Goal: Information Seeking & Learning: Learn about a topic

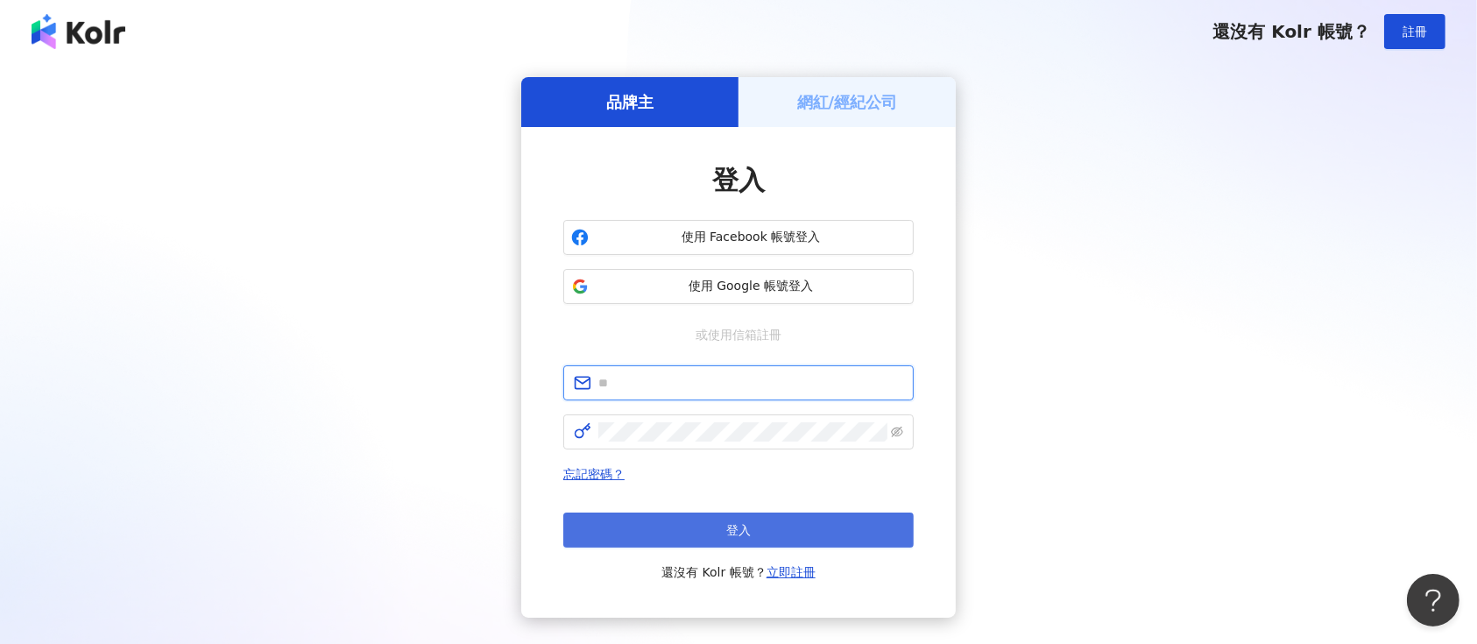
type input "**********"
click at [661, 537] on button "登入" at bounding box center [738, 529] width 350 height 35
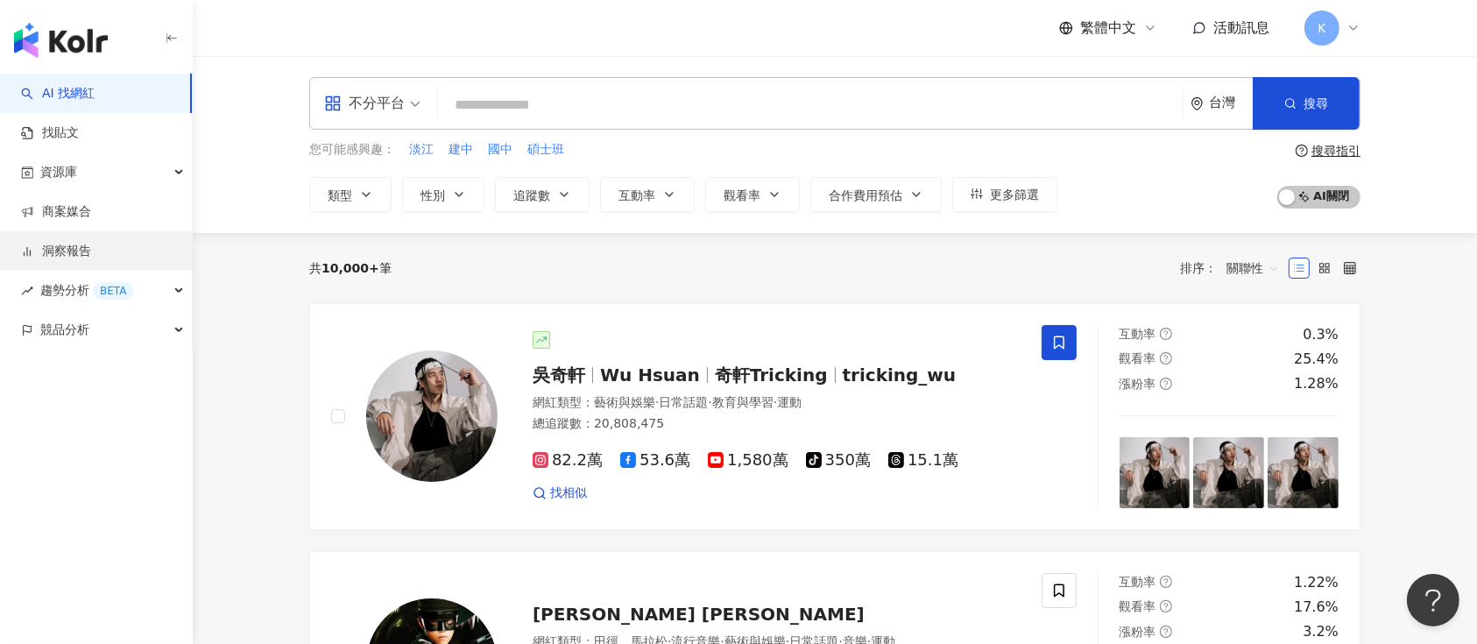
click at [61, 249] on link "洞察報告" at bounding box center [56, 252] width 70 height 18
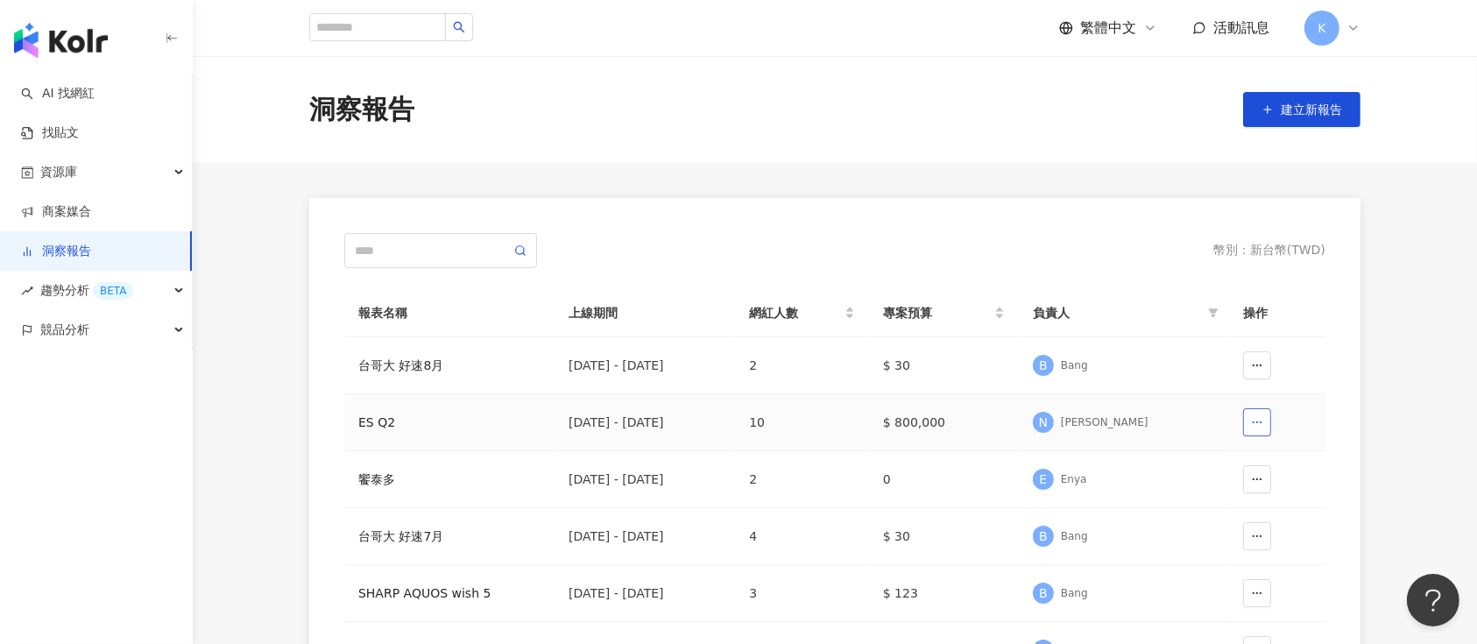
click at [1260, 425] on icon "button" at bounding box center [1257, 422] width 12 height 12
click at [370, 420] on div "ES Q2" at bounding box center [449, 422] width 182 height 19
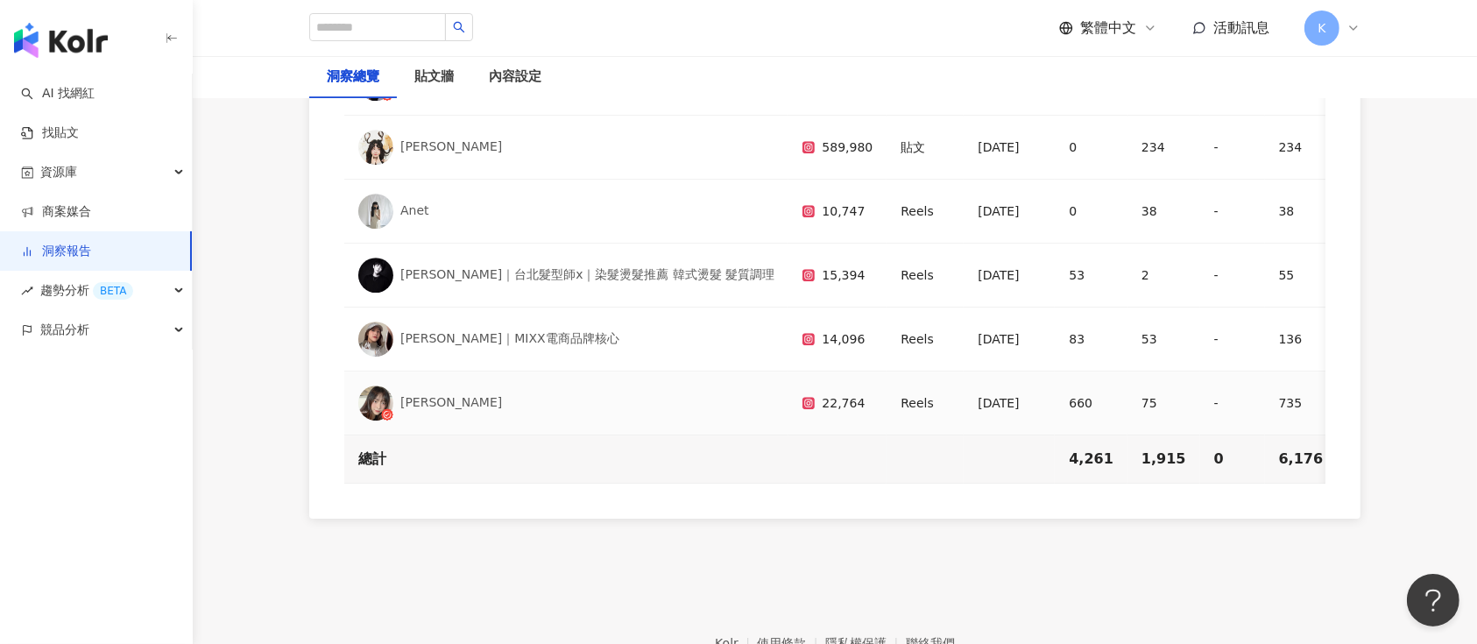
scroll to position [5341, 0]
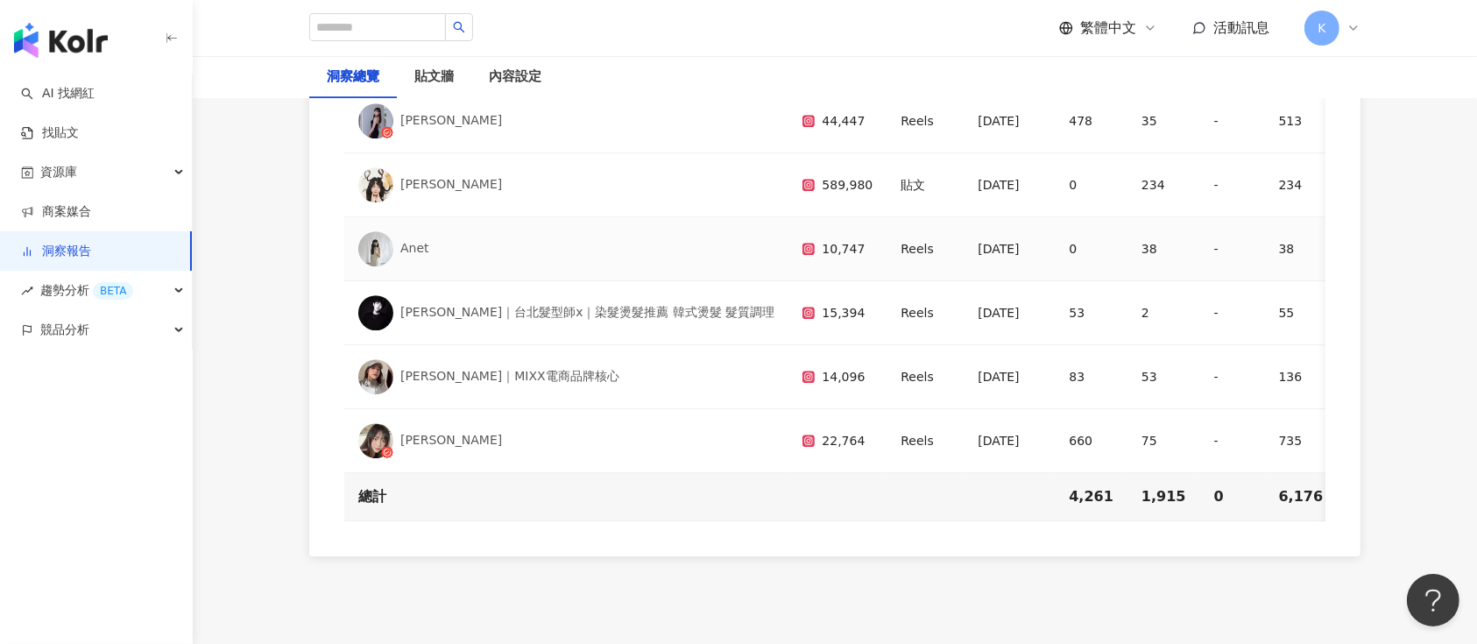
click at [802, 243] on icon at bounding box center [808, 249] width 12 height 12
click at [385, 231] on img at bounding box center [375, 248] width 35 height 35
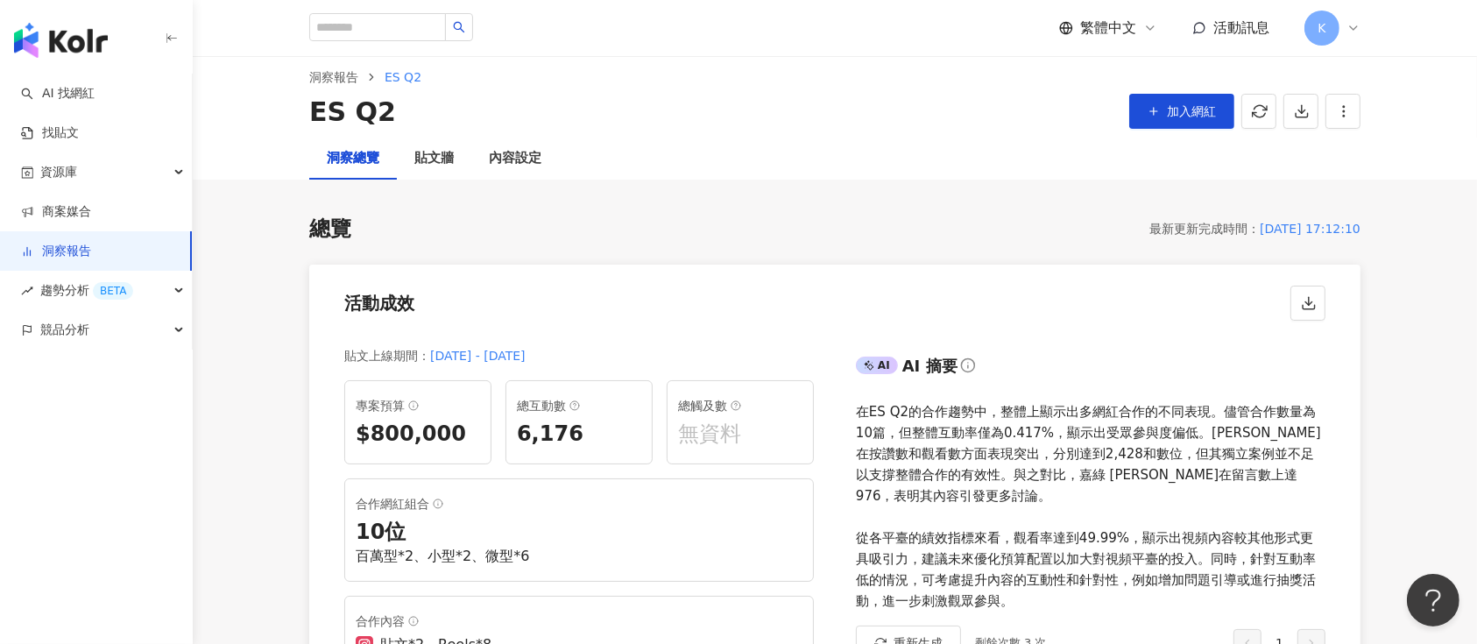
scroll to position [0, 0]
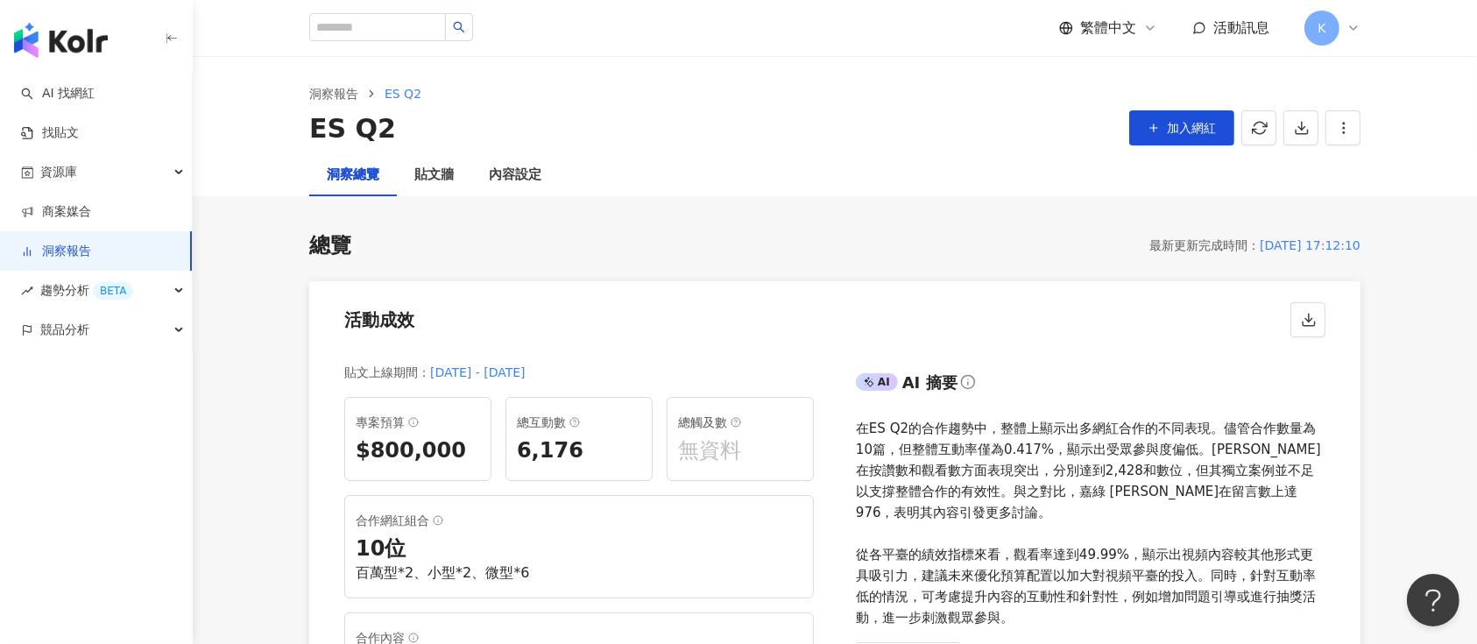
click at [67, 253] on link "洞察報告" at bounding box center [56, 252] width 70 height 18
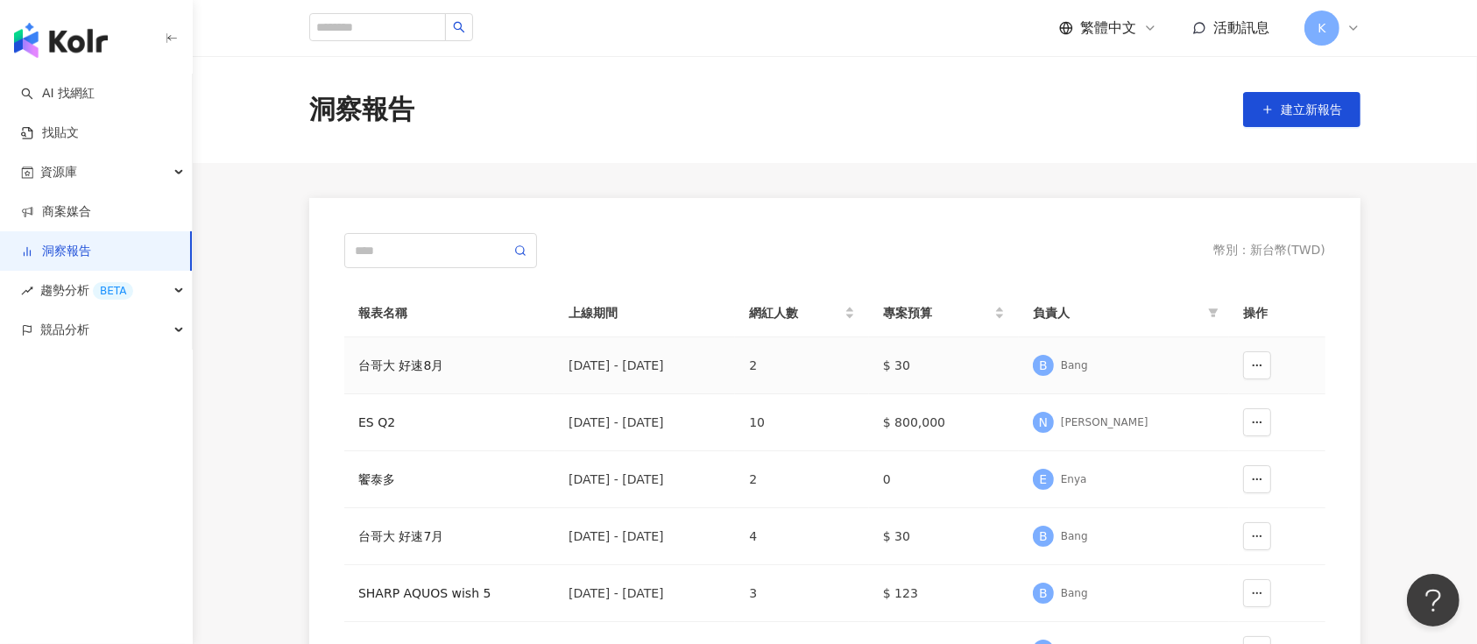
click at [413, 357] on div "台哥大 好速8月" at bounding box center [449, 365] width 182 height 19
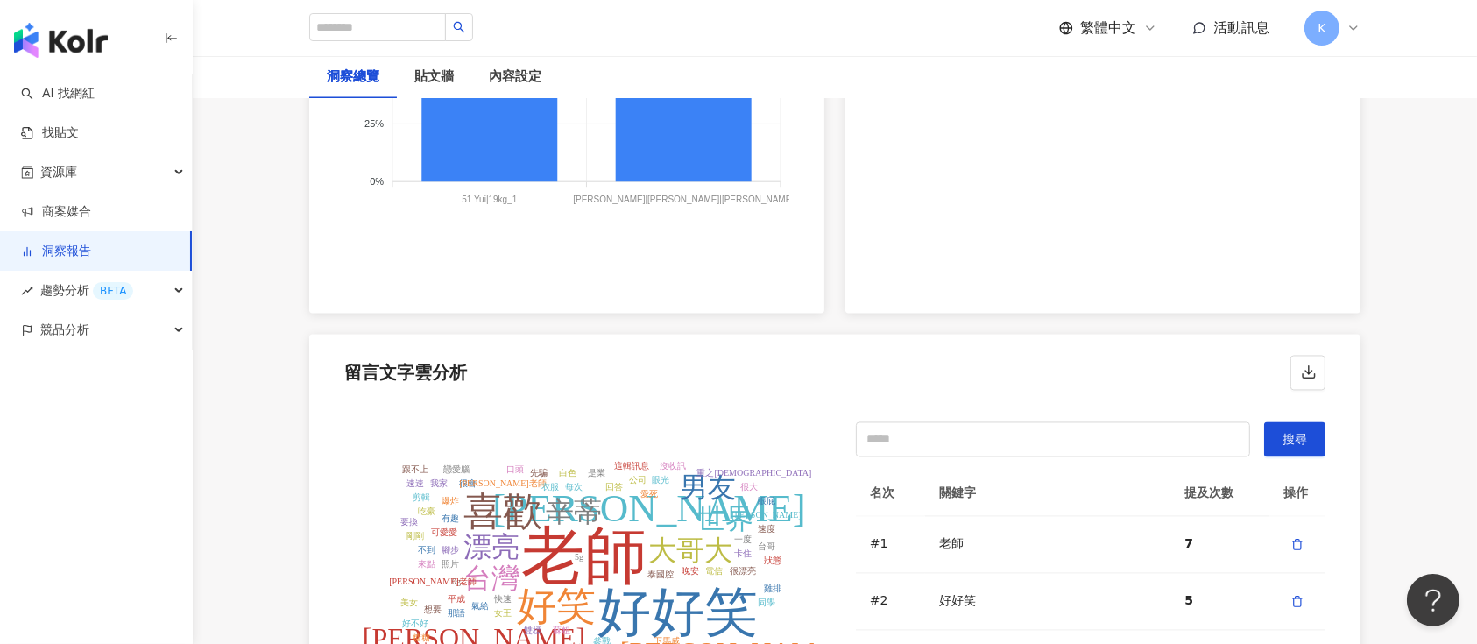
scroll to position [3036, 0]
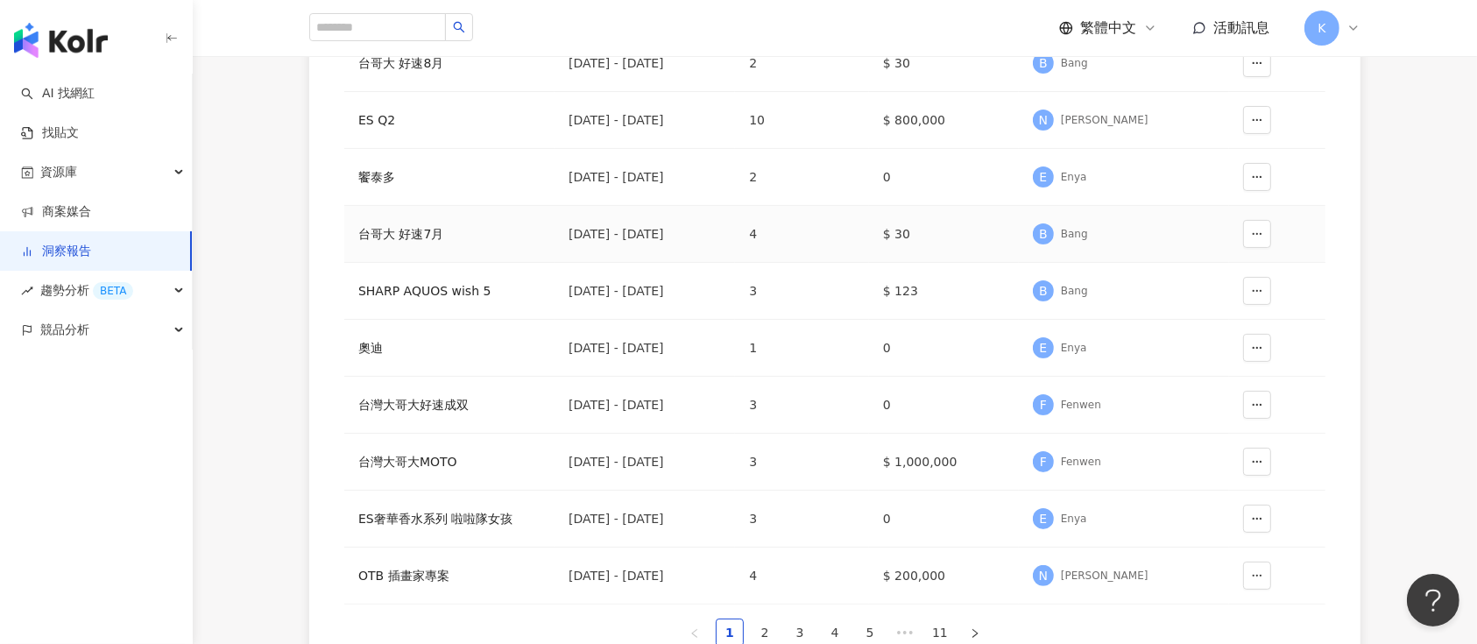
scroll to position [350, 0]
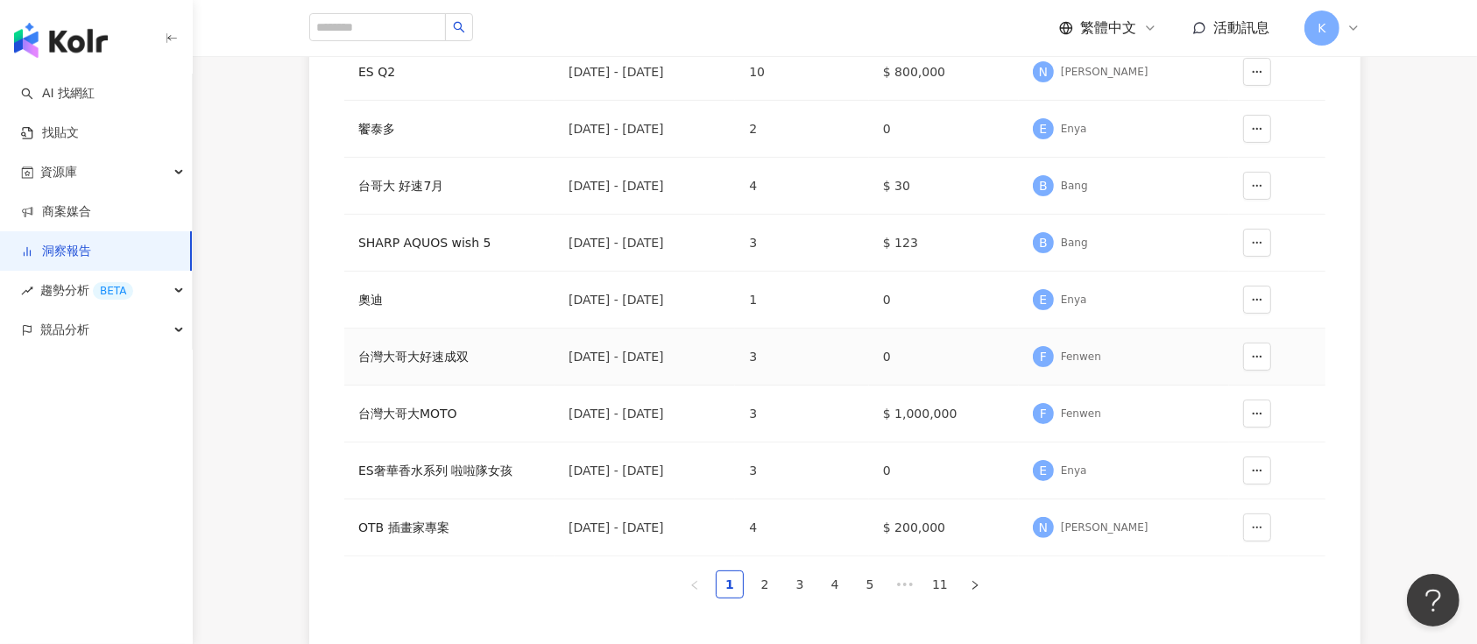
click at [434, 353] on div "台灣大哥大好速成双" at bounding box center [449, 356] width 182 height 19
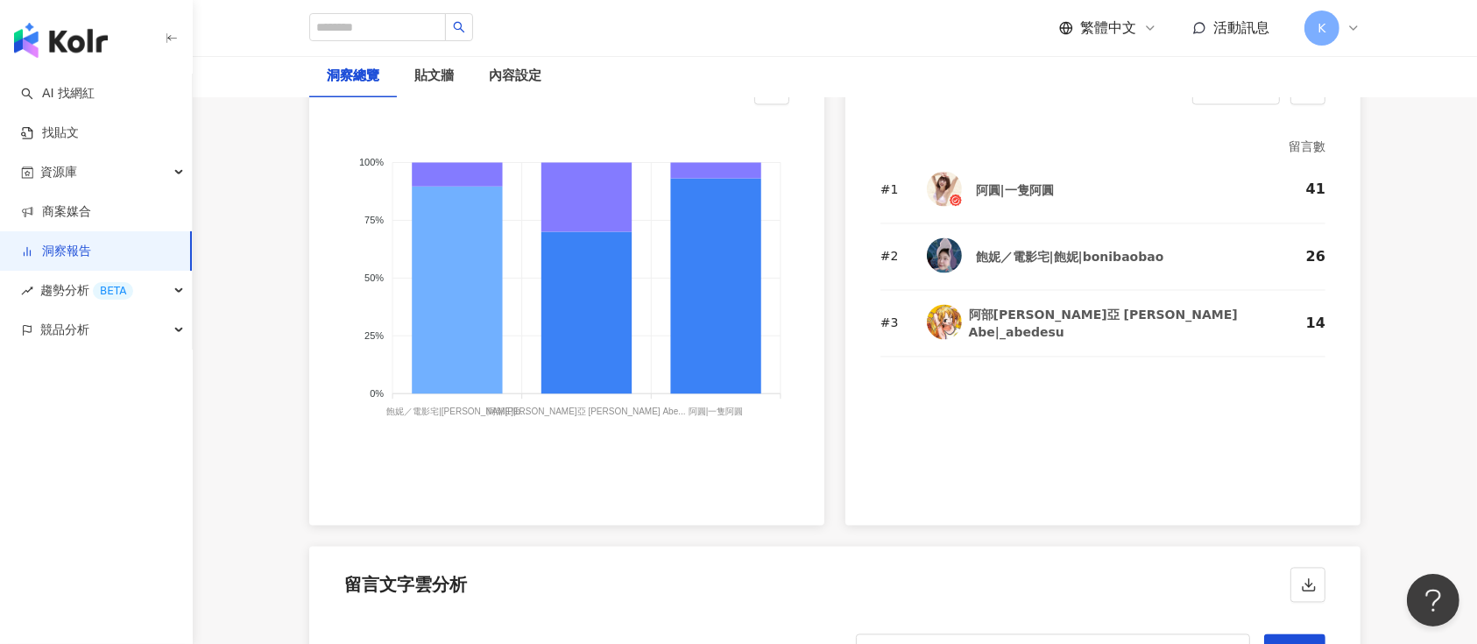
scroll to position [3153, 0]
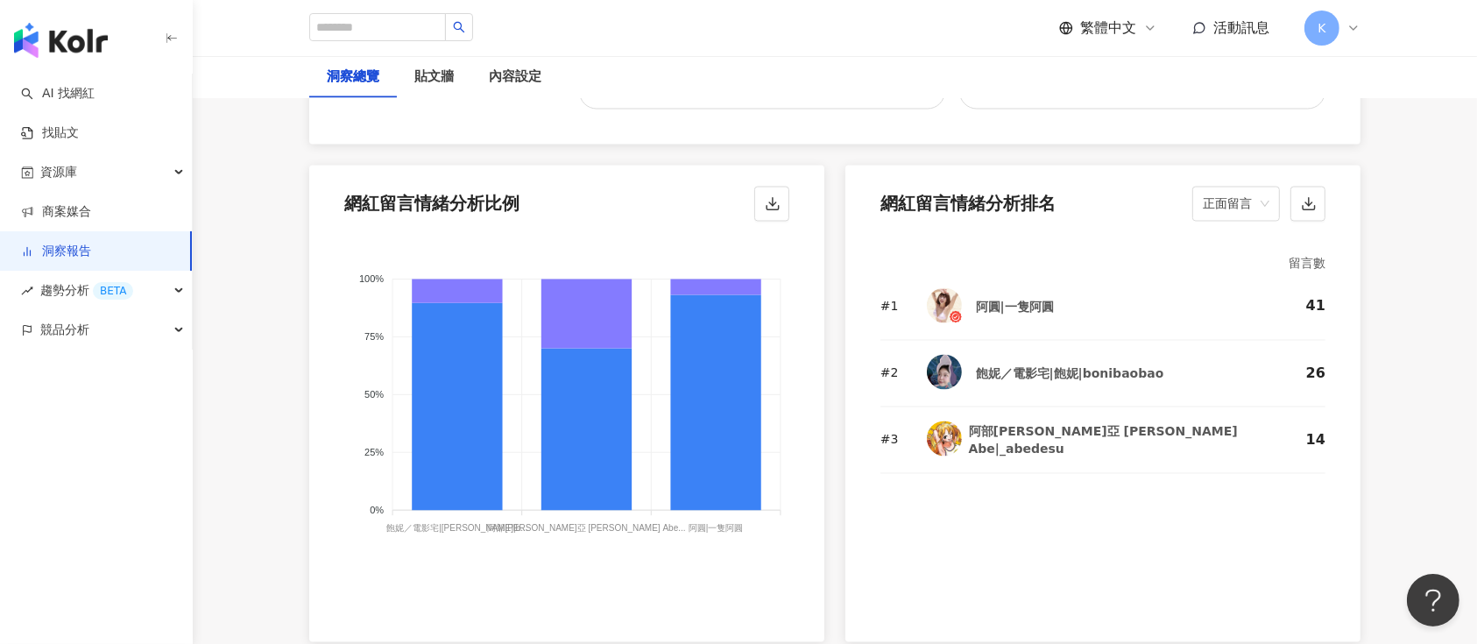
click at [934, 288] on img at bounding box center [944, 305] width 35 height 35
click at [977, 299] on div "阿圓|一隻阿圓" at bounding box center [1015, 308] width 78 height 18
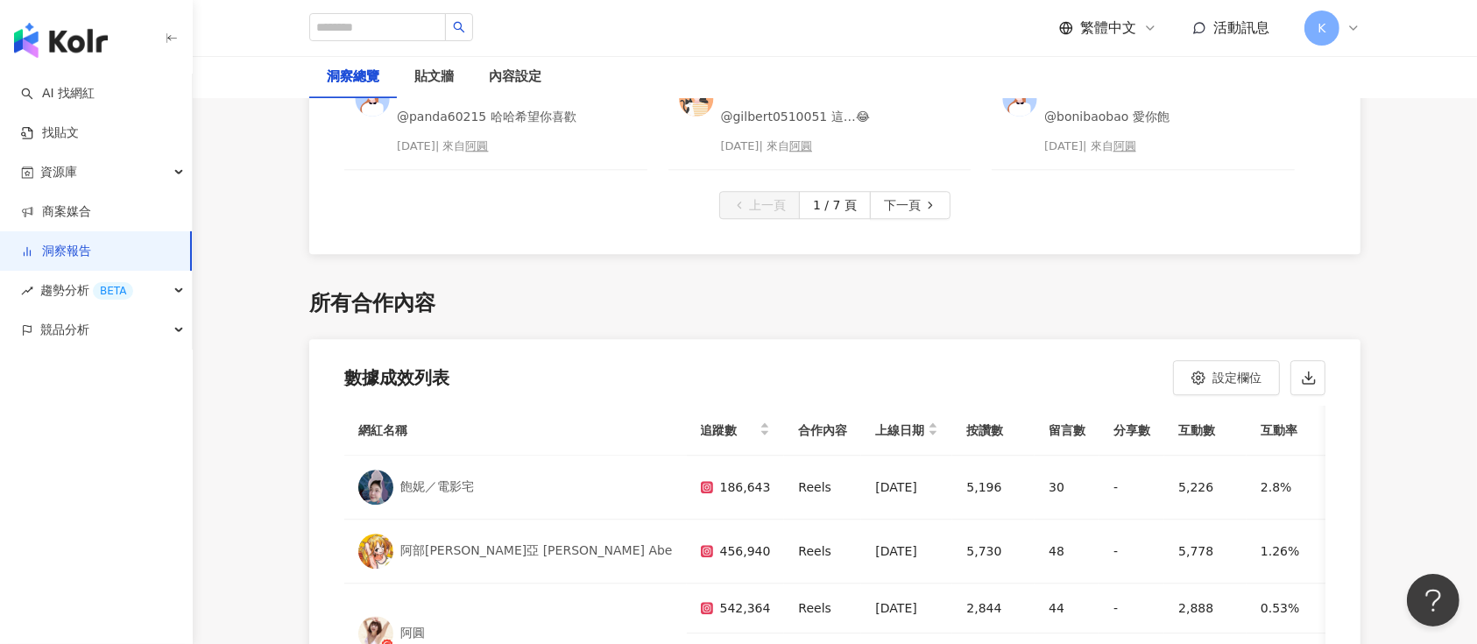
scroll to position [4905, 0]
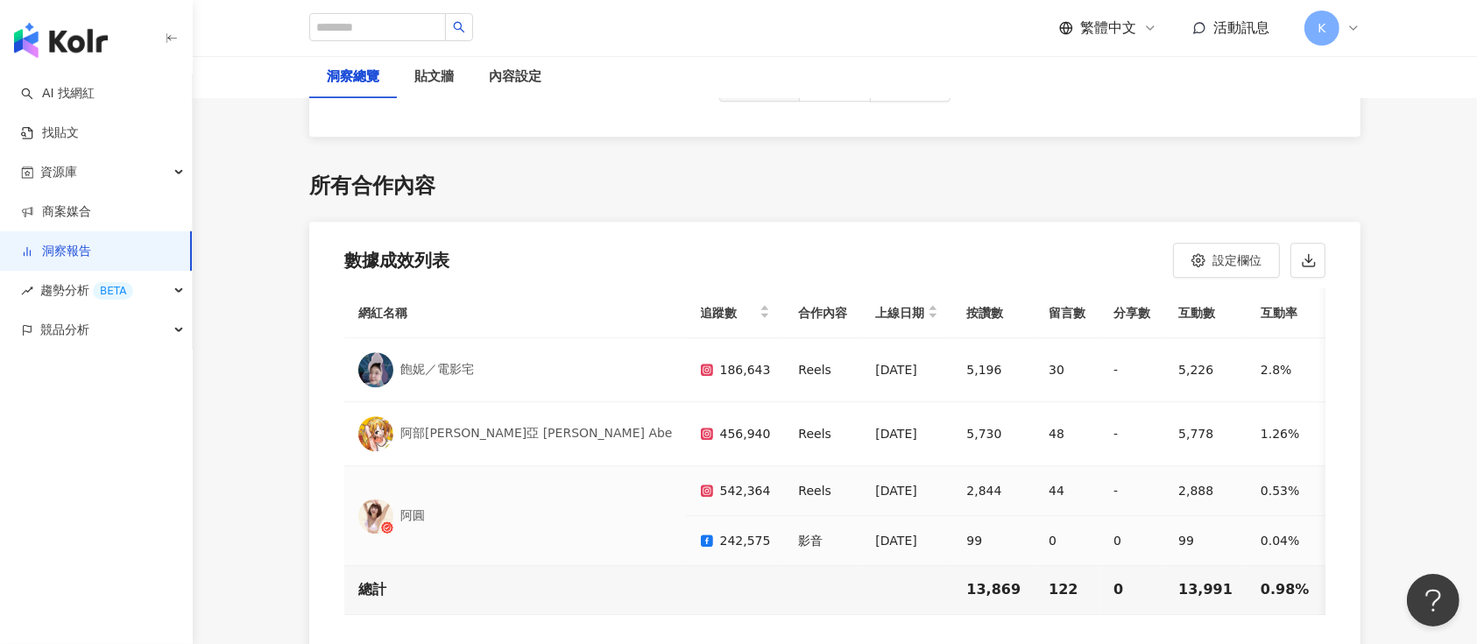
click at [400, 507] on div "阿圓" at bounding box center [412, 516] width 25 height 18
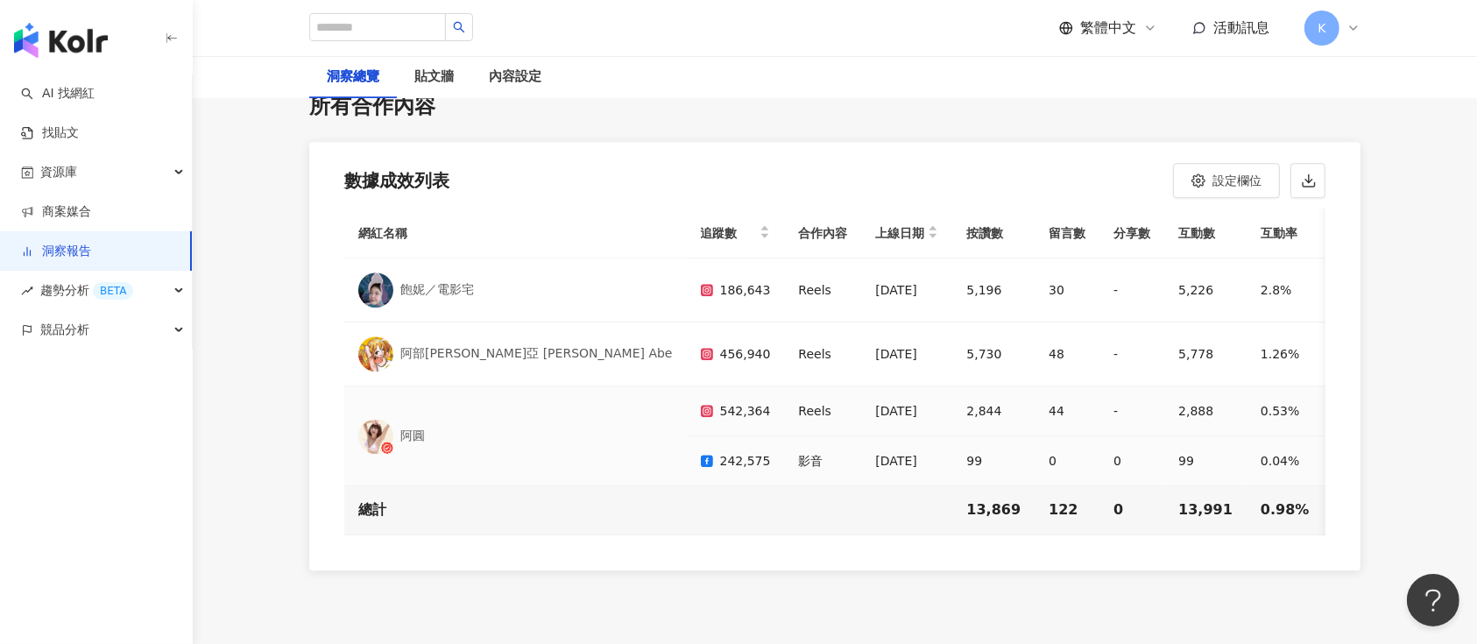
scroll to position [5022, 0]
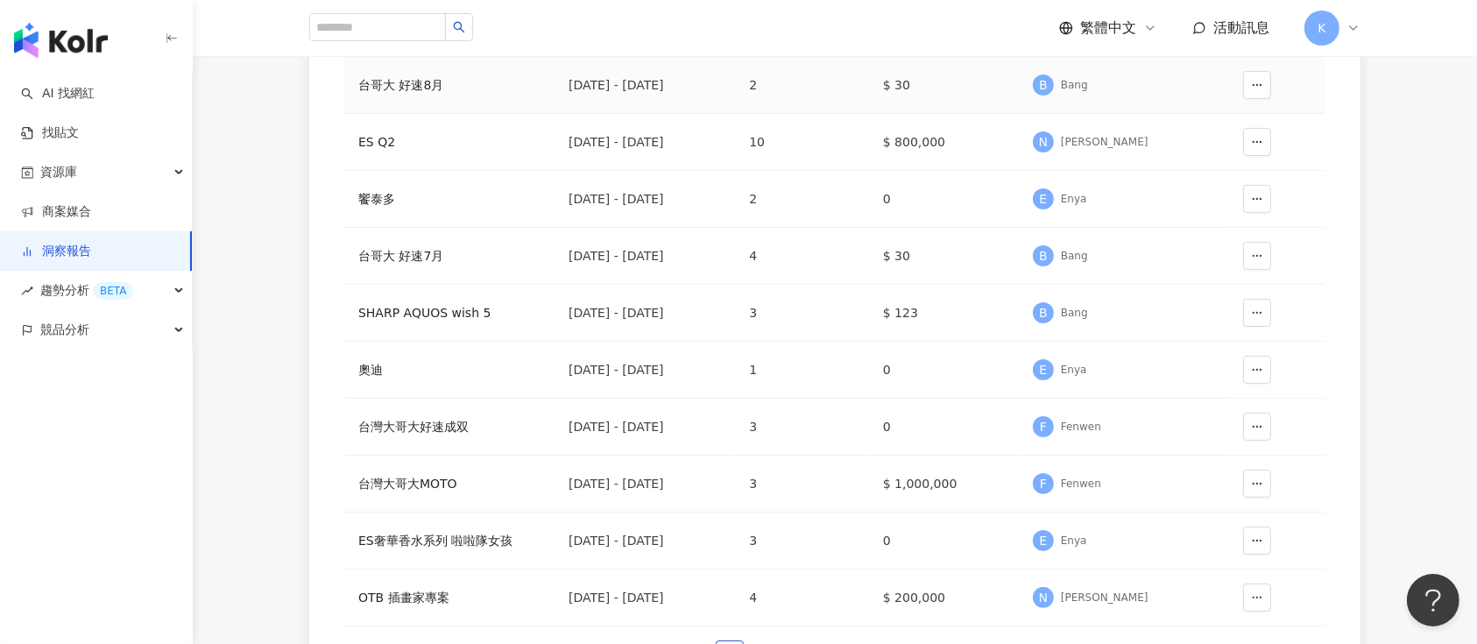
scroll to position [350, 0]
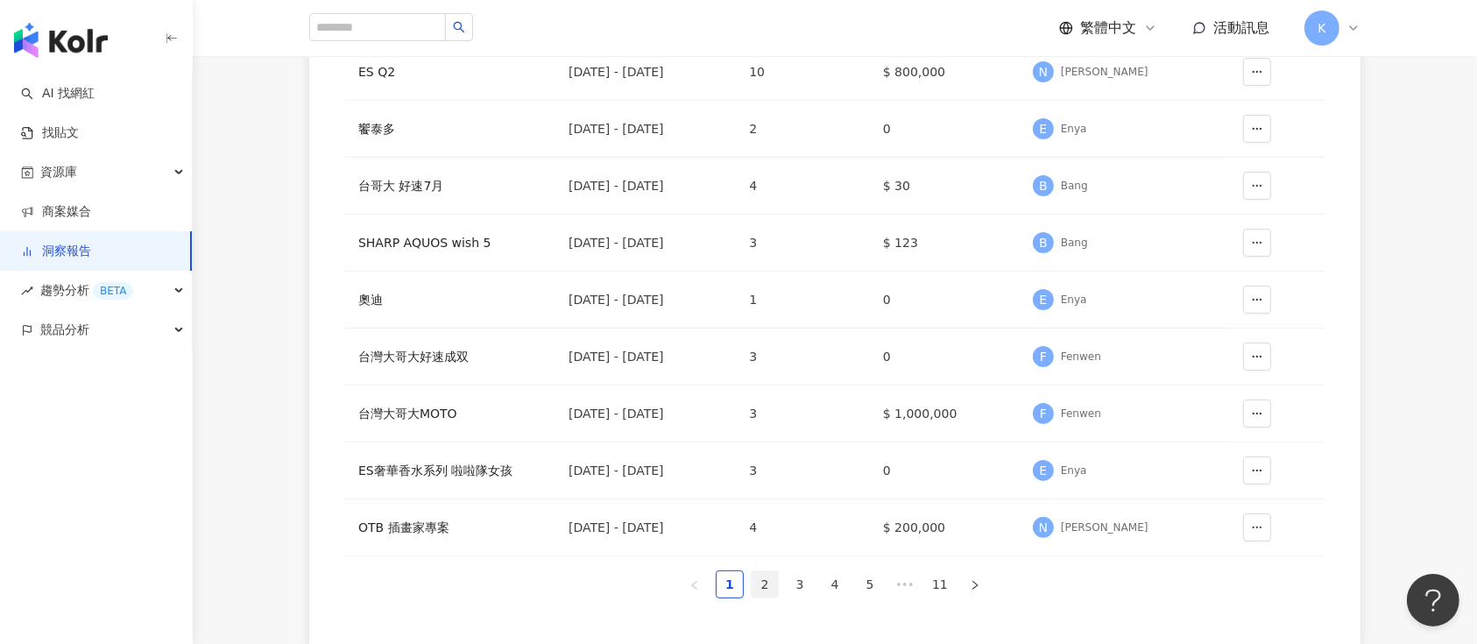
click at [766, 593] on link "2" at bounding box center [765, 584] width 26 height 26
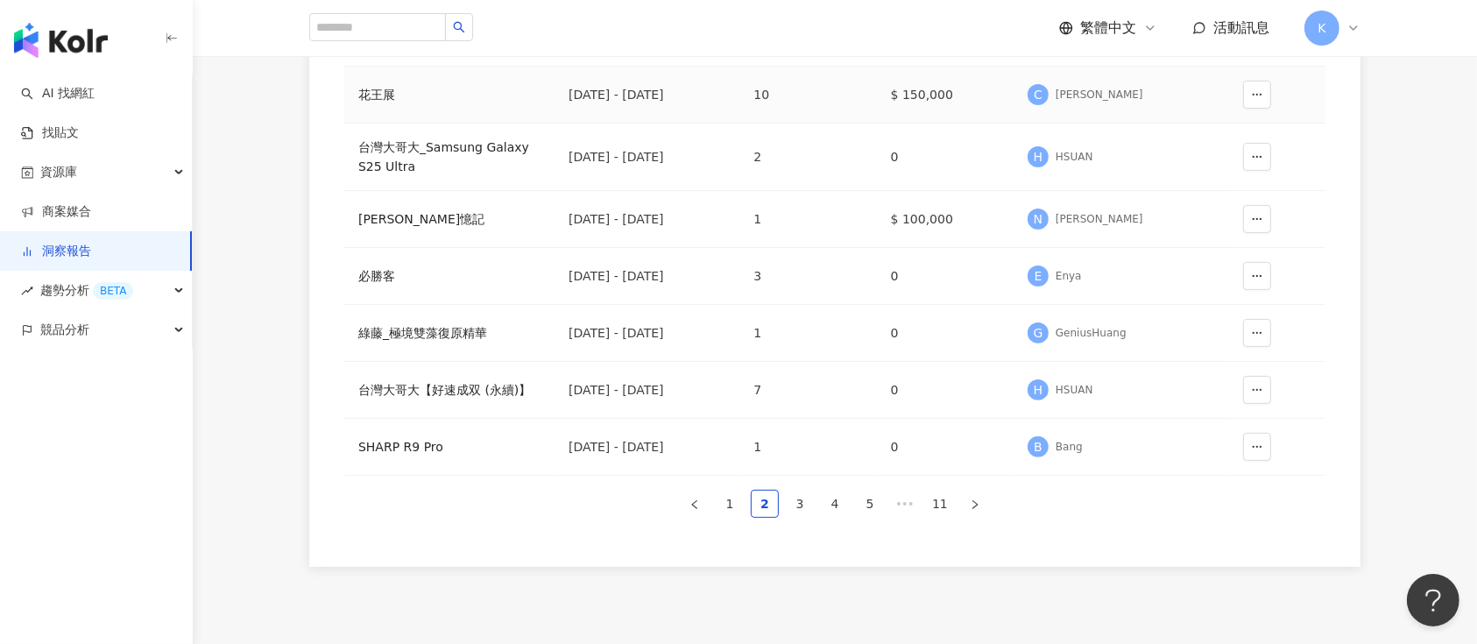
scroll to position [557, 0]
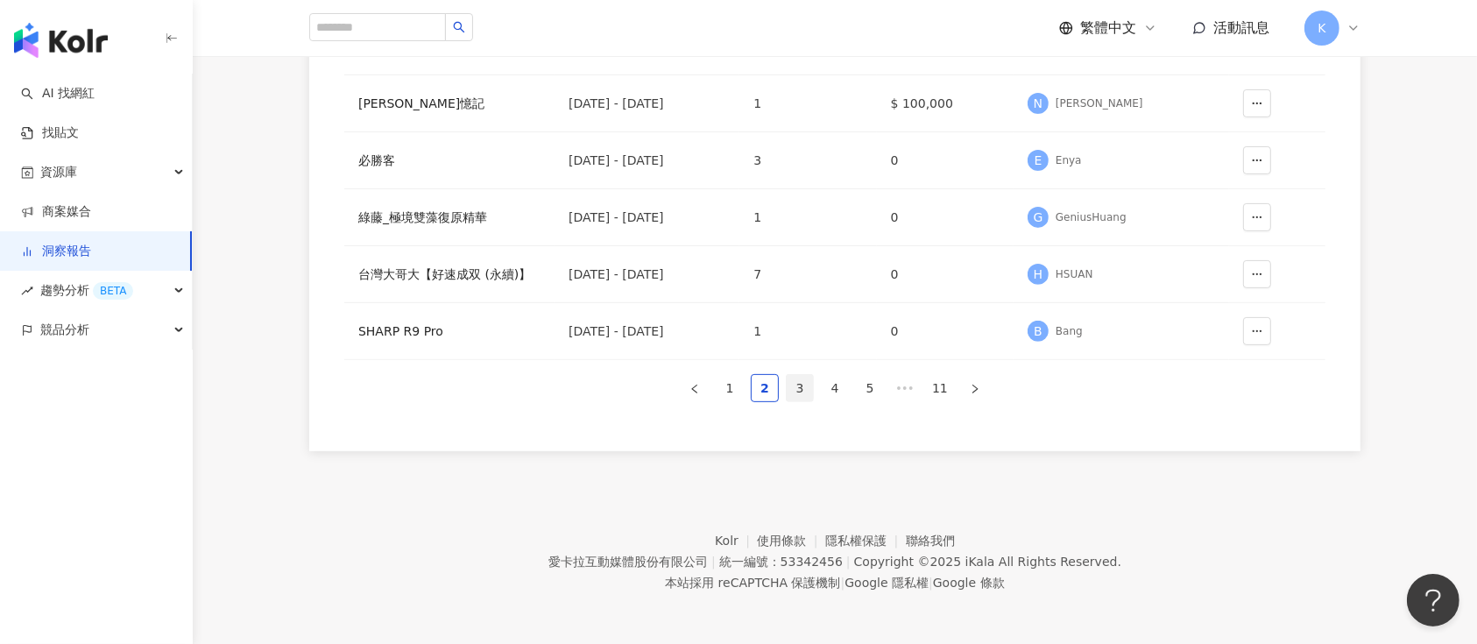
click at [794, 381] on link "3" at bounding box center [800, 388] width 26 height 26
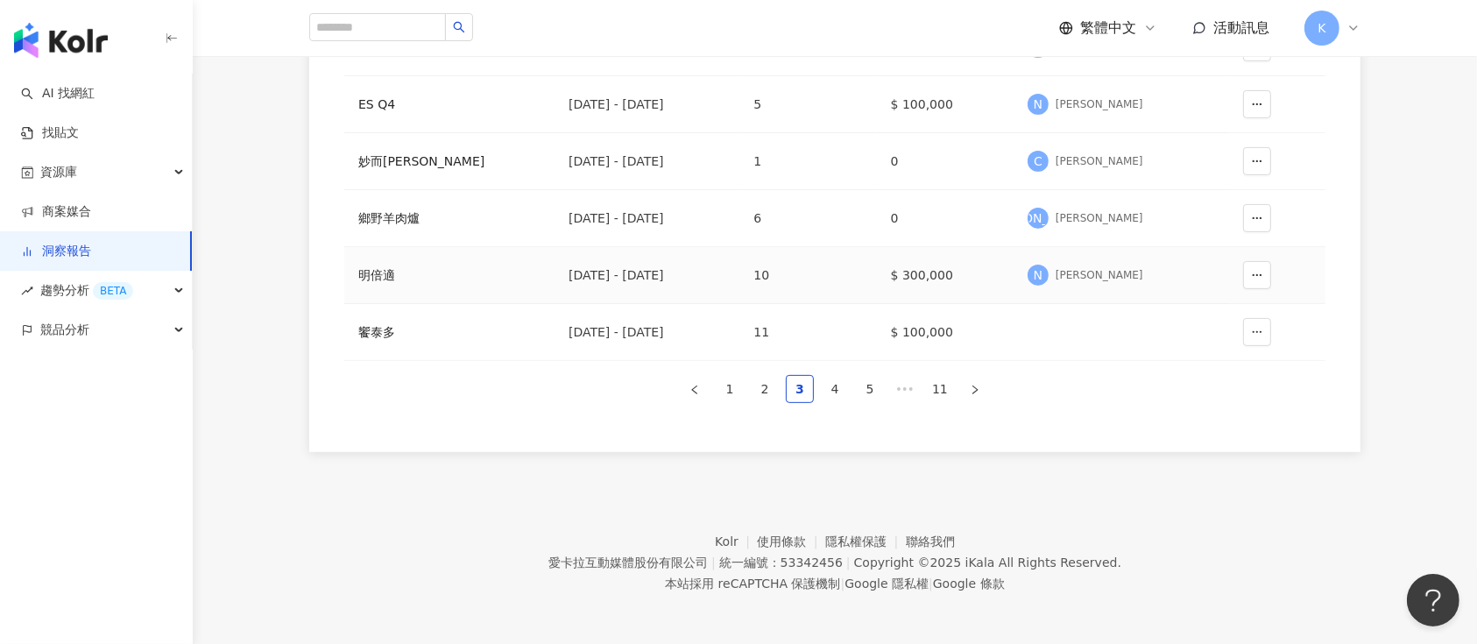
scroll to position [547, 0]
click at [841, 391] on link "4" at bounding box center [835, 388] width 26 height 26
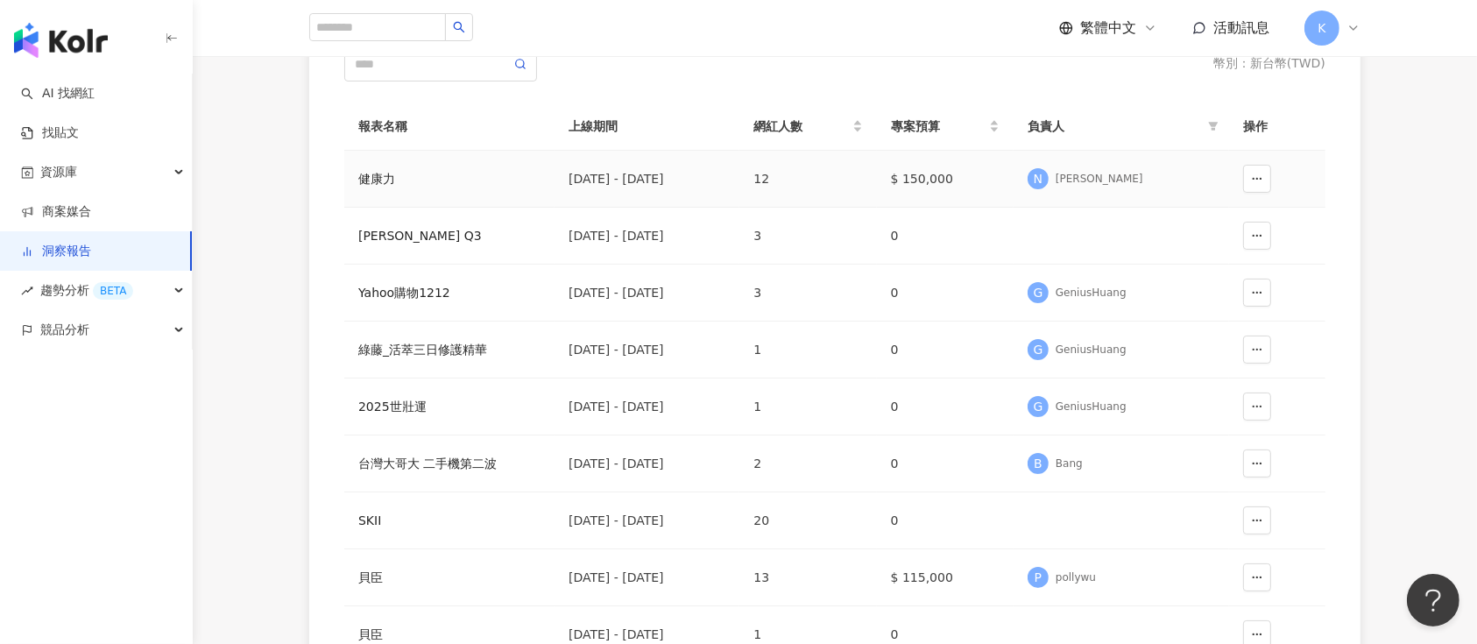
scroll to position [233, 0]
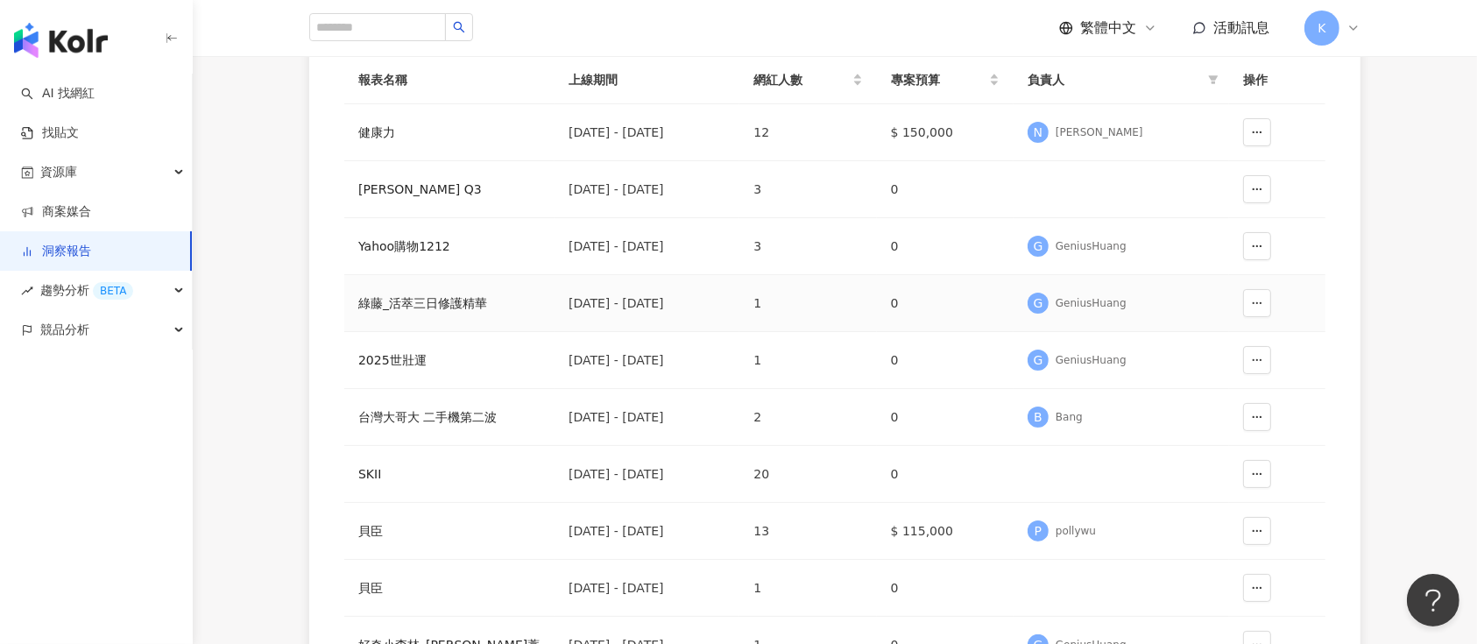
click at [436, 293] on div "綠藤_活萃三日修護精華" at bounding box center [449, 302] width 182 height 19
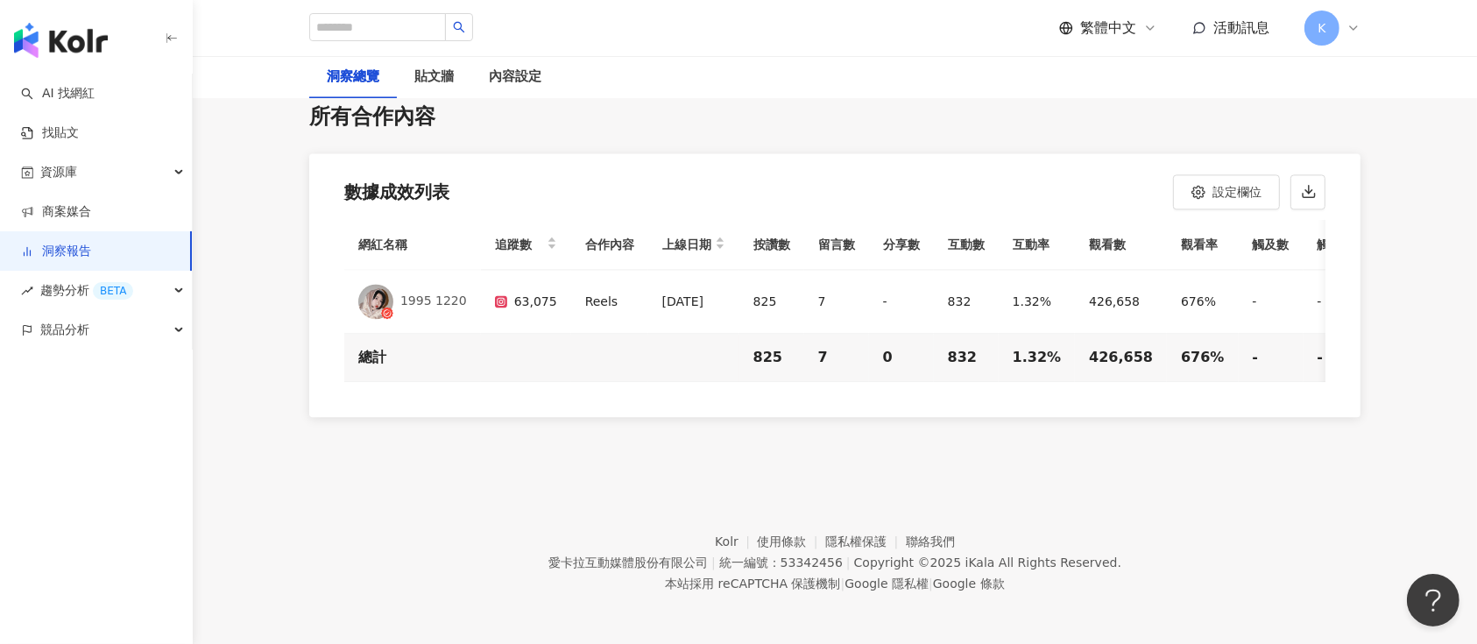
scroll to position [3849, 0]
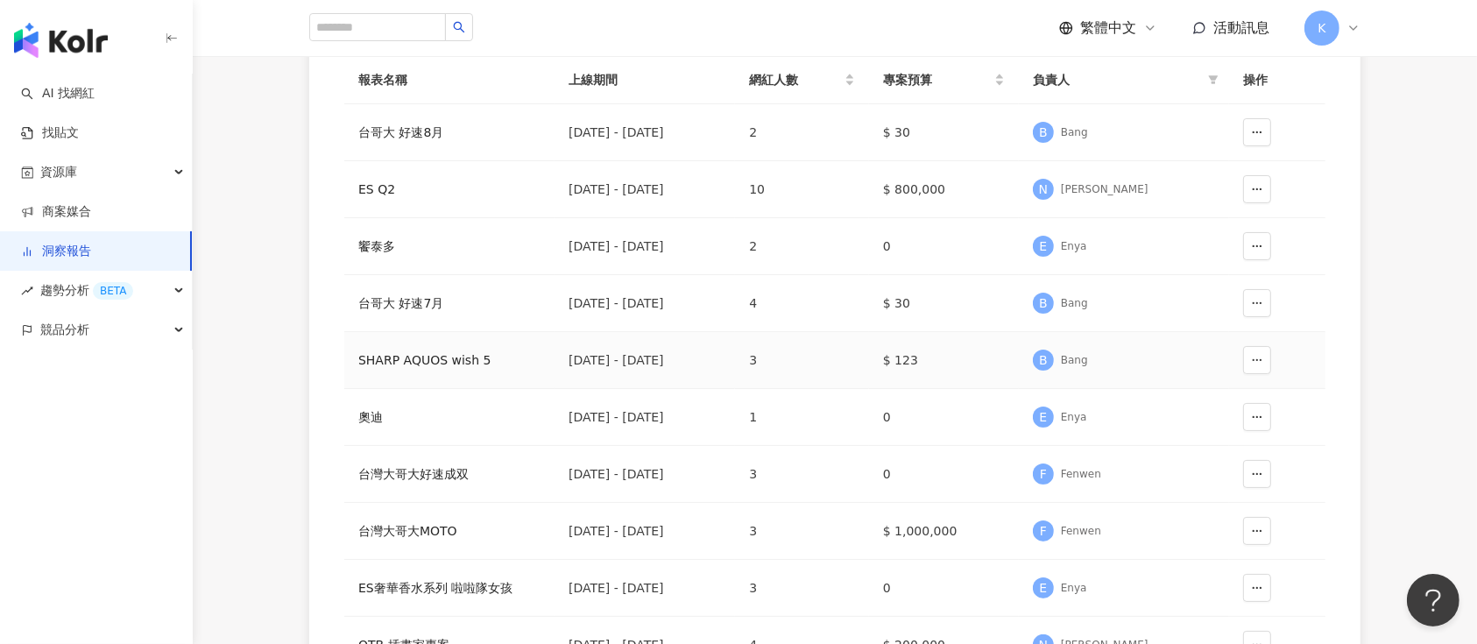
scroll to position [350, 0]
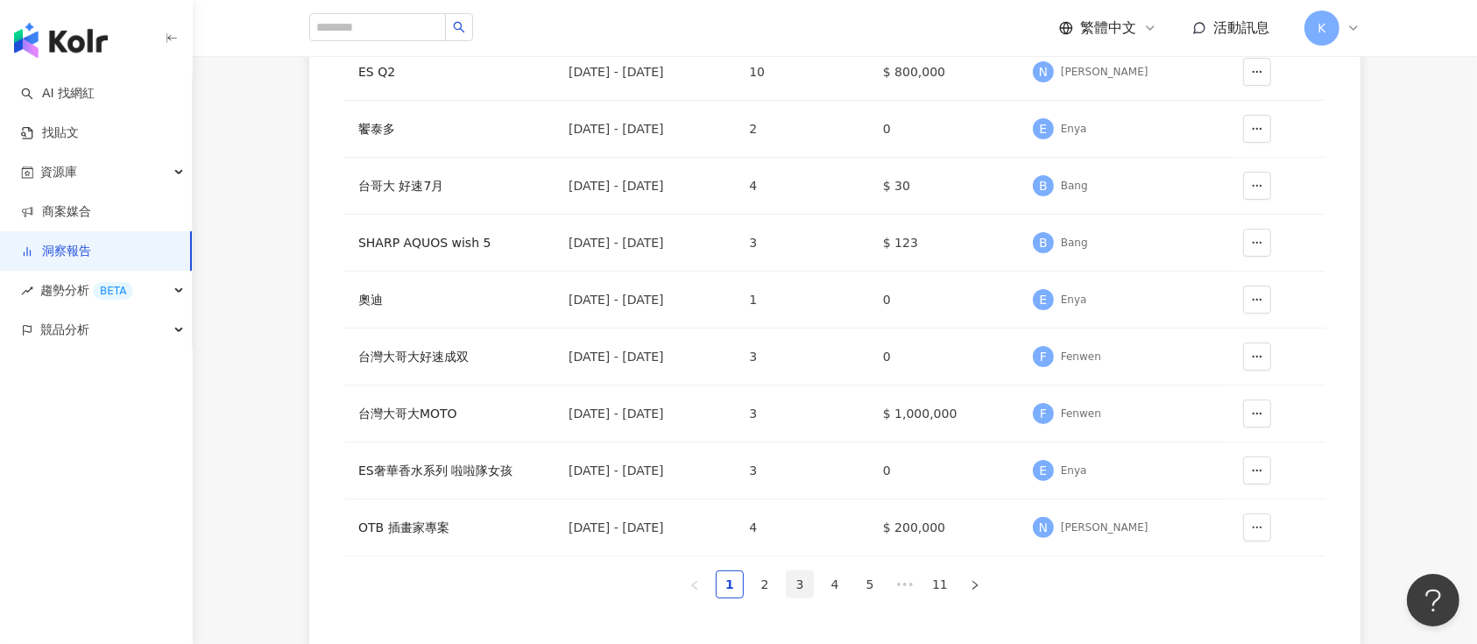
click at [798, 585] on link "3" at bounding box center [800, 584] width 26 height 26
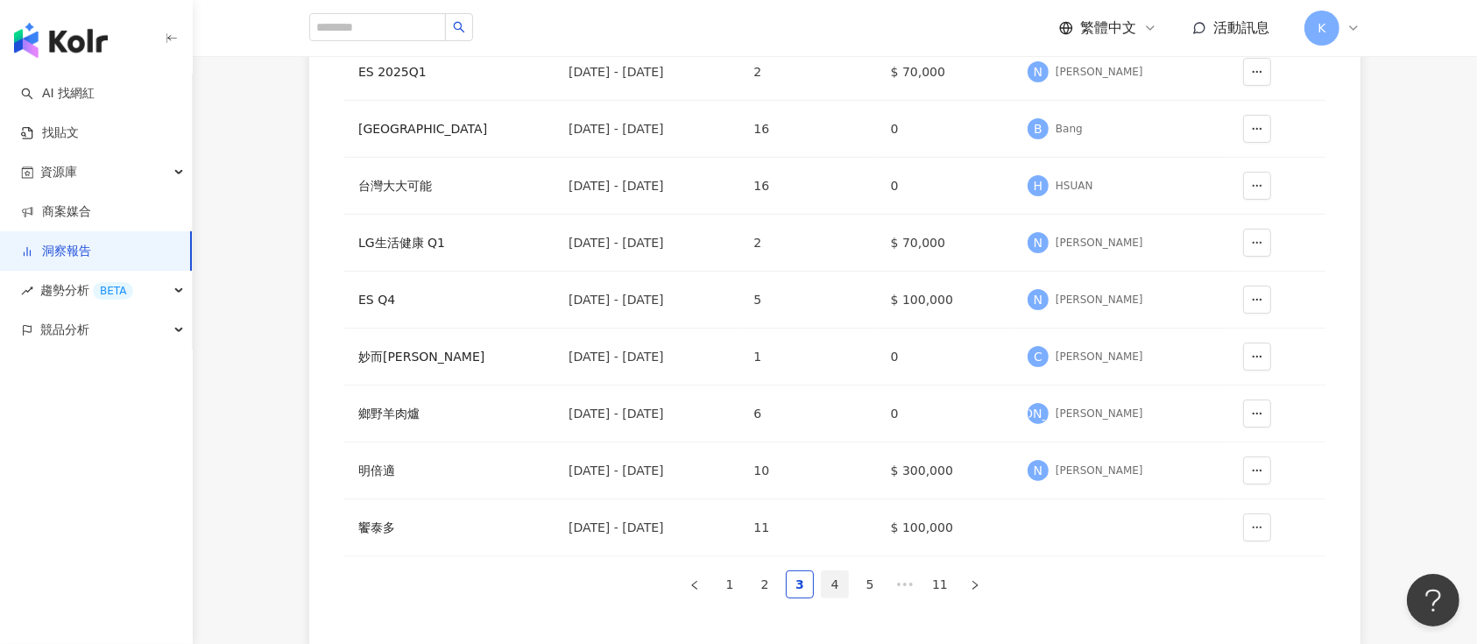
click at [832, 575] on link "4" at bounding box center [835, 584] width 26 height 26
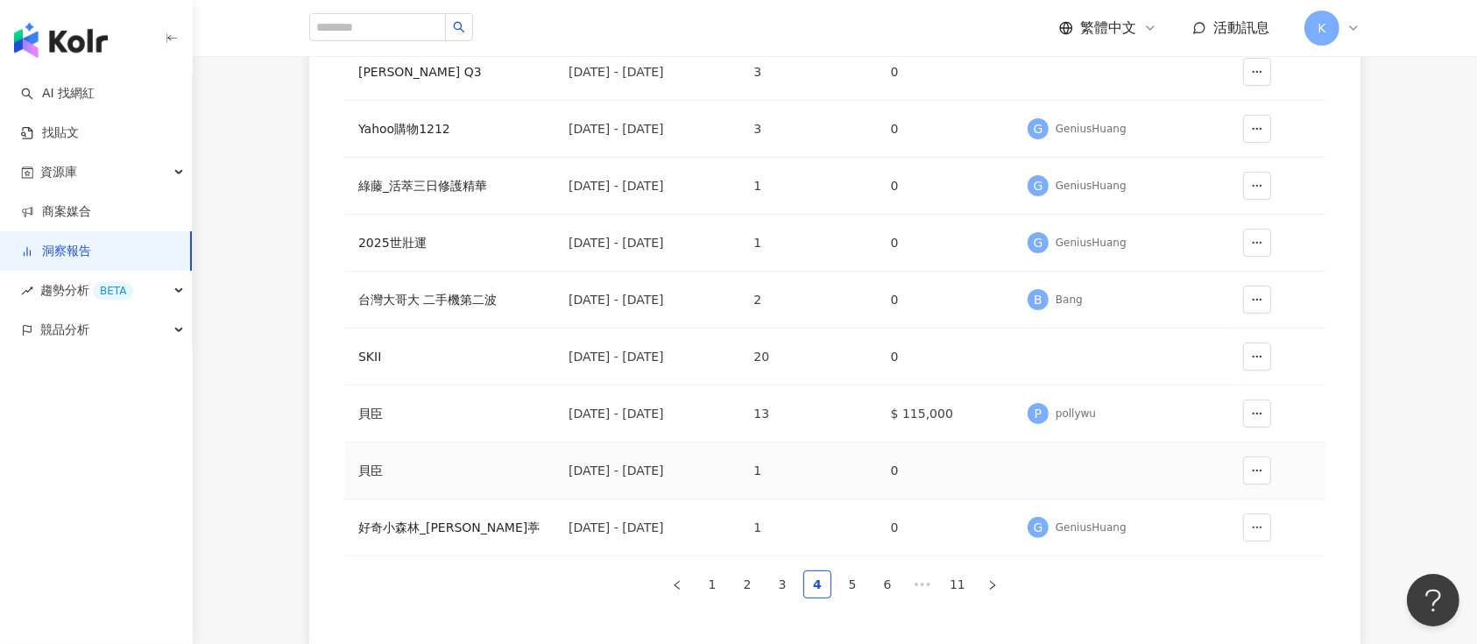
scroll to position [233, 0]
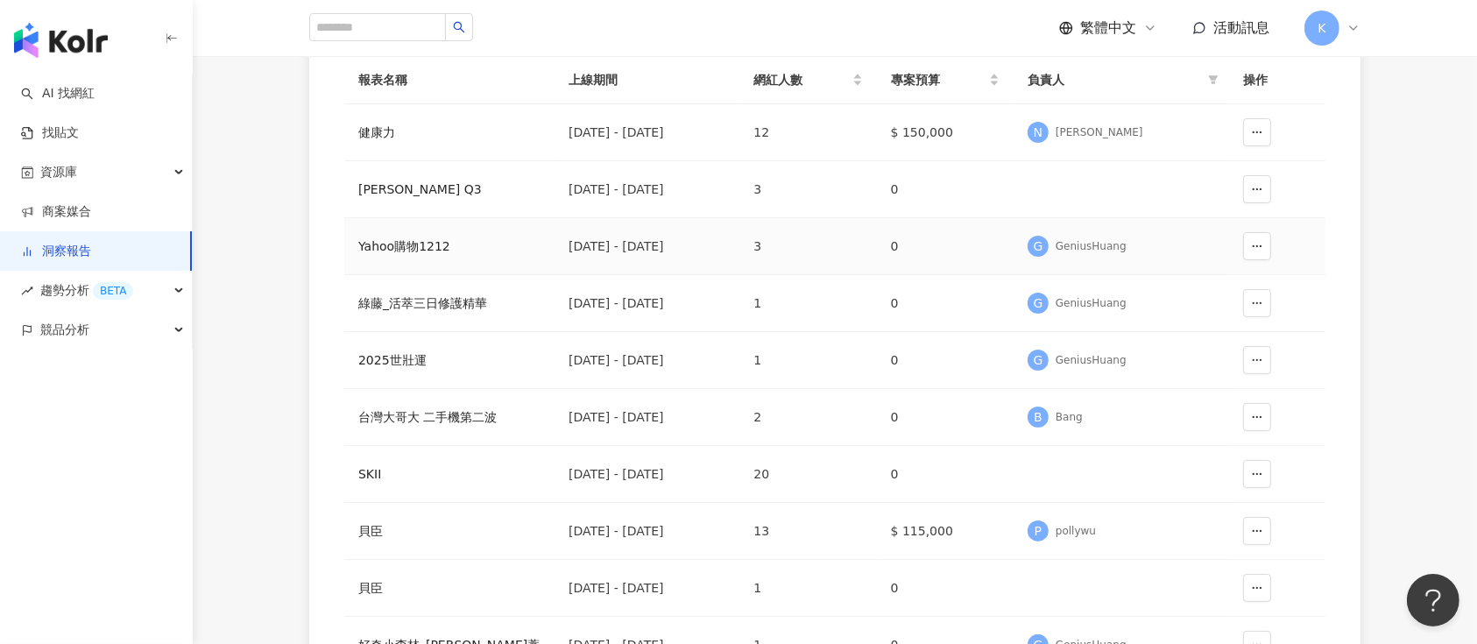
click at [414, 228] on td "Yahoo購物1212" at bounding box center [449, 246] width 210 height 57
click at [406, 237] on div "Yahoo購物1212" at bounding box center [449, 246] width 182 height 19
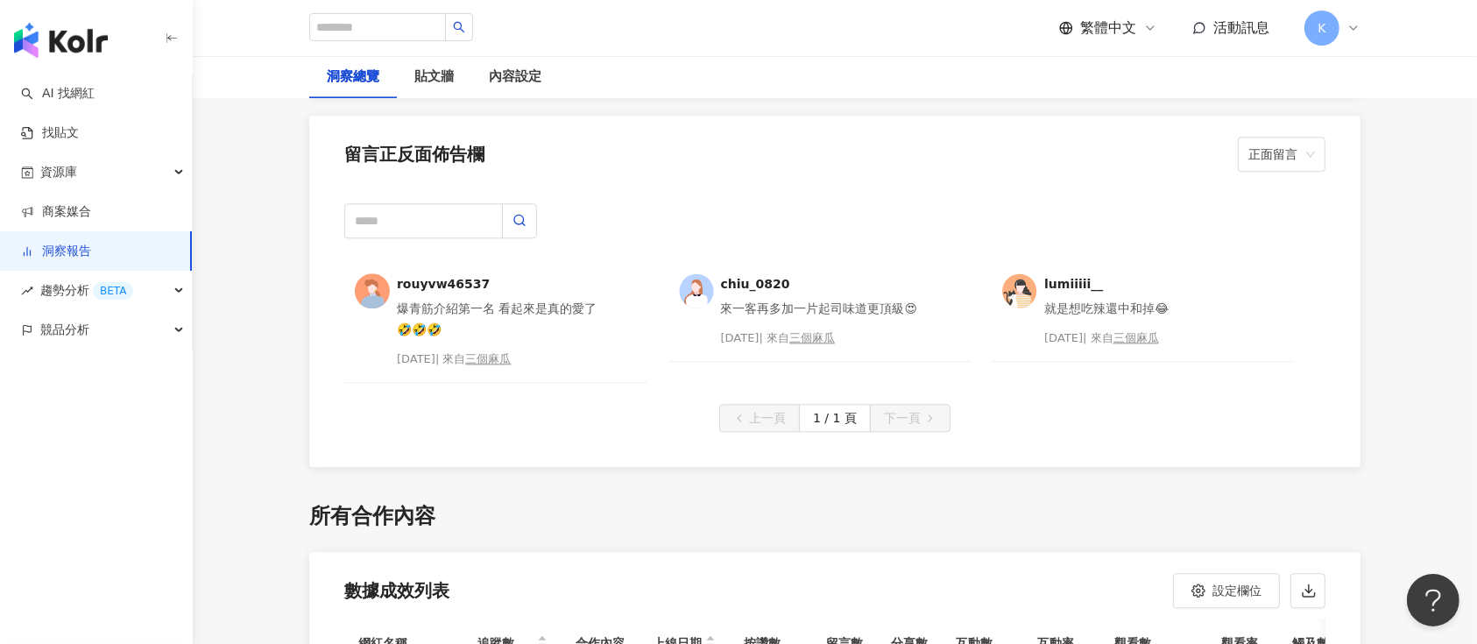
scroll to position [4321, 0]
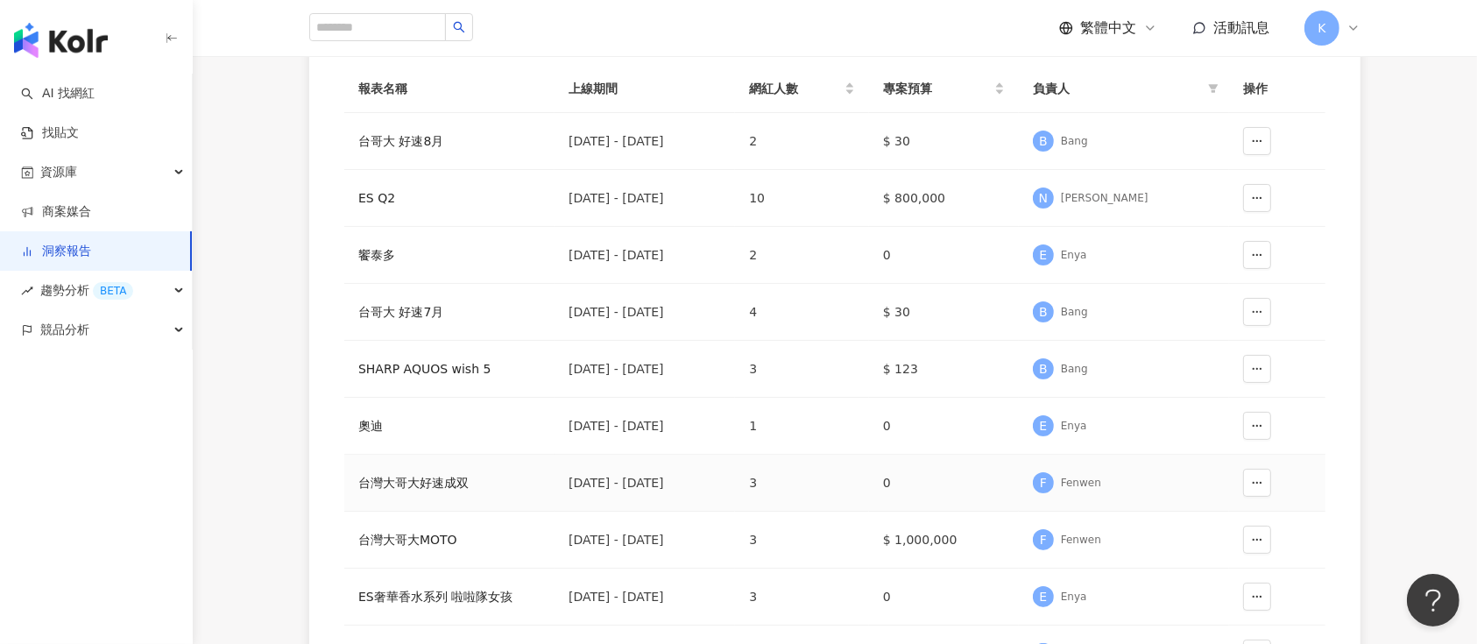
scroll to position [467, 0]
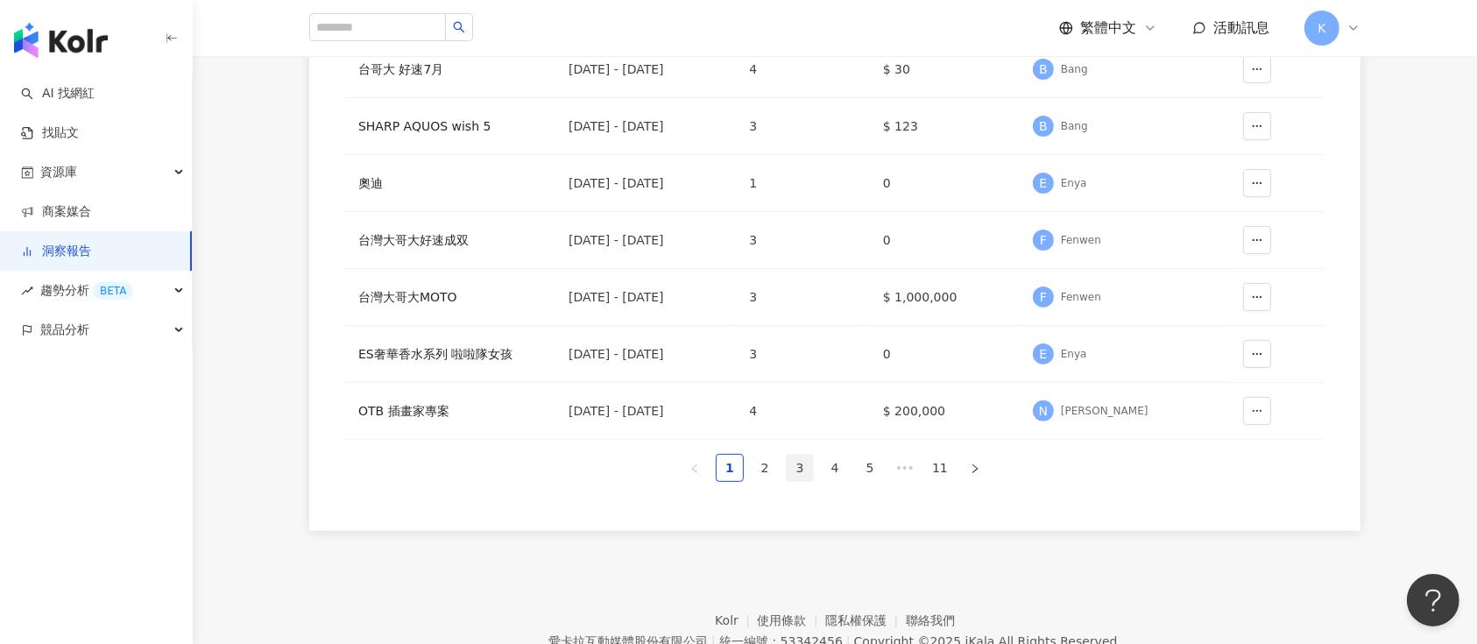
click at [807, 466] on link "3" at bounding box center [800, 468] width 26 height 26
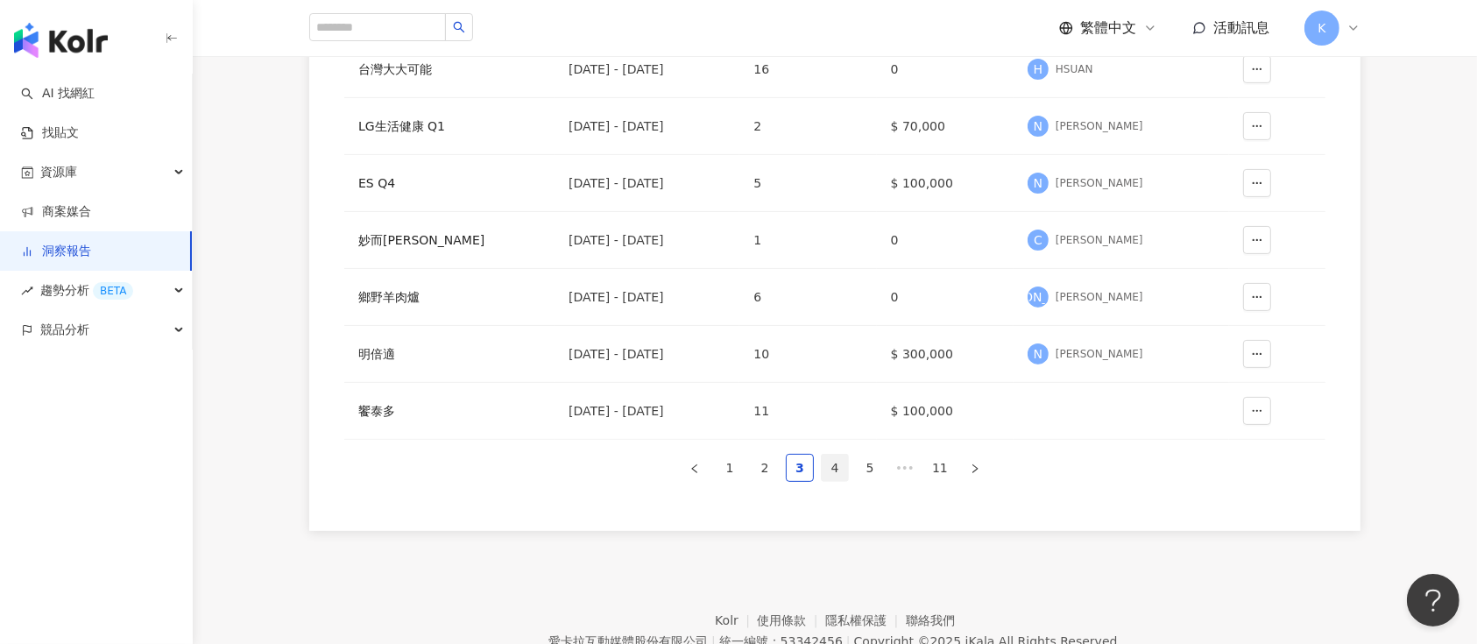
click at [829, 470] on link "4" at bounding box center [835, 468] width 26 height 26
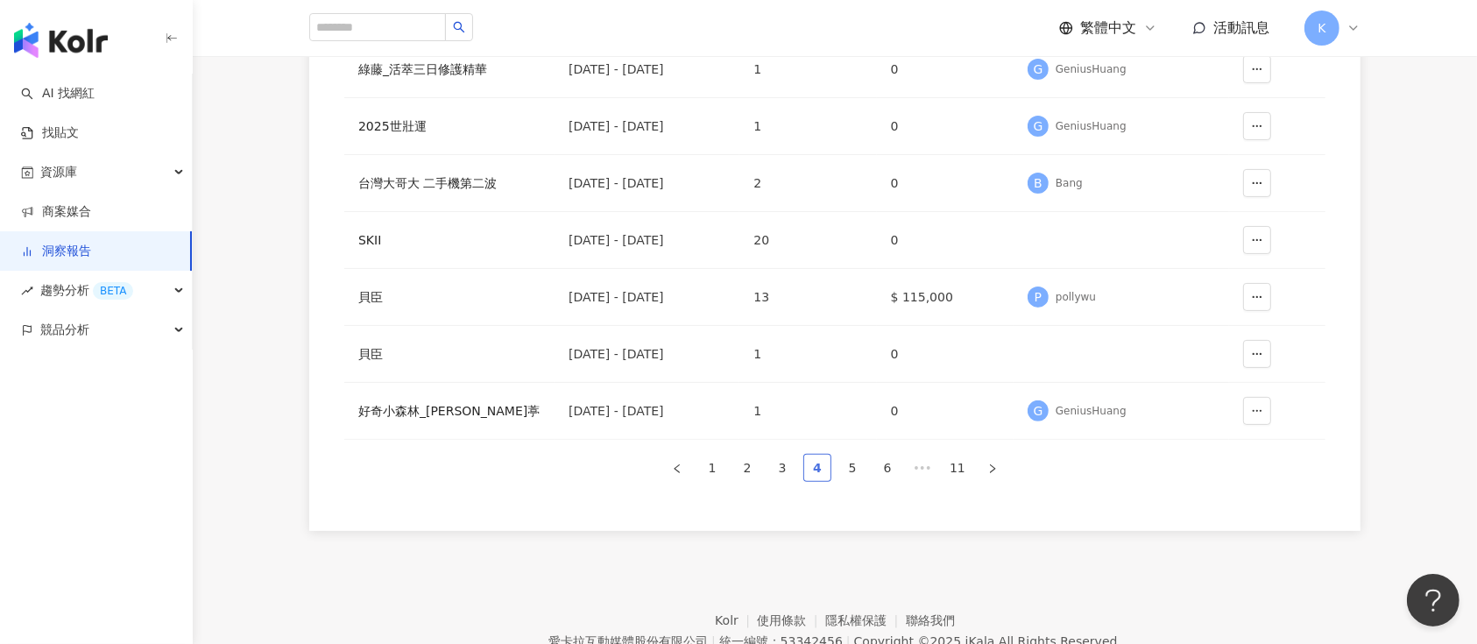
scroll to position [350, 0]
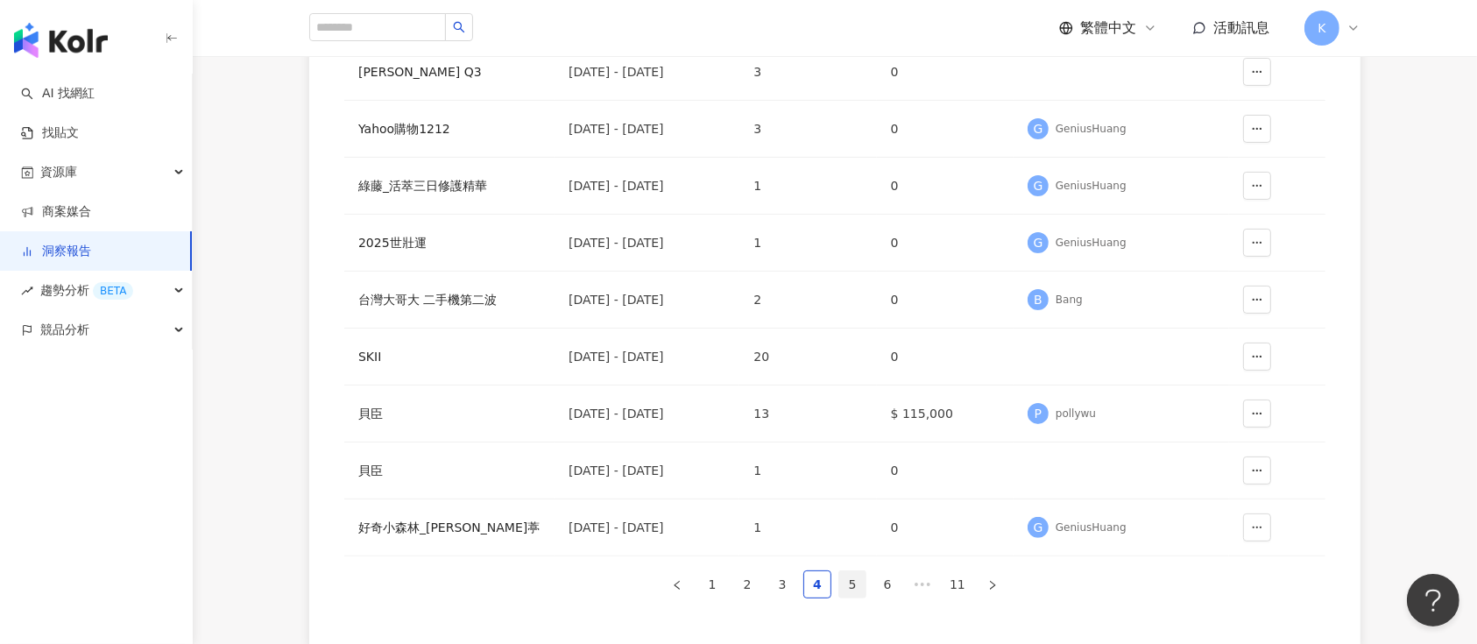
click at [855, 580] on link "5" at bounding box center [852, 584] width 26 height 26
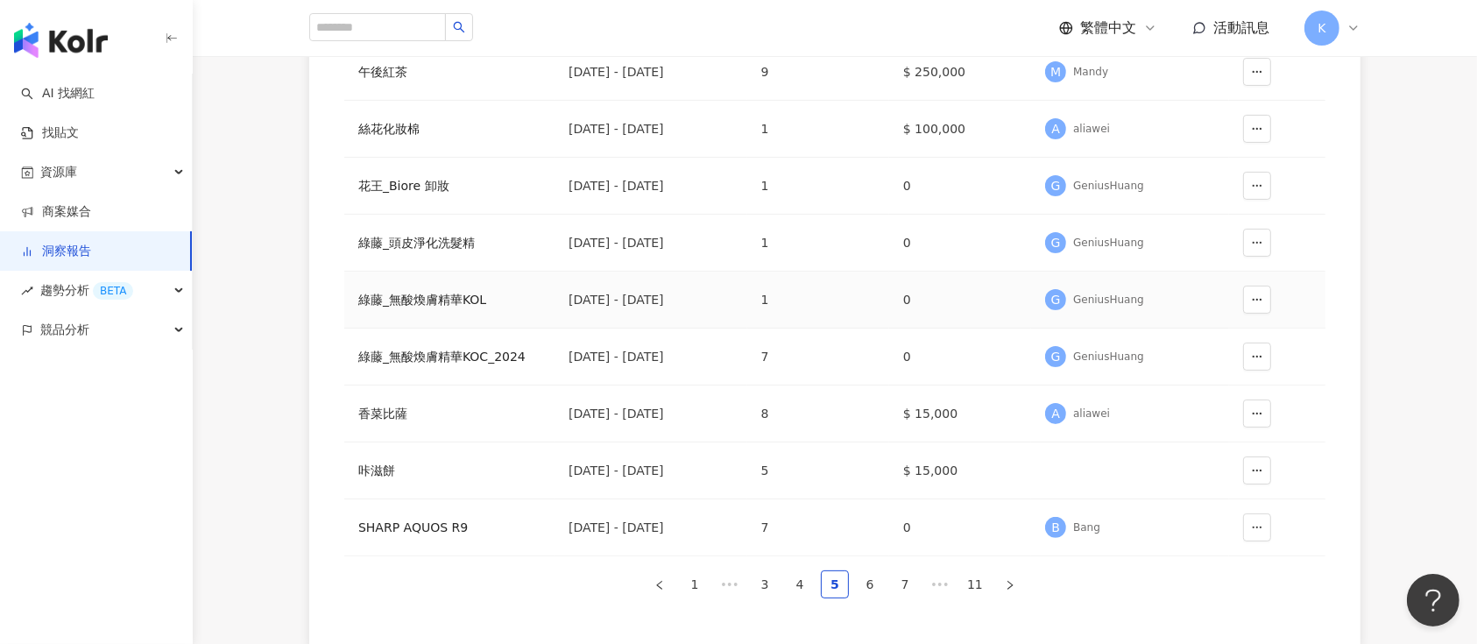
click at [443, 287] on td "綠藤_無酸煥膚精華KOL" at bounding box center [449, 300] width 210 height 57
click at [441, 296] on div "綠藤_無酸煥膚精華KOL" at bounding box center [449, 299] width 182 height 19
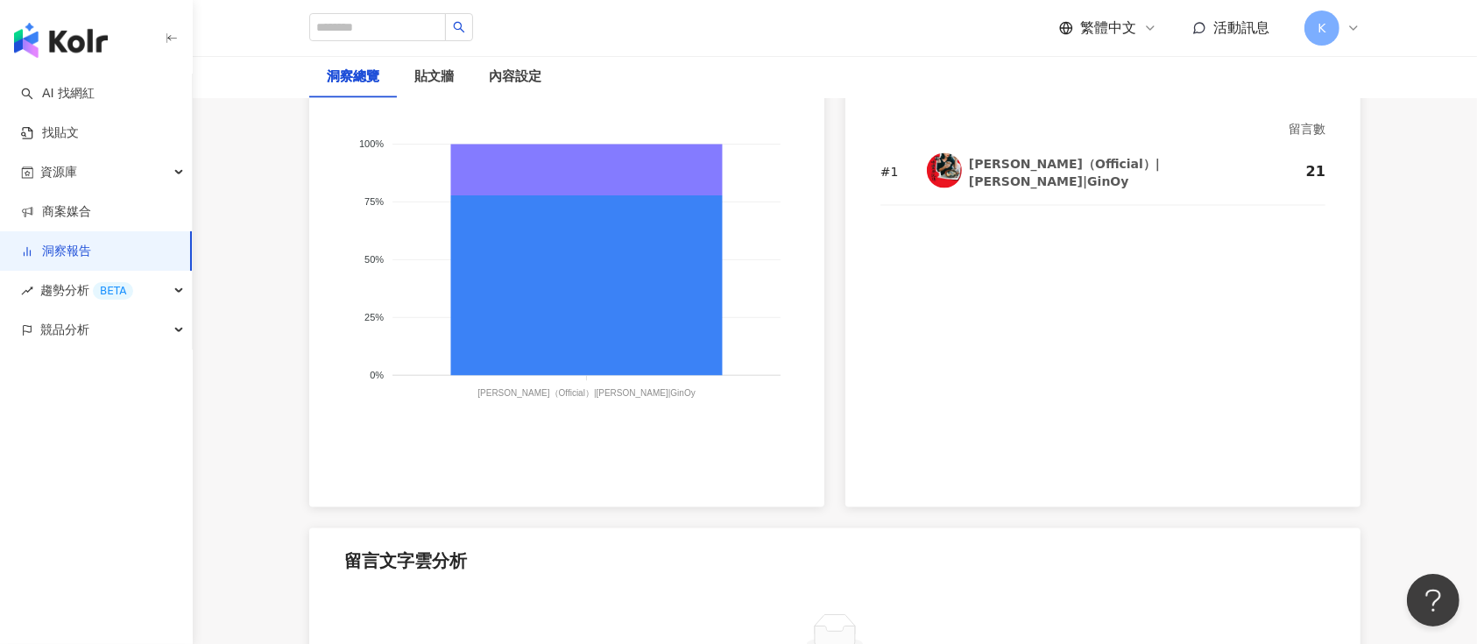
scroll to position [3153, 0]
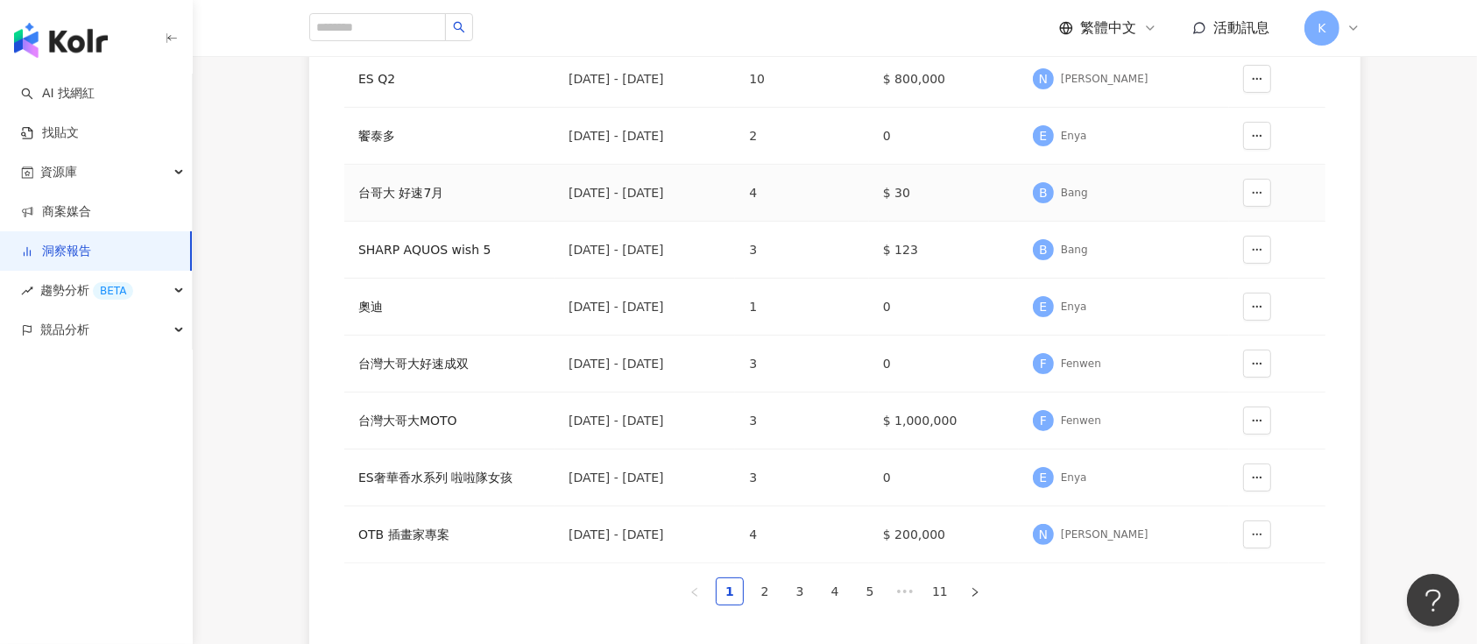
scroll to position [467, 0]
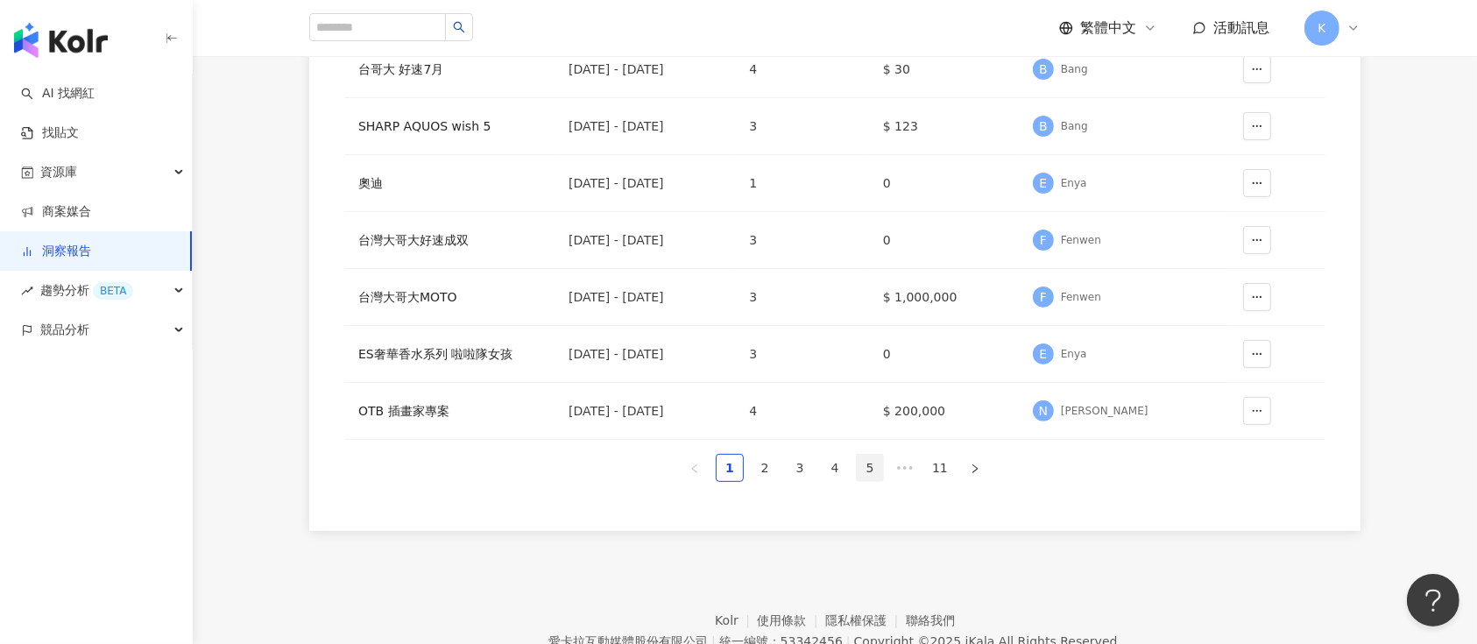
click at [859, 467] on link "5" at bounding box center [870, 468] width 26 height 26
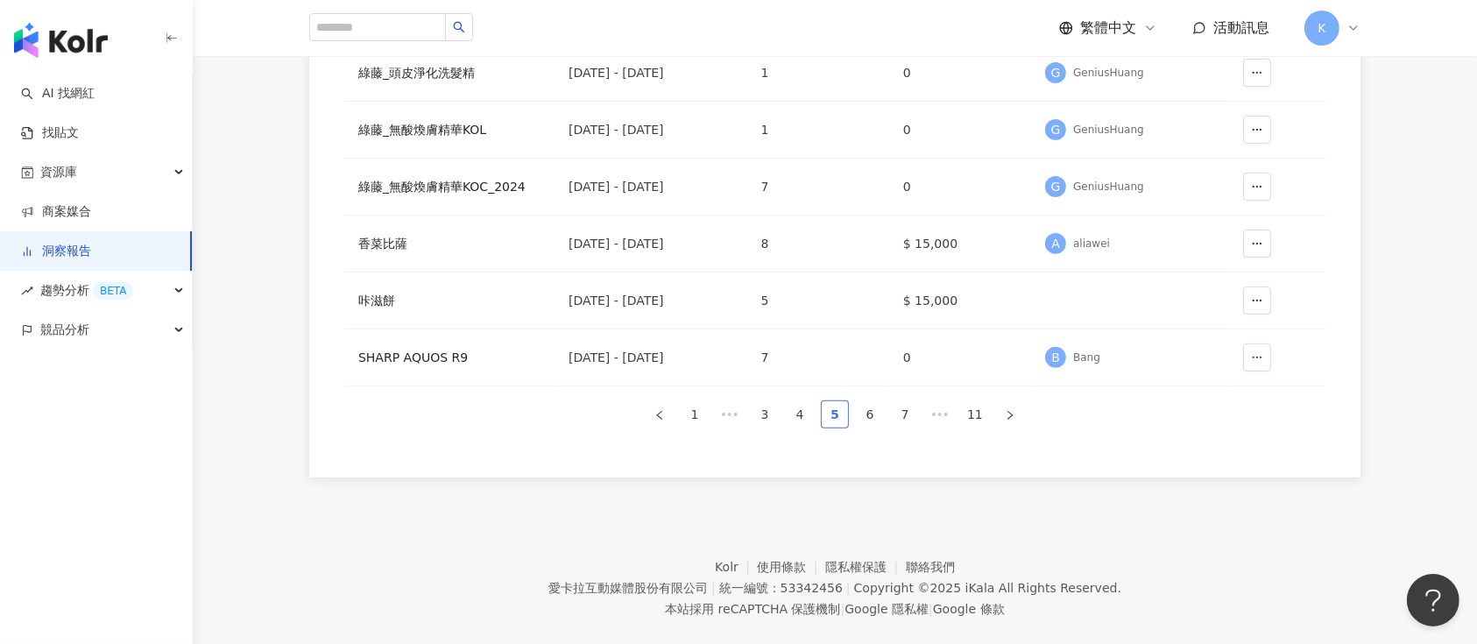
scroll to position [547, 0]
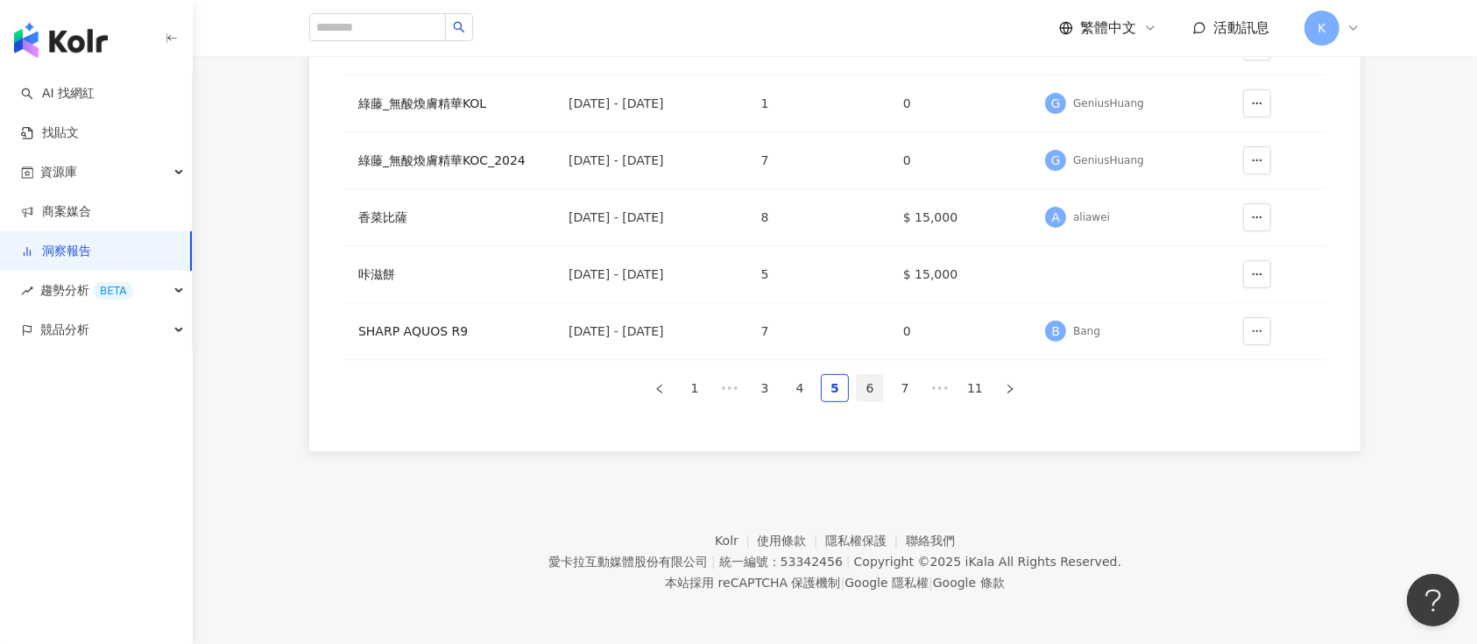
click at [873, 393] on link "6" at bounding box center [870, 388] width 26 height 26
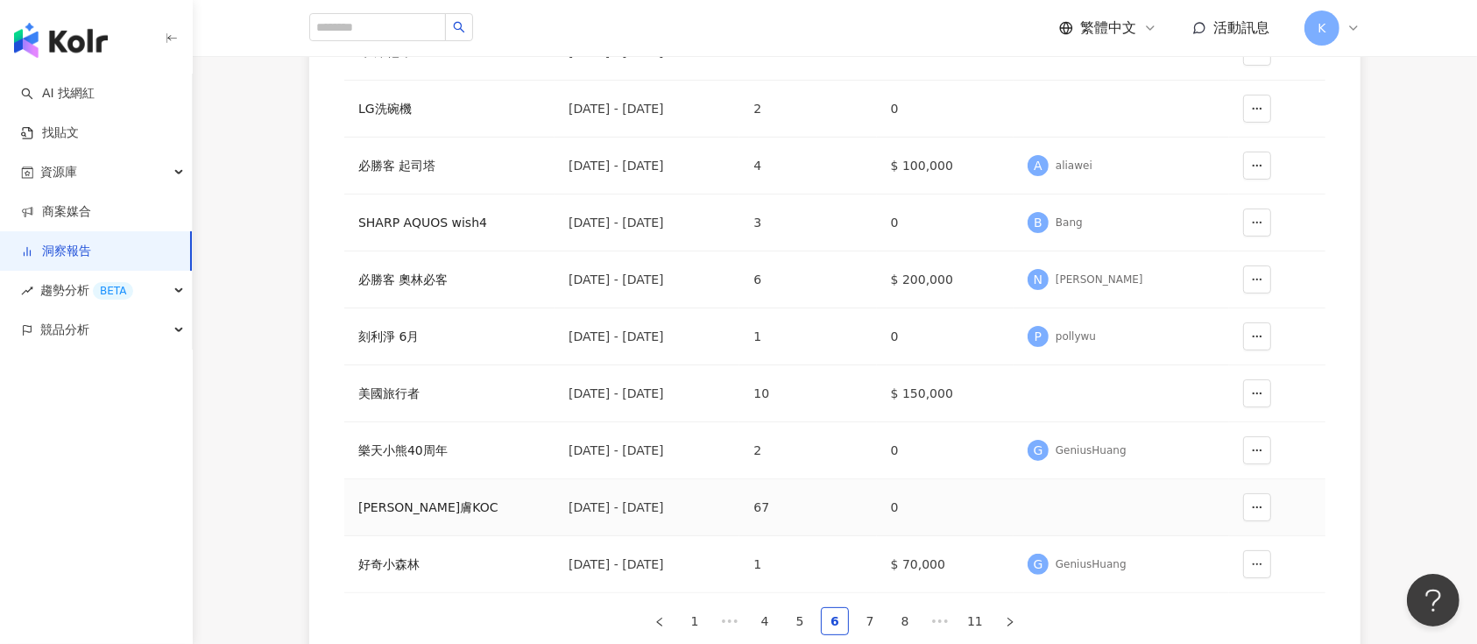
scroll to position [80, 0]
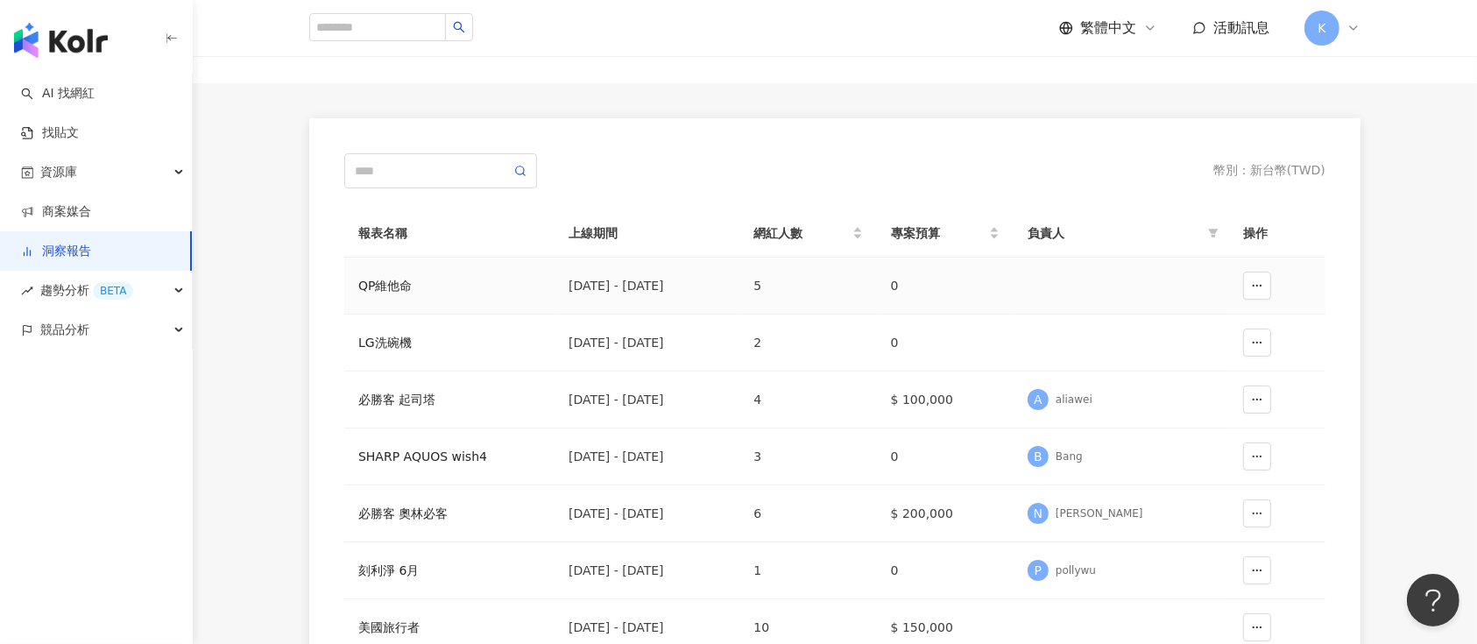
click at [392, 280] on div "QP維他命" at bounding box center [449, 285] width 182 height 19
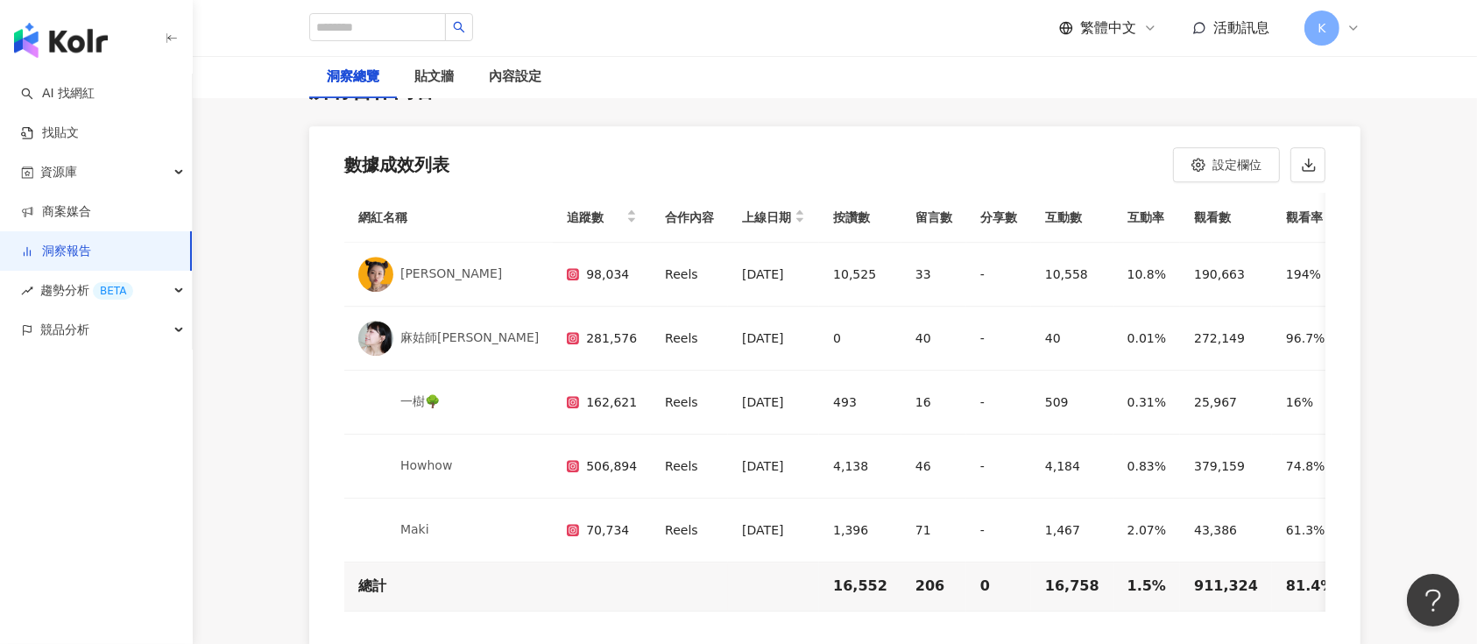
scroll to position [5096, 0]
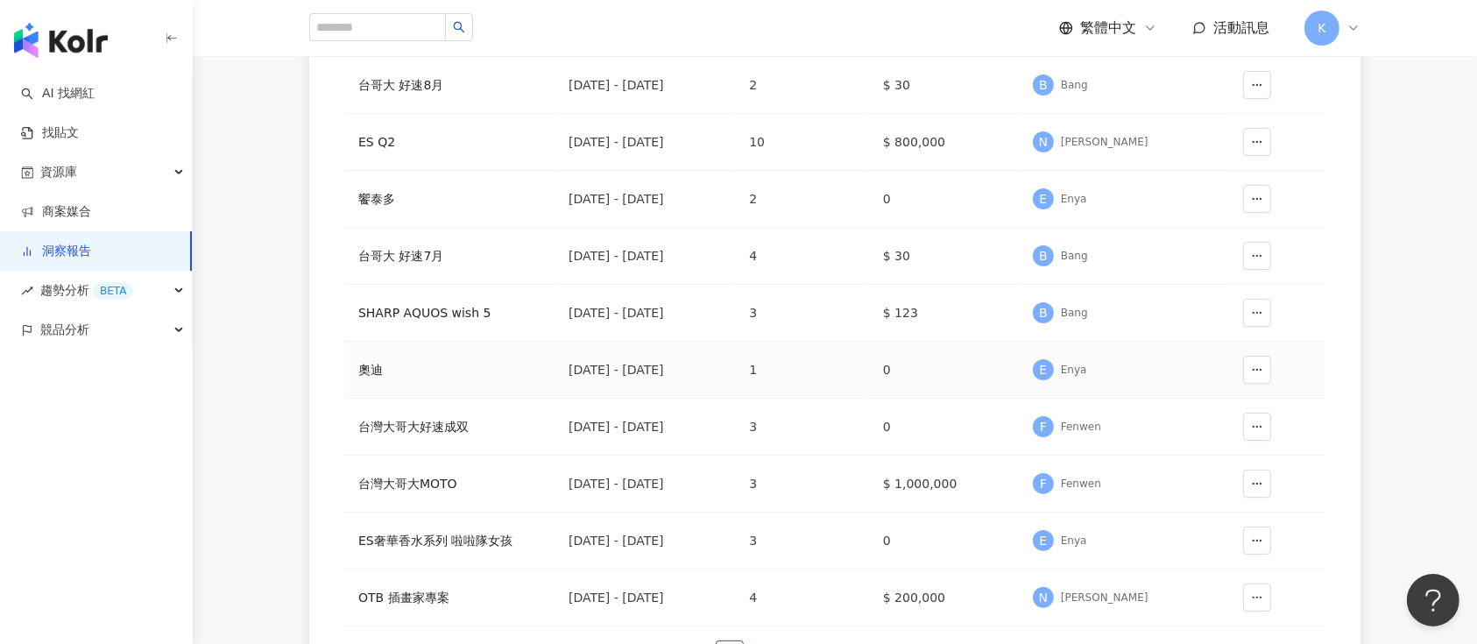
scroll to position [467, 0]
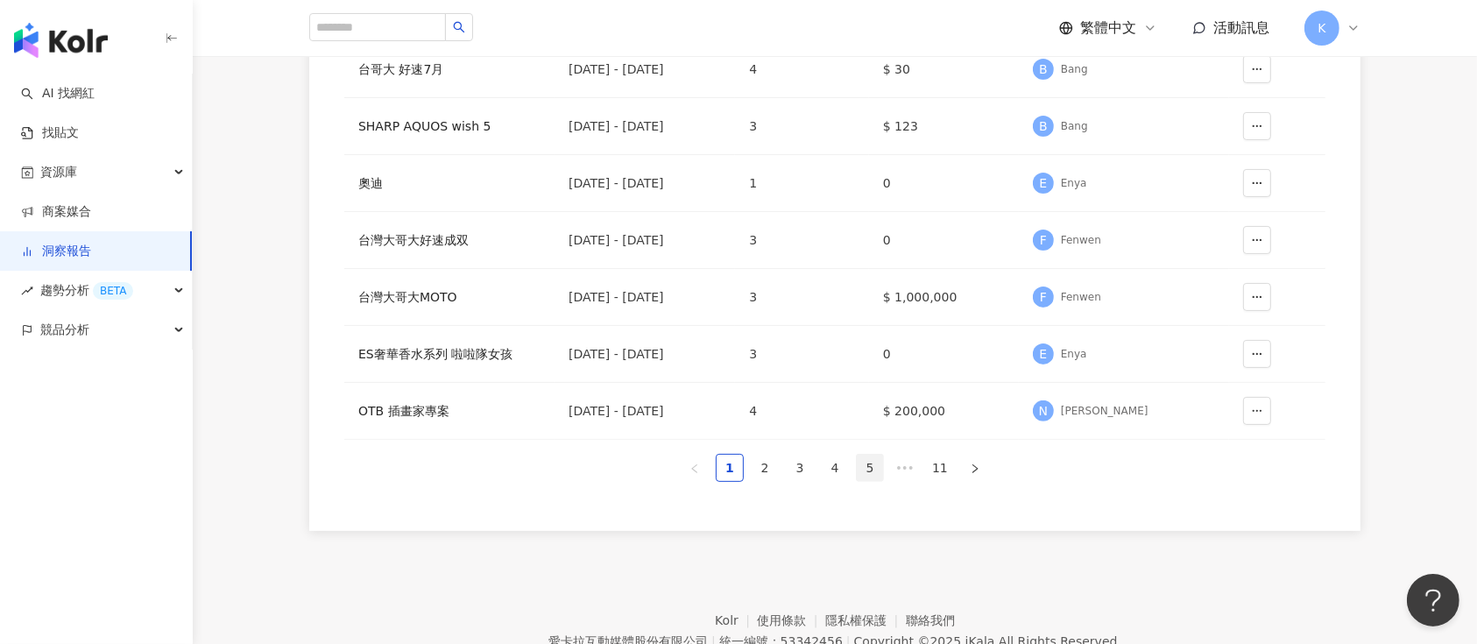
click at [865, 466] on link "5" at bounding box center [870, 468] width 26 height 26
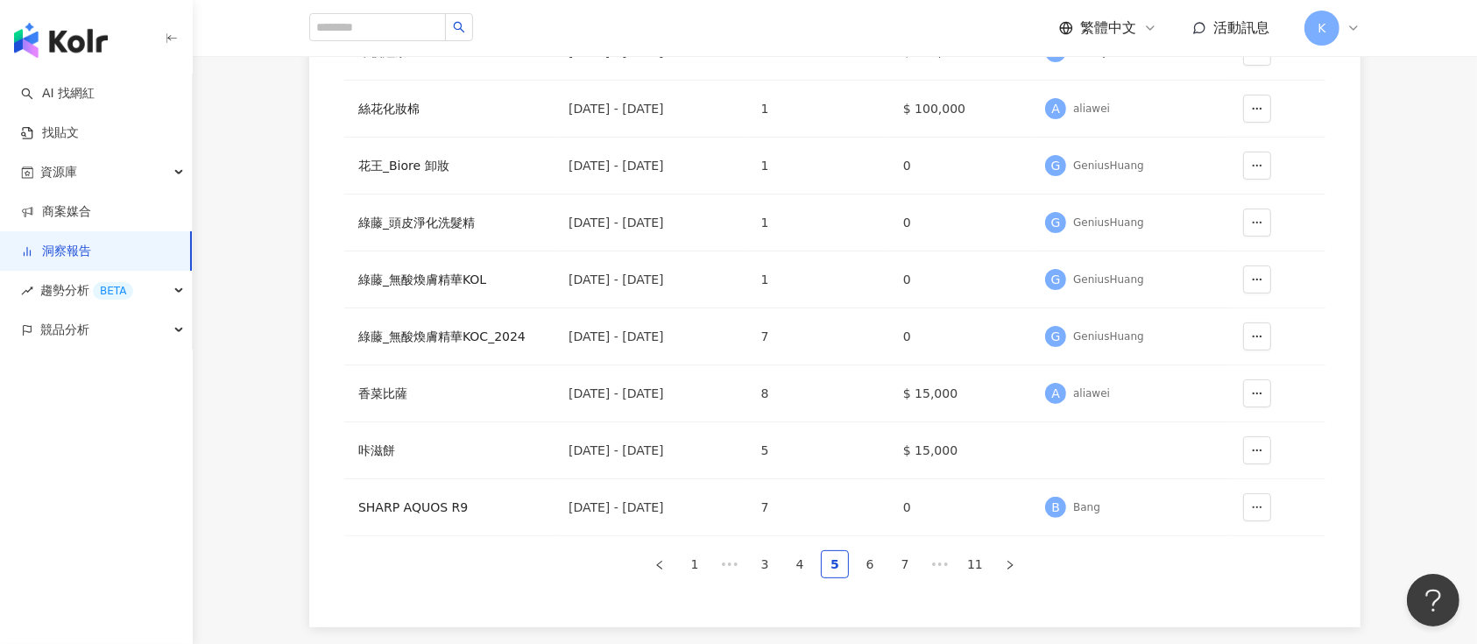
scroll to position [233, 0]
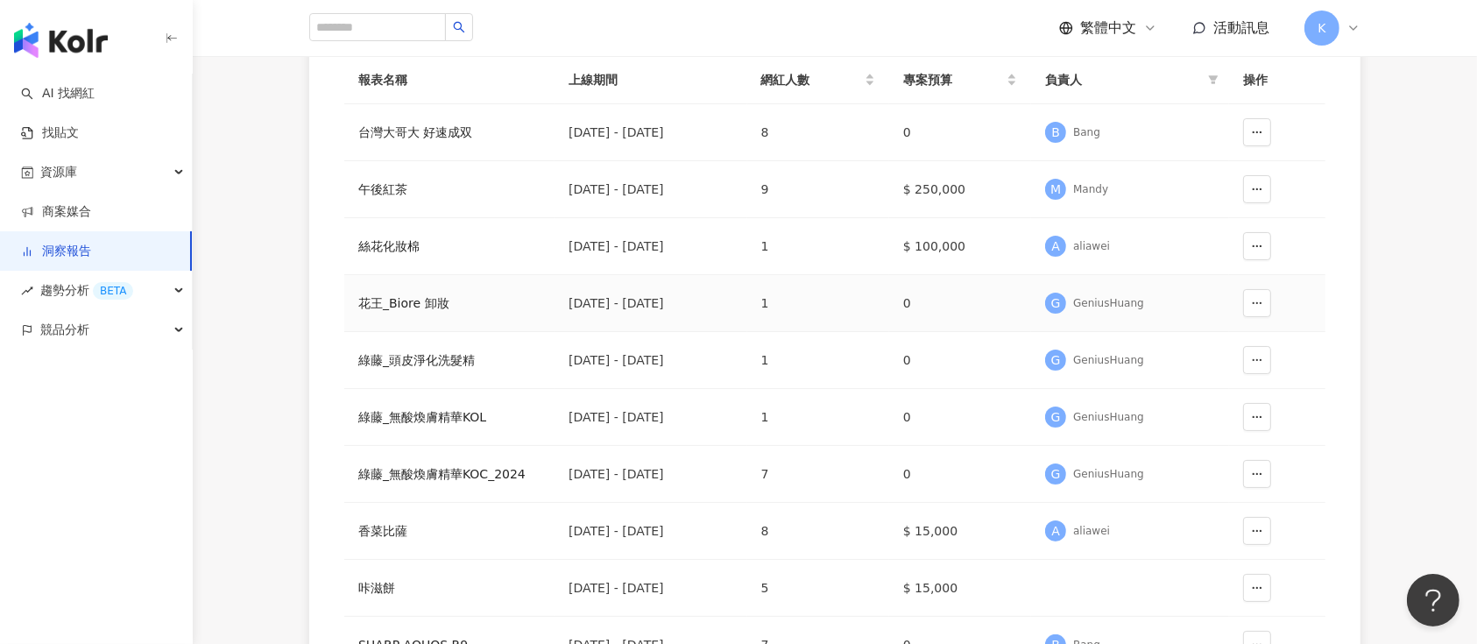
click at [408, 300] on div "花王_Biore 卸妝" at bounding box center [449, 302] width 182 height 19
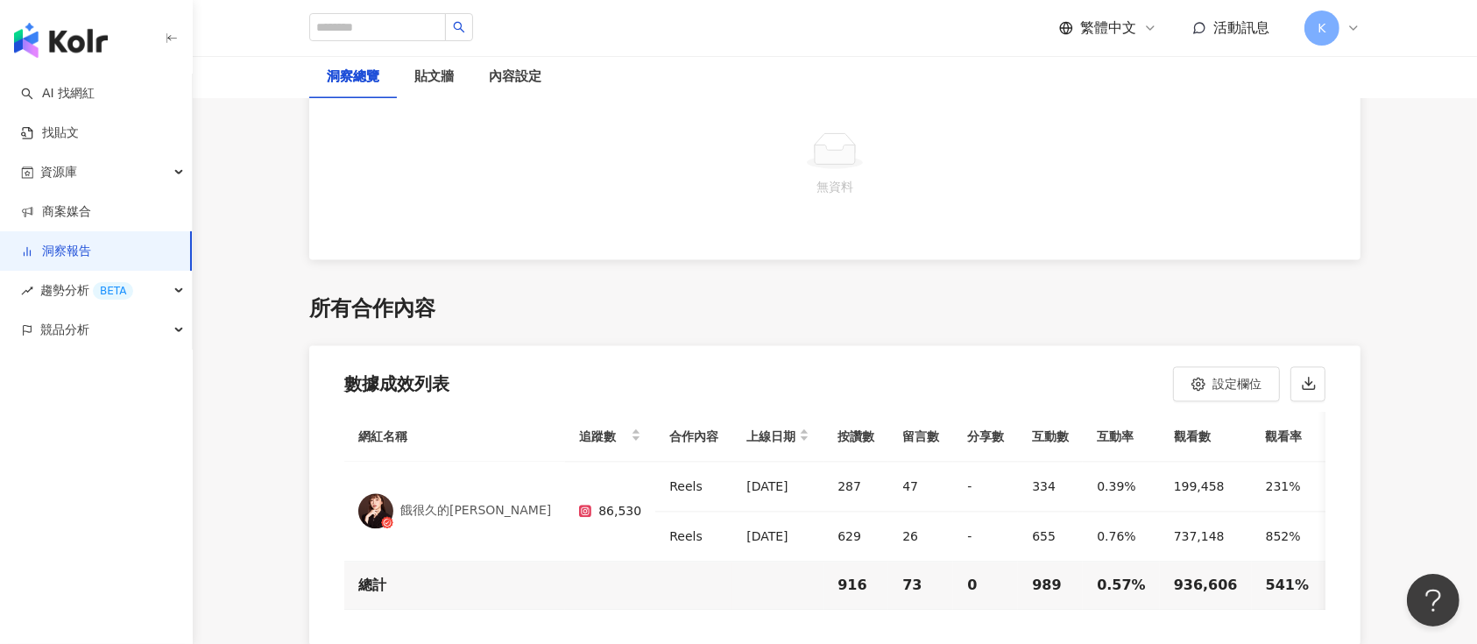
scroll to position [3854, 0]
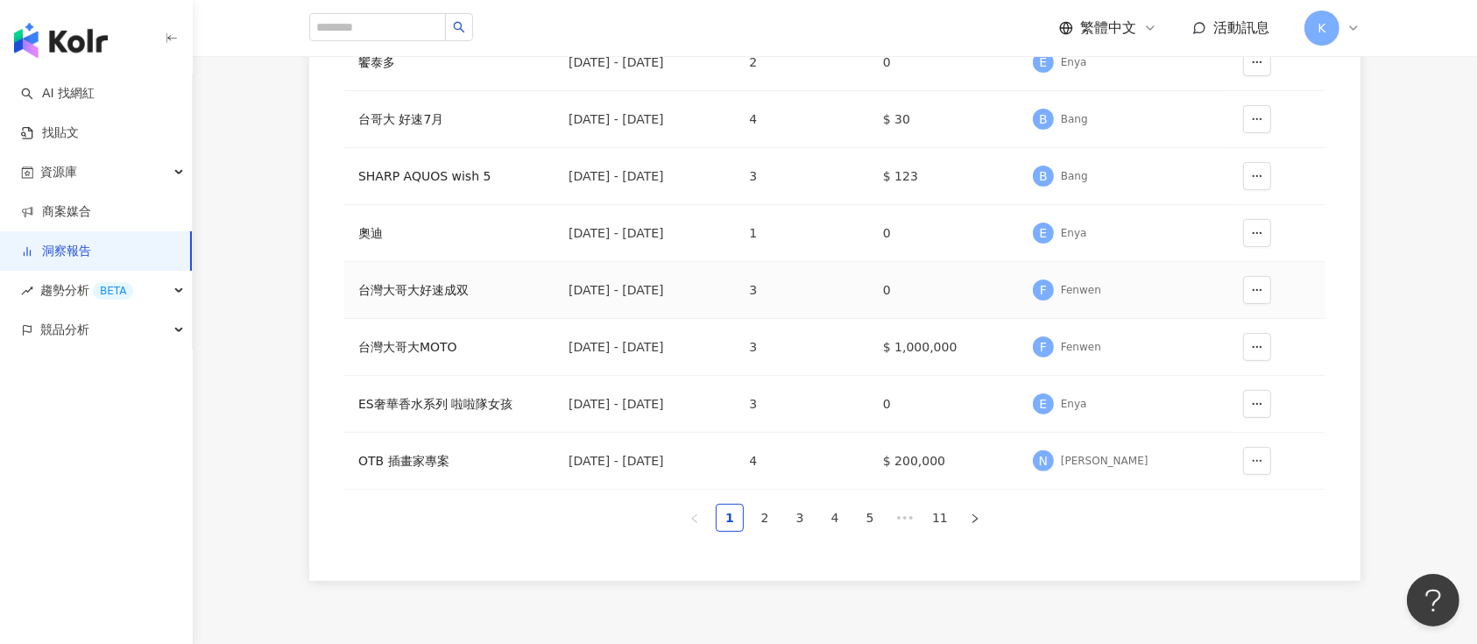
scroll to position [467, 0]
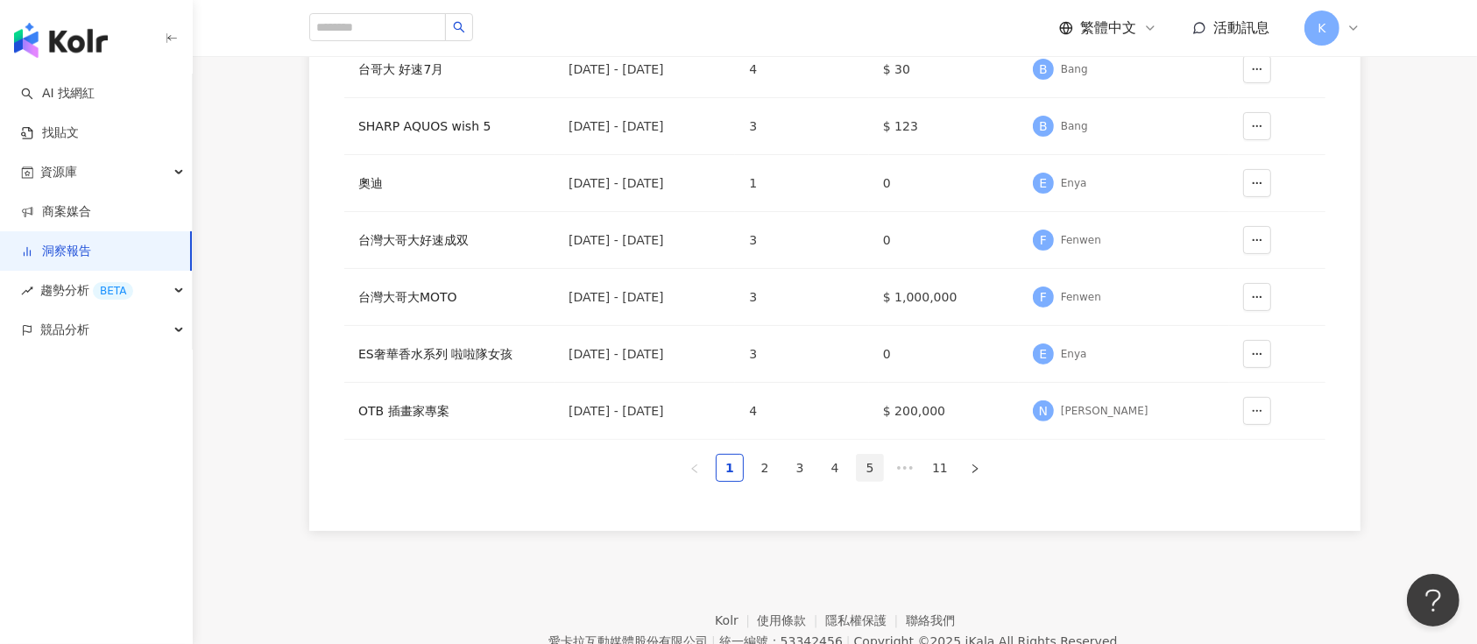
click at [869, 462] on link "5" at bounding box center [870, 468] width 26 height 26
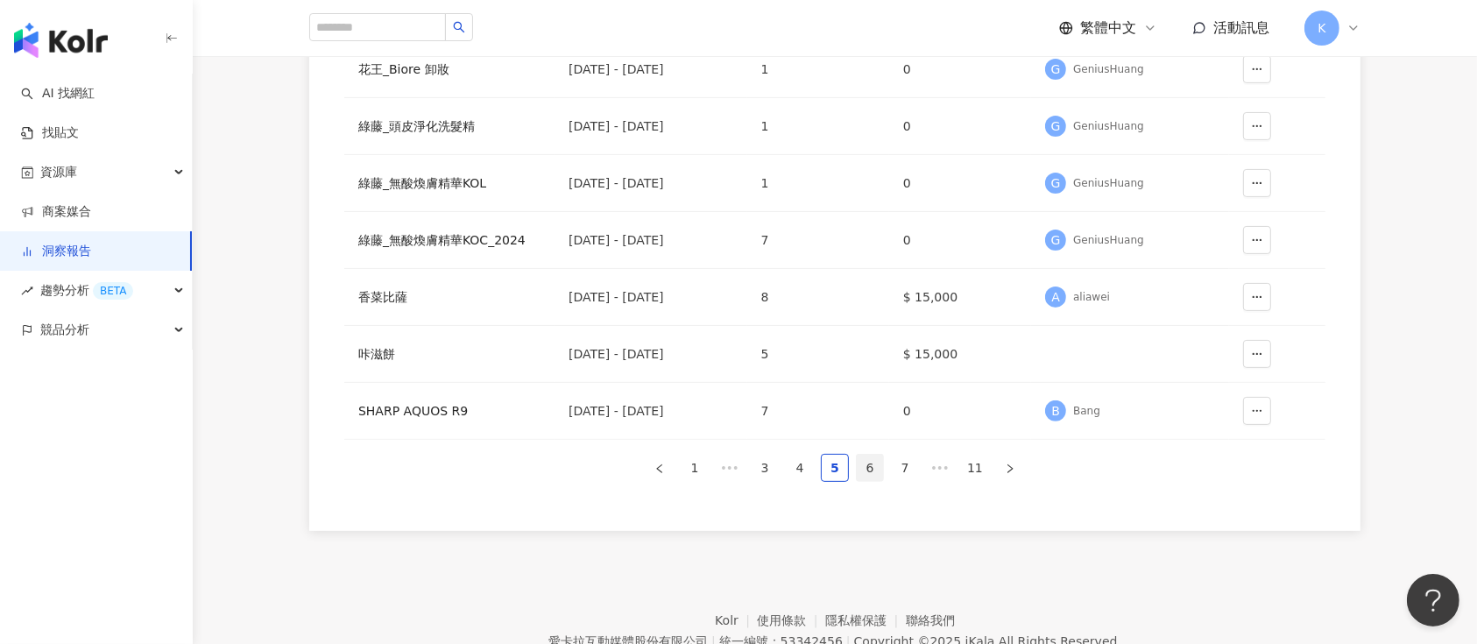
click at [869, 462] on link "6" at bounding box center [870, 468] width 26 height 26
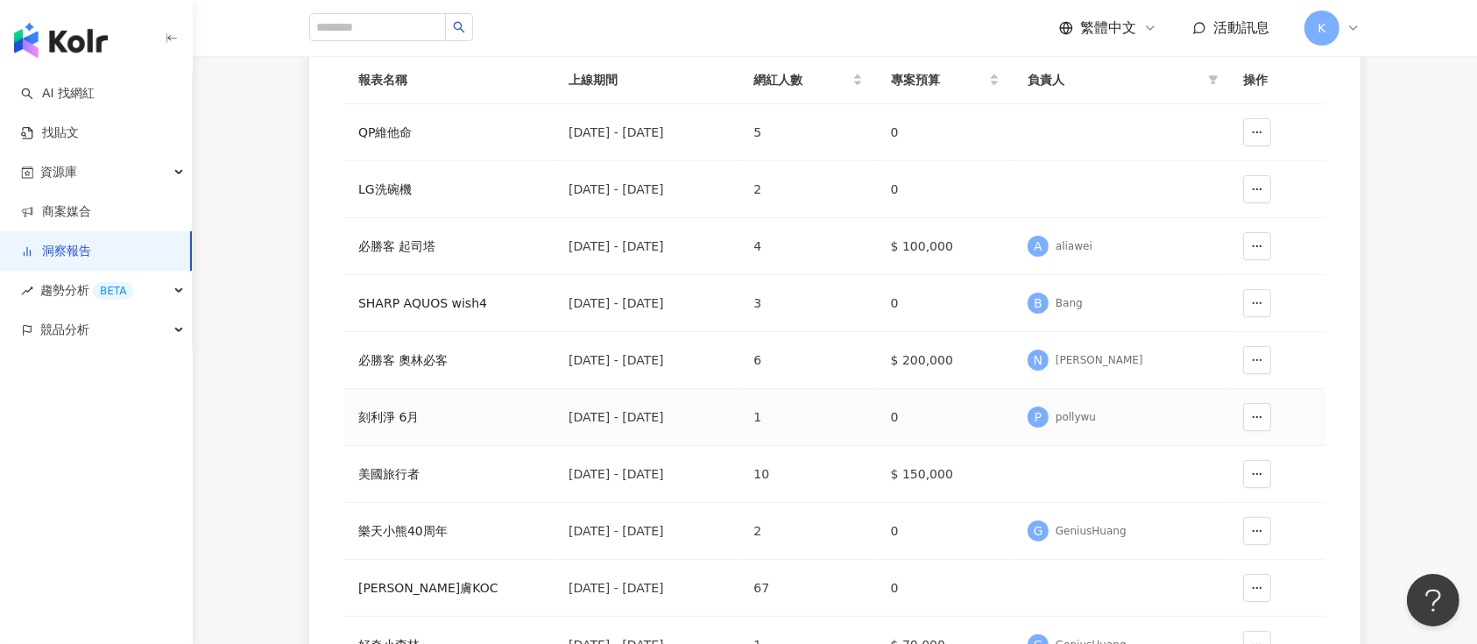
scroll to position [116, 0]
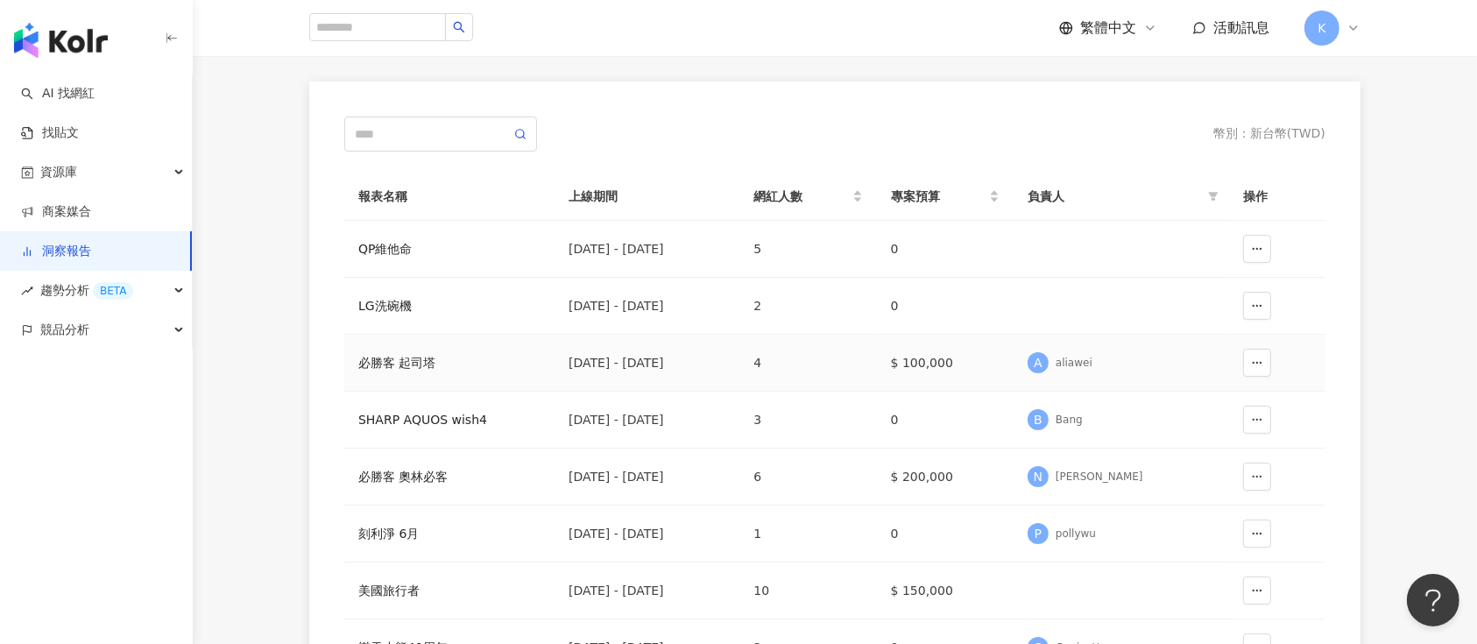
click at [424, 359] on div "必勝客 起司塔" at bounding box center [449, 362] width 182 height 19
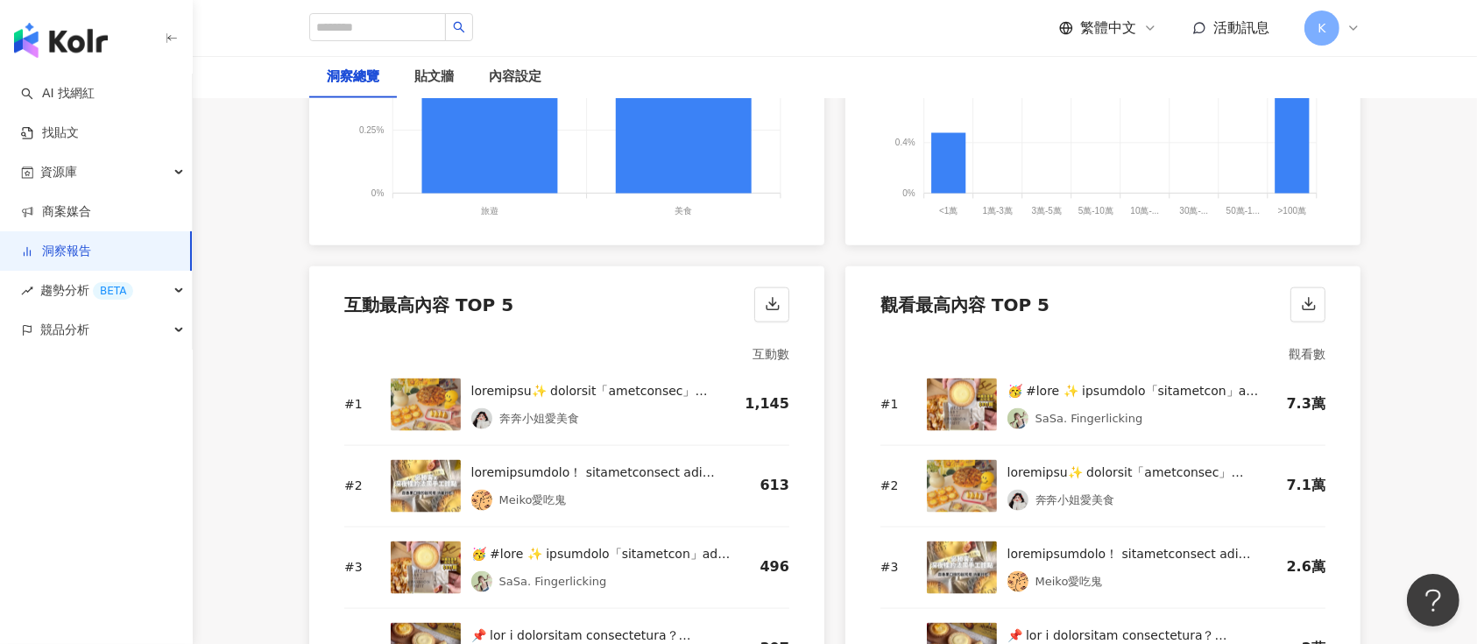
scroll to position [2335, 0]
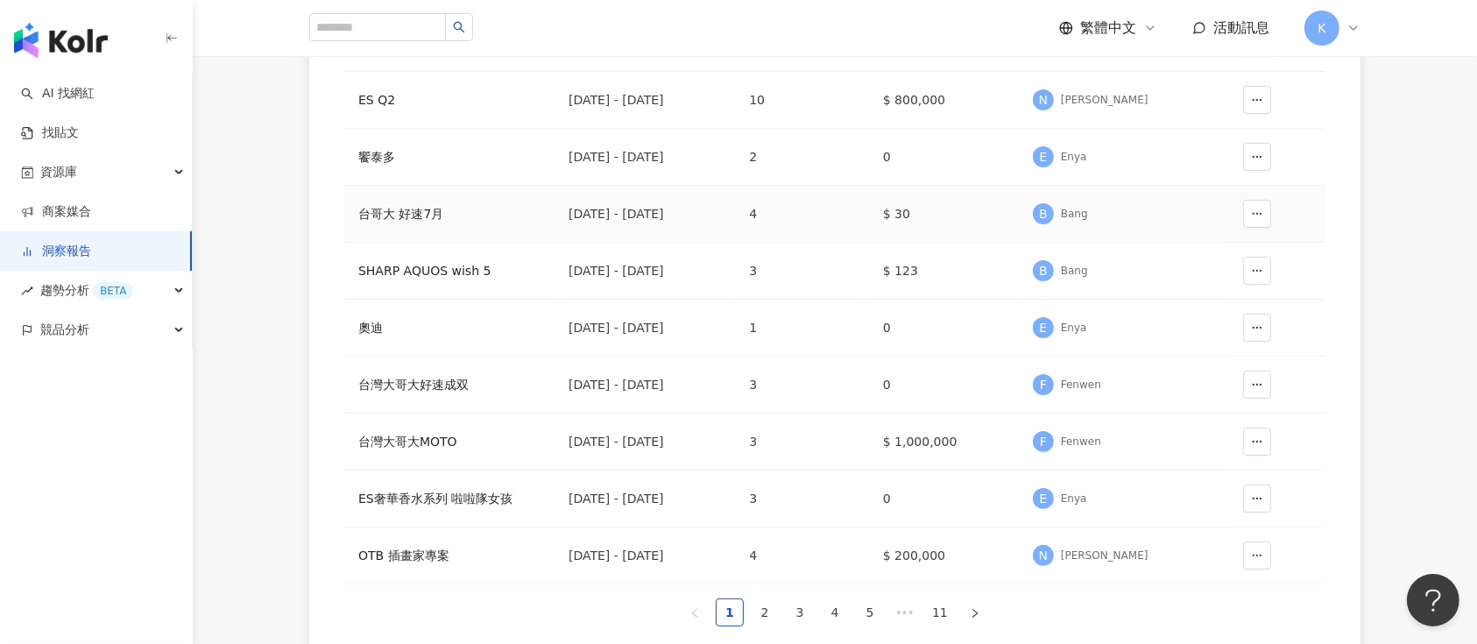
scroll to position [467, 0]
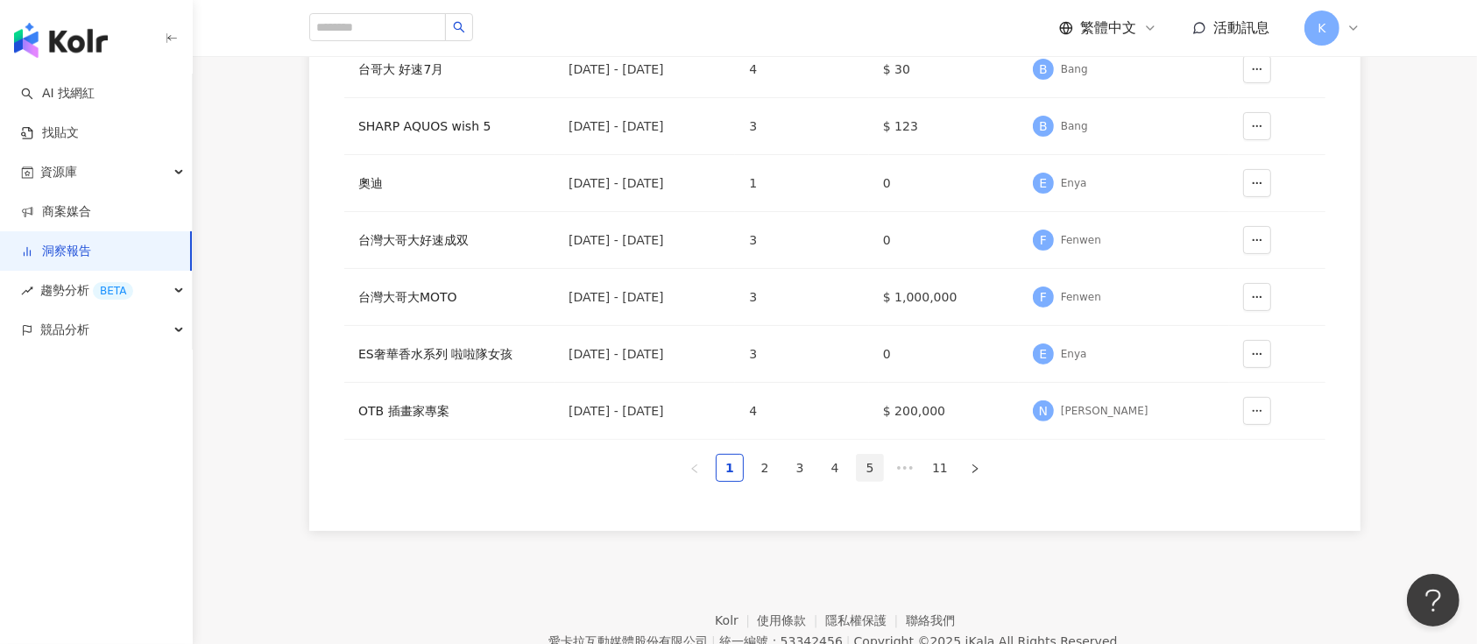
click at [874, 468] on link "5" at bounding box center [870, 468] width 26 height 26
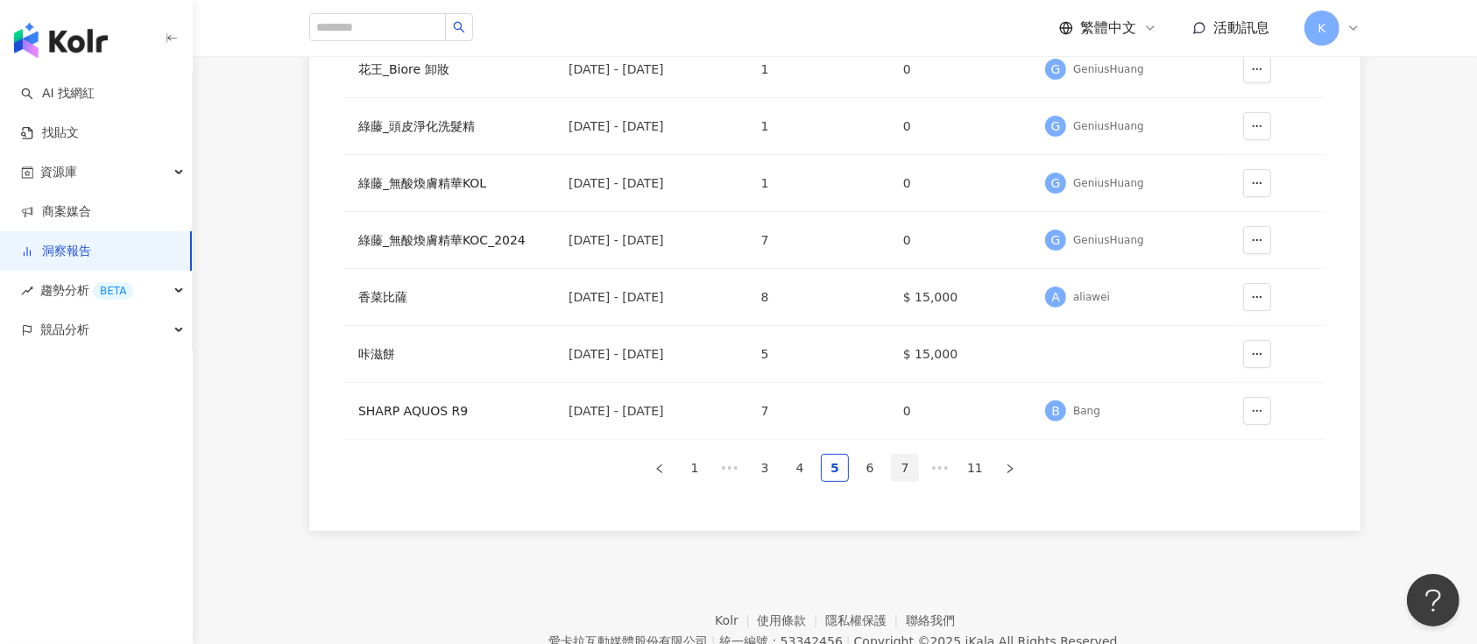
click at [902, 465] on link "7" at bounding box center [905, 468] width 26 height 26
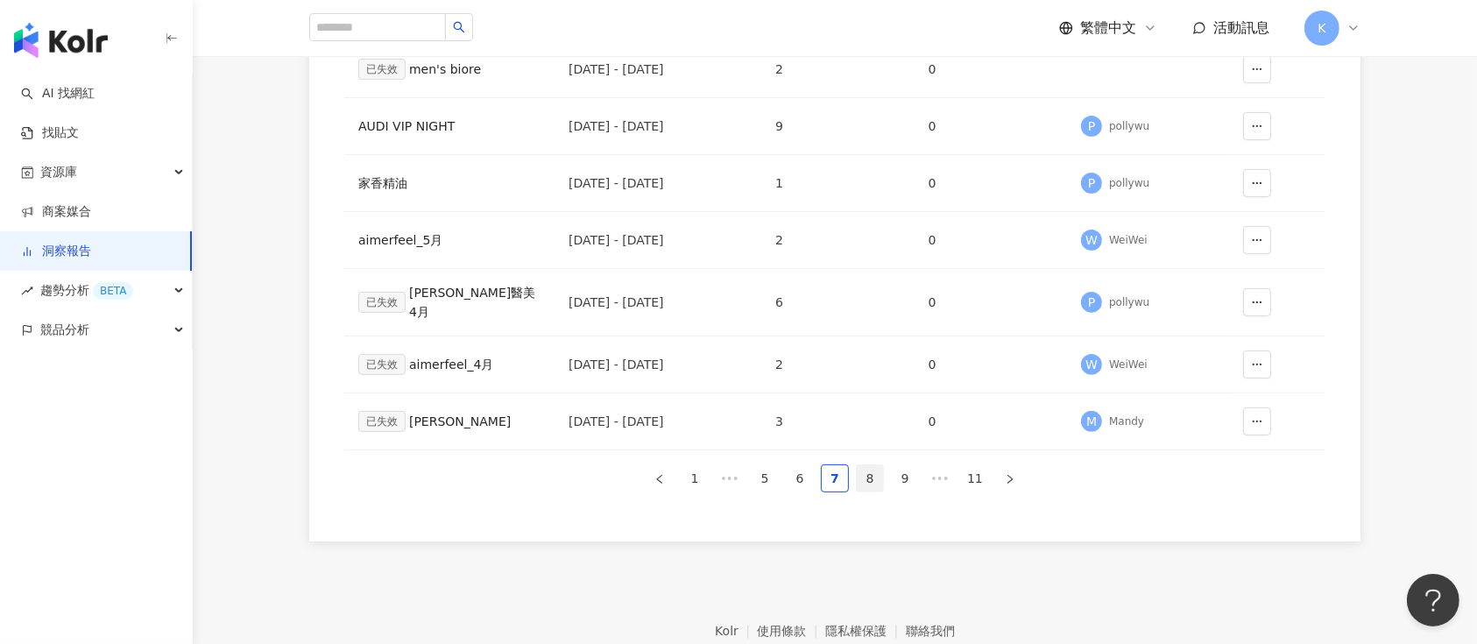
click at [881, 465] on link "8" at bounding box center [870, 478] width 26 height 26
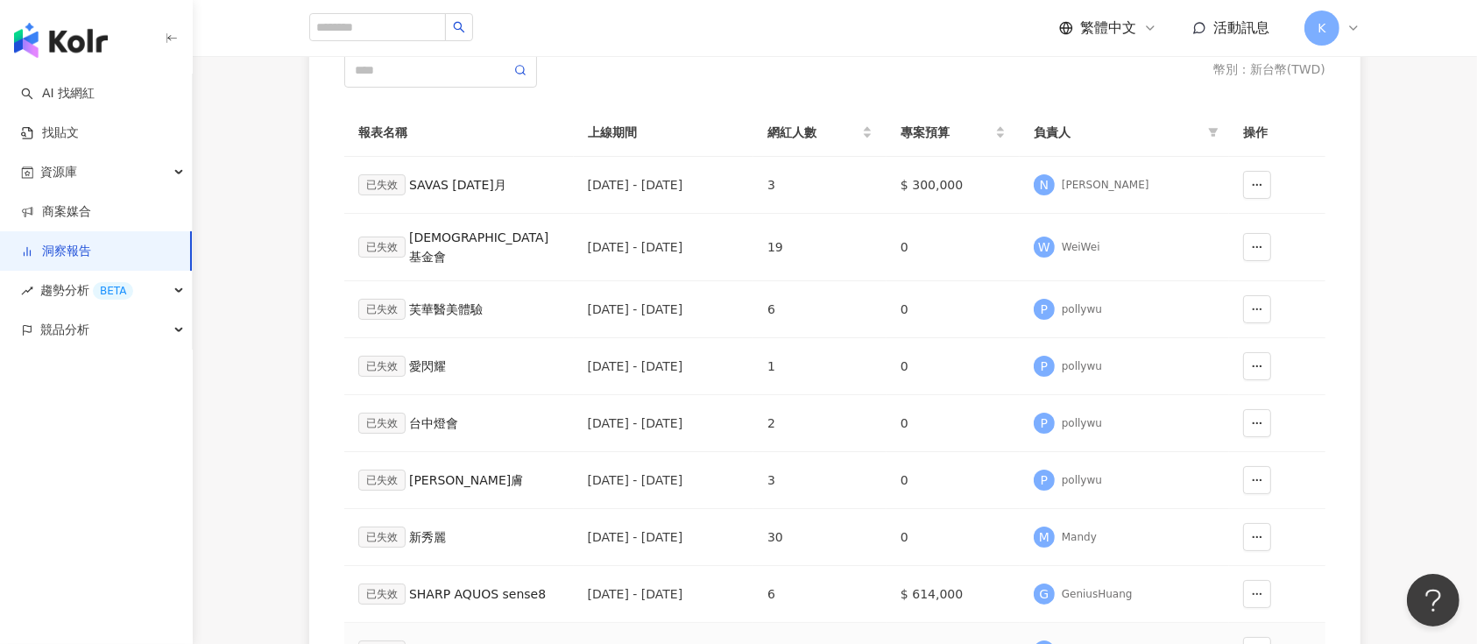
scroll to position [350, 0]
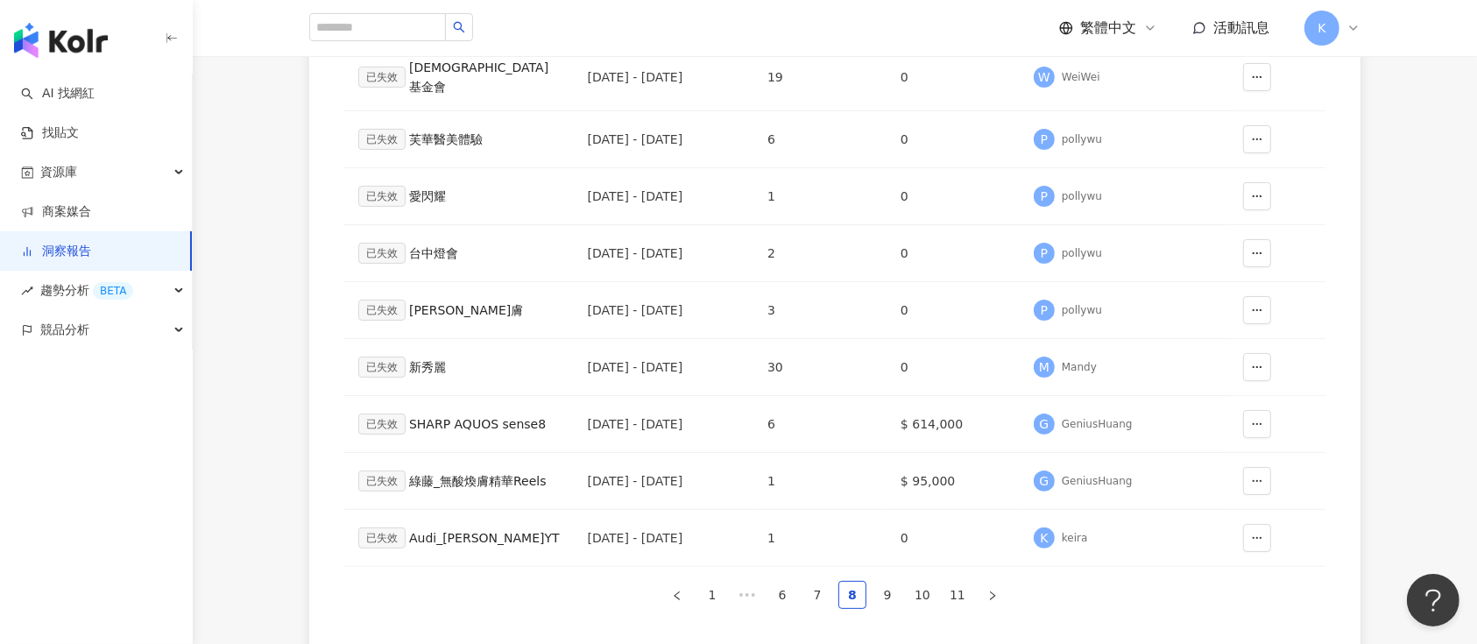
click at [886, 591] on link "9" at bounding box center [887, 595] width 26 height 26
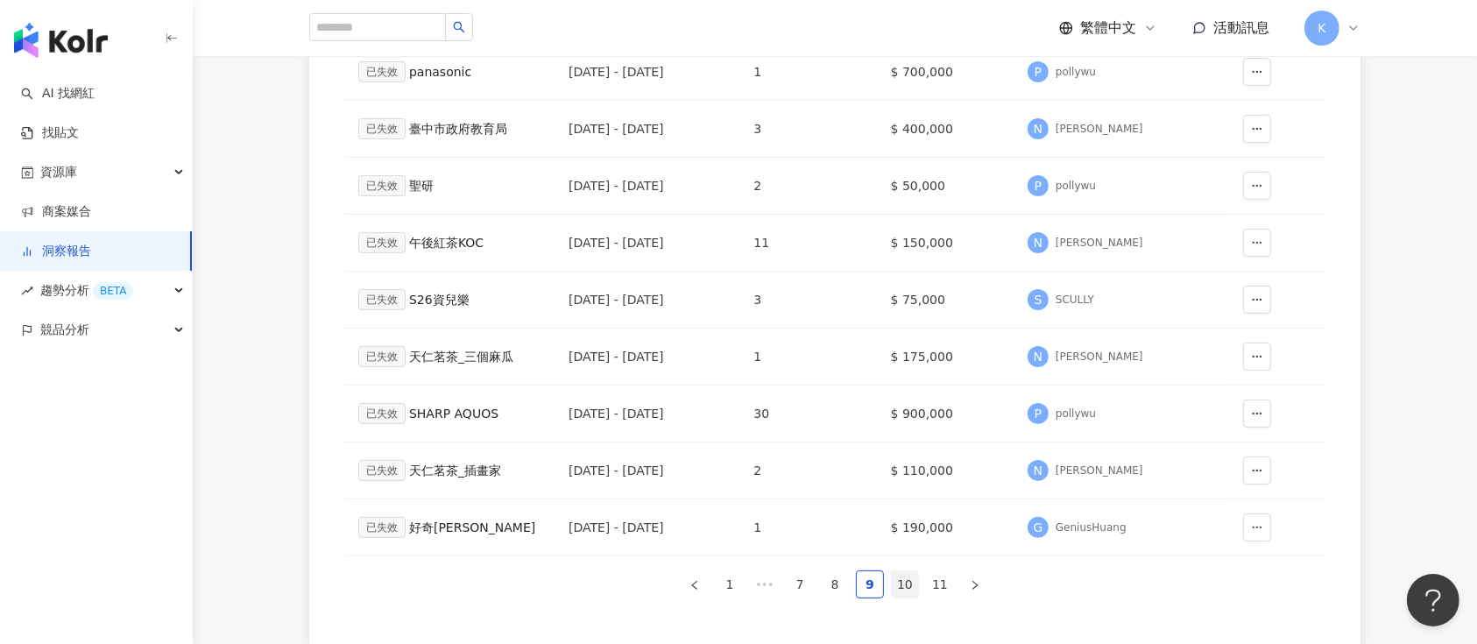
click at [908, 579] on link "10" at bounding box center [905, 584] width 26 height 26
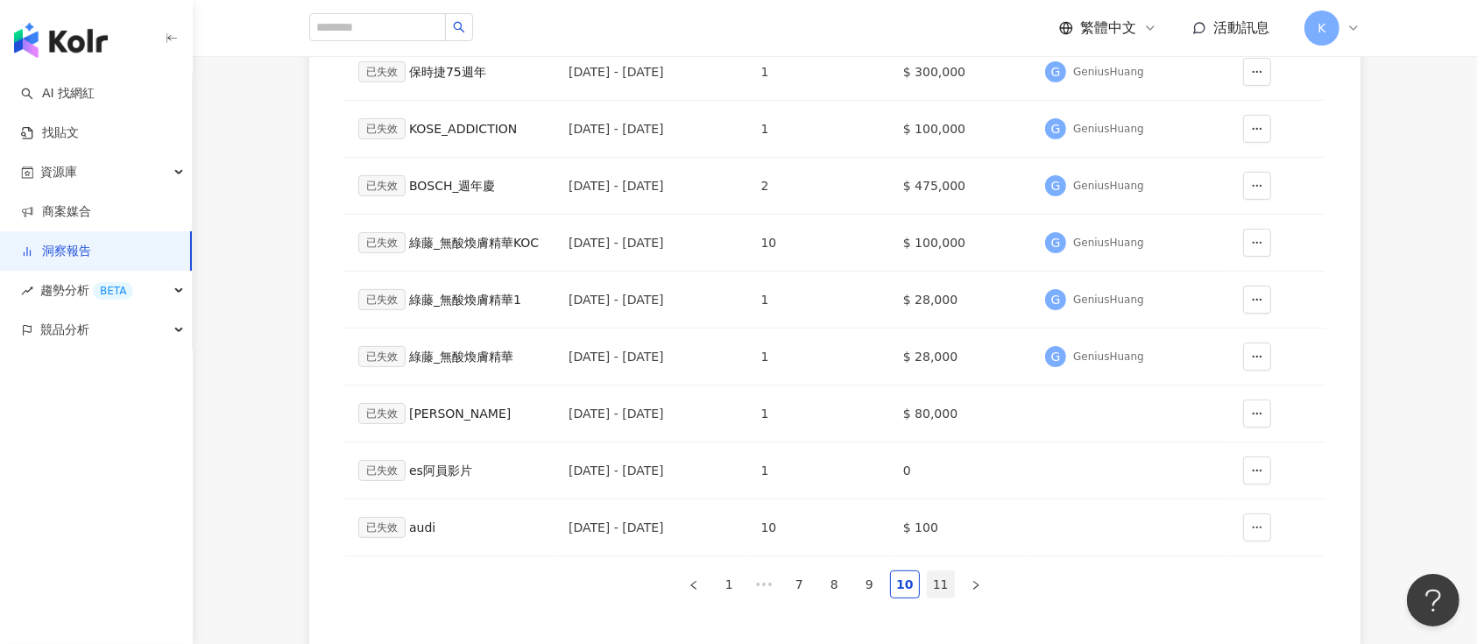
click at [941, 582] on link "11" at bounding box center [941, 584] width 26 height 26
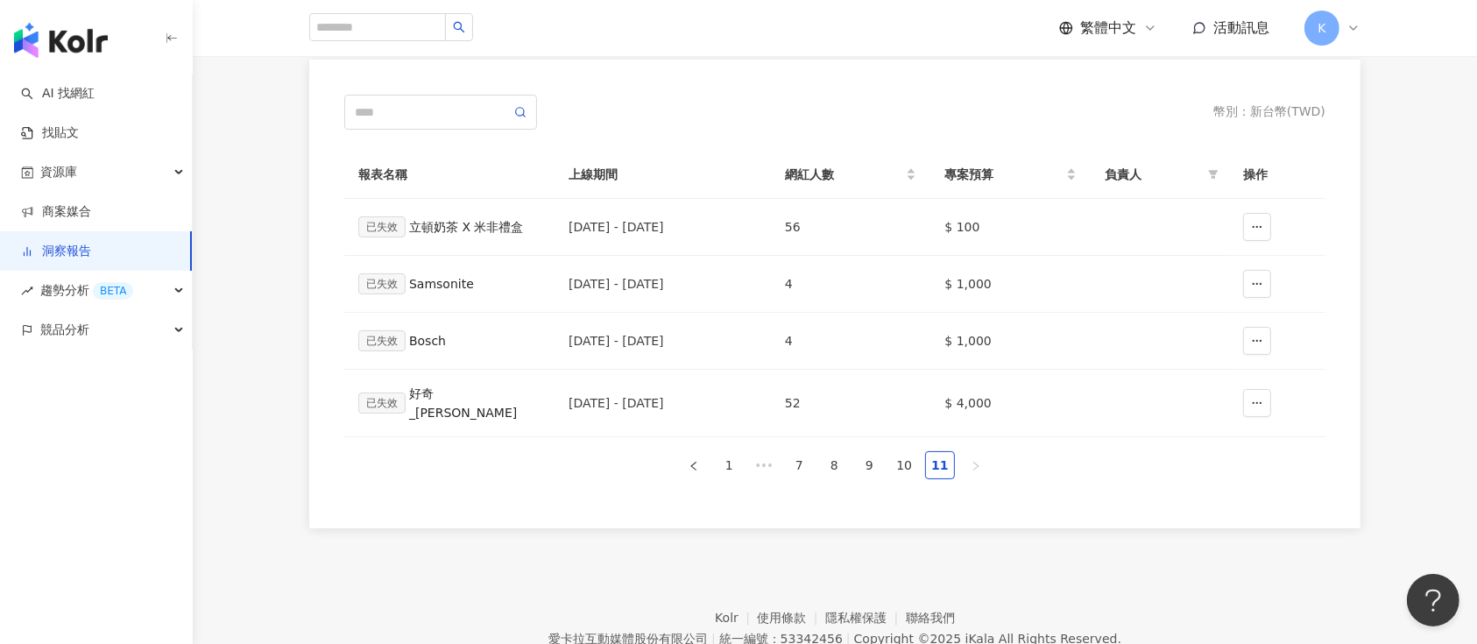
scroll to position [89, 0]
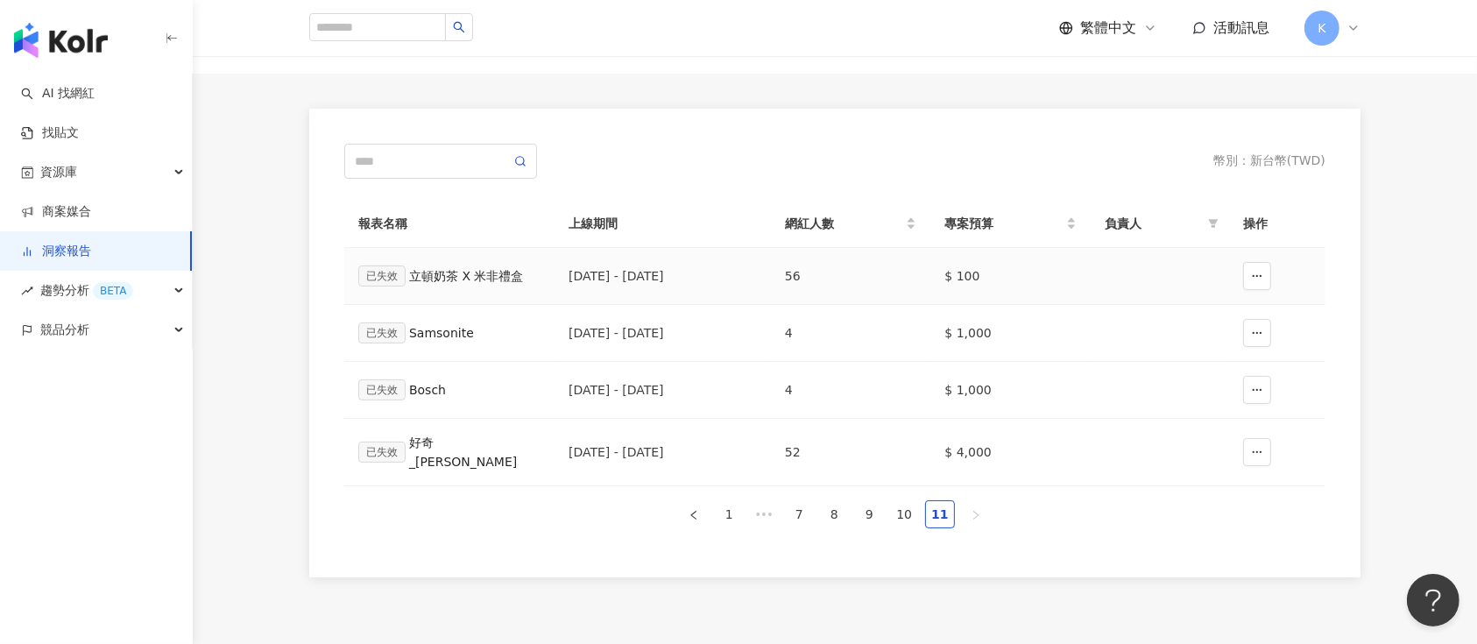
click at [455, 266] on div "已失效 立頓奶茶 X 米非禮盒" at bounding box center [449, 275] width 182 height 21
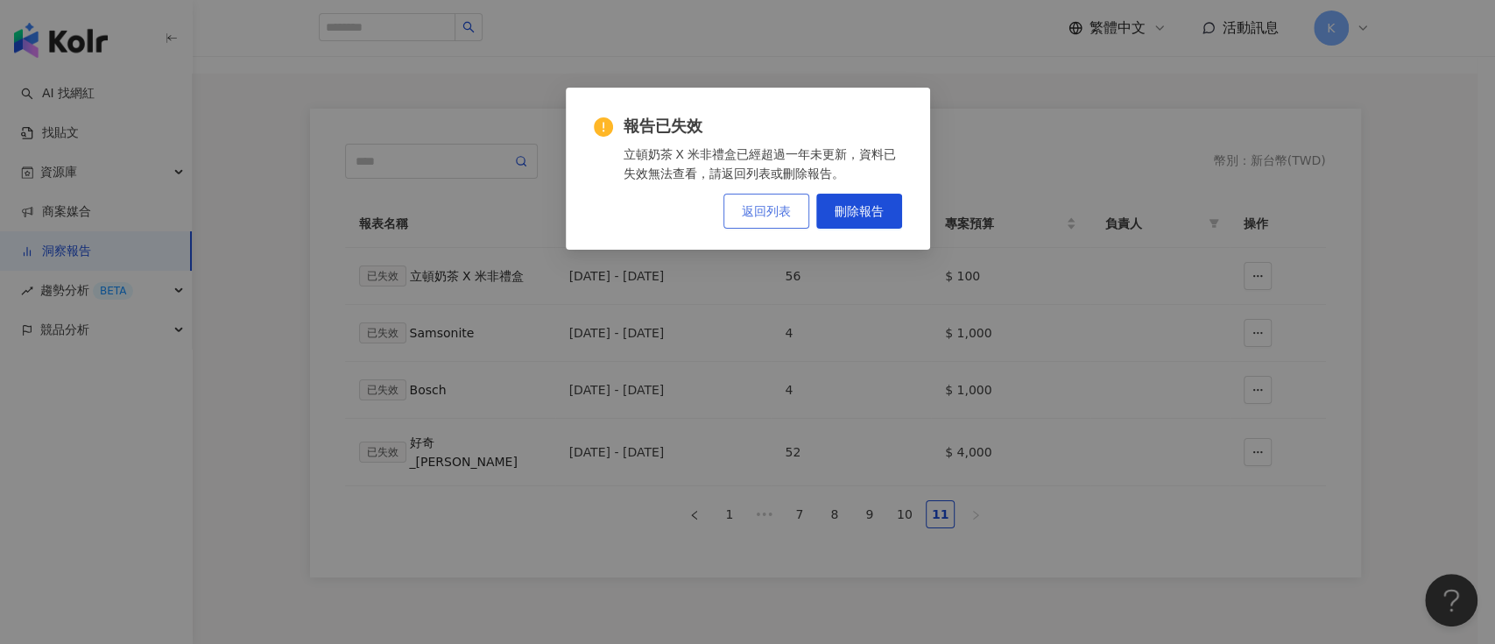
click at [750, 216] on span "返回列表" at bounding box center [766, 211] width 49 height 14
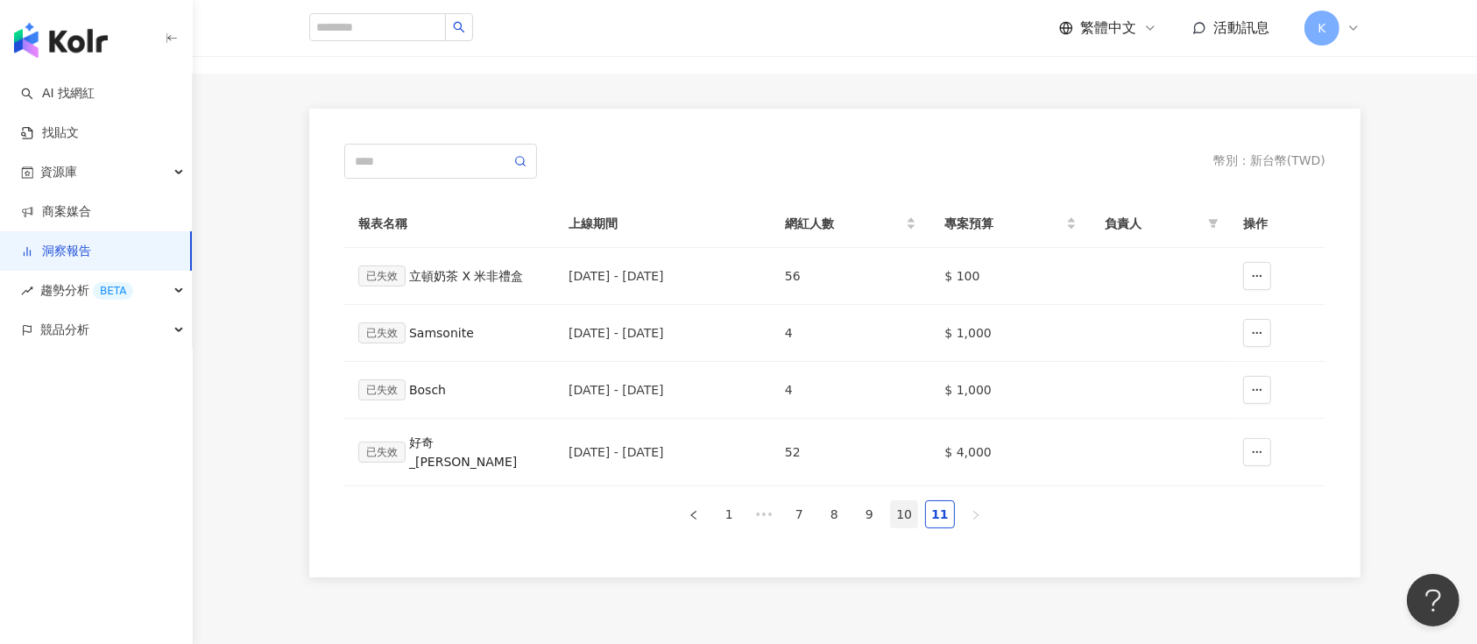
click at [912, 503] on link "10" at bounding box center [904, 514] width 26 height 26
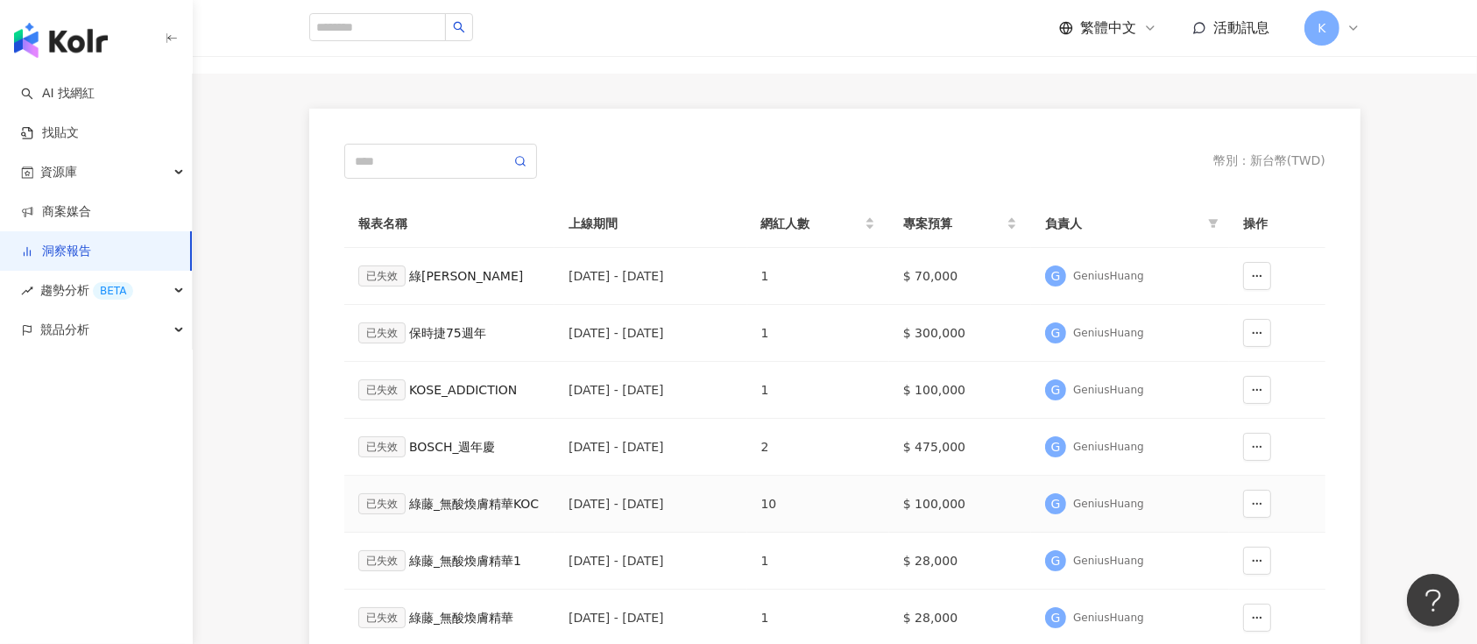
scroll to position [322, 0]
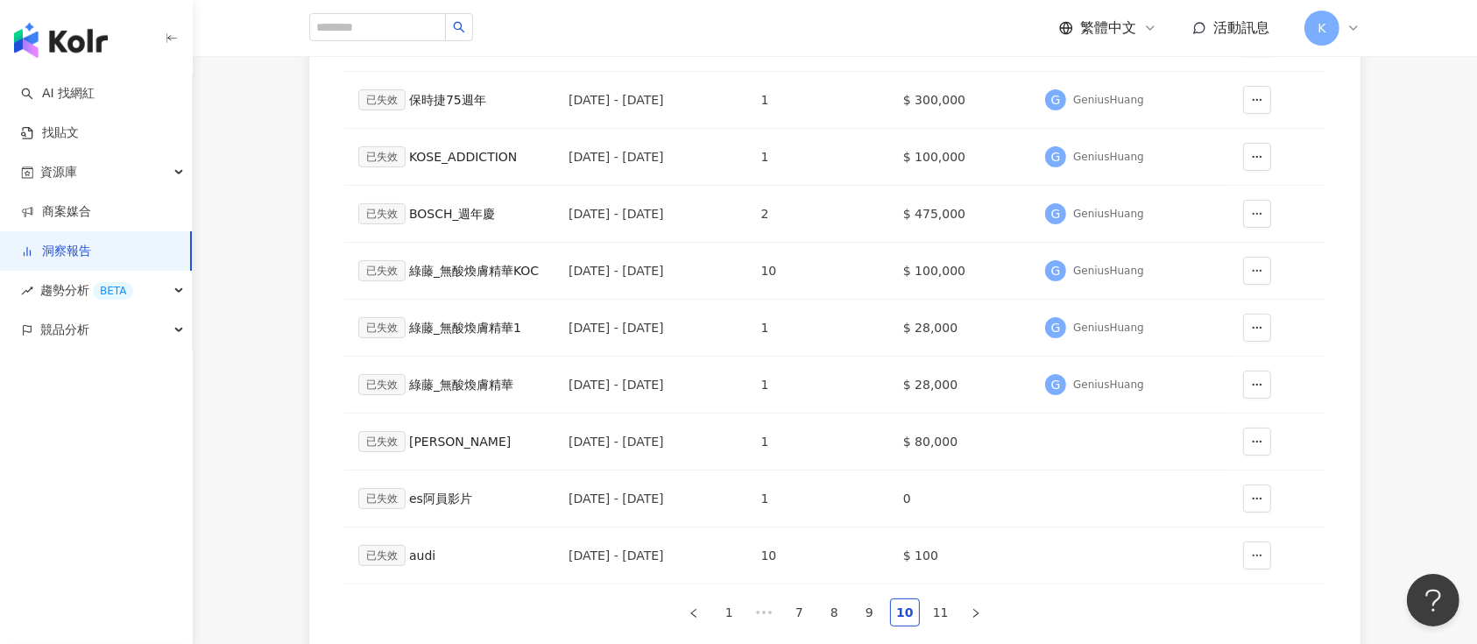
click at [939, 608] on link "11" at bounding box center [941, 612] width 26 height 26
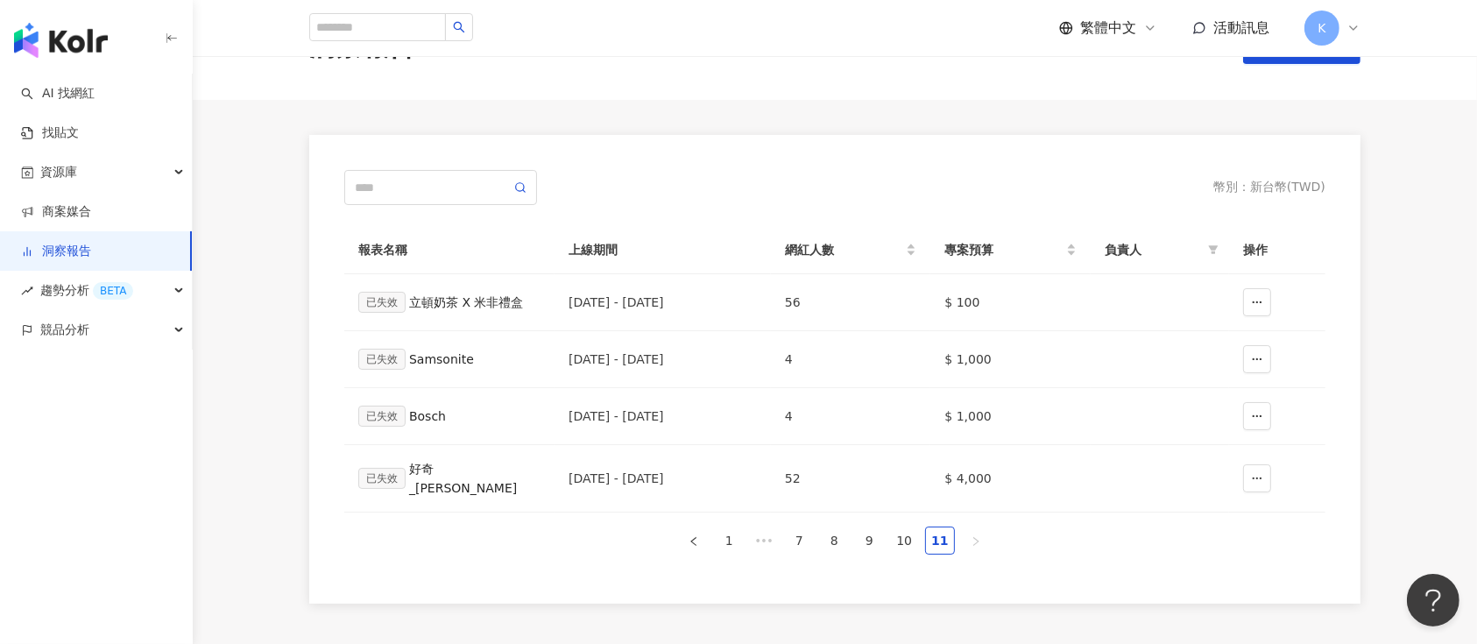
scroll to position [0, 0]
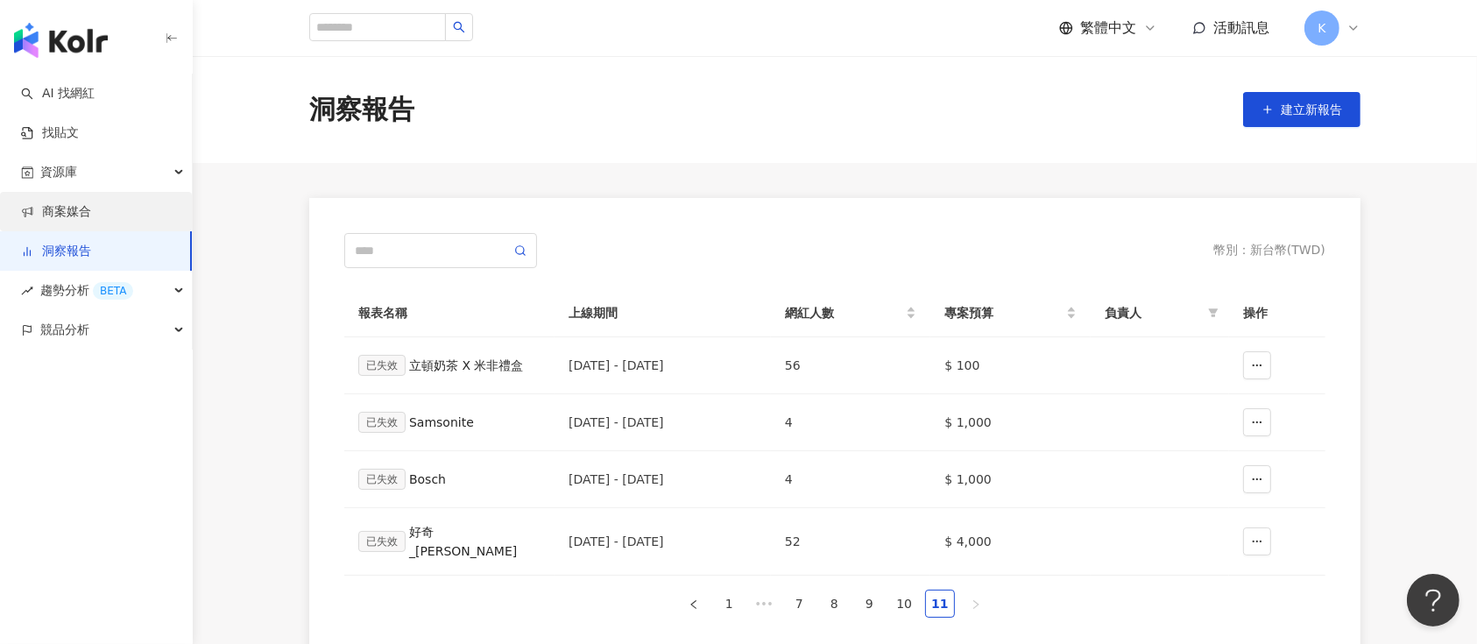
click at [68, 208] on link "商案媒合" at bounding box center [56, 212] width 70 height 18
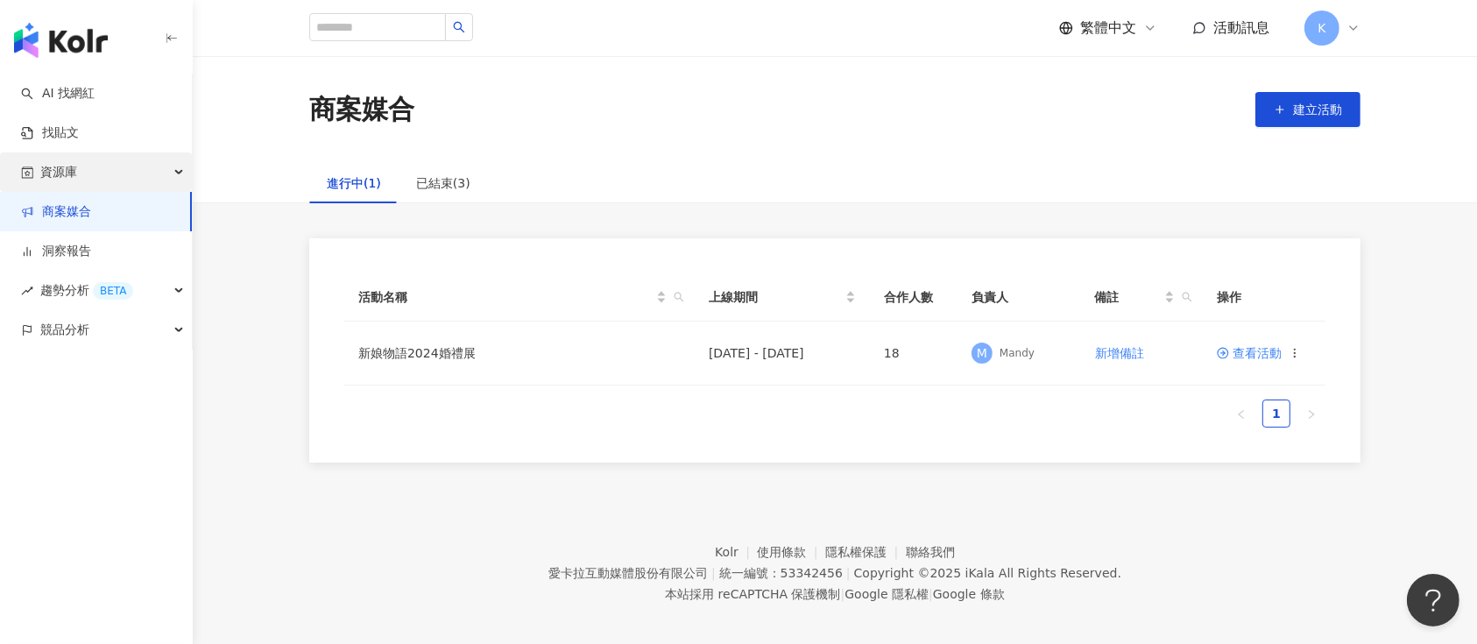
click at [76, 173] on span "資源庫" at bounding box center [58, 171] width 37 height 39
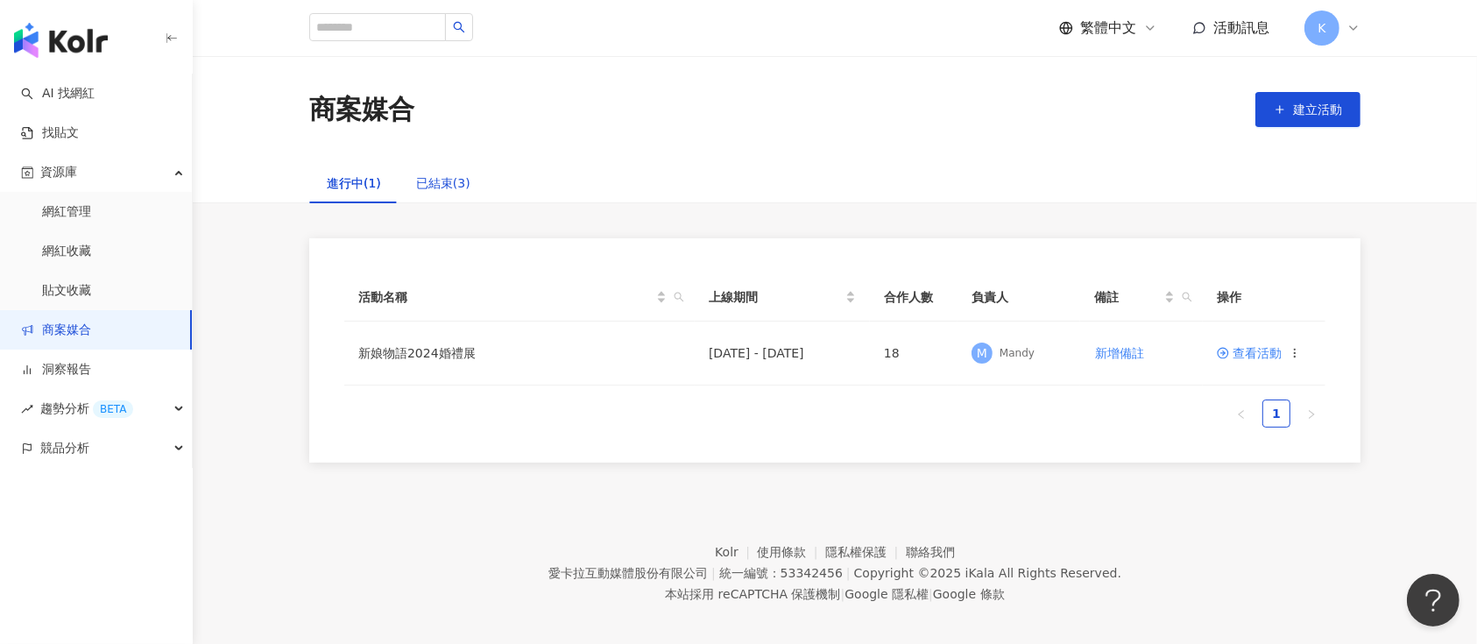
click at [448, 176] on div "已結束(3)" at bounding box center [443, 182] width 54 height 19
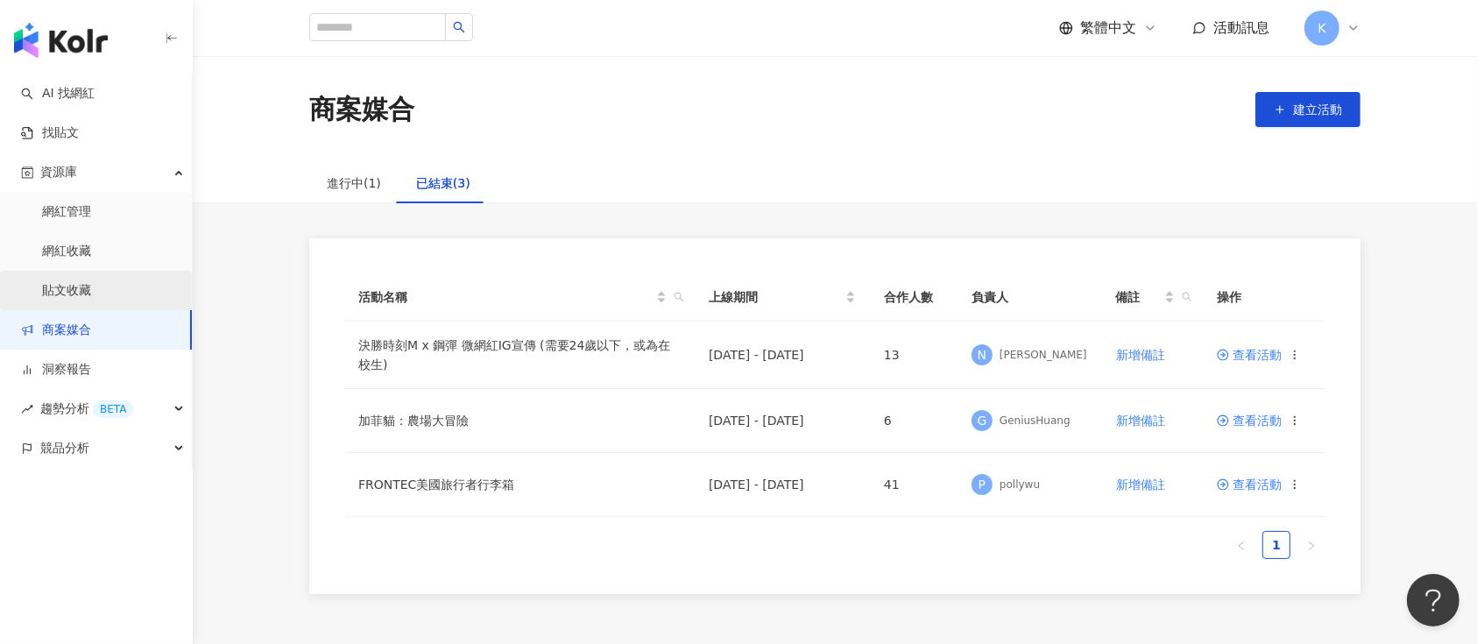
click at [82, 292] on link "貼文收藏" at bounding box center [66, 291] width 49 height 18
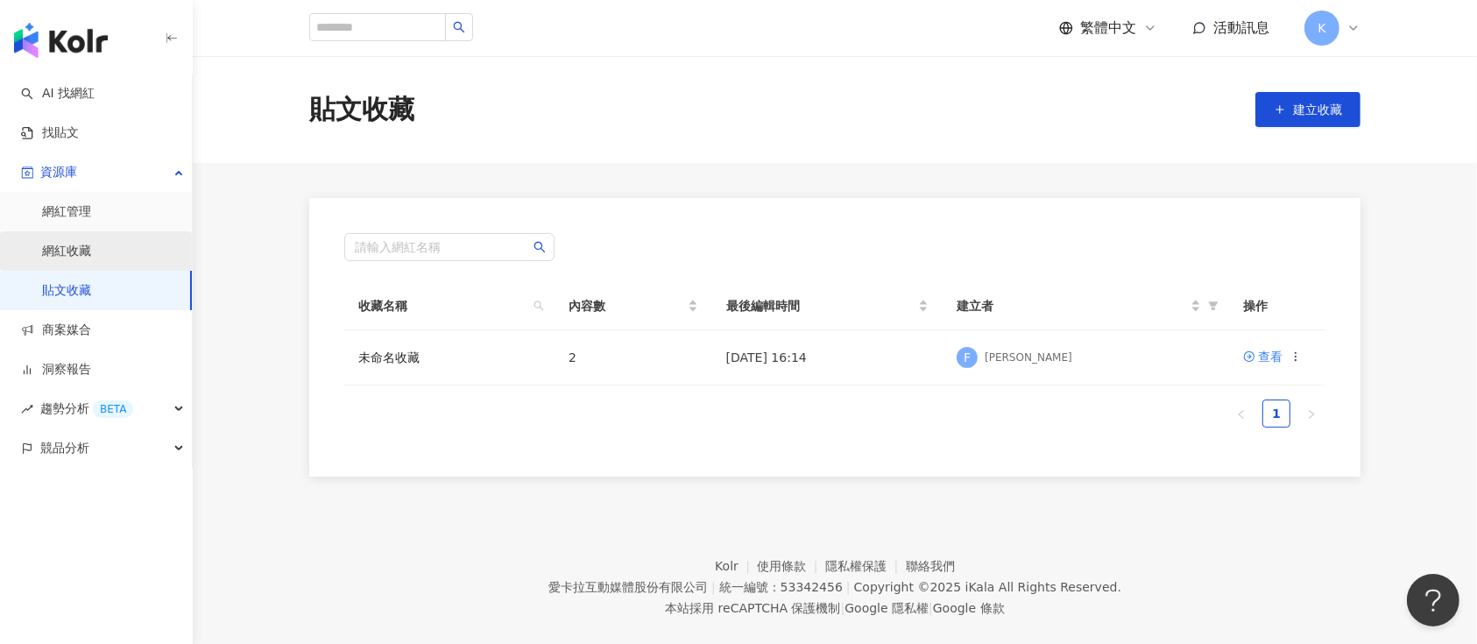
click at [74, 252] on link "網紅收藏" at bounding box center [66, 252] width 49 height 18
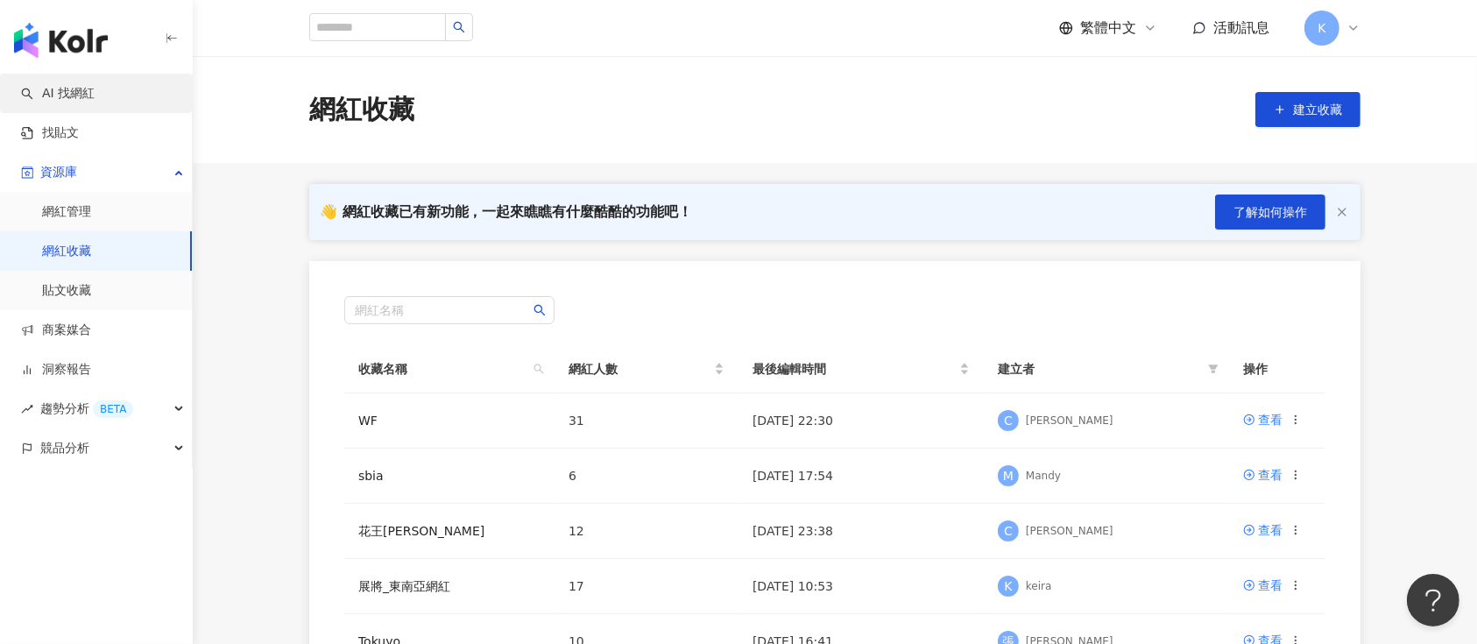
click at [79, 90] on link "AI 找網紅" at bounding box center [58, 94] width 74 height 18
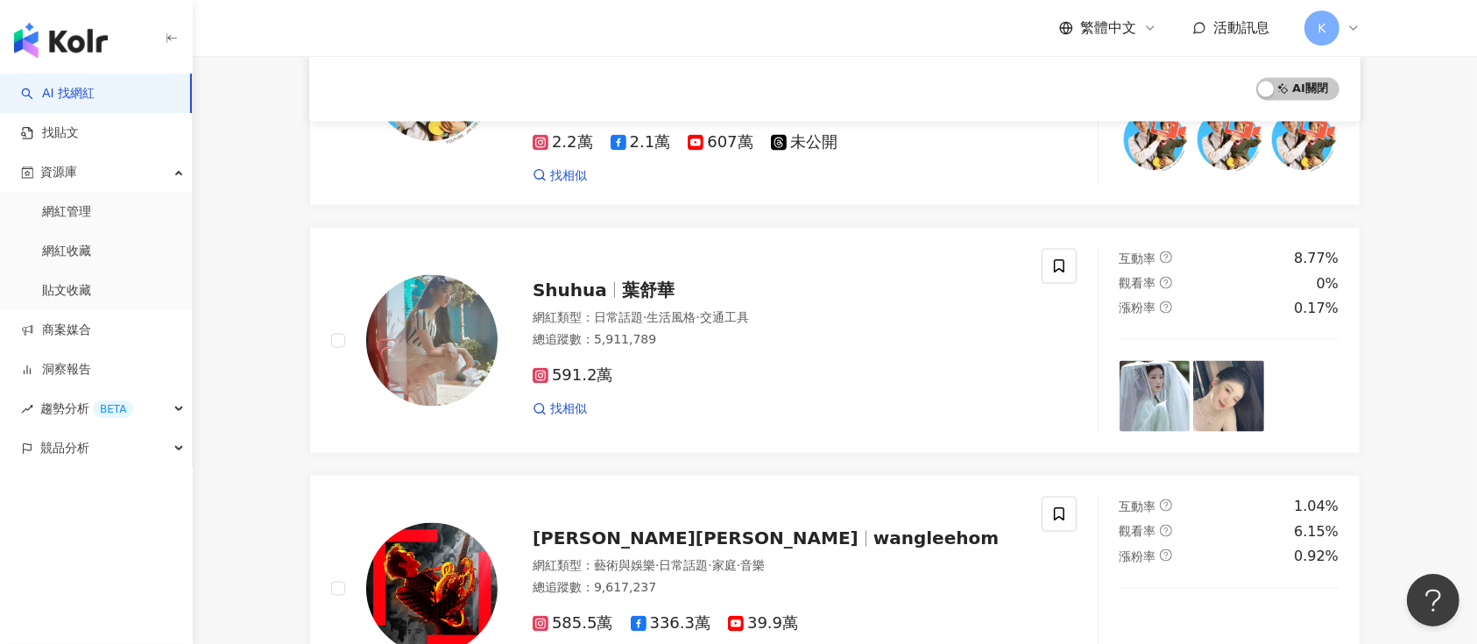
scroll to position [2803, 0]
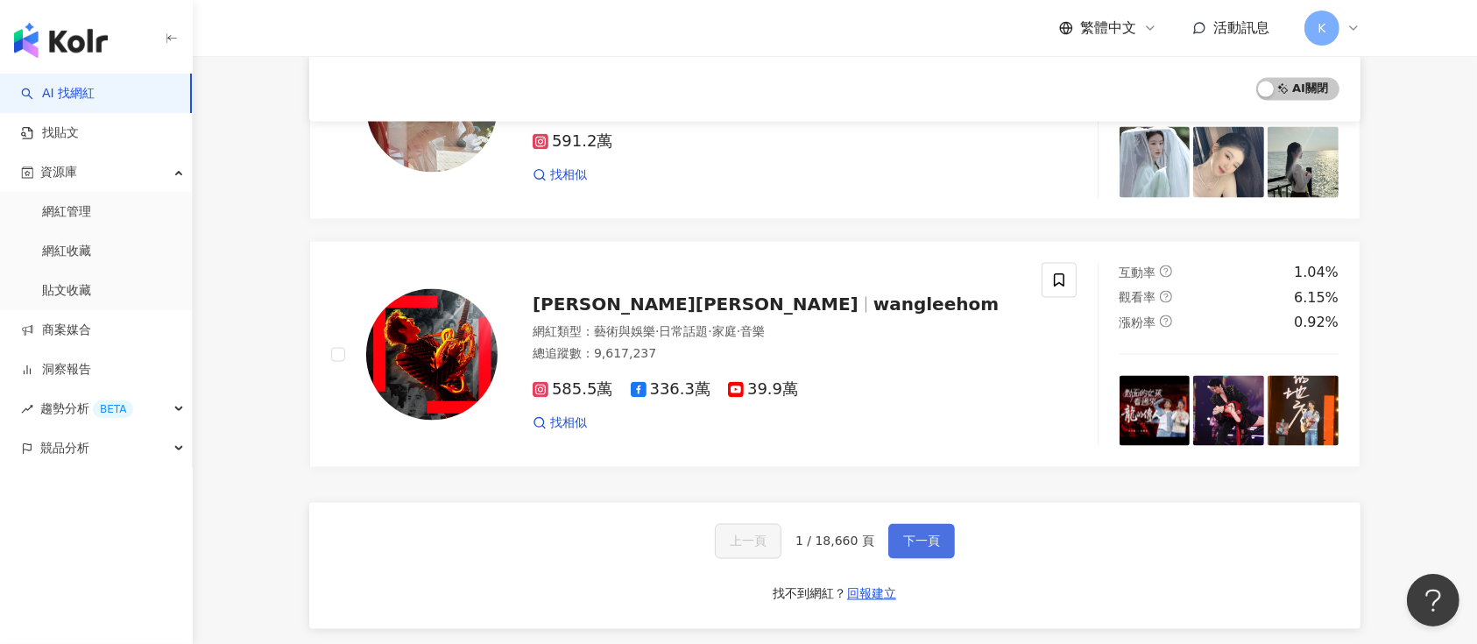
click at [896, 524] on button "下一頁" at bounding box center [921, 541] width 67 height 35
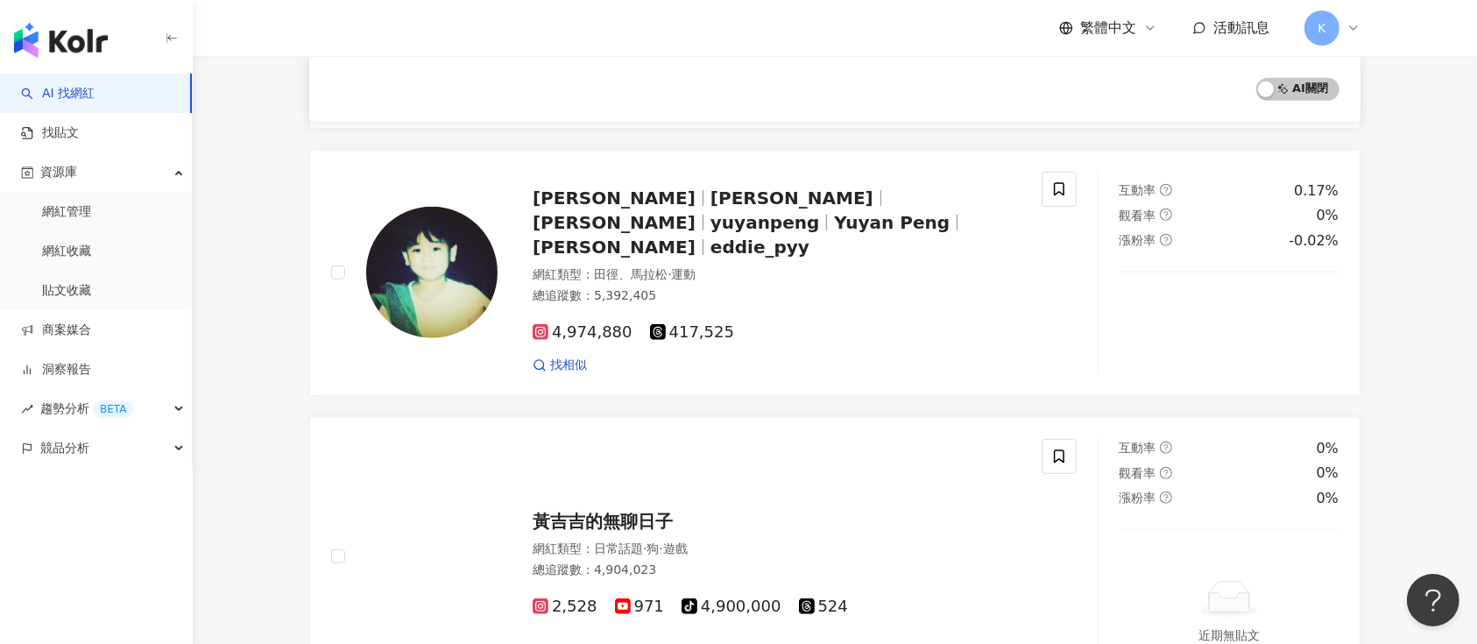
scroll to position [2853, 0]
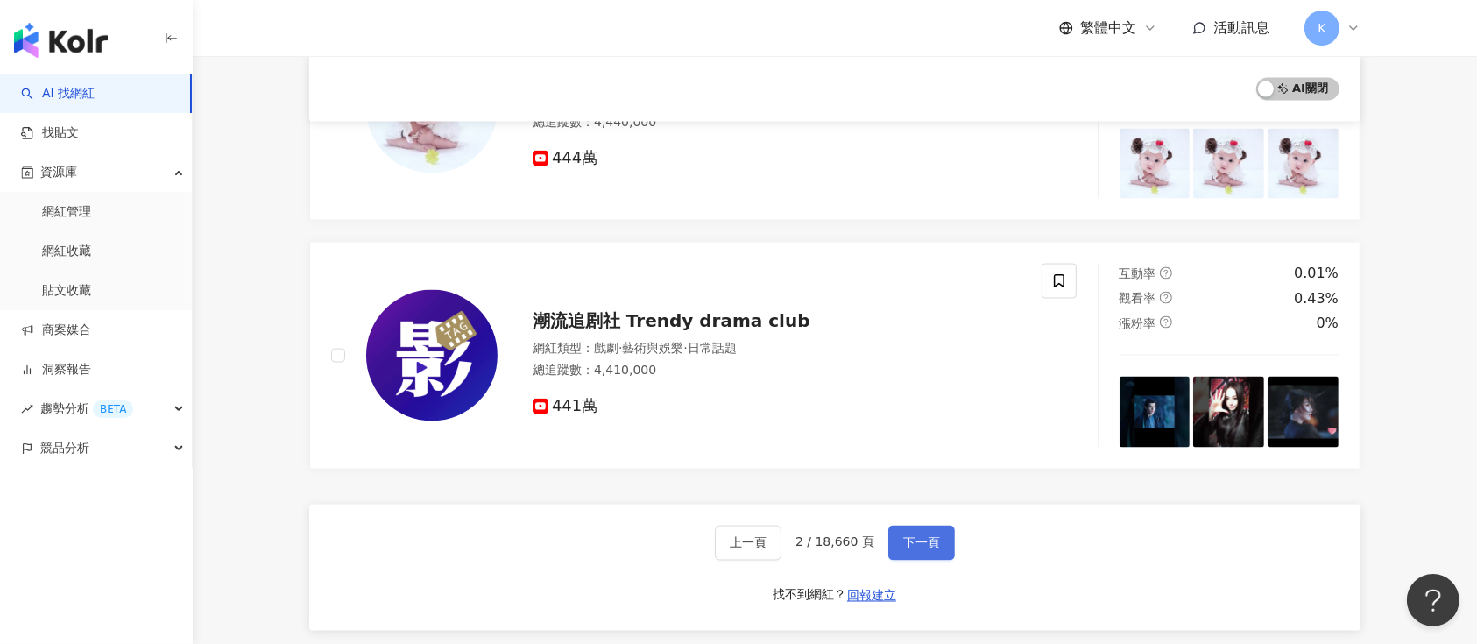
click at [918, 536] on span "下一頁" at bounding box center [921, 543] width 37 height 14
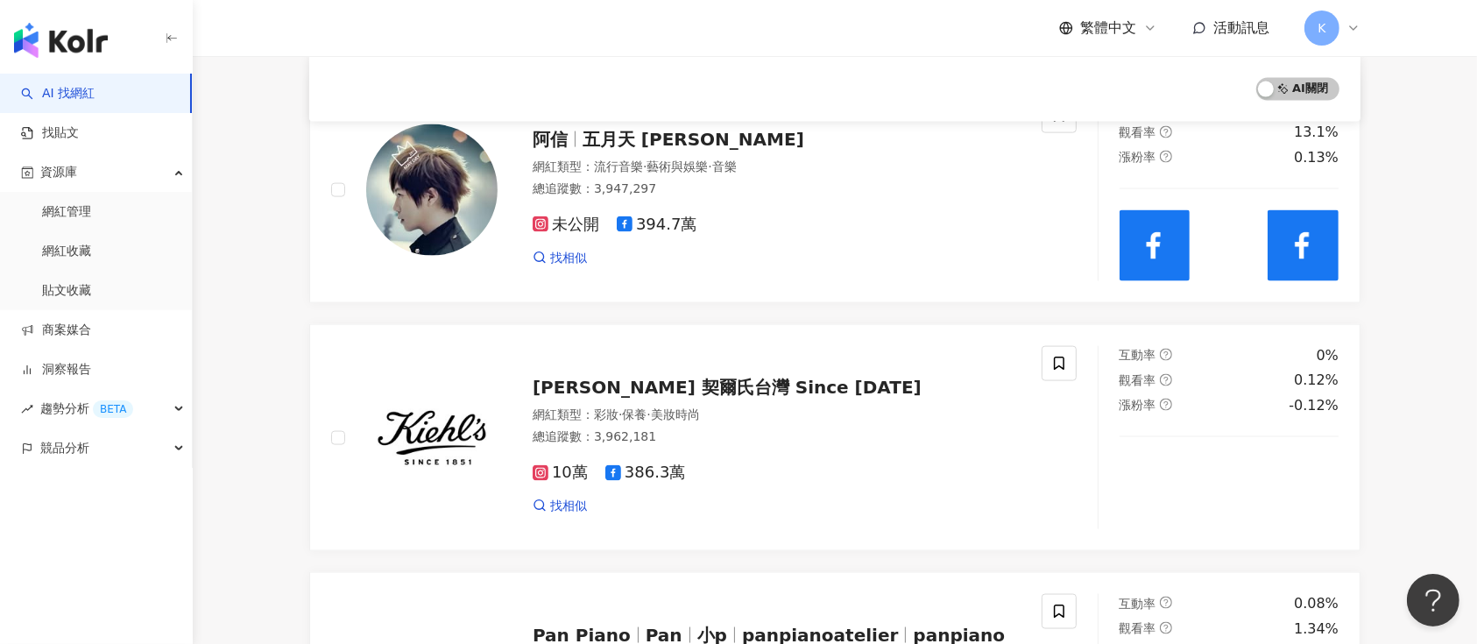
scroll to position [2919, 0]
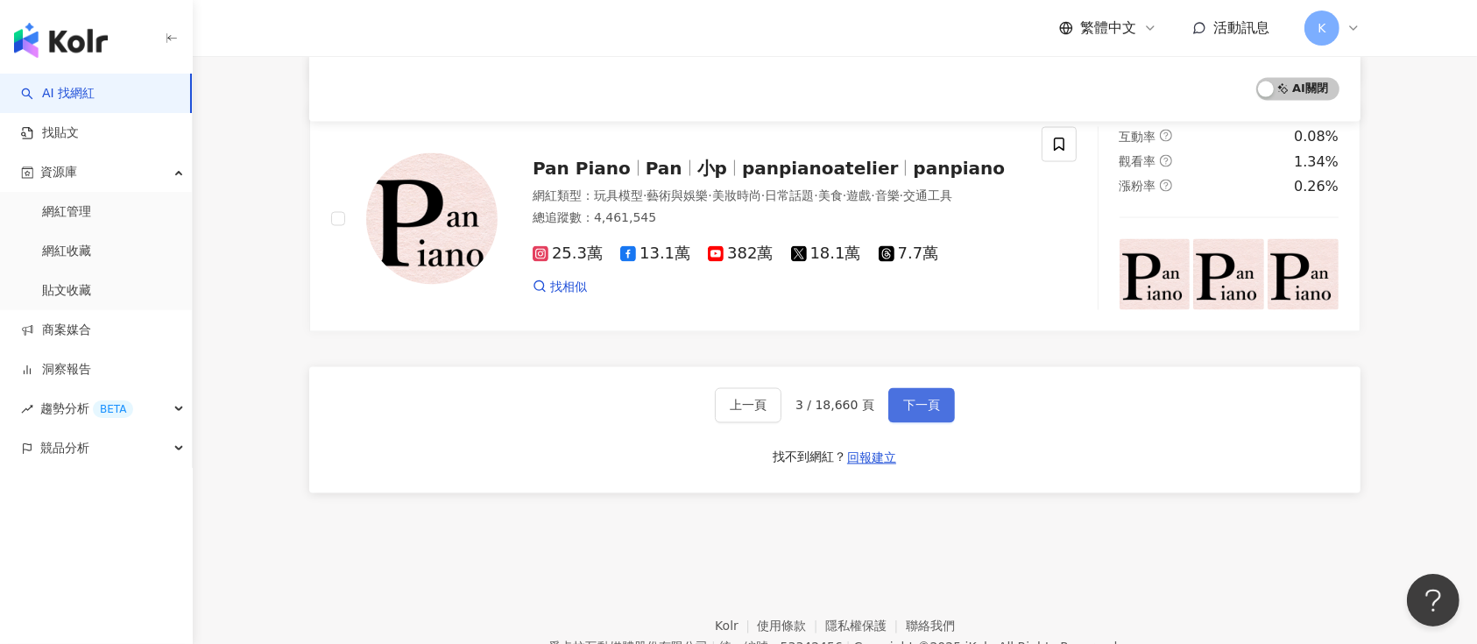
click at [909, 404] on span "下一頁" at bounding box center [921, 406] width 37 height 14
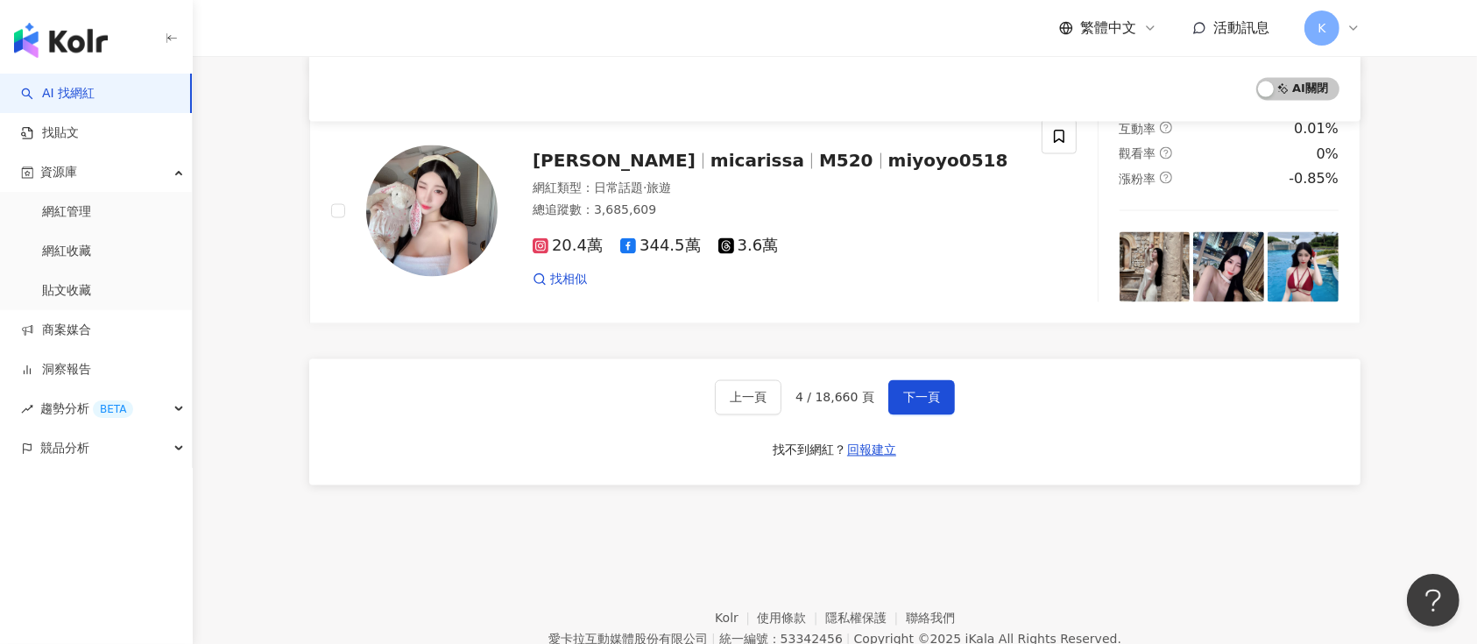
scroll to position [3004, 0]
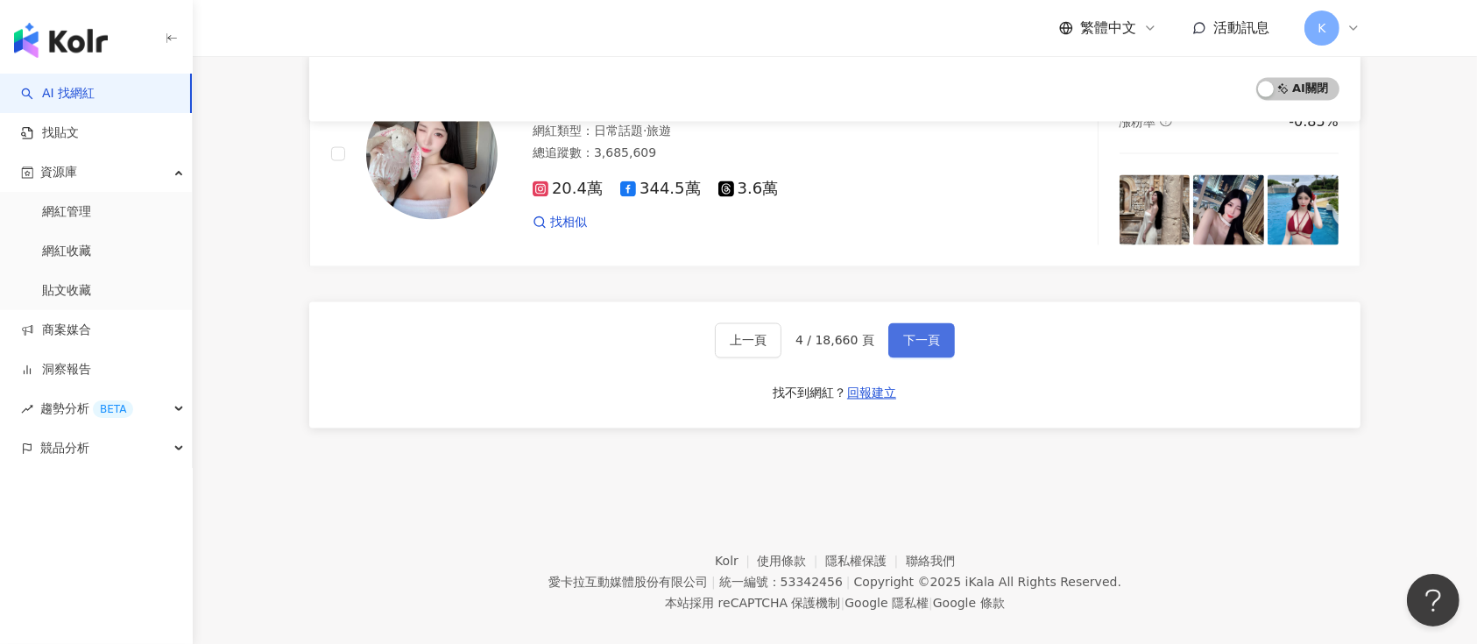
click at [912, 328] on button "下一頁" at bounding box center [921, 340] width 67 height 35
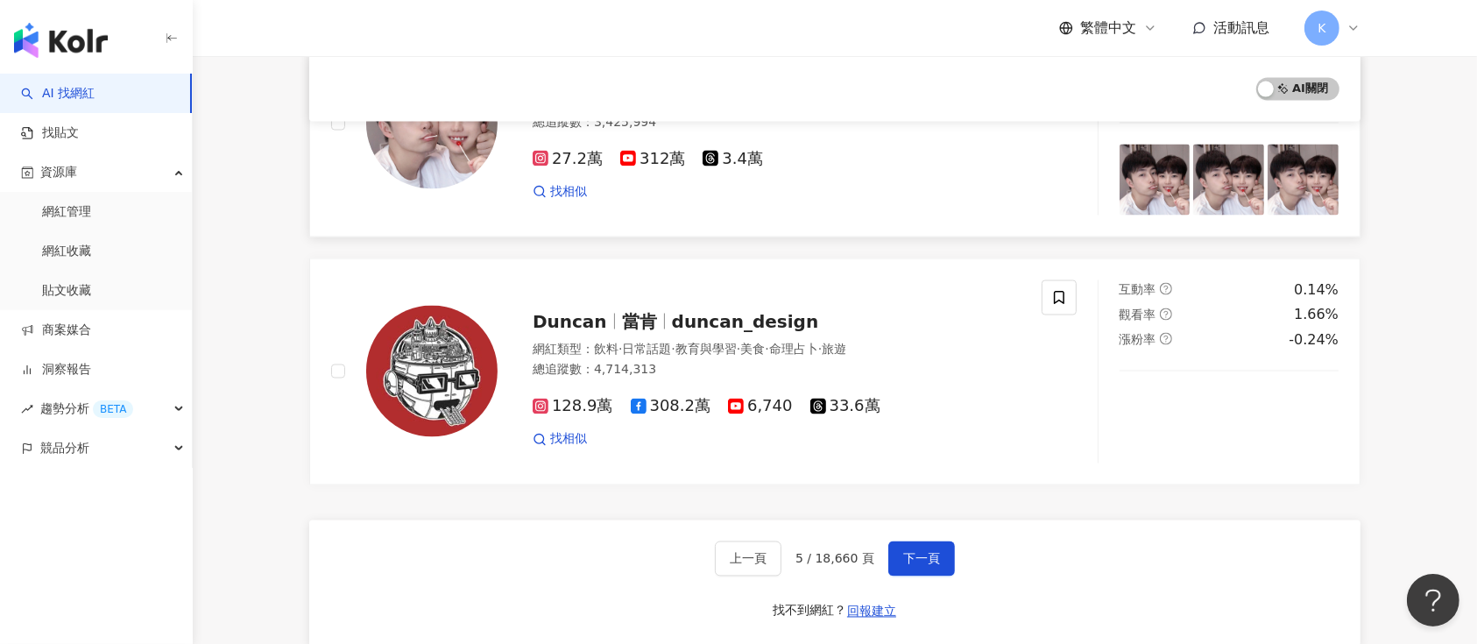
scroll to position [3086, 0]
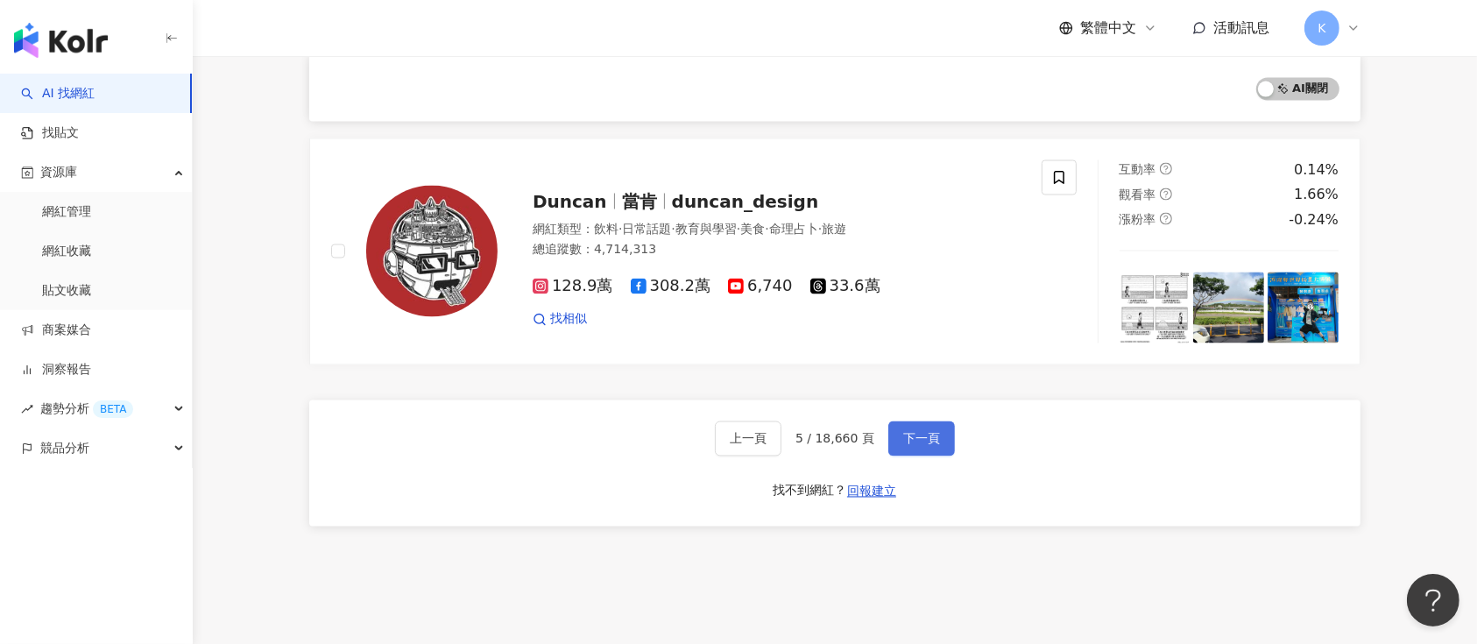
click at [918, 421] on div "上一頁 5 / 18,660 頁 下一頁 找不到網紅？ 回報建立" at bounding box center [834, 463] width 1051 height 126
click at [925, 426] on button "下一頁" at bounding box center [921, 438] width 67 height 35
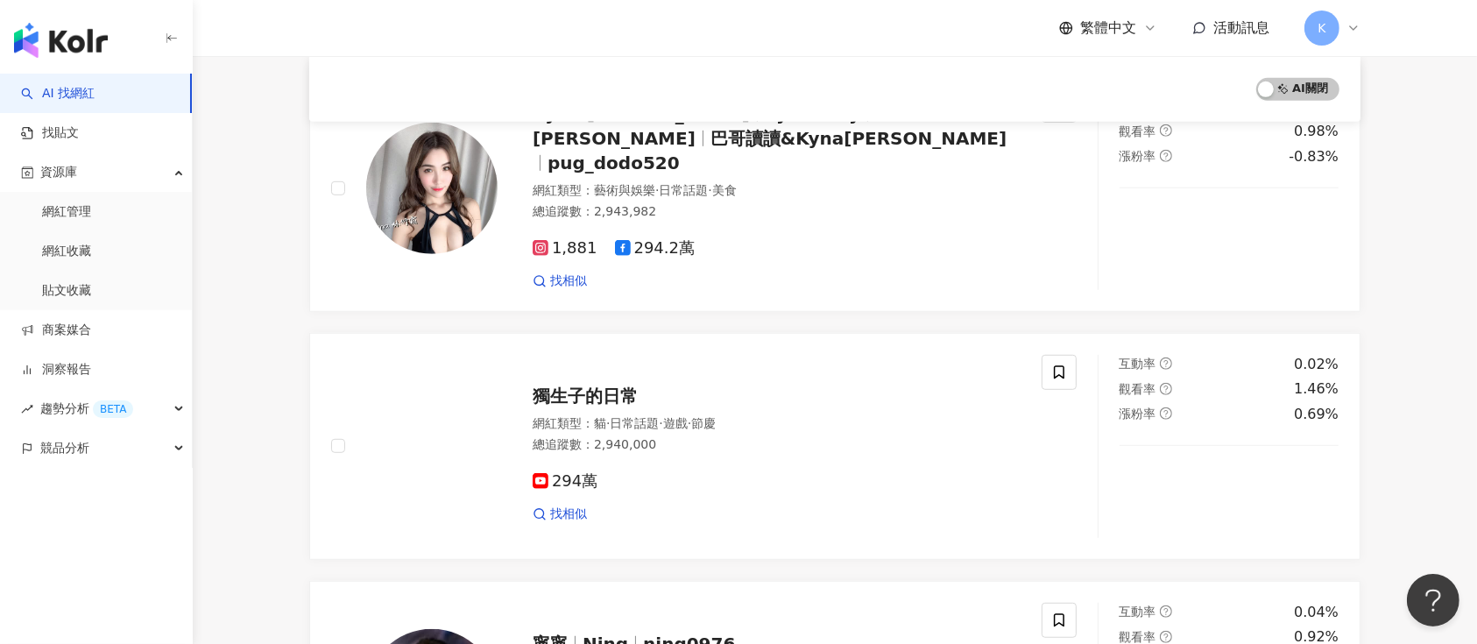
scroll to position [2894, 0]
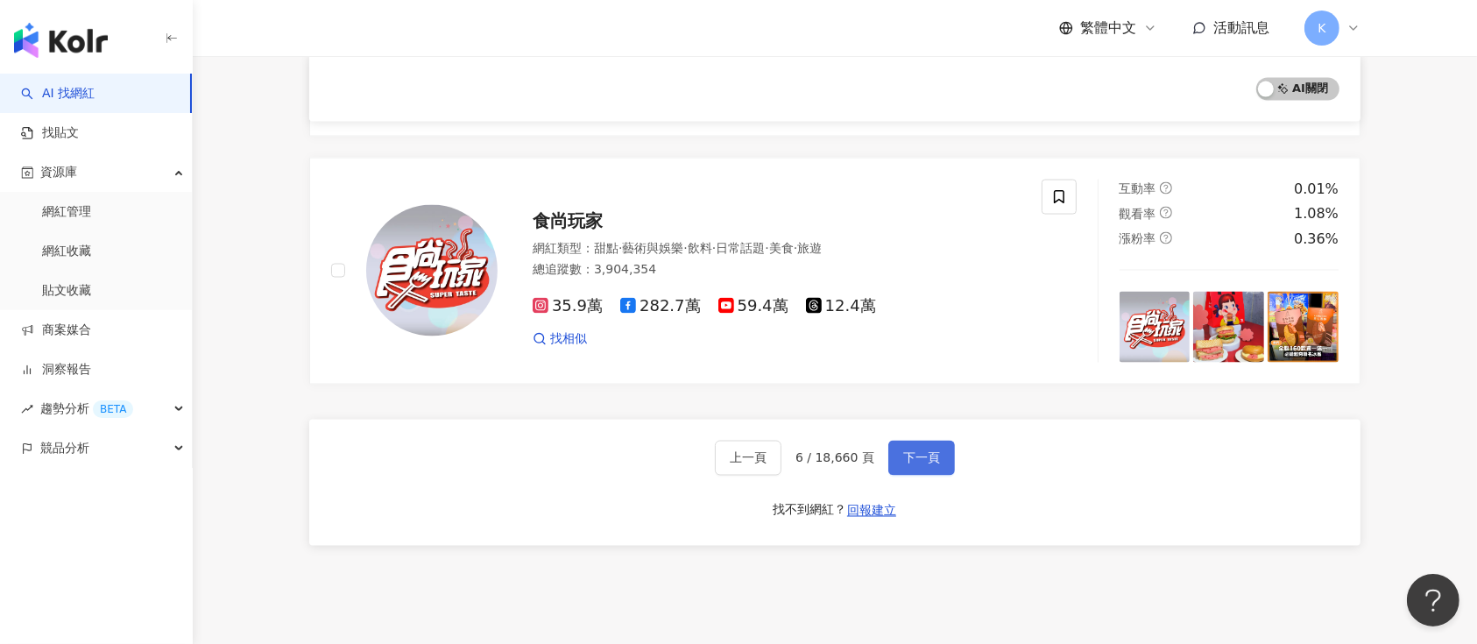
click at [921, 443] on button "下一頁" at bounding box center [921, 458] width 67 height 35
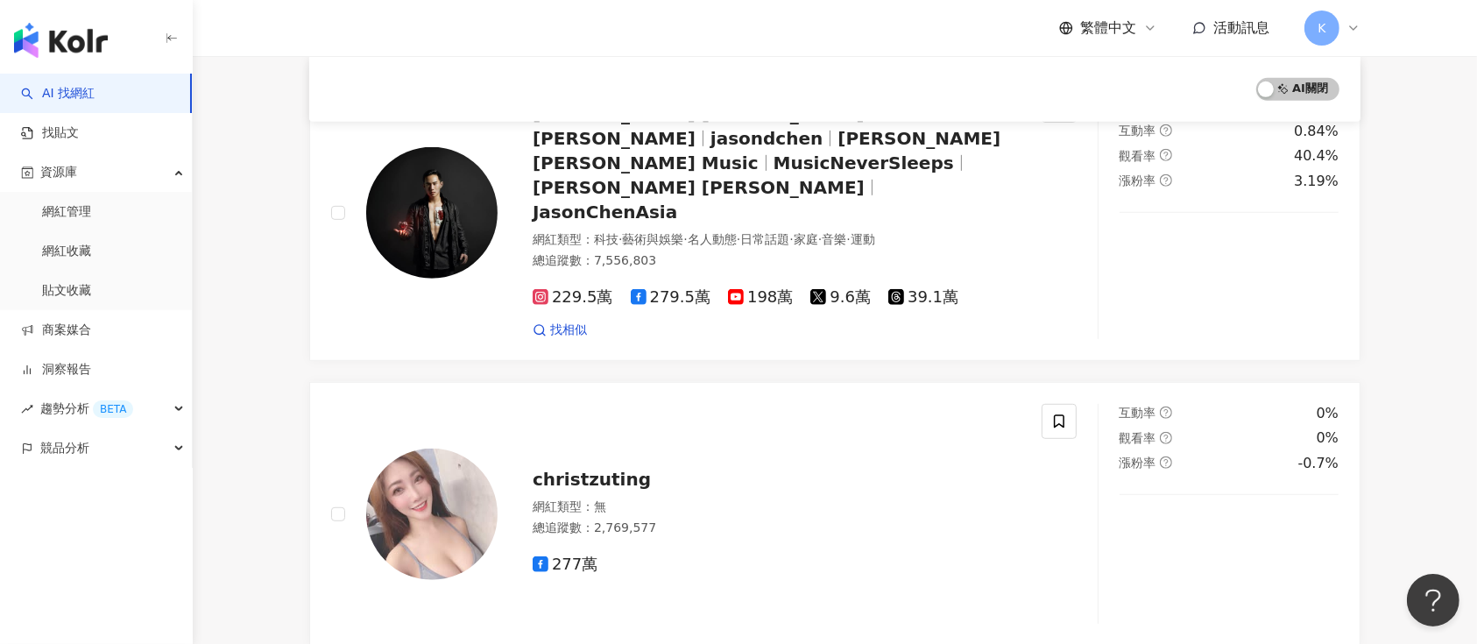
scroll to position [2924, 0]
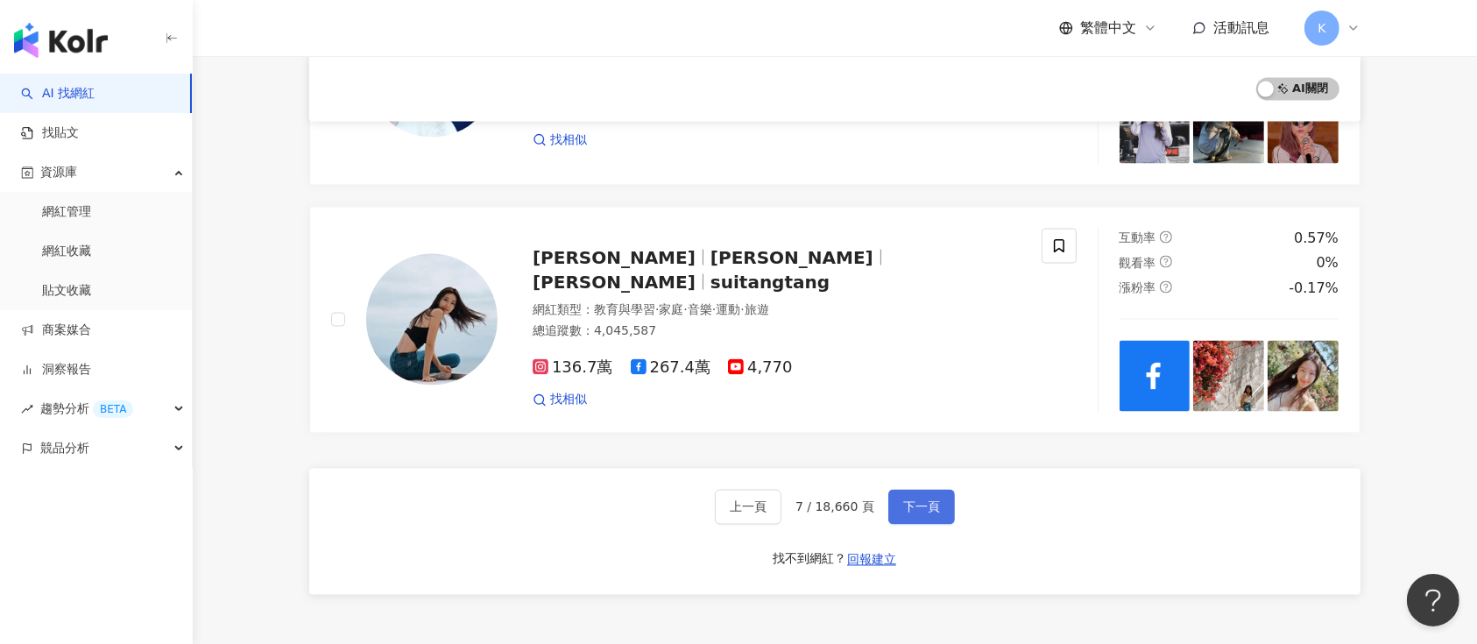
click at [903, 500] on span "下一頁" at bounding box center [921, 507] width 37 height 14
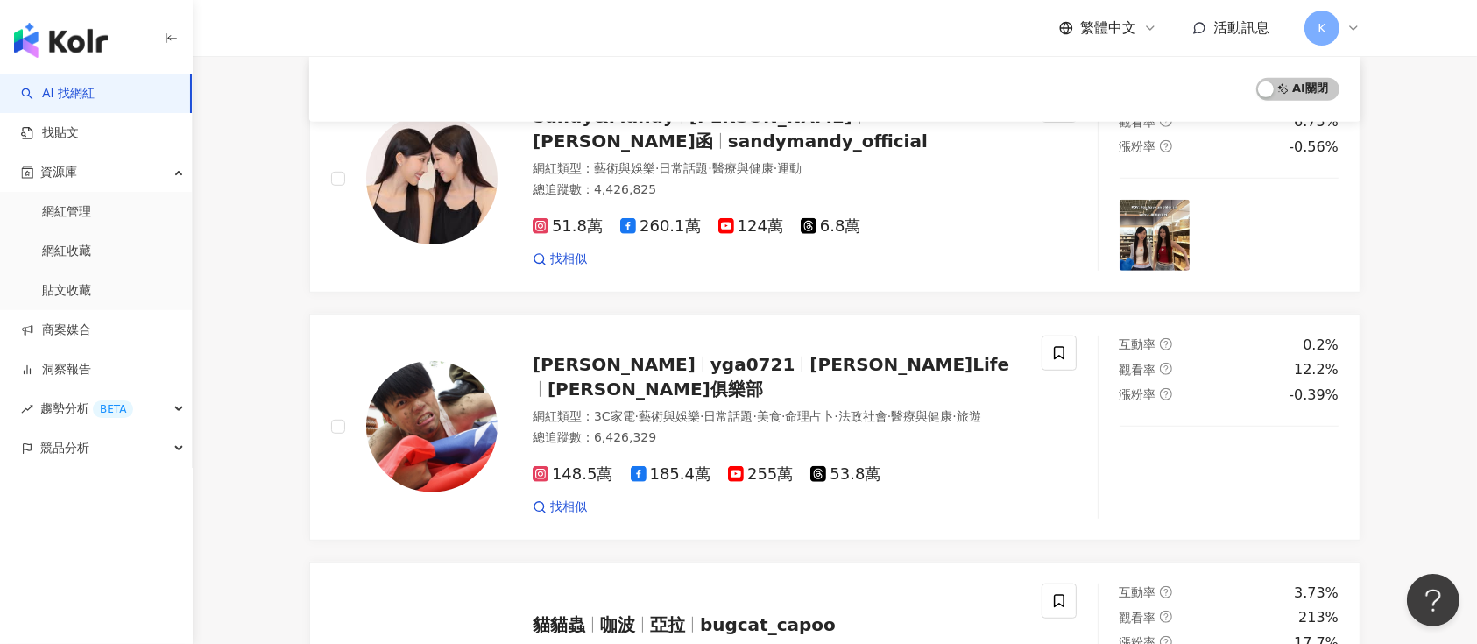
scroll to position [2887, 0]
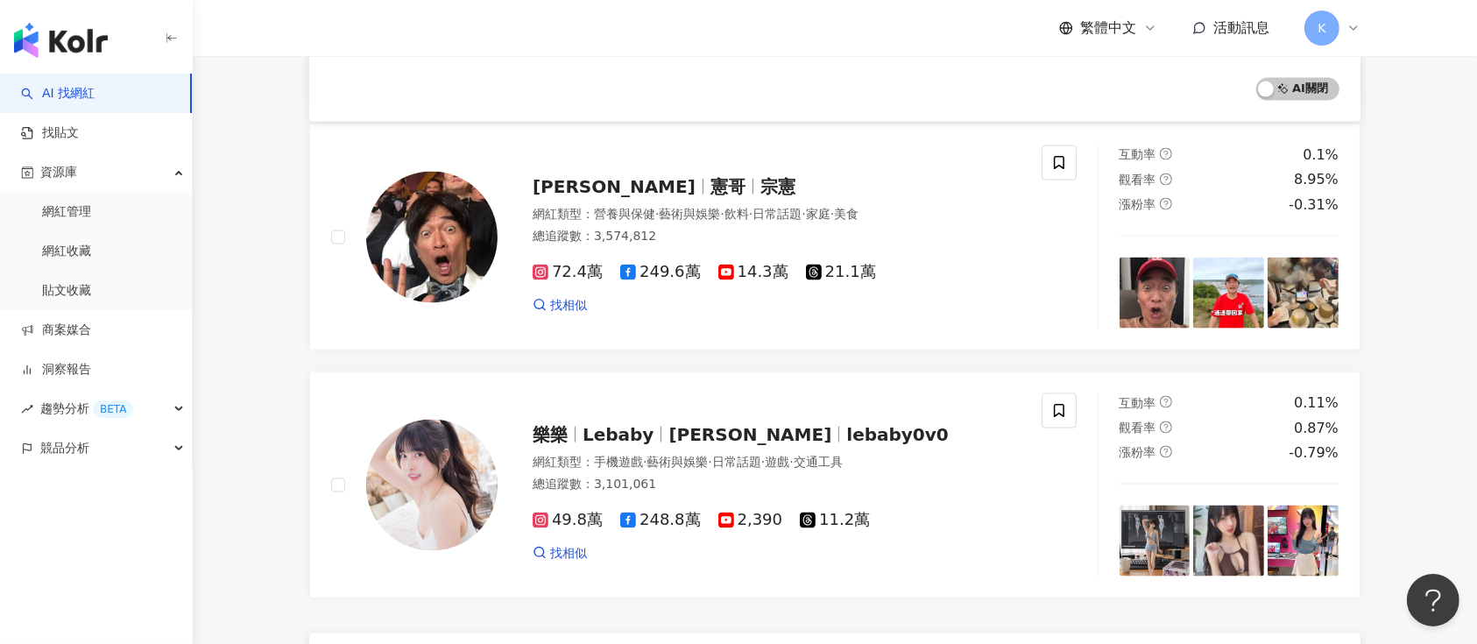
scroll to position [3004, 0]
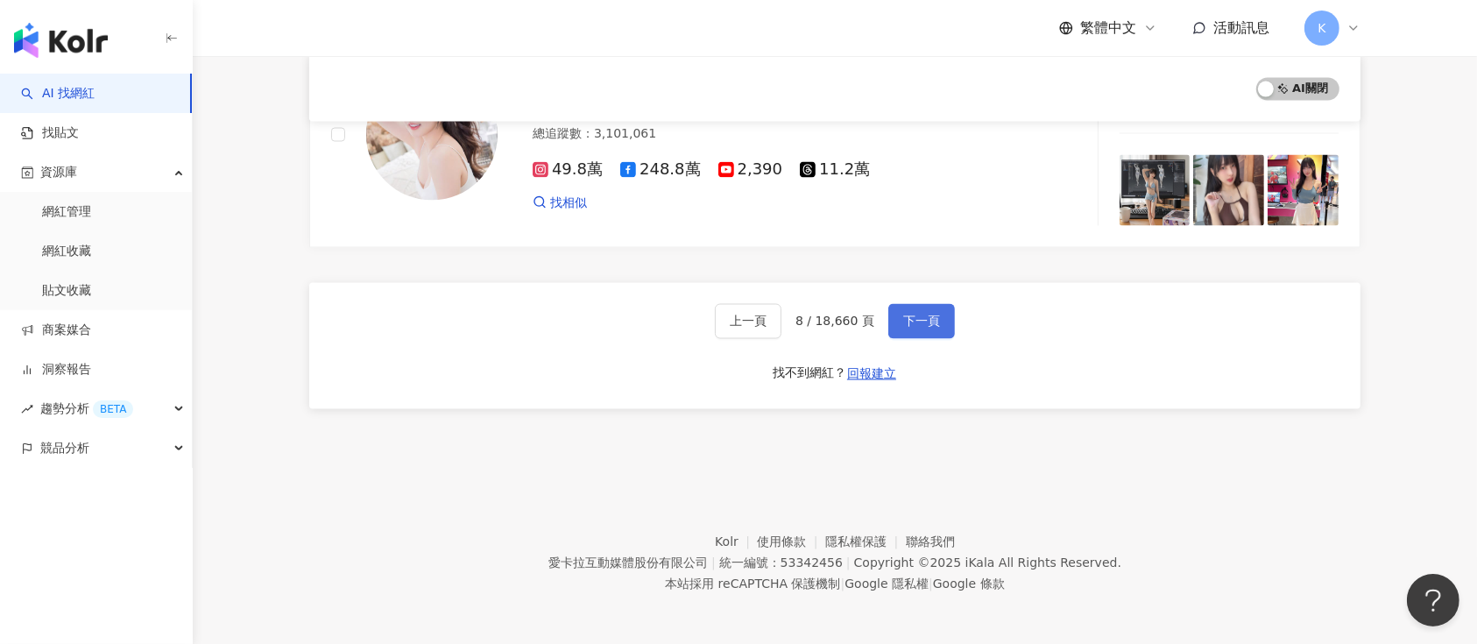
click at [905, 314] on span "下一頁" at bounding box center [921, 321] width 37 height 14
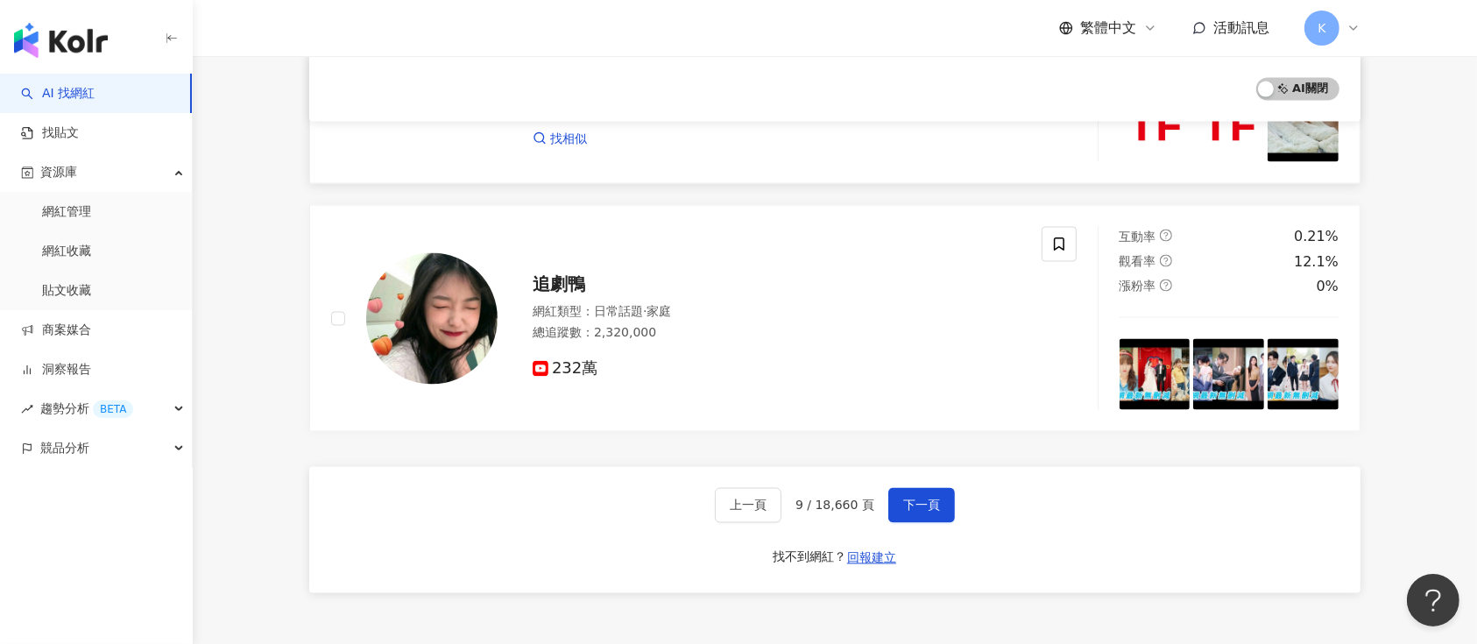
scroll to position [3036, 0]
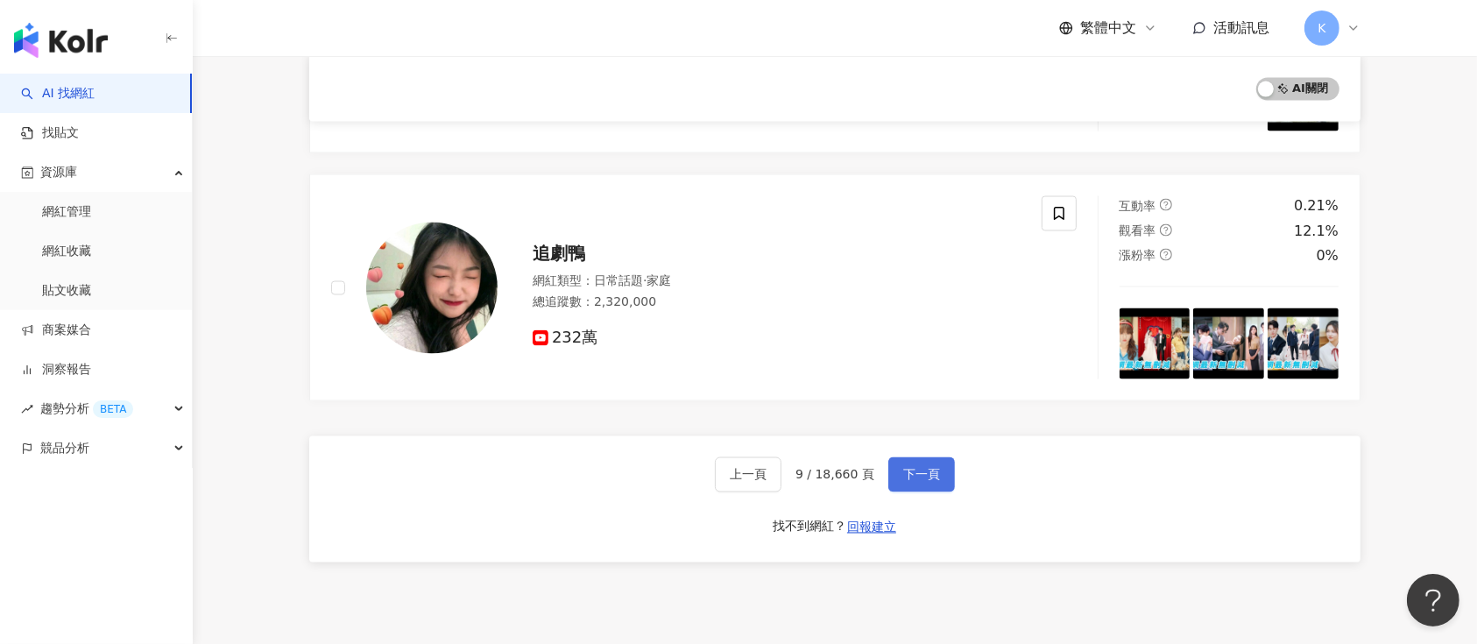
click at [934, 474] on span "下一頁" at bounding box center [921, 475] width 37 height 14
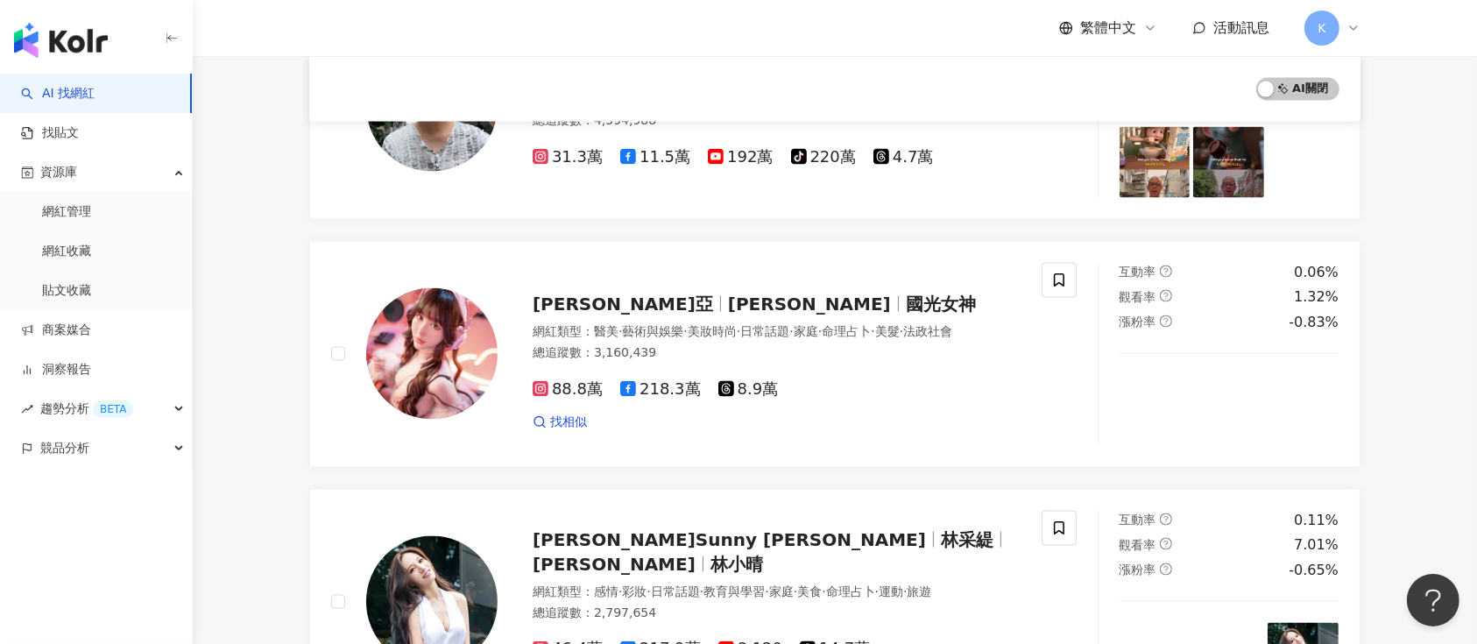
scroll to position [2919, 0]
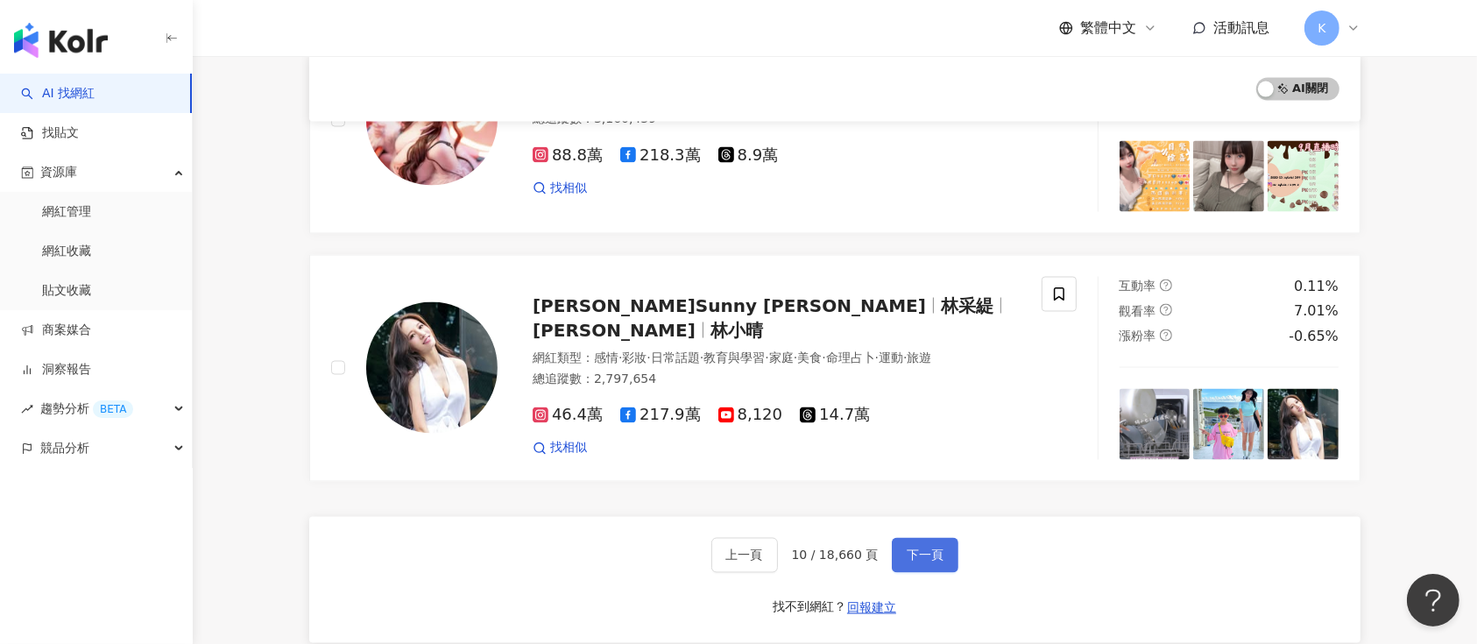
click at [928, 548] on span "下一頁" at bounding box center [925, 555] width 37 height 14
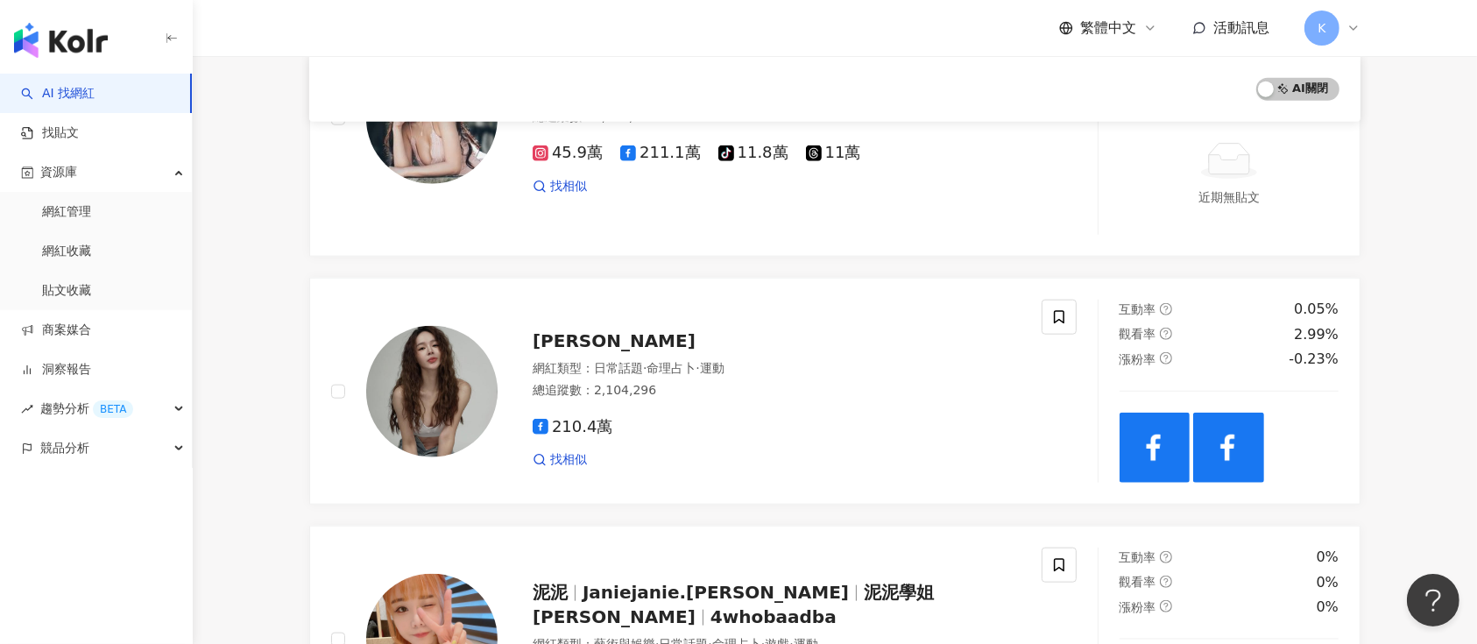
scroll to position [1980, 0]
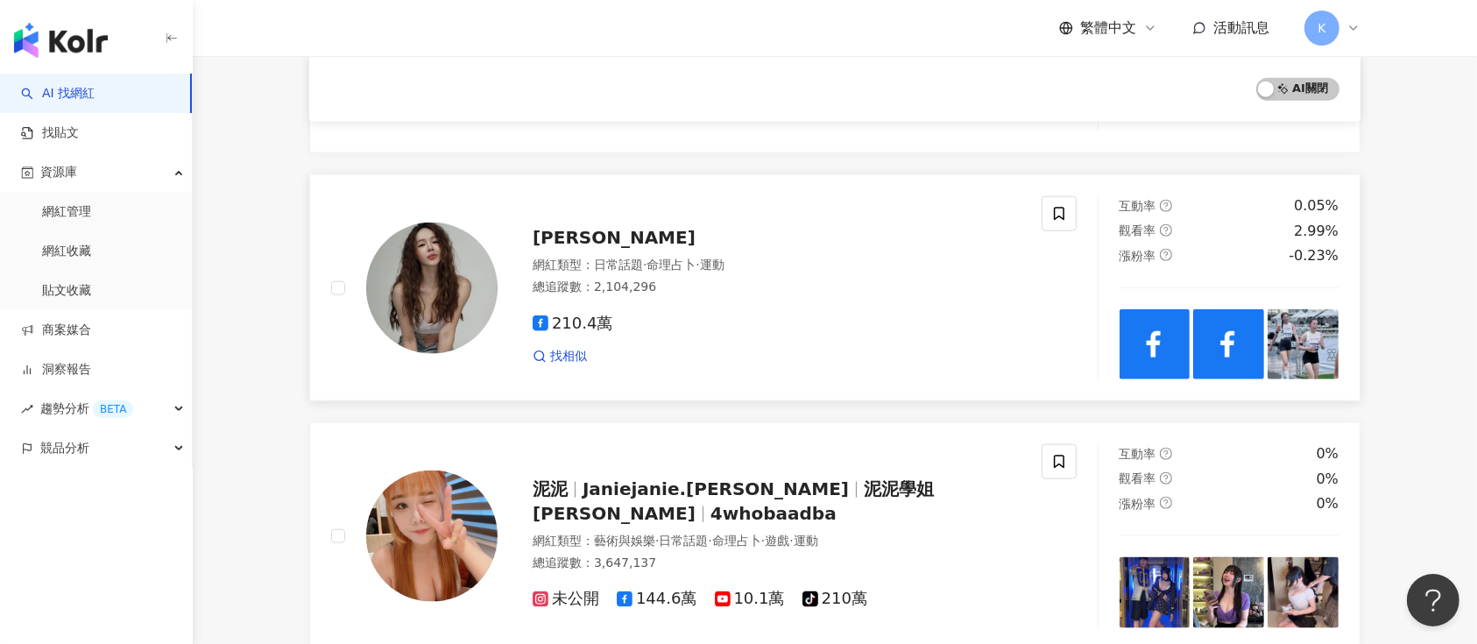
click at [532, 211] on div "陳又榕 網紅類型 ： 日常話題 · 命理占卜 · 運動 總追蹤數 ： 2,104,296 210.4萬 找相似" at bounding box center [759, 287] width 523 height 153
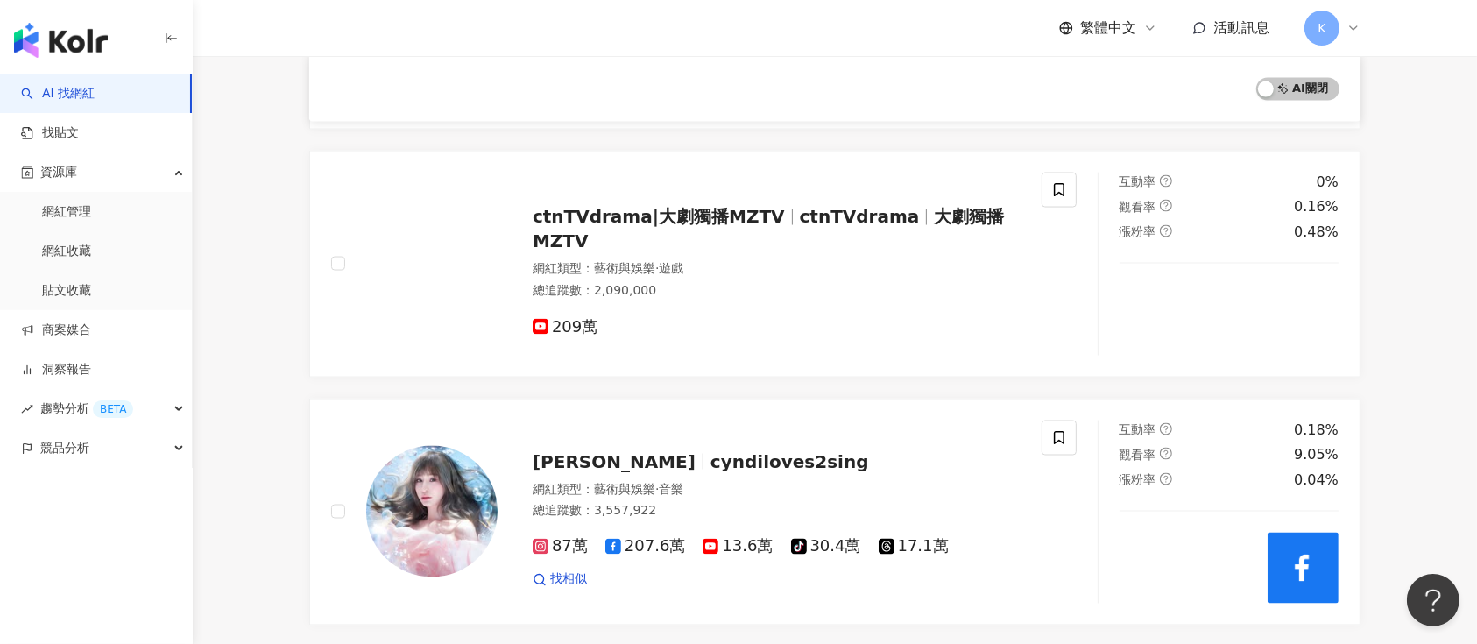
scroll to position [2914, 0]
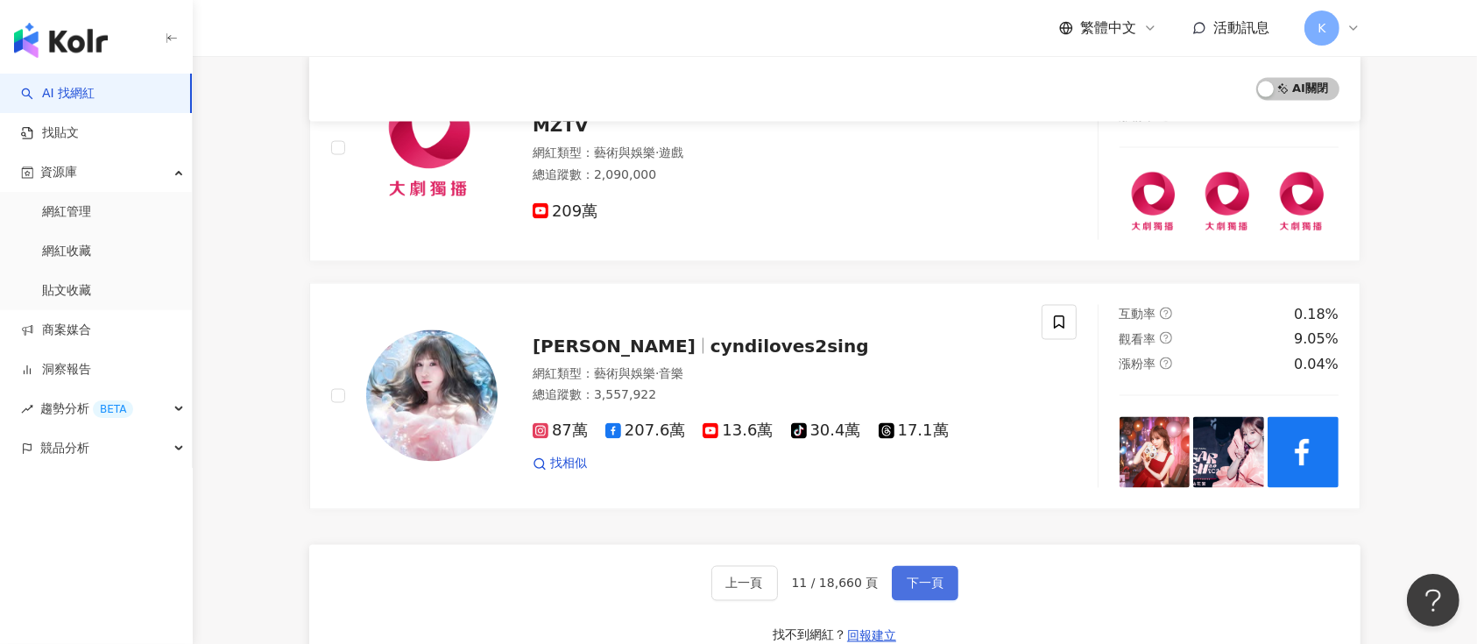
click at [919, 576] on span "下一頁" at bounding box center [925, 583] width 37 height 14
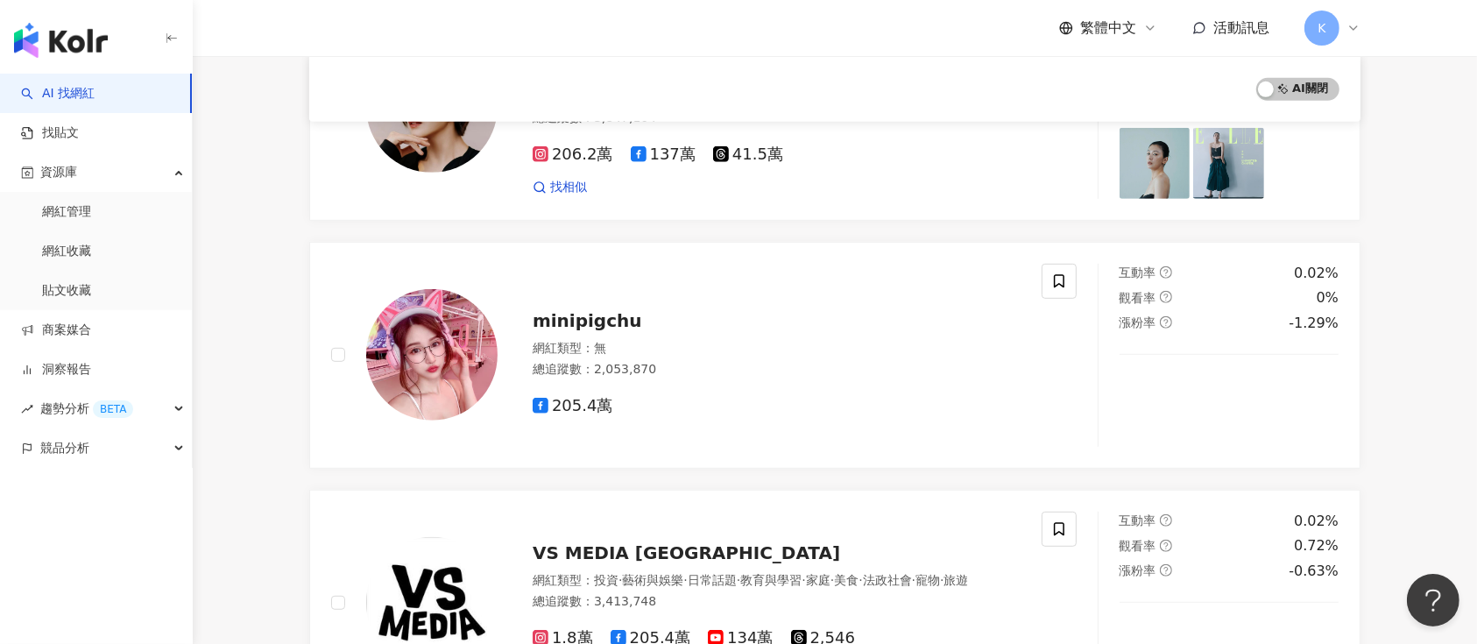
scroll to position [2863, 0]
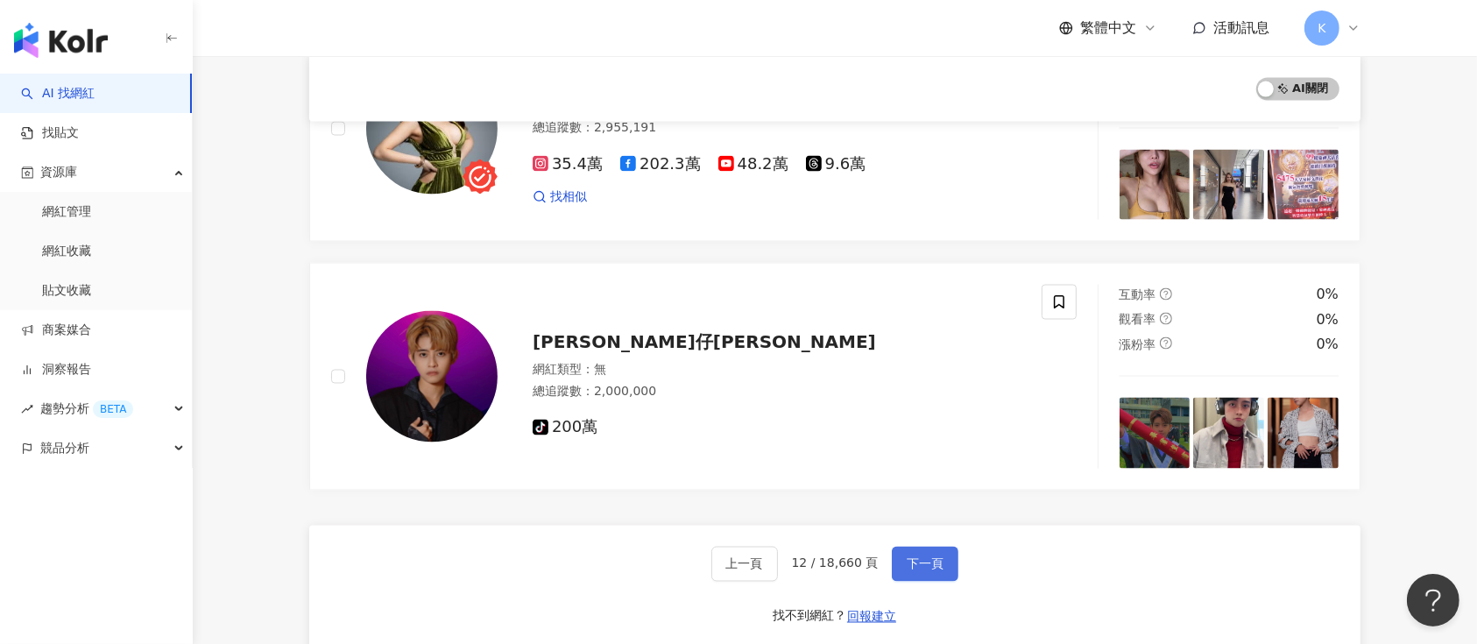
click at [939, 559] on span "下一頁" at bounding box center [925, 564] width 37 height 14
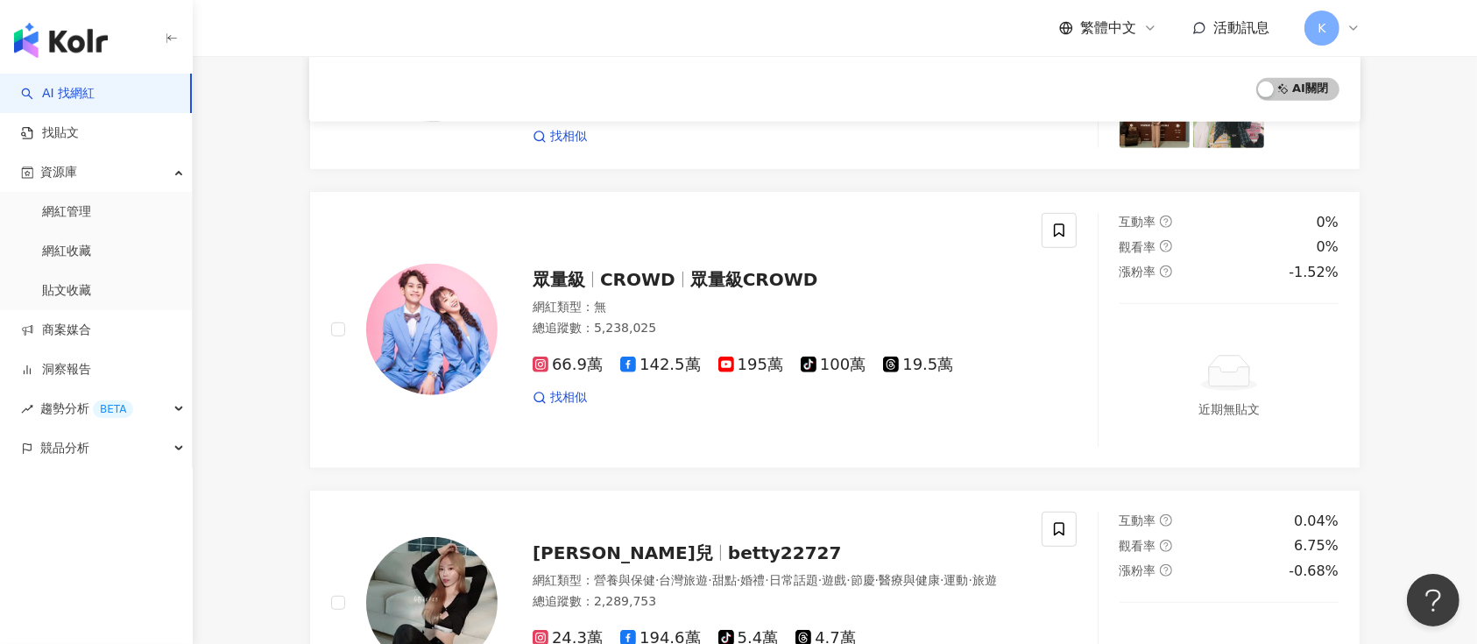
scroll to position [2998, 0]
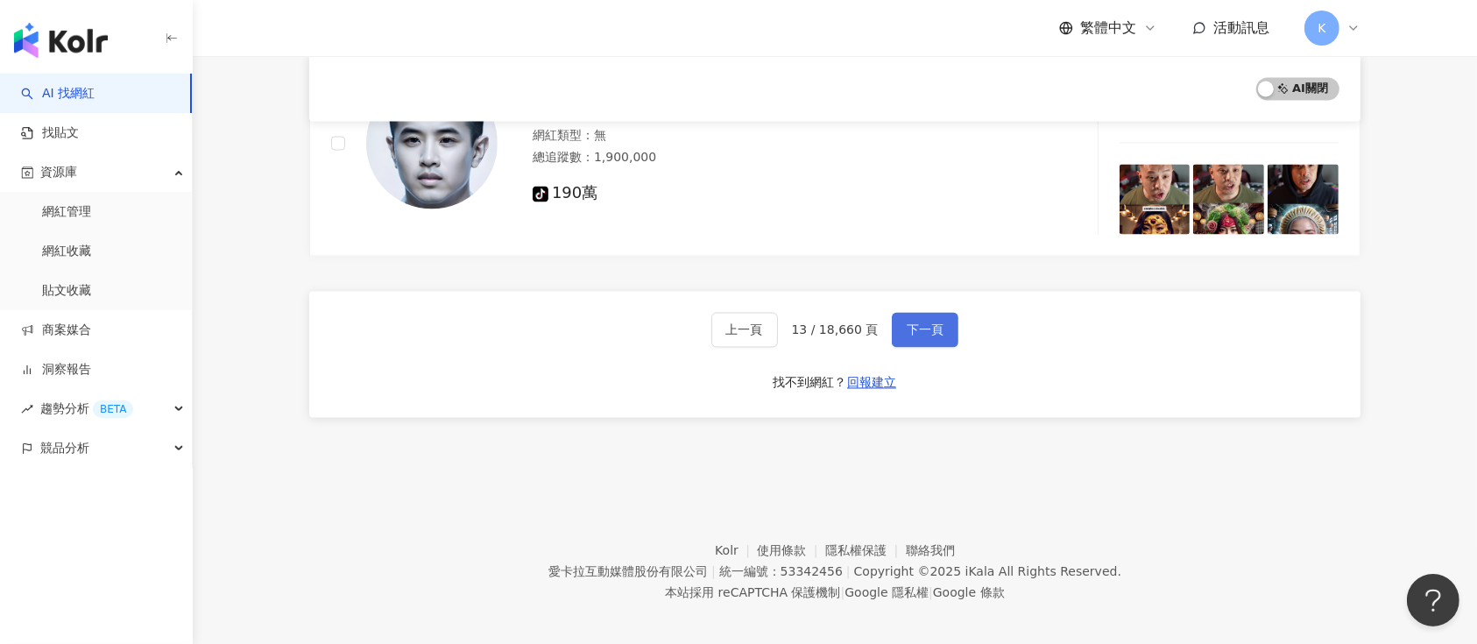
click at [911, 323] on span "下一頁" at bounding box center [925, 330] width 37 height 14
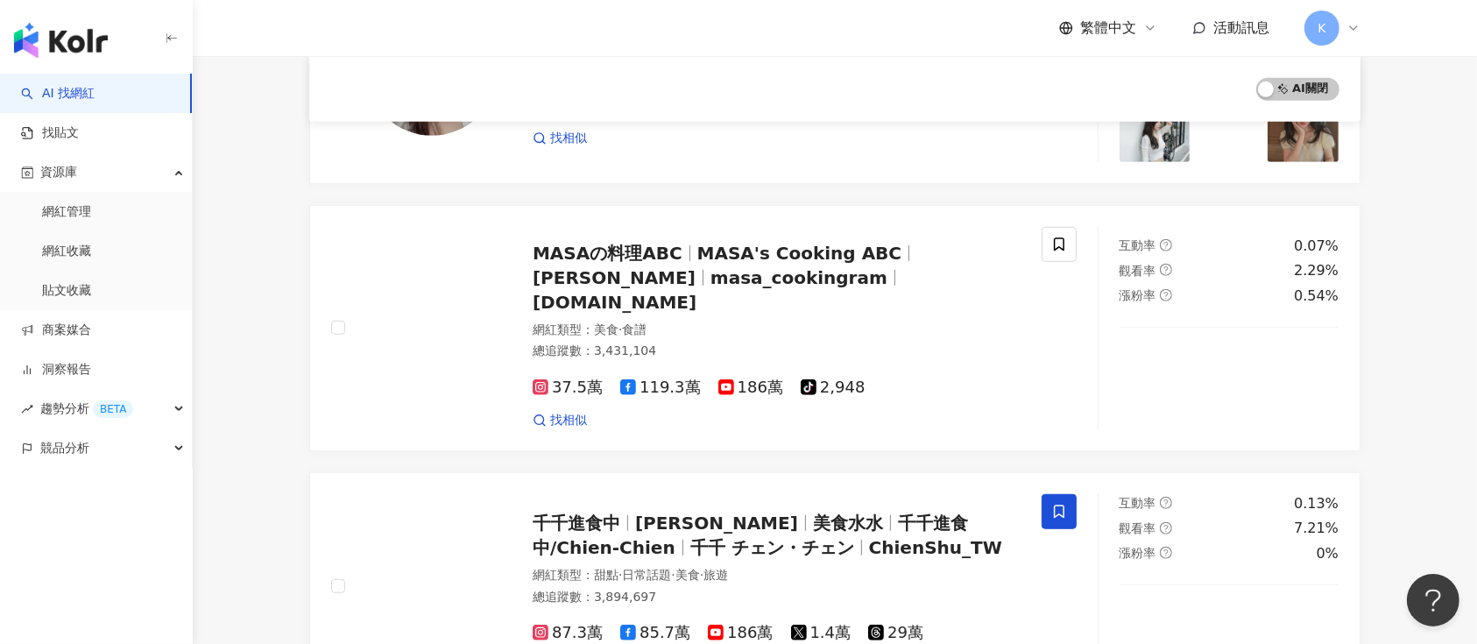
scroll to position [3046, 0]
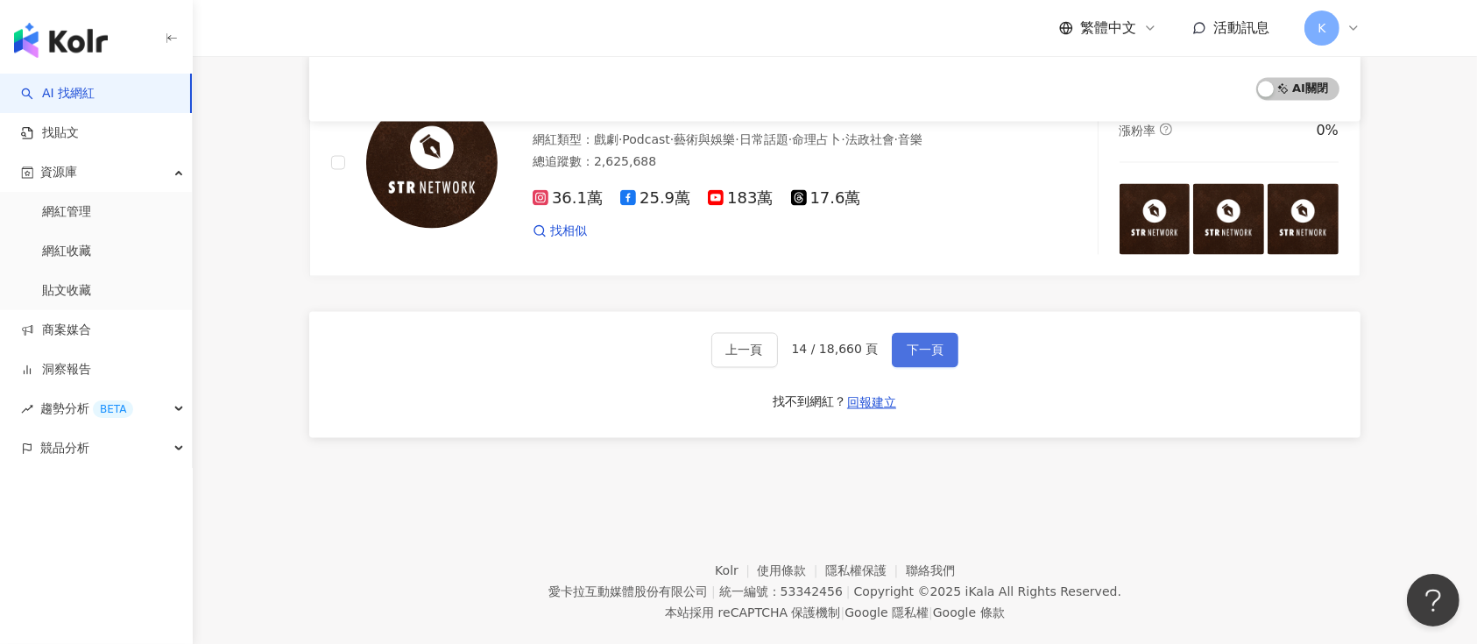
click at [918, 337] on button "下一頁" at bounding box center [925, 350] width 67 height 35
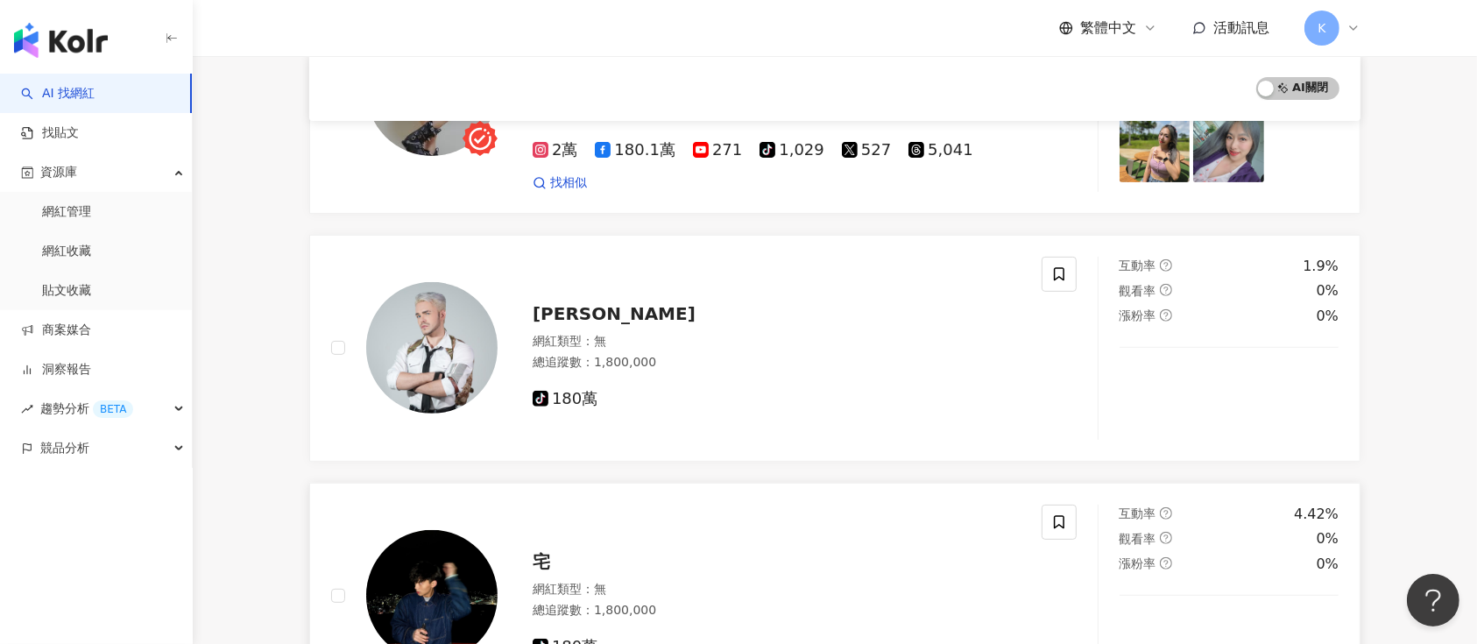
scroll to position [1162, 0]
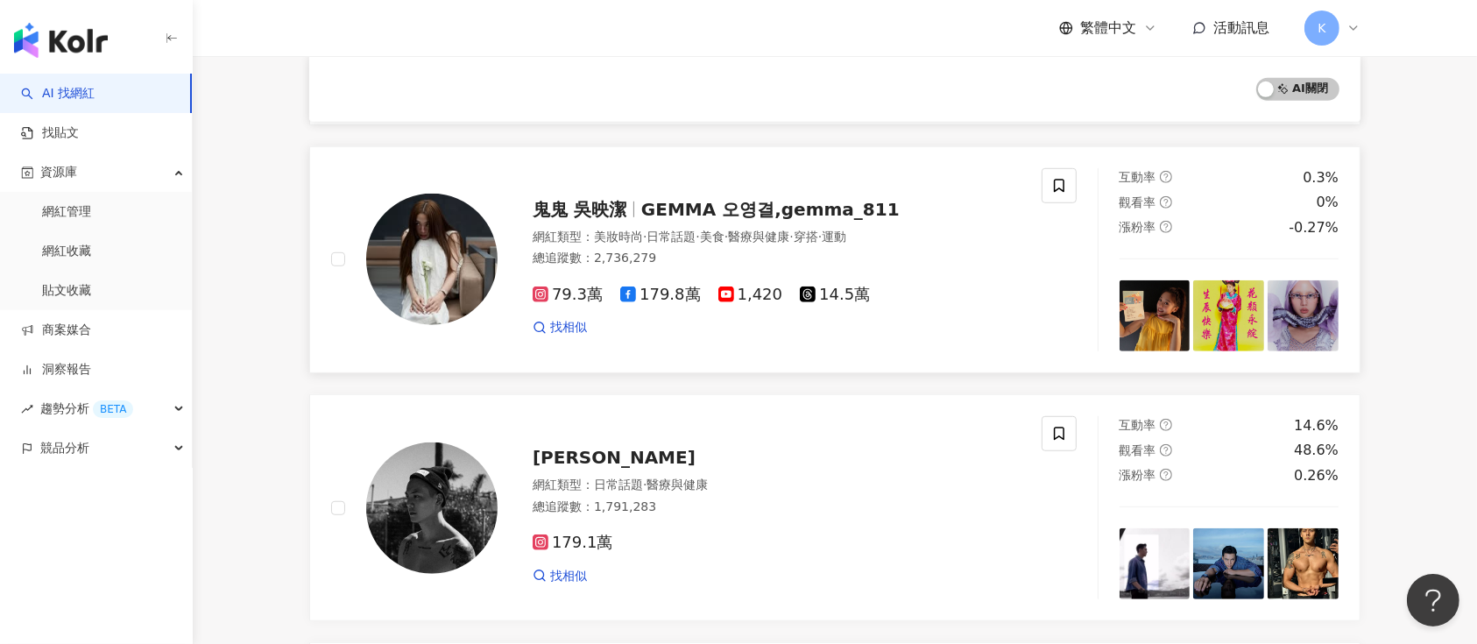
click at [573, 199] on span "鬼鬼 吳映潔" at bounding box center [580, 209] width 94 height 21
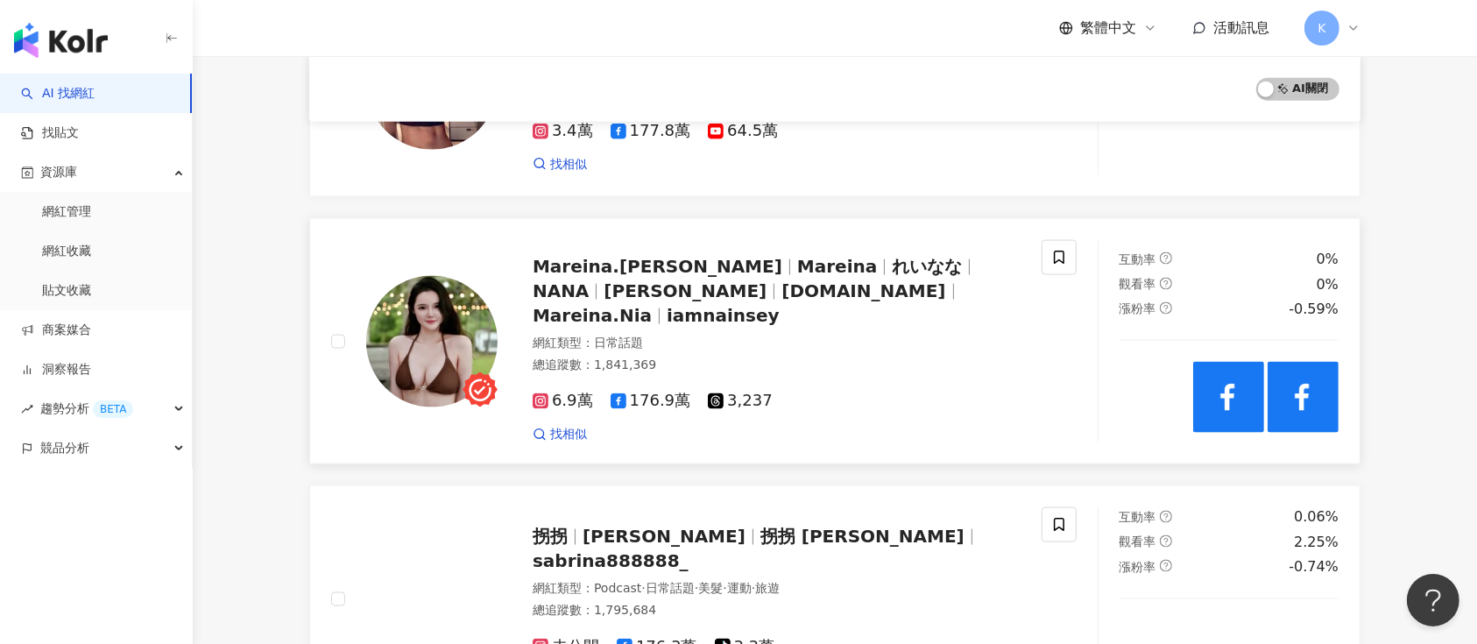
scroll to position [2564, 0]
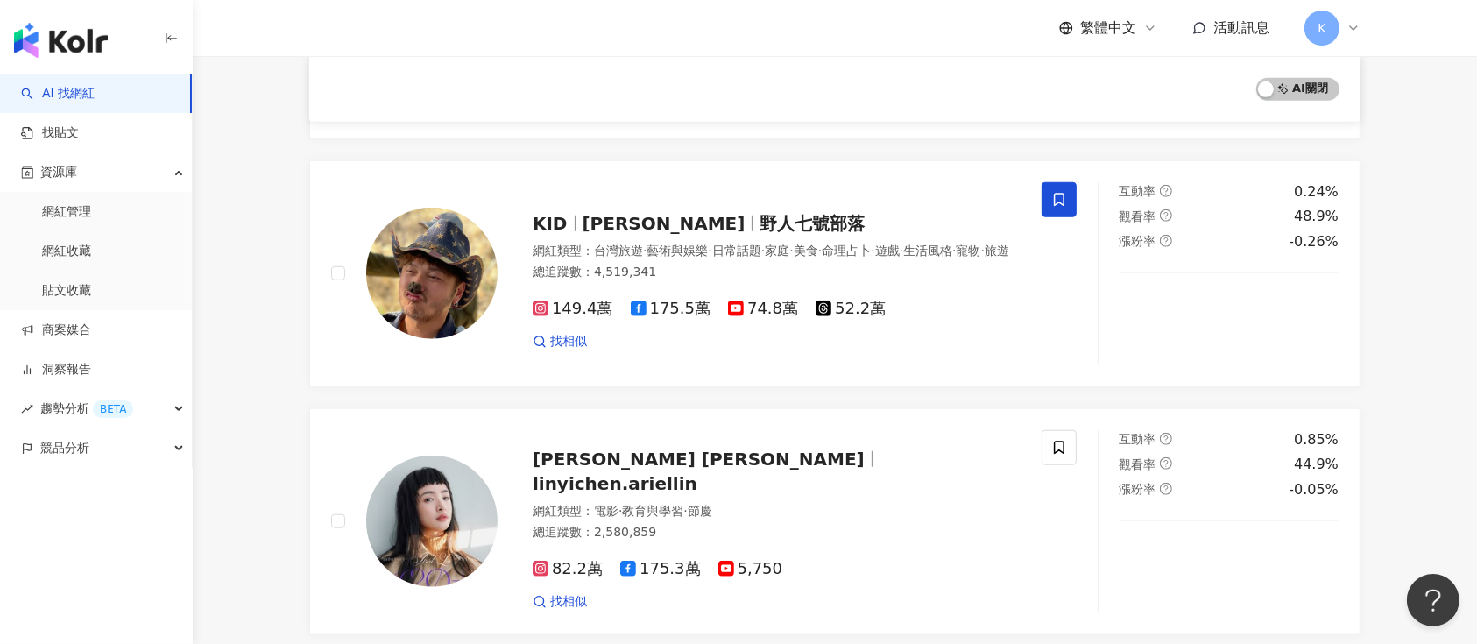
scroll to position [1366, 0]
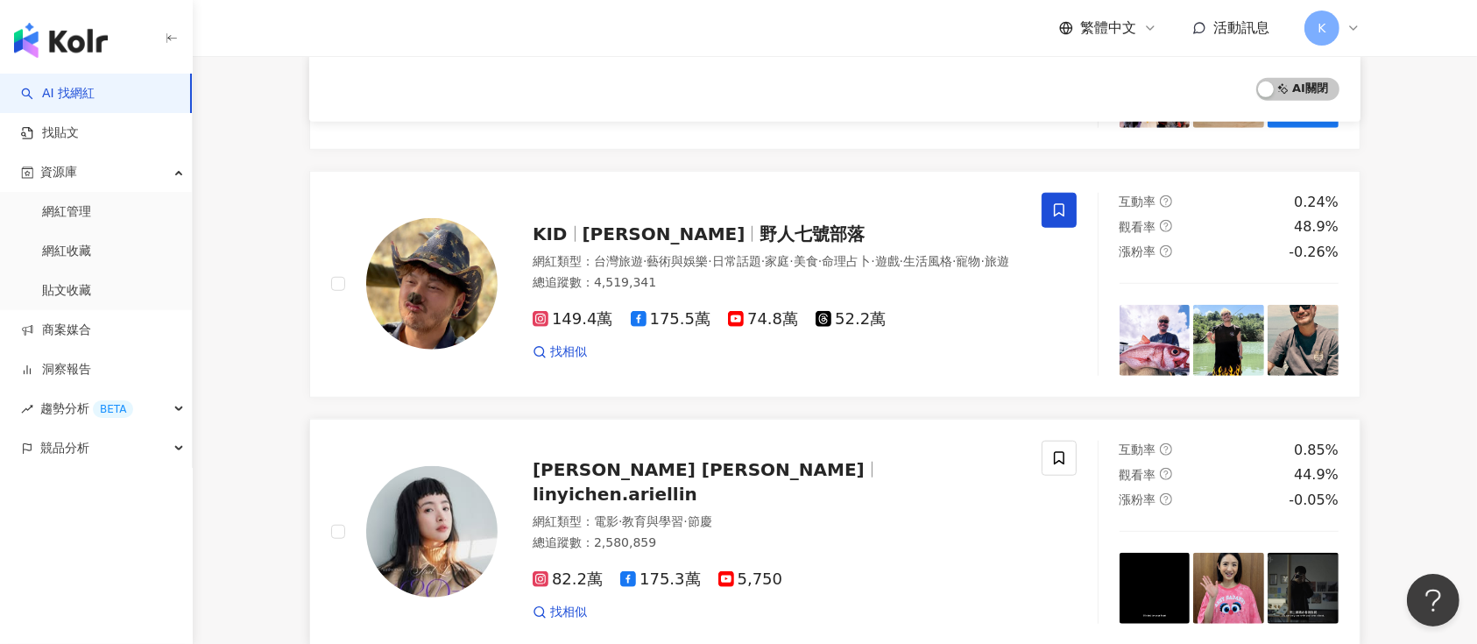
click at [629, 480] on span "Ariel Lin 林依晨" at bounding box center [699, 469] width 332 height 21
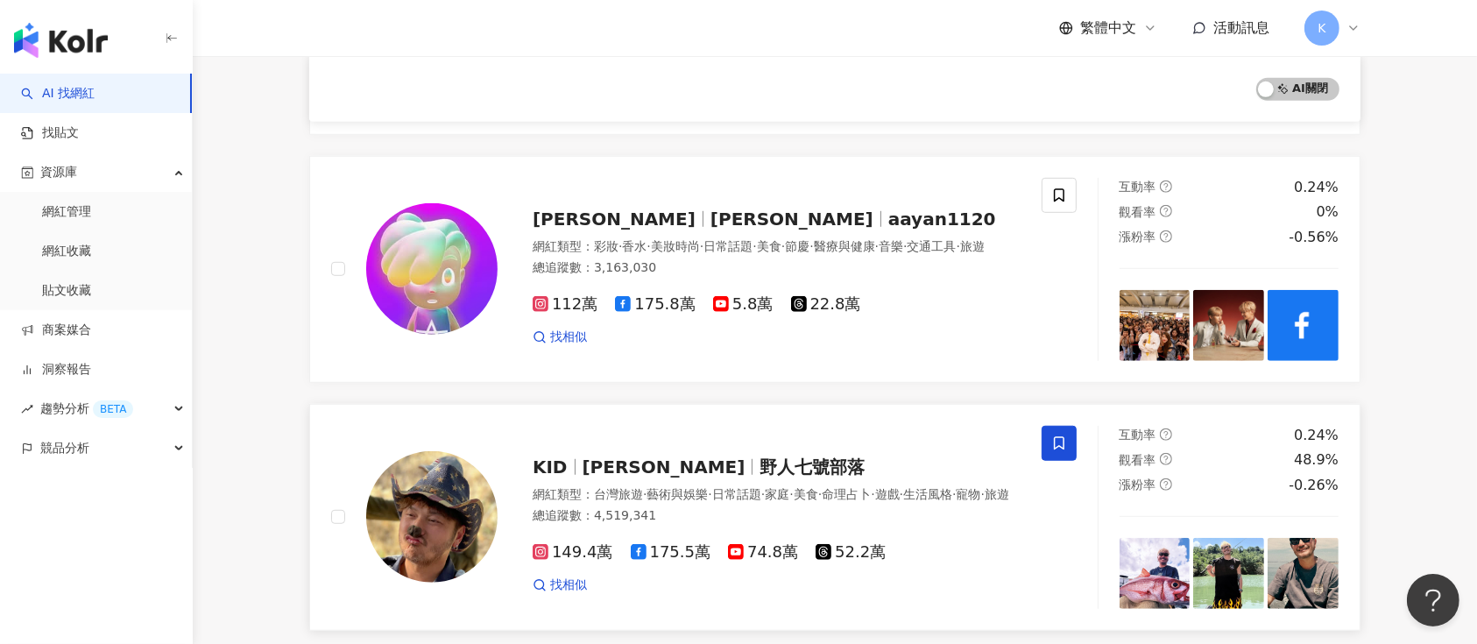
click at [570, 441] on div "KID 林柏昇 野人七號部落 網紅類型 ： 台灣旅遊 · 藝術與娛樂 · 日常話題 · 家庭 · 美食 · 命理占卜 · 遊戲 · 生活風格 · 寵物 · 旅…" at bounding box center [759, 517] width 523 height 153
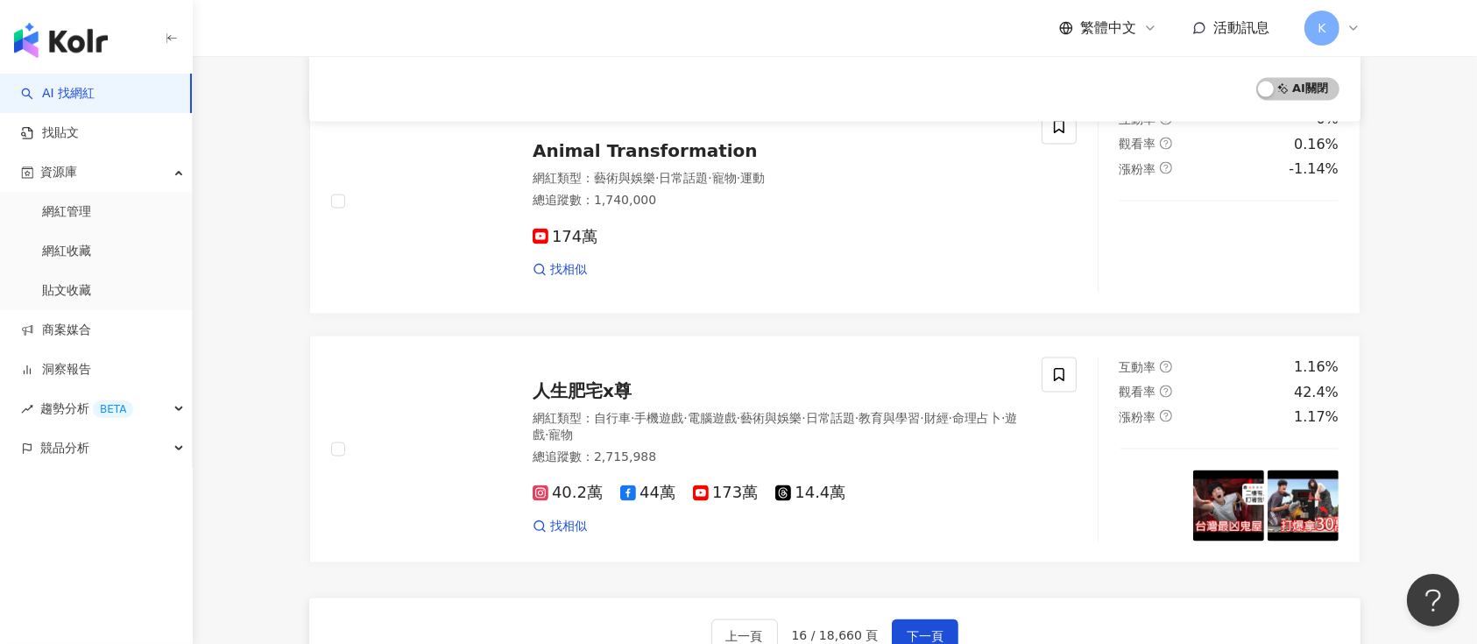
scroll to position [2885, 0]
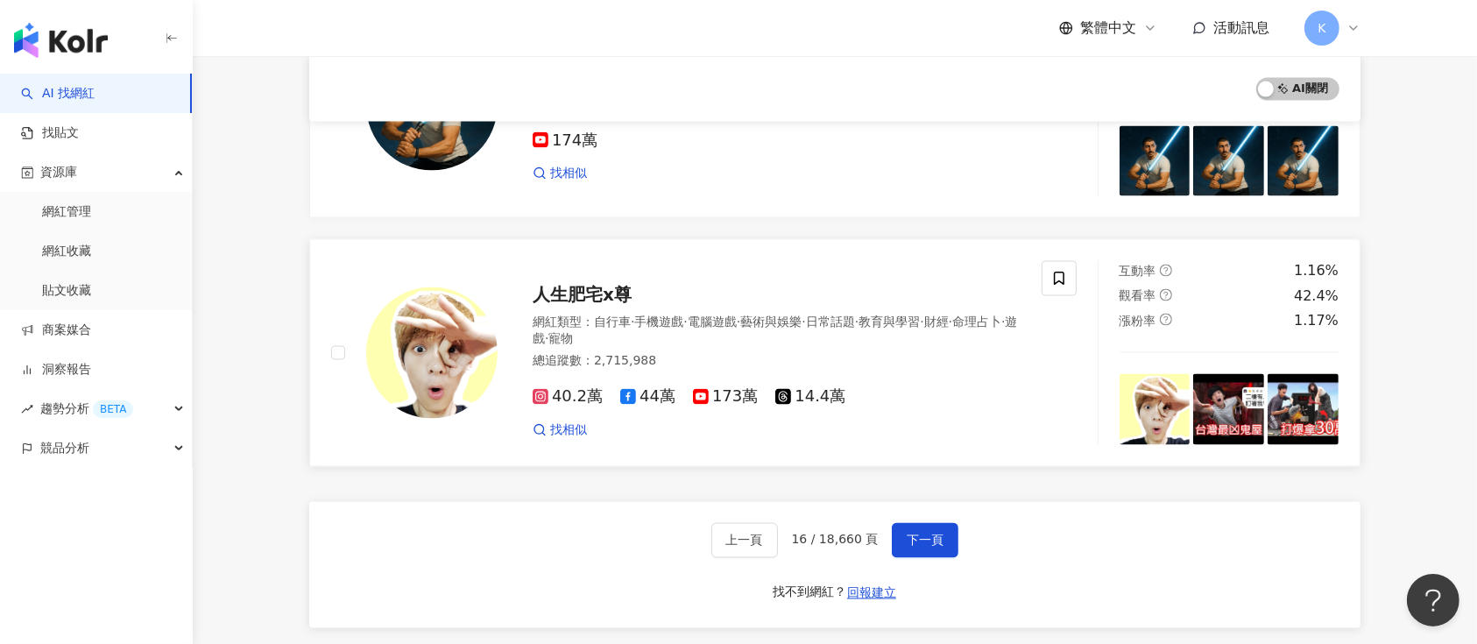
click at [576, 284] on span "人生肥宅x尊" at bounding box center [582, 294] width 99 height 21
click at [910, 533] on span "下一頁" at bounding box center [925, 540] width 37 height 14
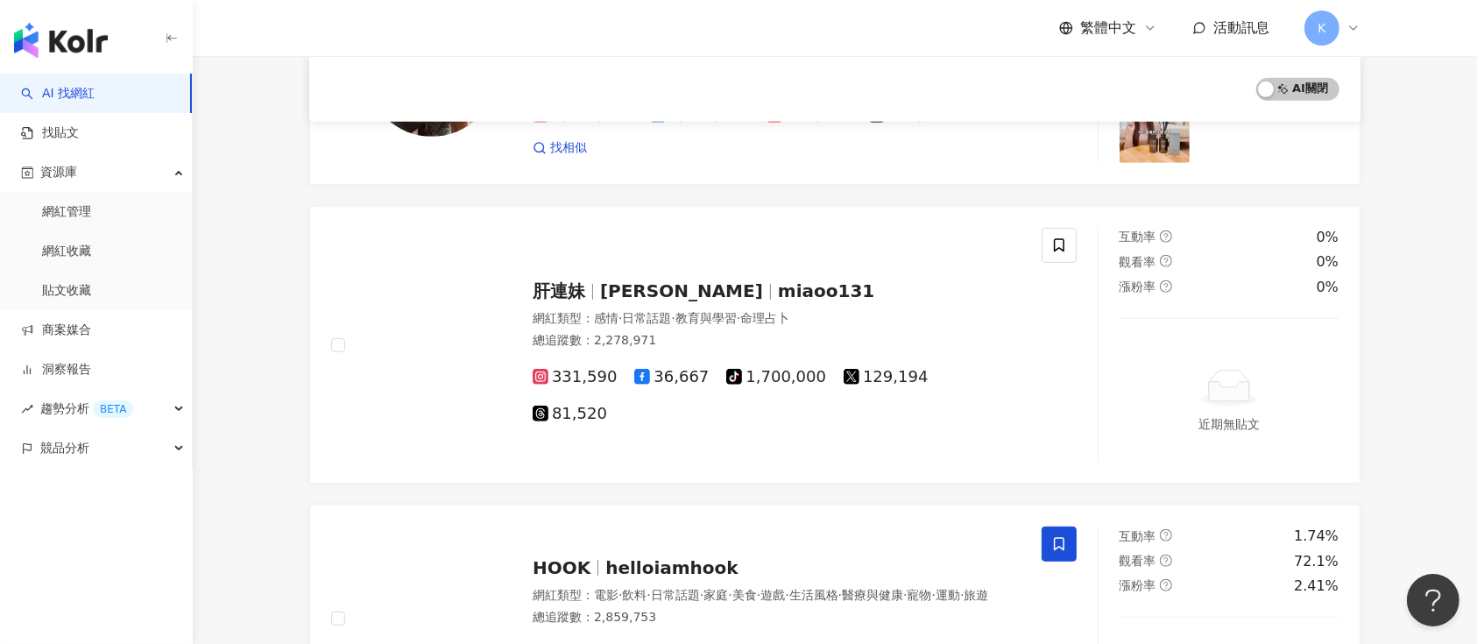
scroll to position [3048, 0]
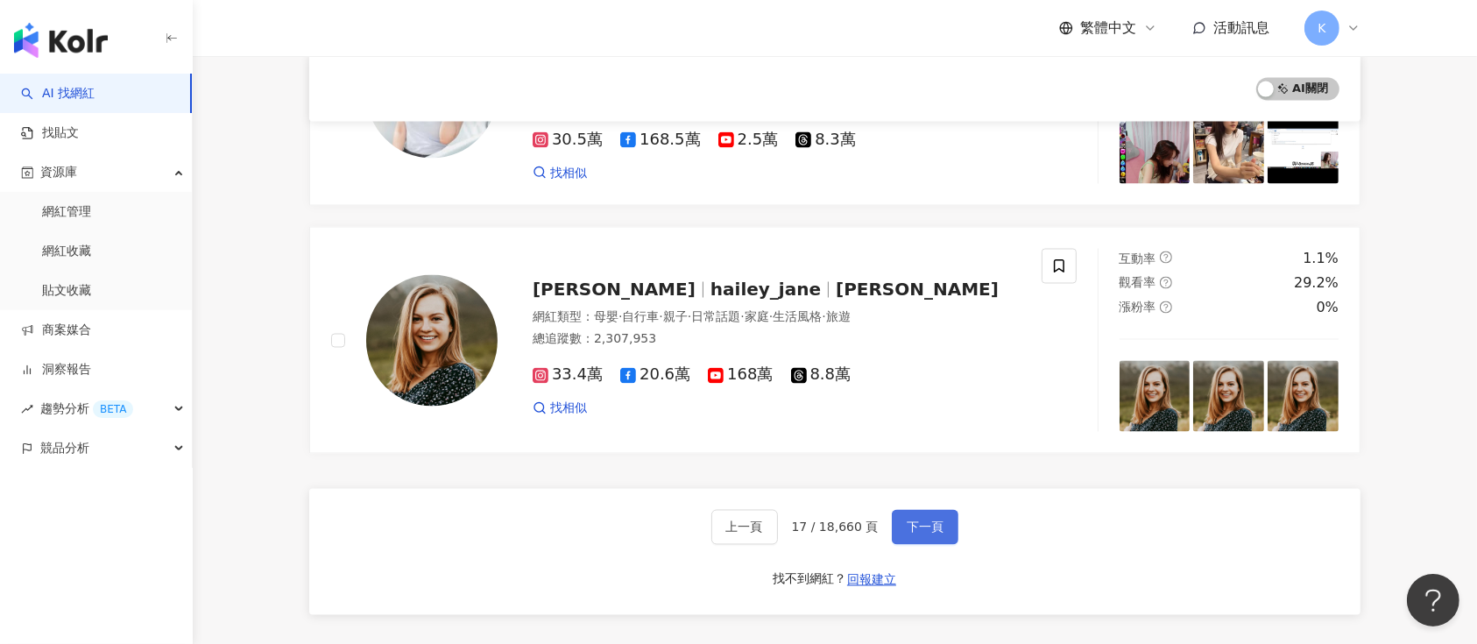
click at [922, 520] on span "下一頁" at bounding box center [925, 527] width 37 height 14
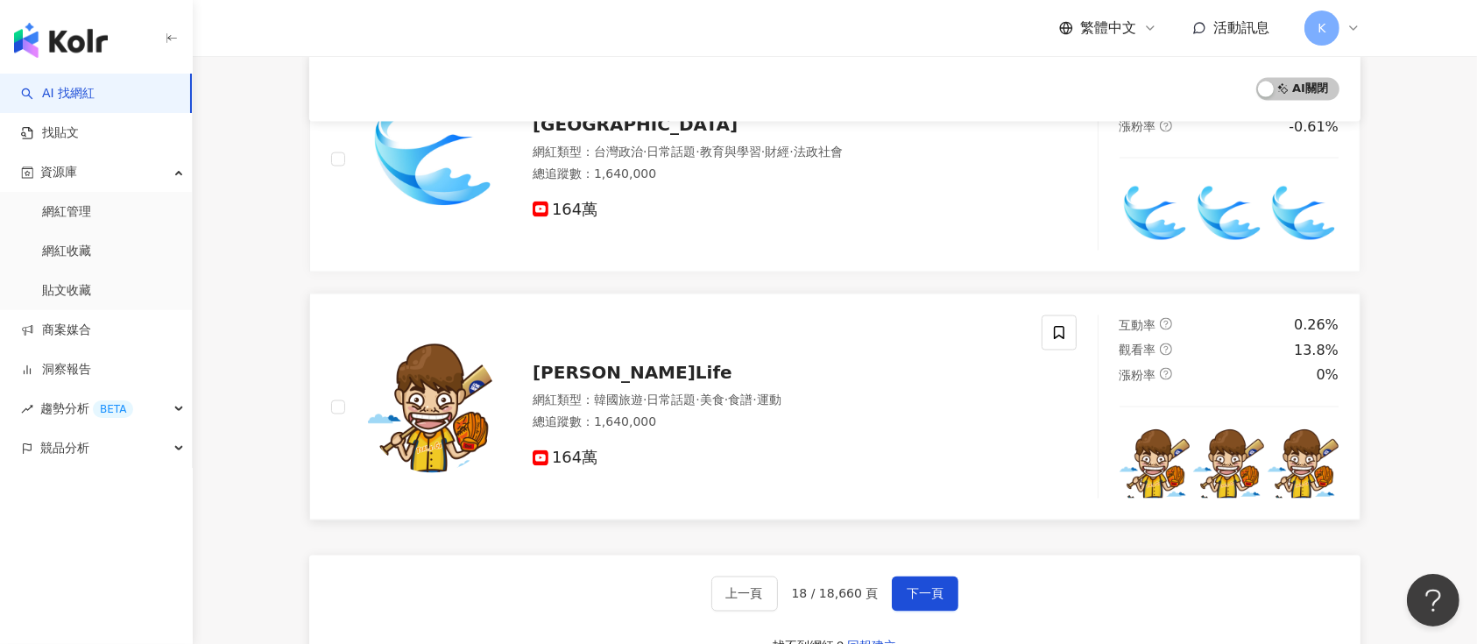
scroll to position [2770, 0]
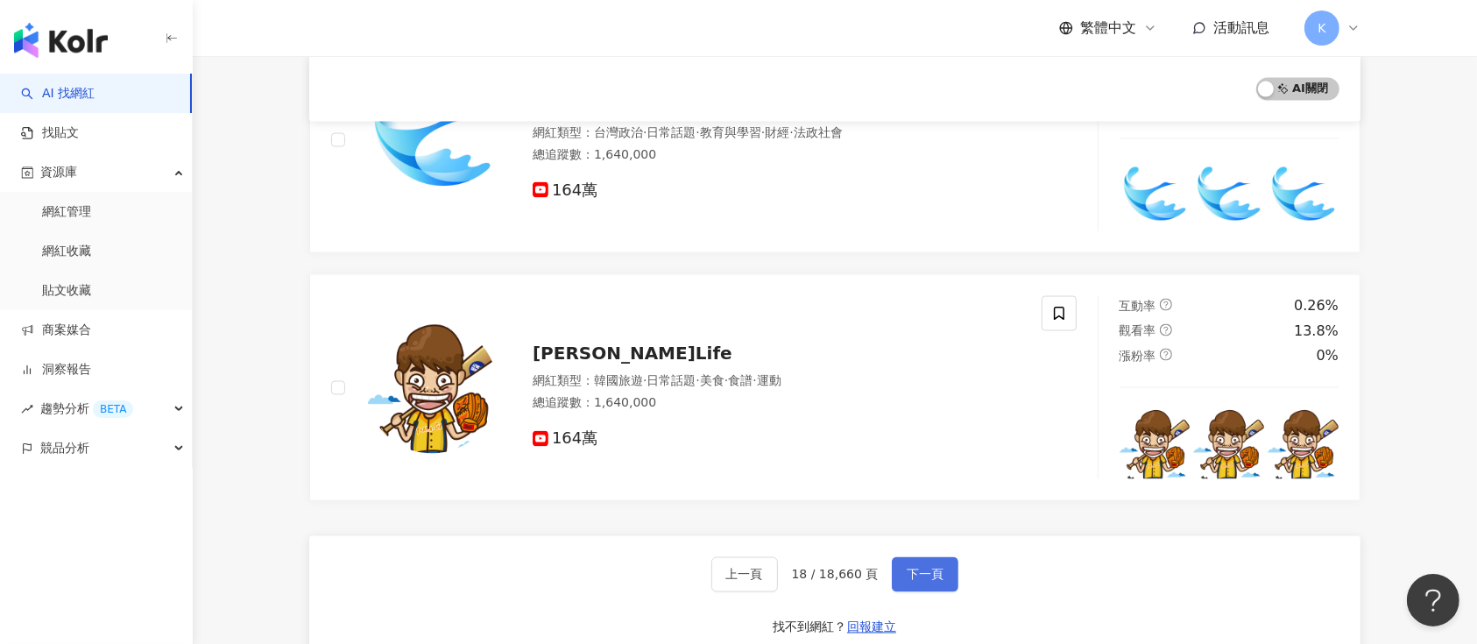
click at [919, 560] on button "下一頁" at bounding box center [925, 574] width 67 height 35
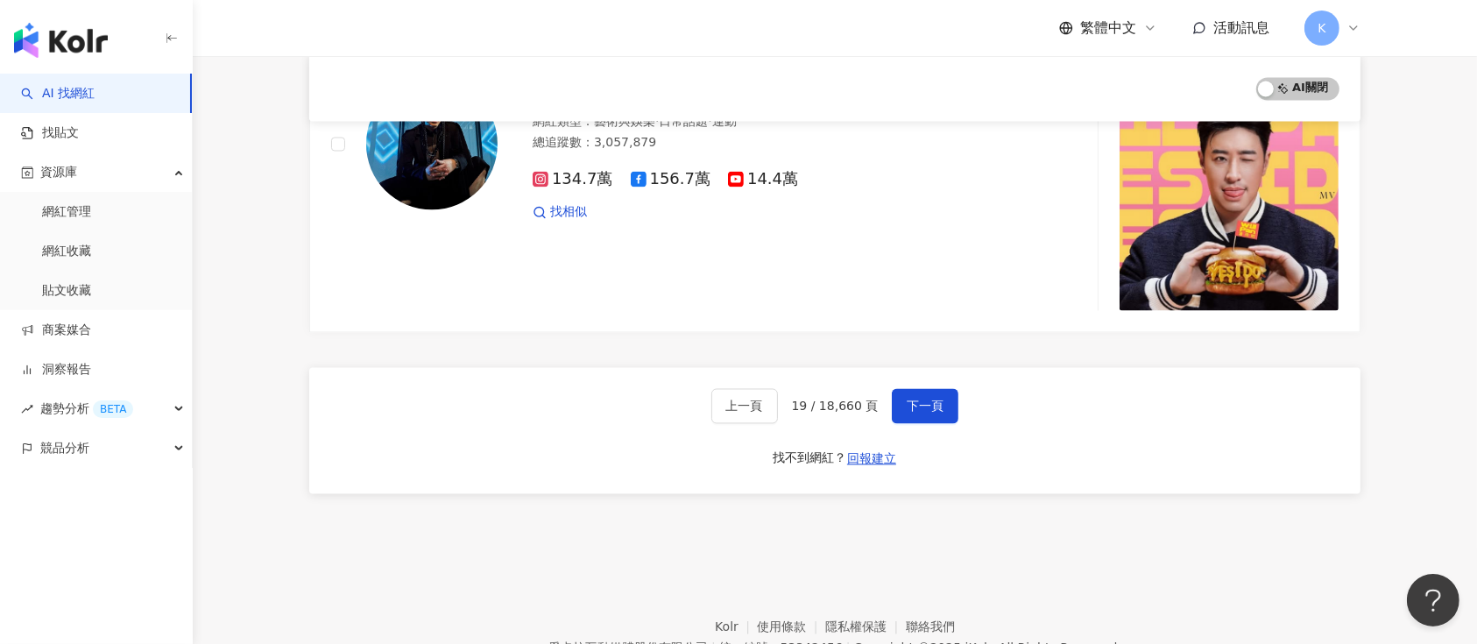
scroll to position [3301, 0]
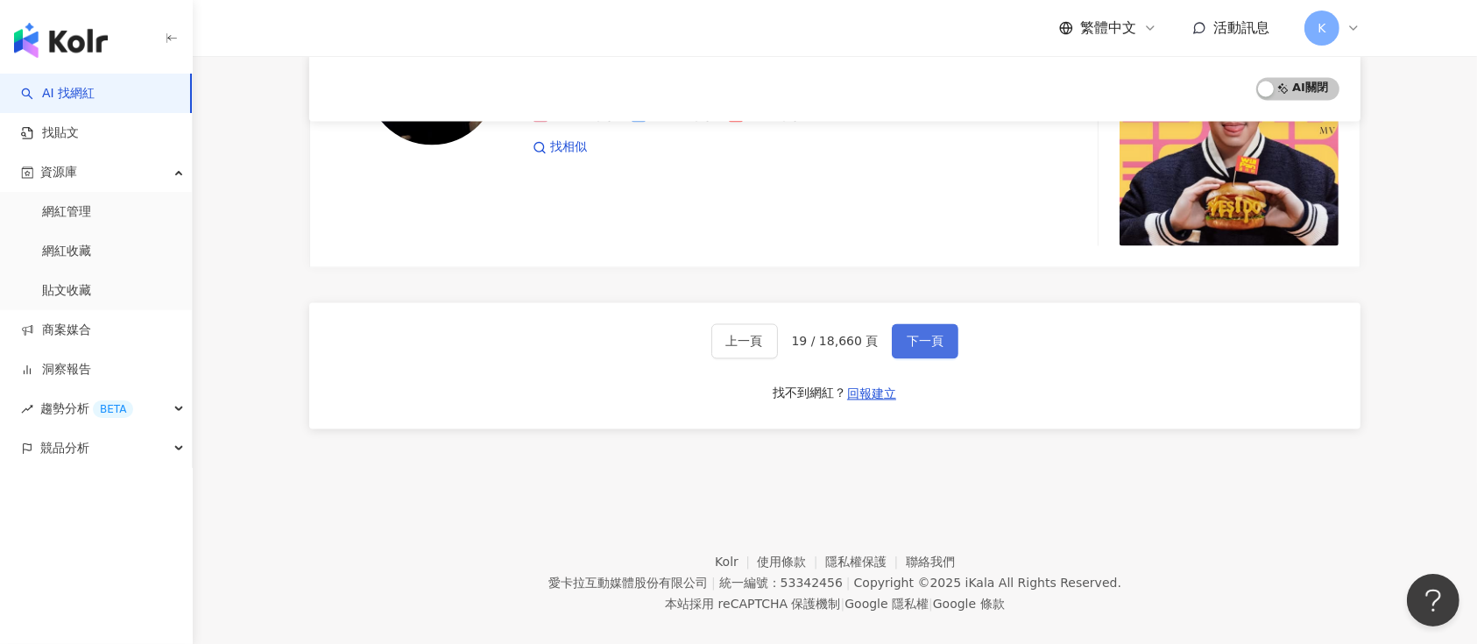
click at [925, 335] on span "下一頁" at bounding box center [925, 342] width 37 height 14
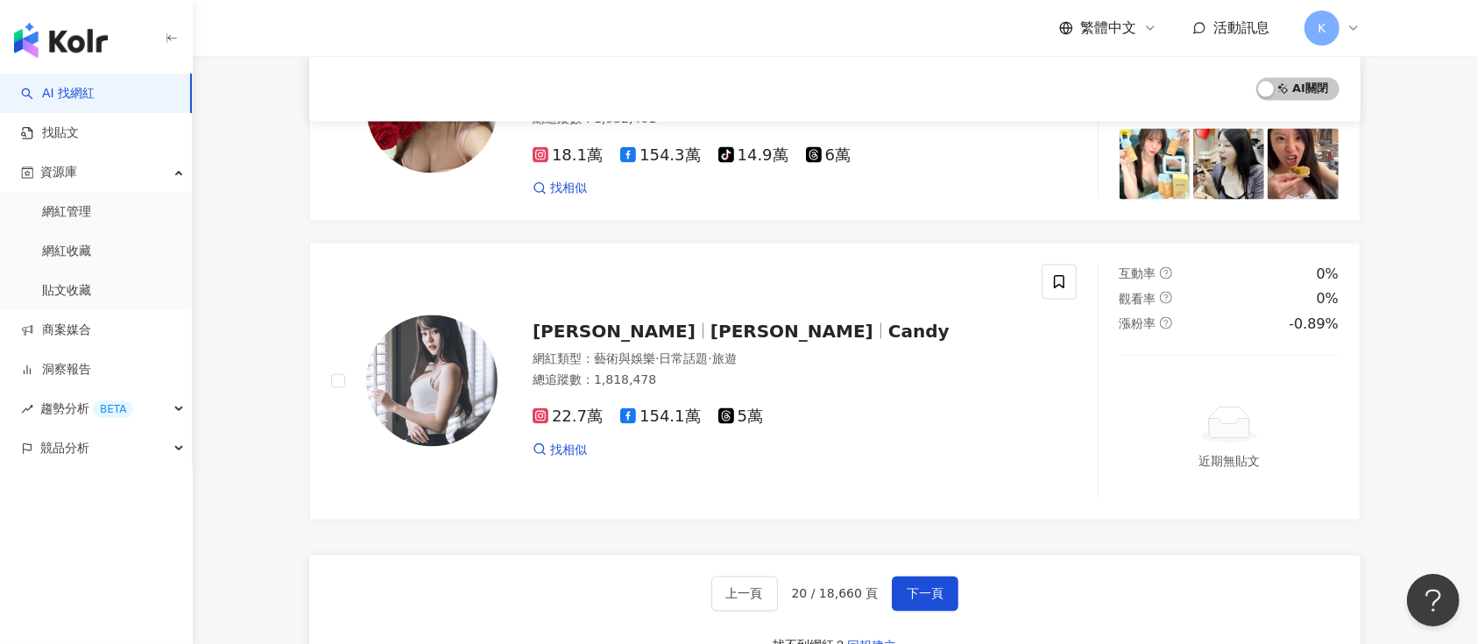
scroll to position [3091, 0]
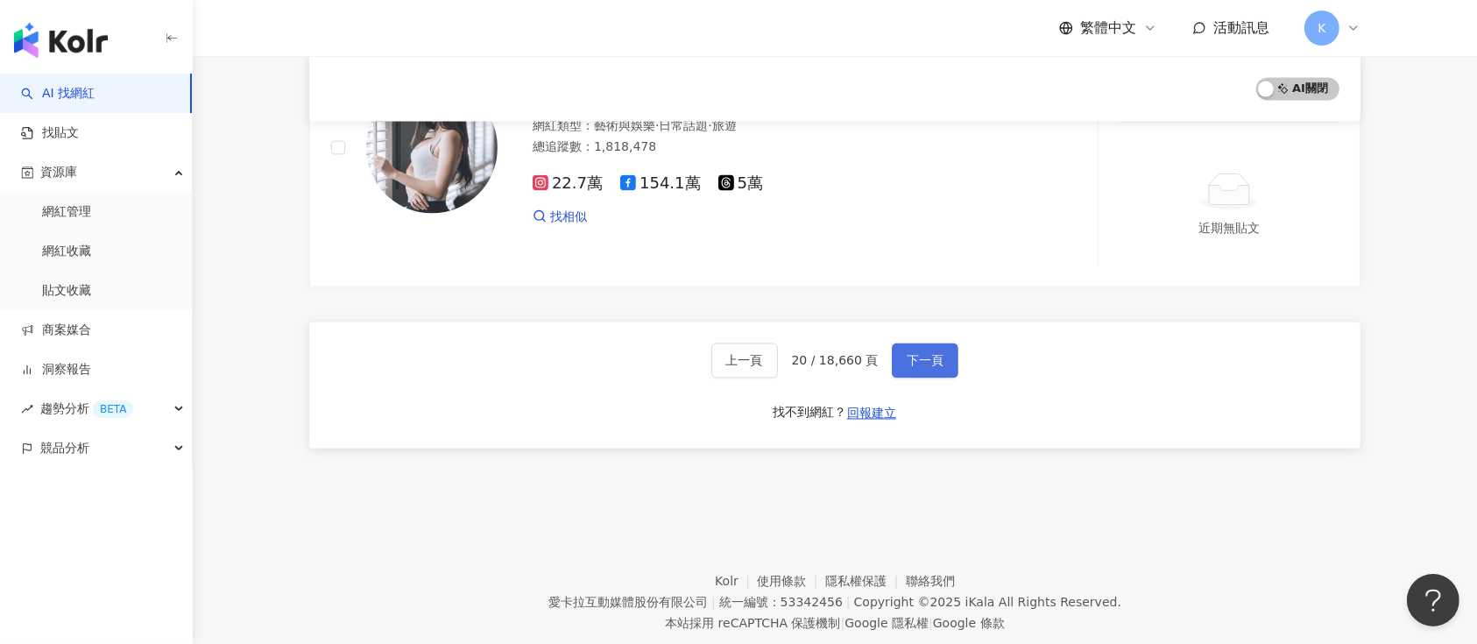
click at [931, 354] on span "下一頁" at bounding box center [925, 361] width 37 height 14
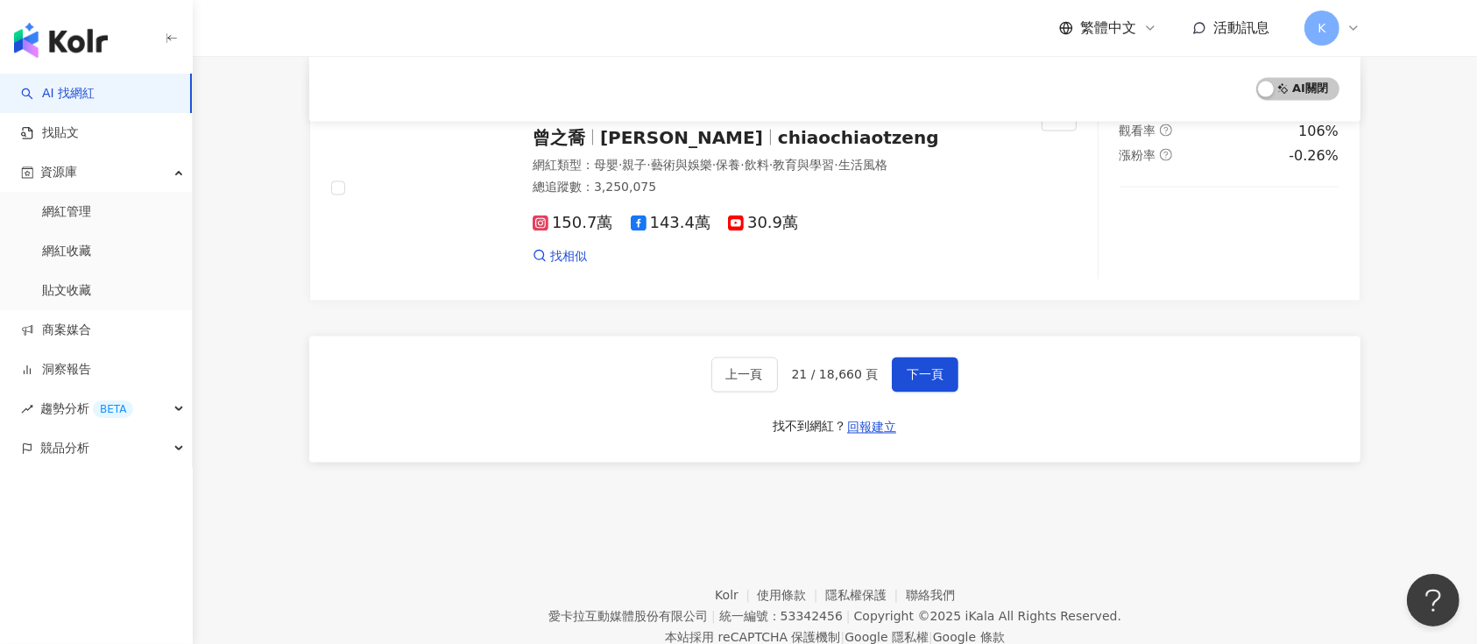
scroll to position [3004, 0]
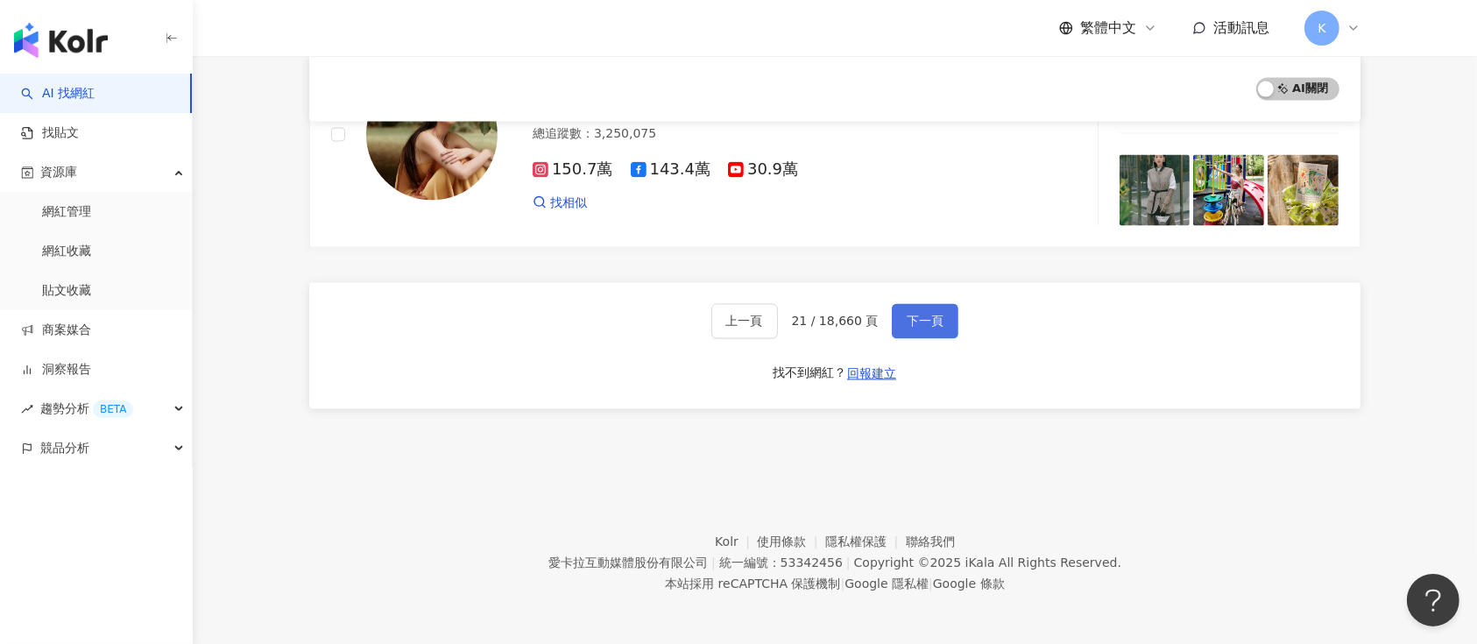
click at [914, 321] on span "下一頁" at bounding box center [925, 321] width 37 height 14
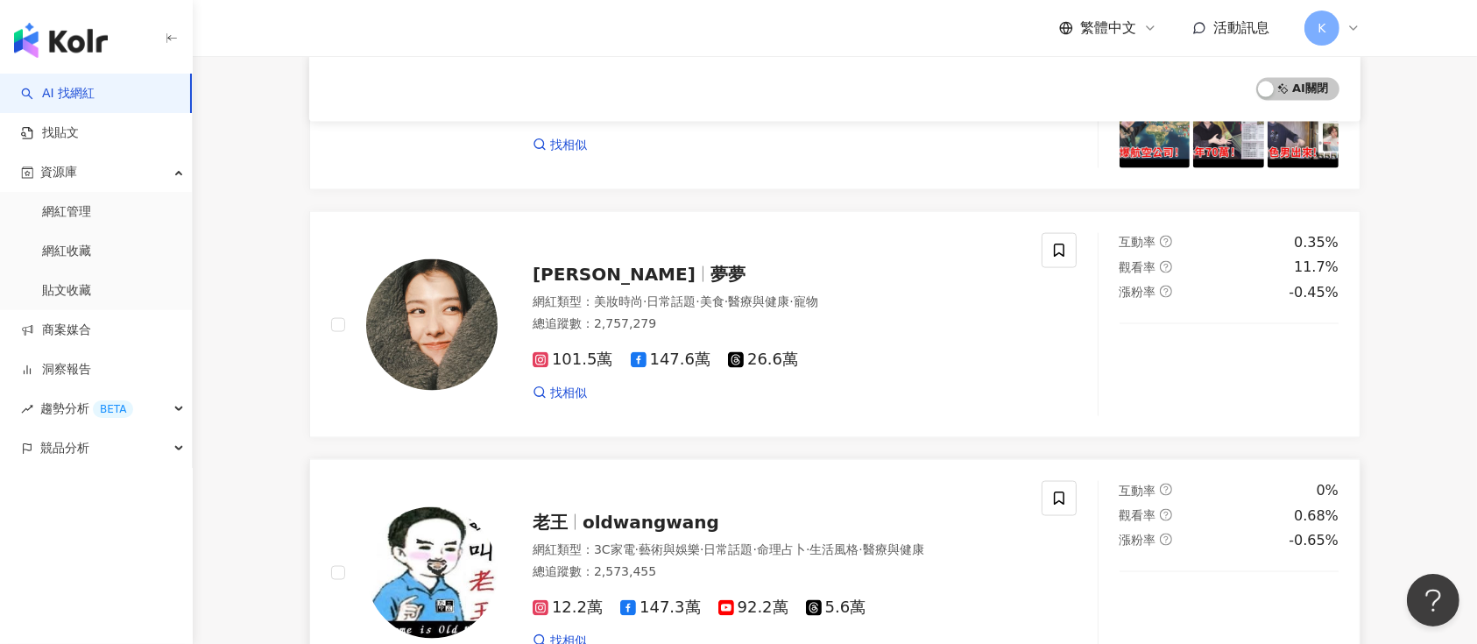
scroll to position [2537, 0]
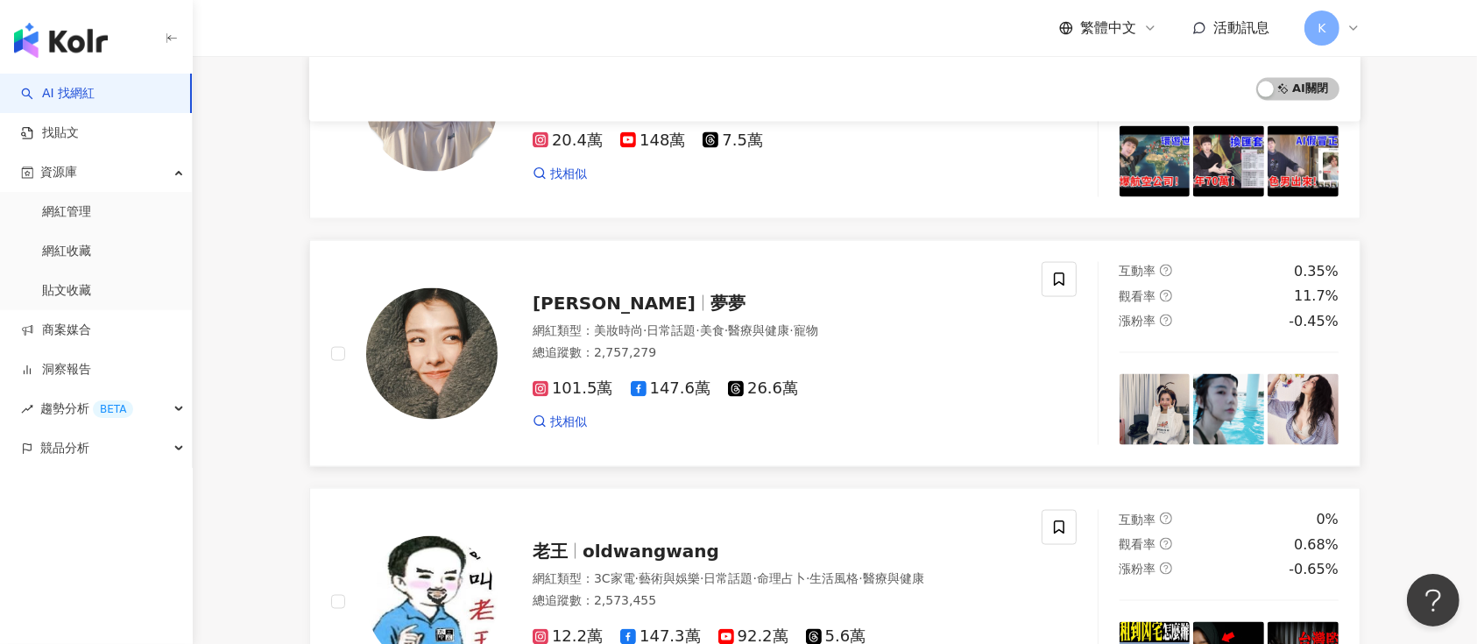
click at [582, 293] on span "邵雨薇" at bounding box center [614, 303] width 163 height 21
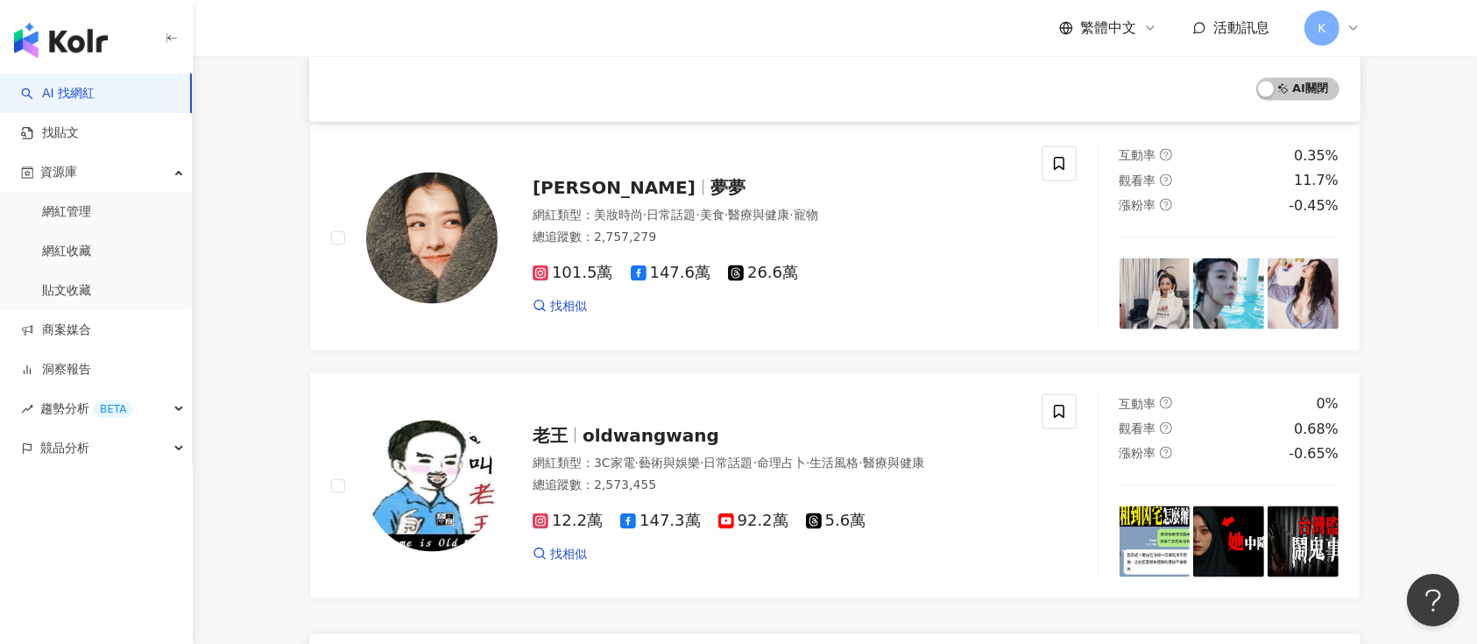
scroll to position [2887, 0]
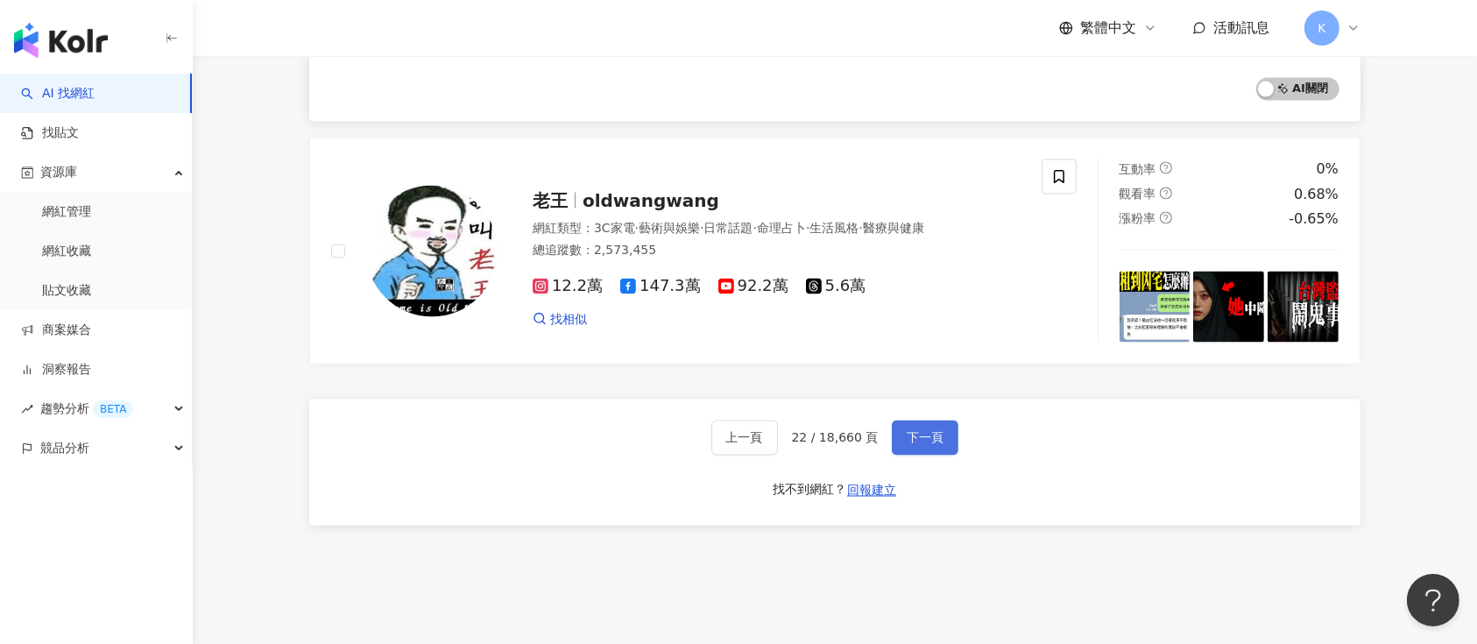
click at [907, 434] on span "下一頁" at bounding box center [925, 438] width 37 height 14
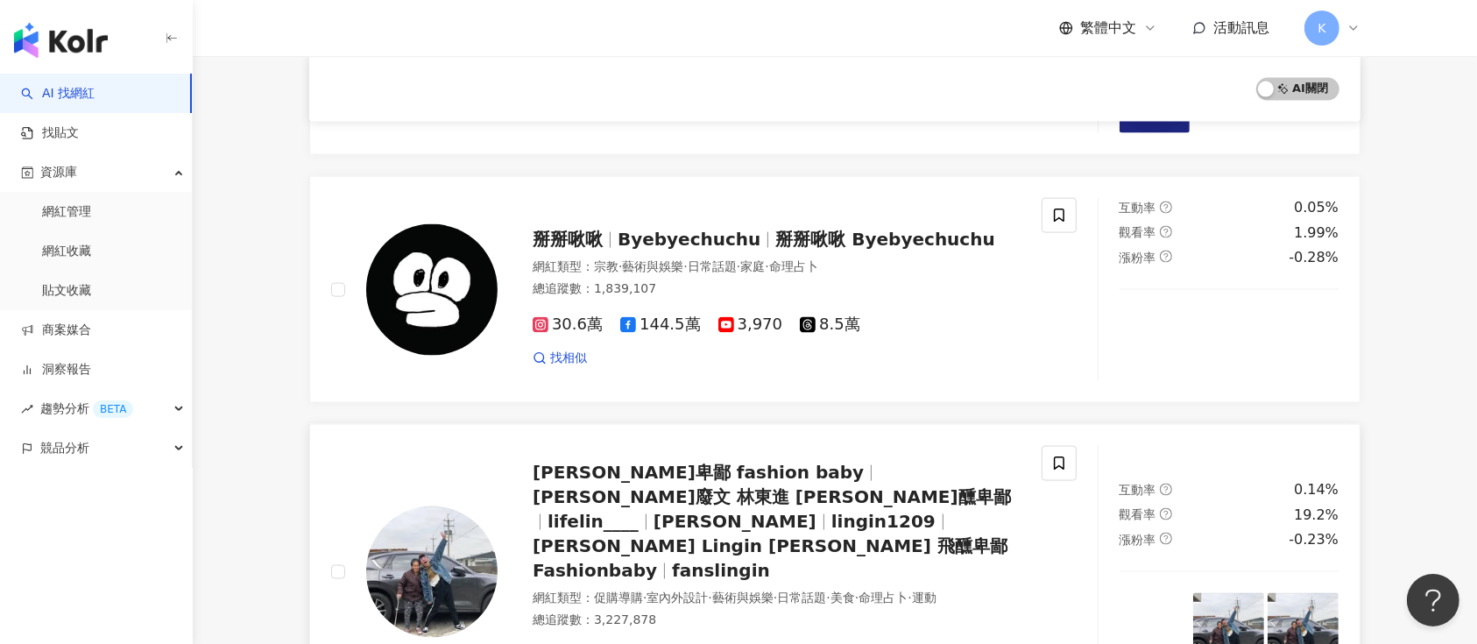
scroll to position [2541, 0]
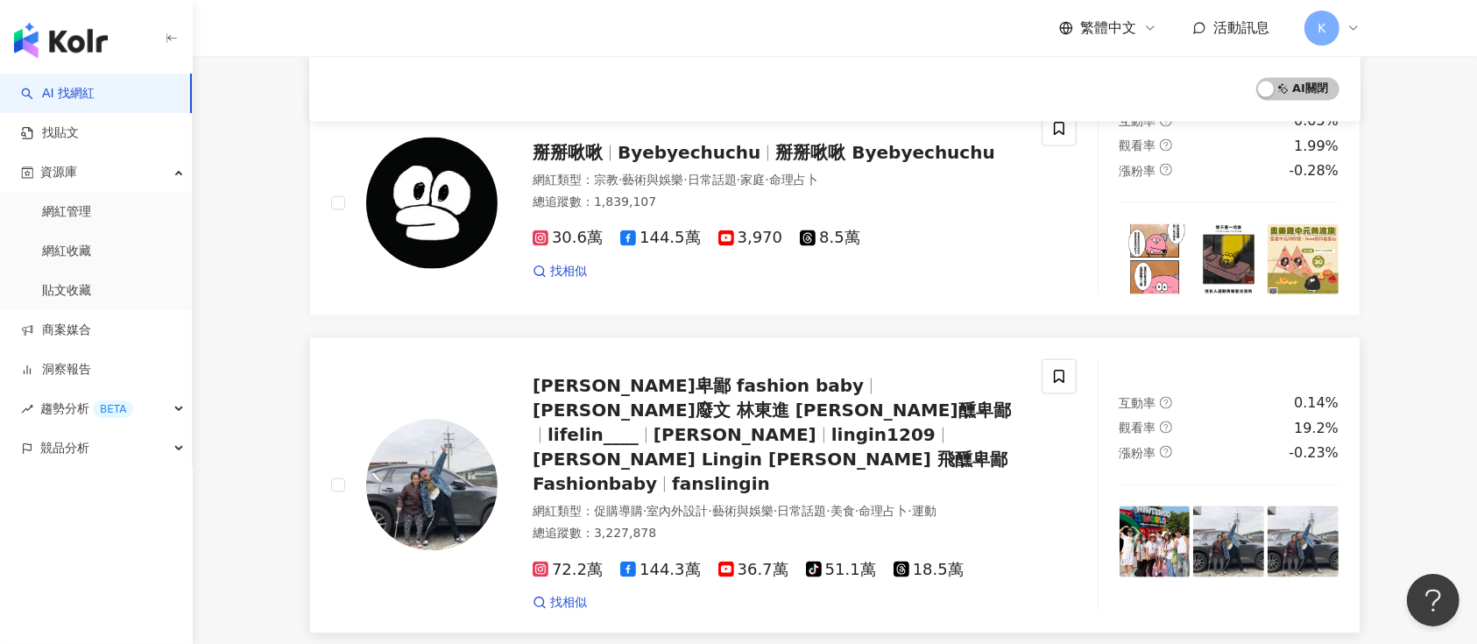
click at [560, 381] on span "林進 飛醺卑鄙 fashion baby" at bounding box center [698, 385] width 331 height 21
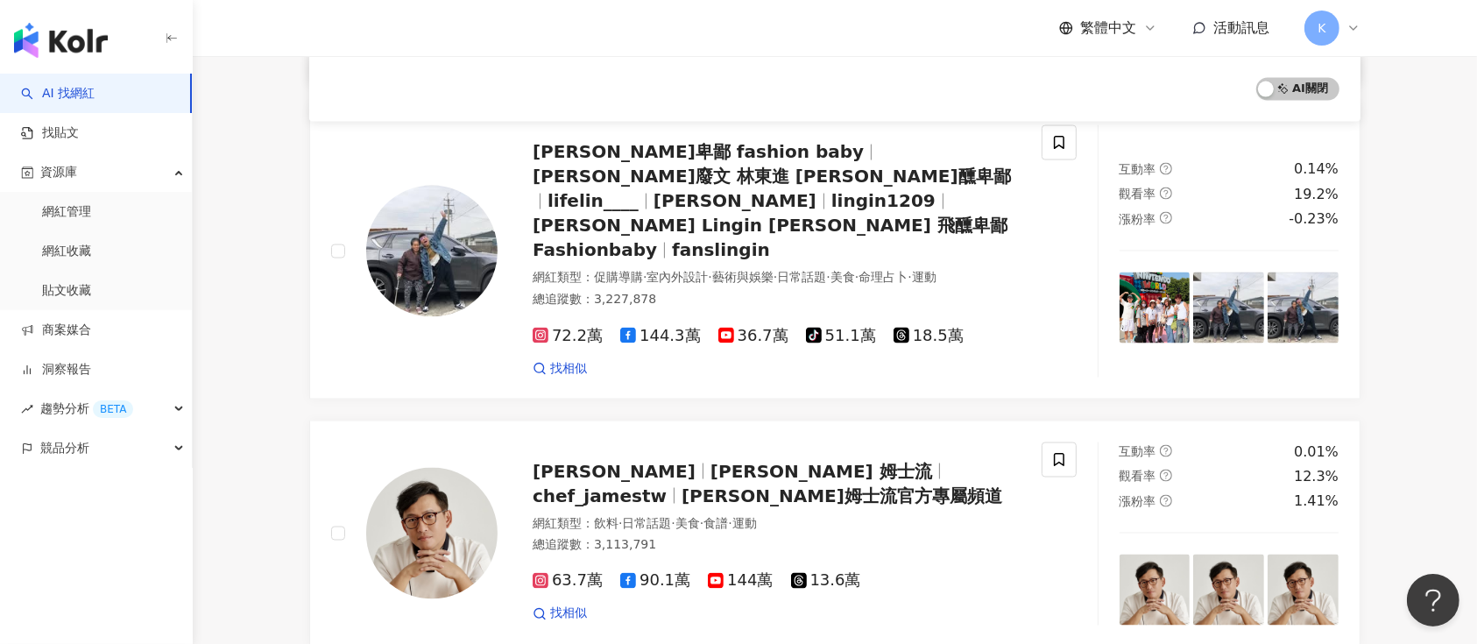
scroll to position [3125, 0]
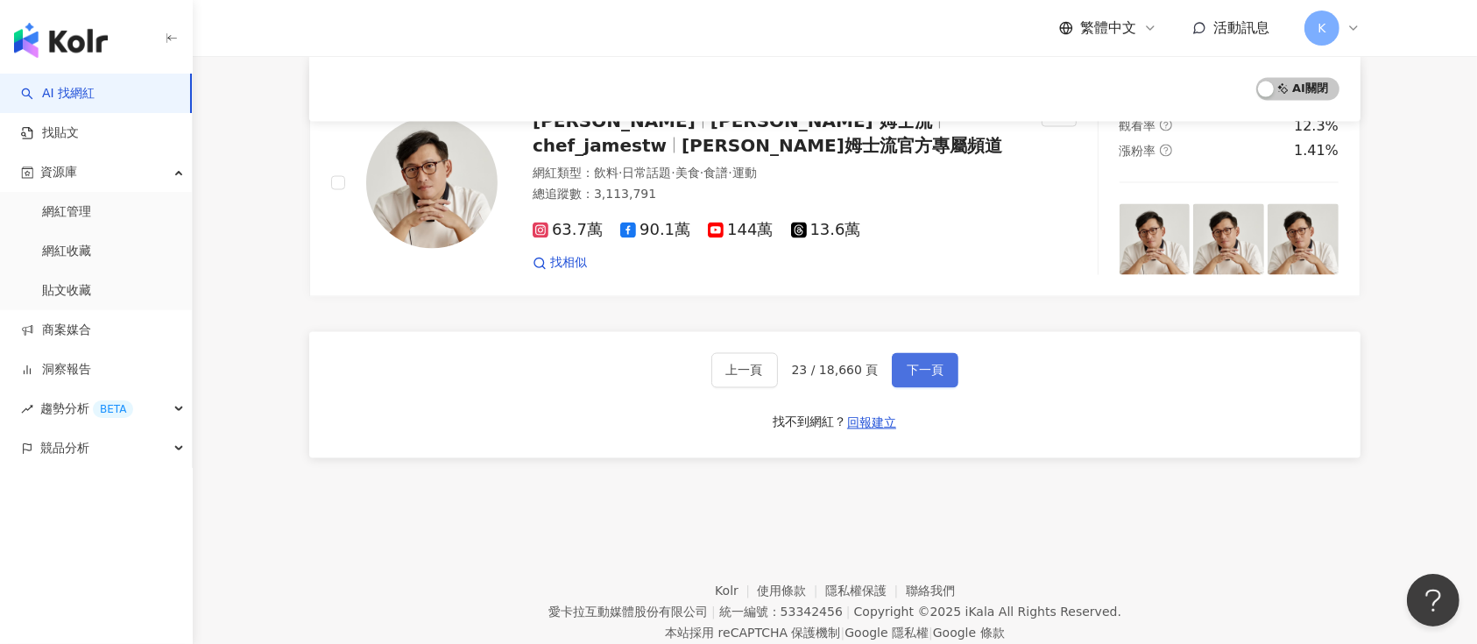
click at [907, 364] on span "下一頁" at bounding box center [925, 371] width 37 height 14
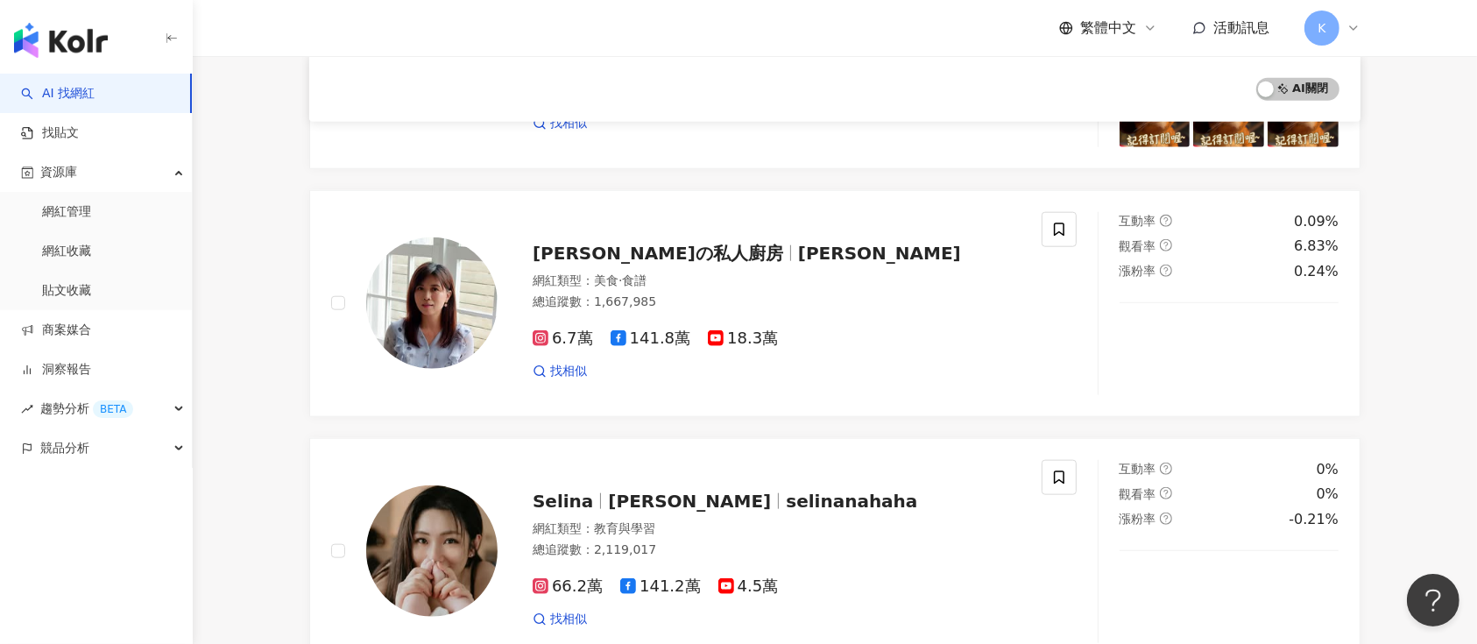
scroll to position [1836, 0]
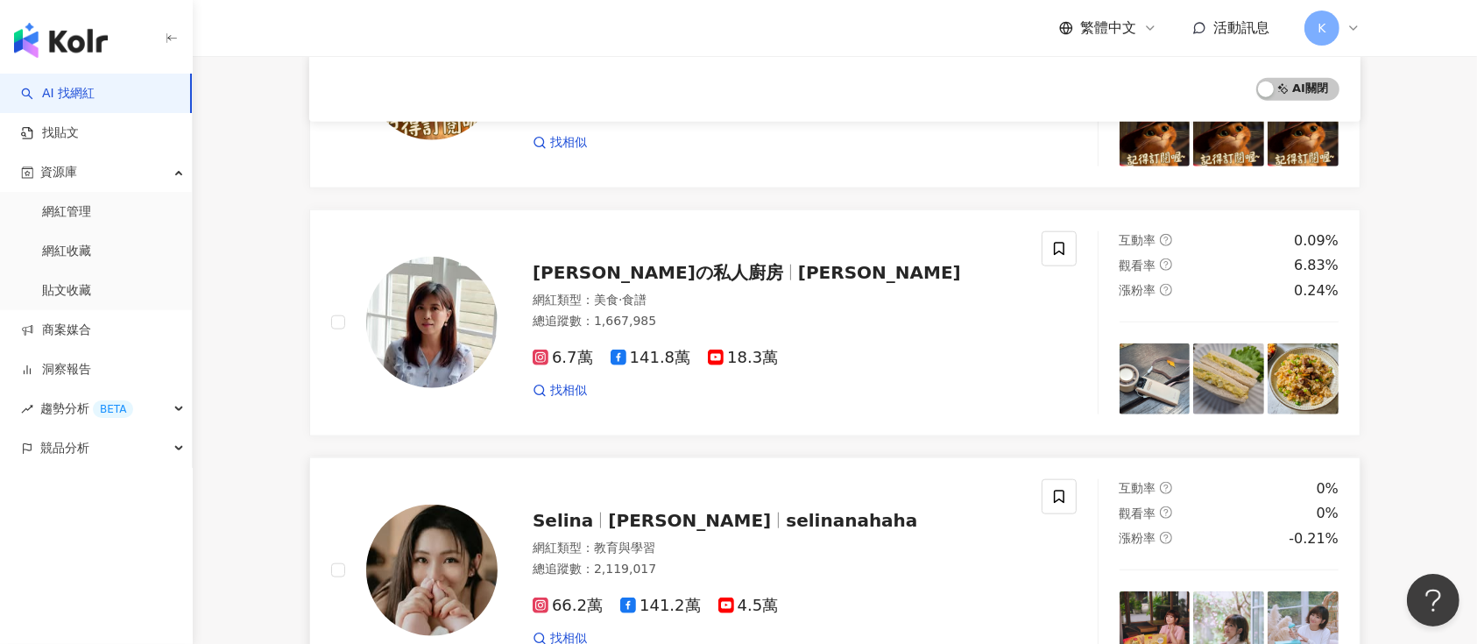
click at [631, 510] on span "任家萱" at bounding box center [689, 520] width 163 height 21
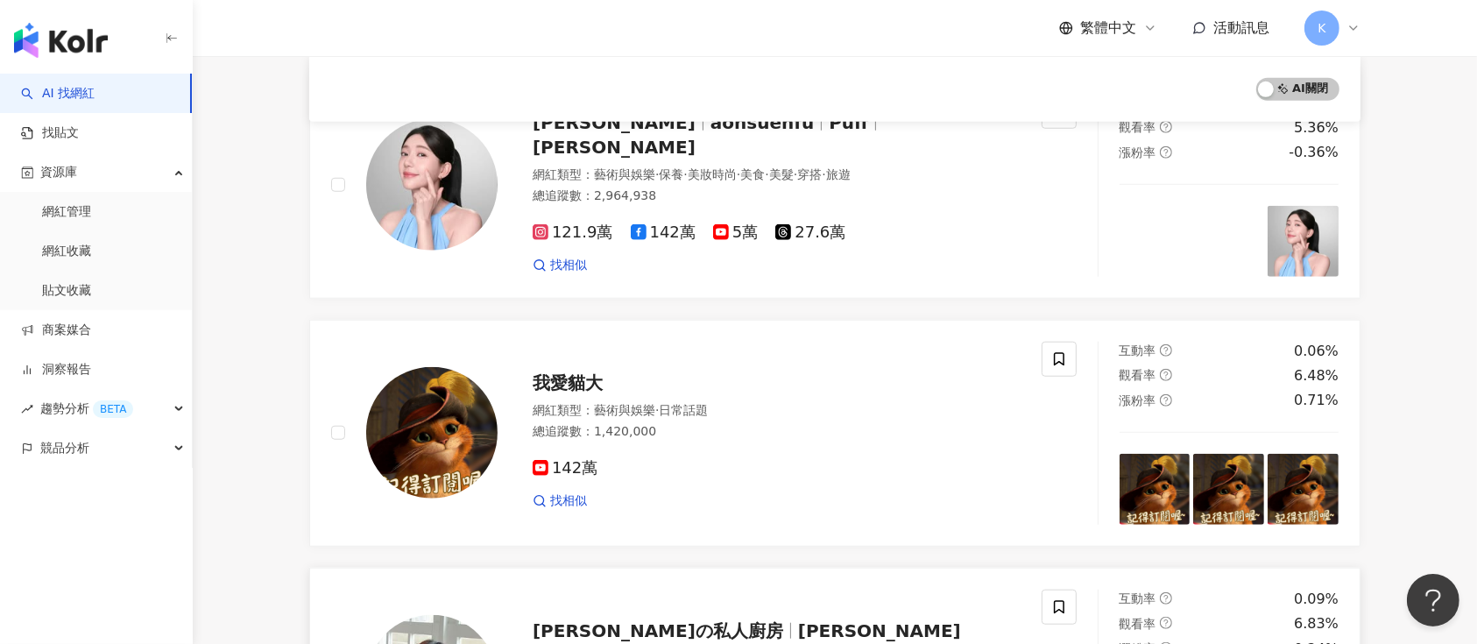
scroll to position [1252, 0]
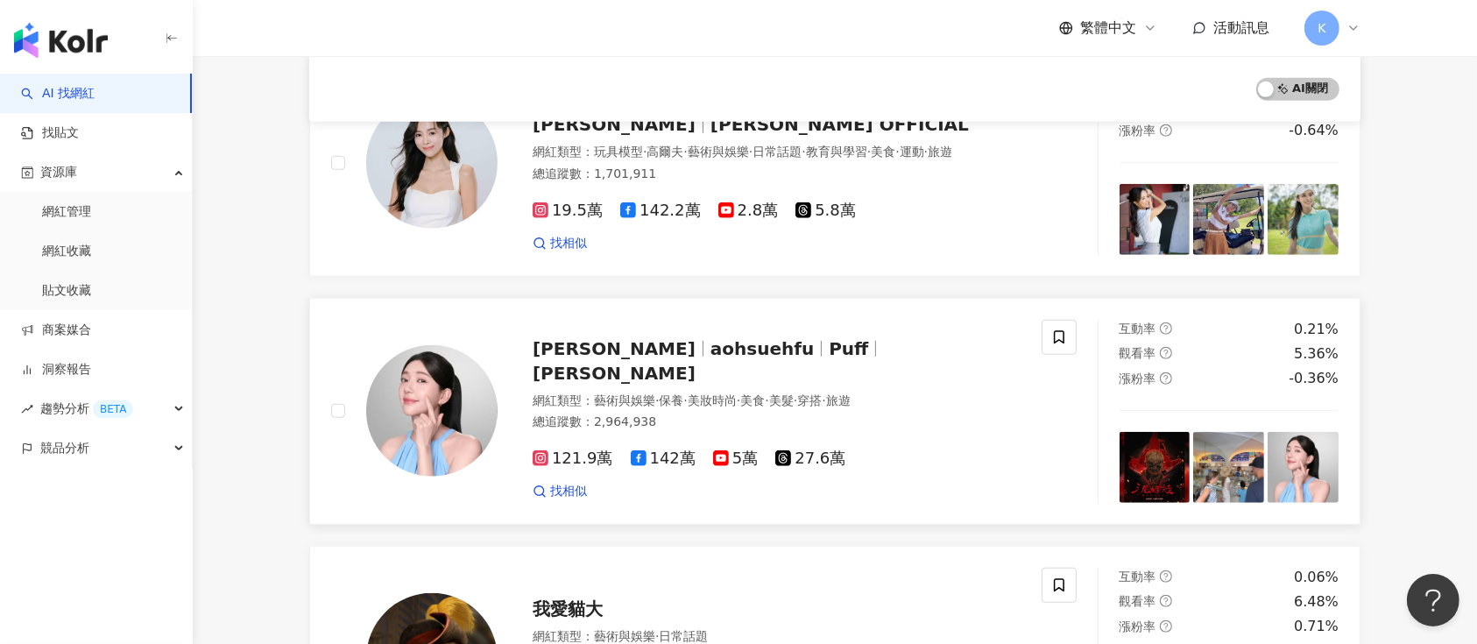
click at [541, 333] on div "郭雪芙 aohsuehfu Puff Kuo Hsueh Fu 網紅類型 ： 藝術與娛樂 · 保養 · 美妝時尚 · 美食 · 美髮 · 穿搭 · 旅遊 總追…" at bounding box center [759, 411] width 523 height 178
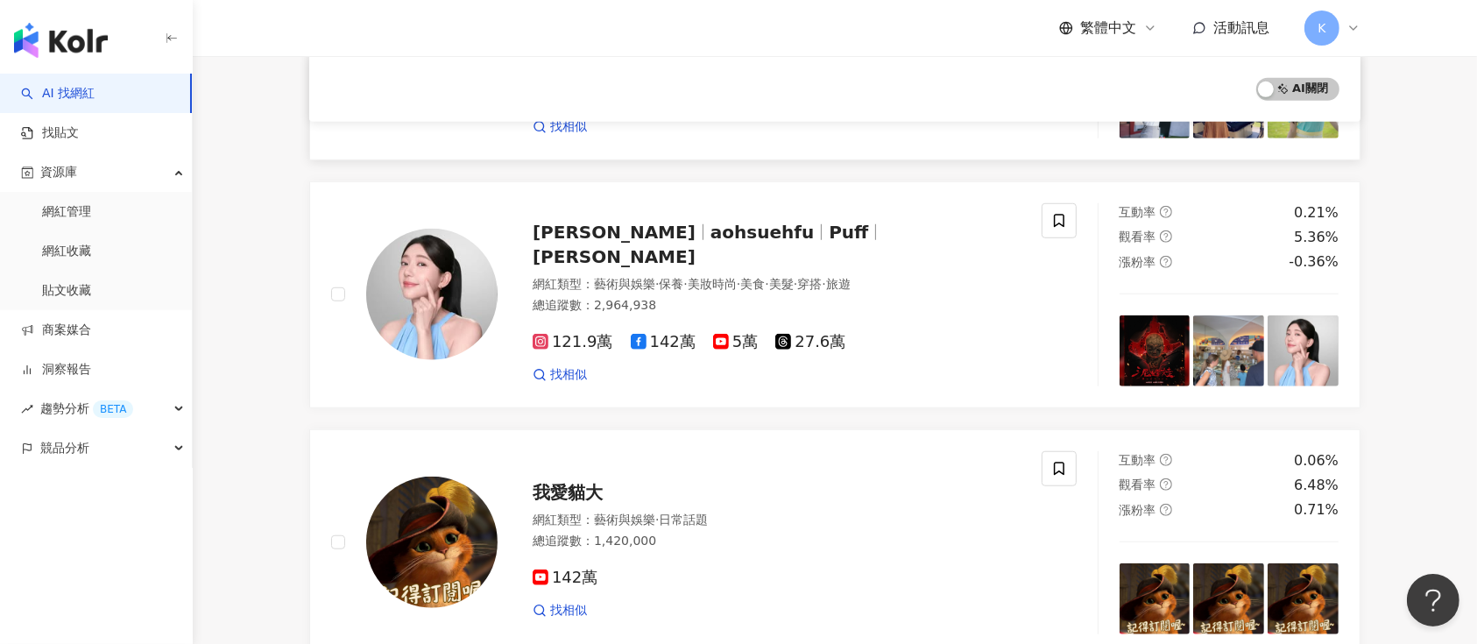
scroll to position [1018, 0]
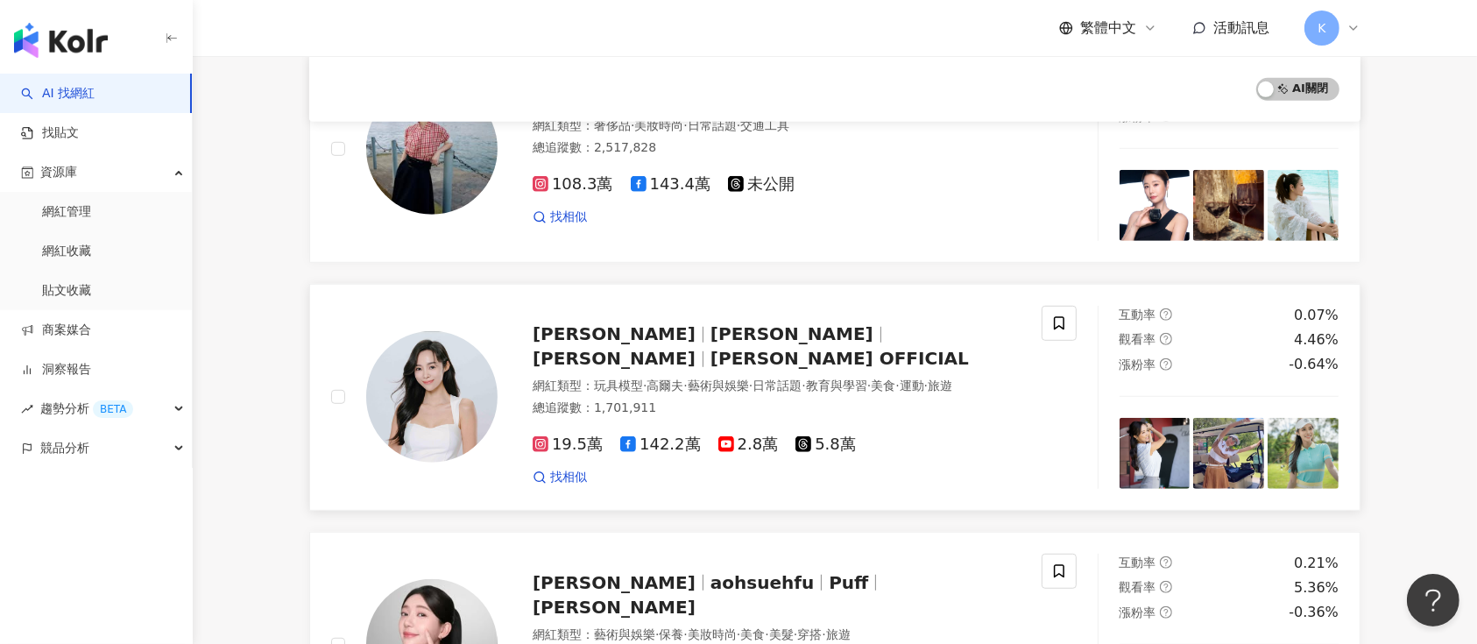
click at [559, 378] on div "網紅類型 ： 玩具模型 · 高爾夫 · 藝術與娛樂 · 日常話題 · 教育與學習 · 美食 · 運動 · 旅遊" at bounding box center [777, 387] width 488 height 18
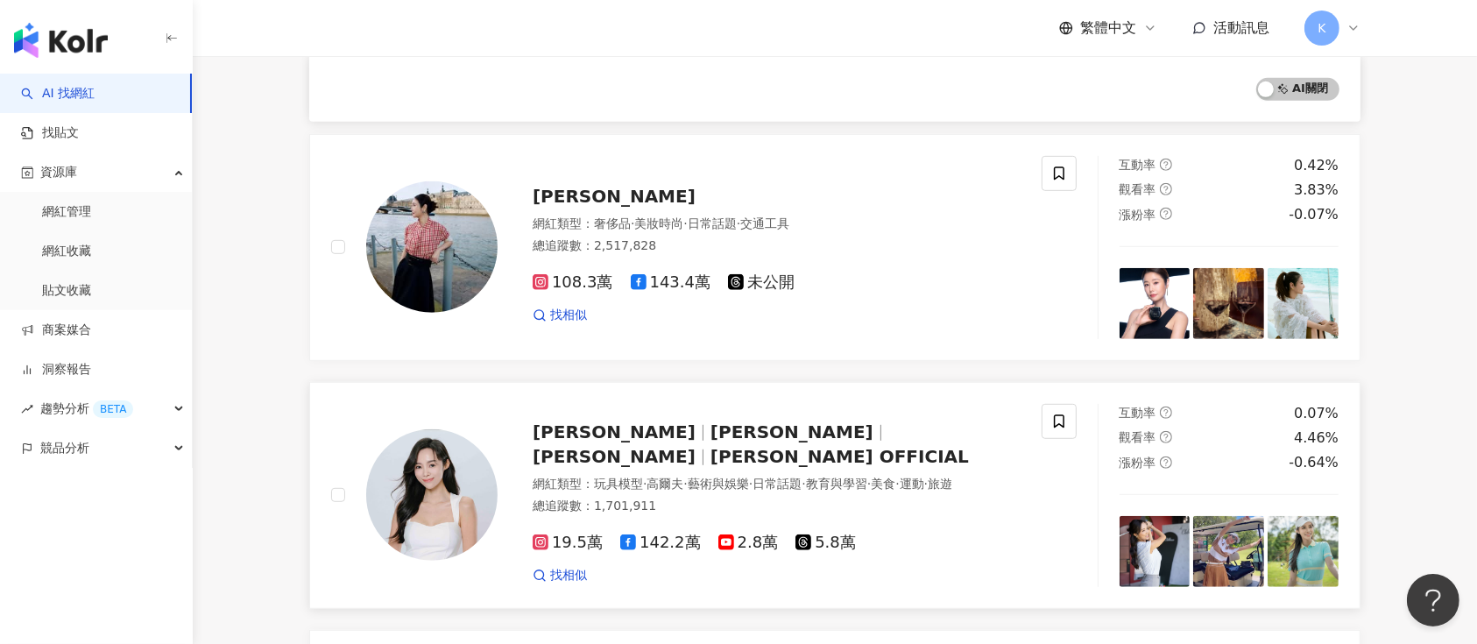
scroll to position [785, 0]
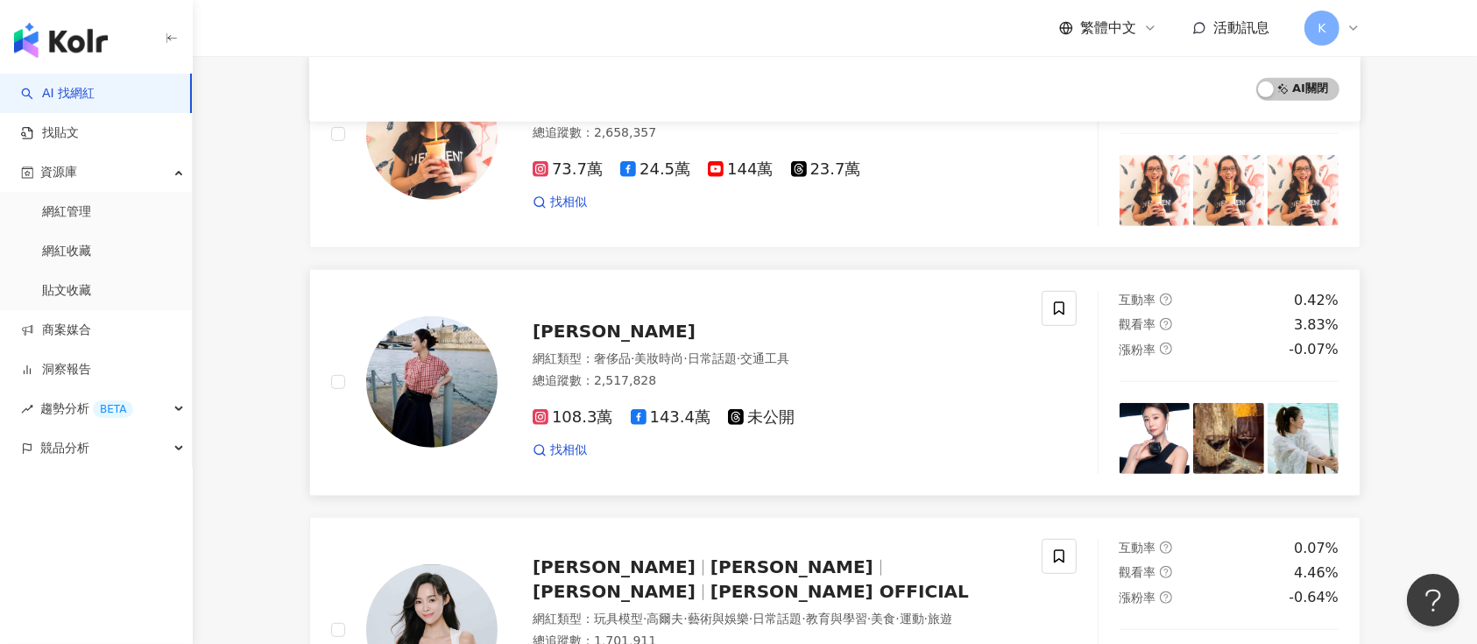
click at [598, 305] on div "Ruby林心如 網紅類型 ： 奢侈品 · 美妝時尚 · 日常話題 · 交通工具 總追蹤數 ： 2,517,828 108.3萬 143.4萬 未公開 找相似" at bounding box center [759, 381] width 523 height 153
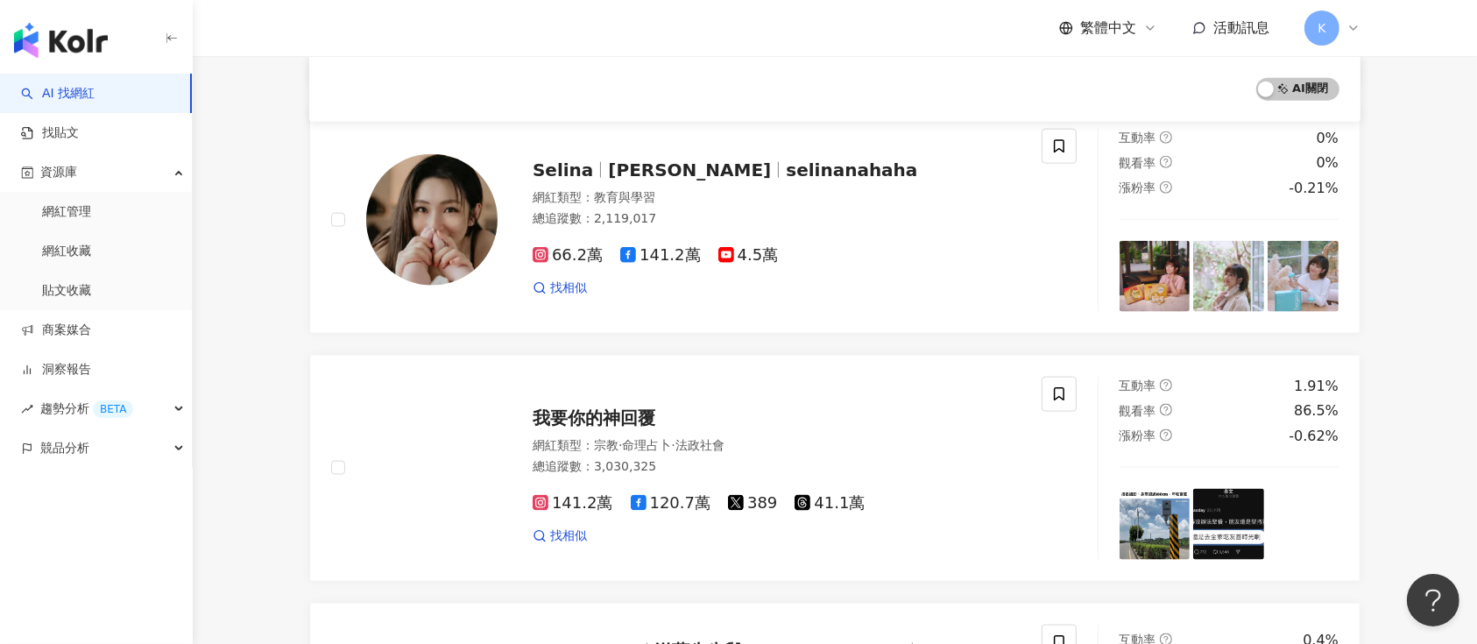
scroll to position [2770, 0]
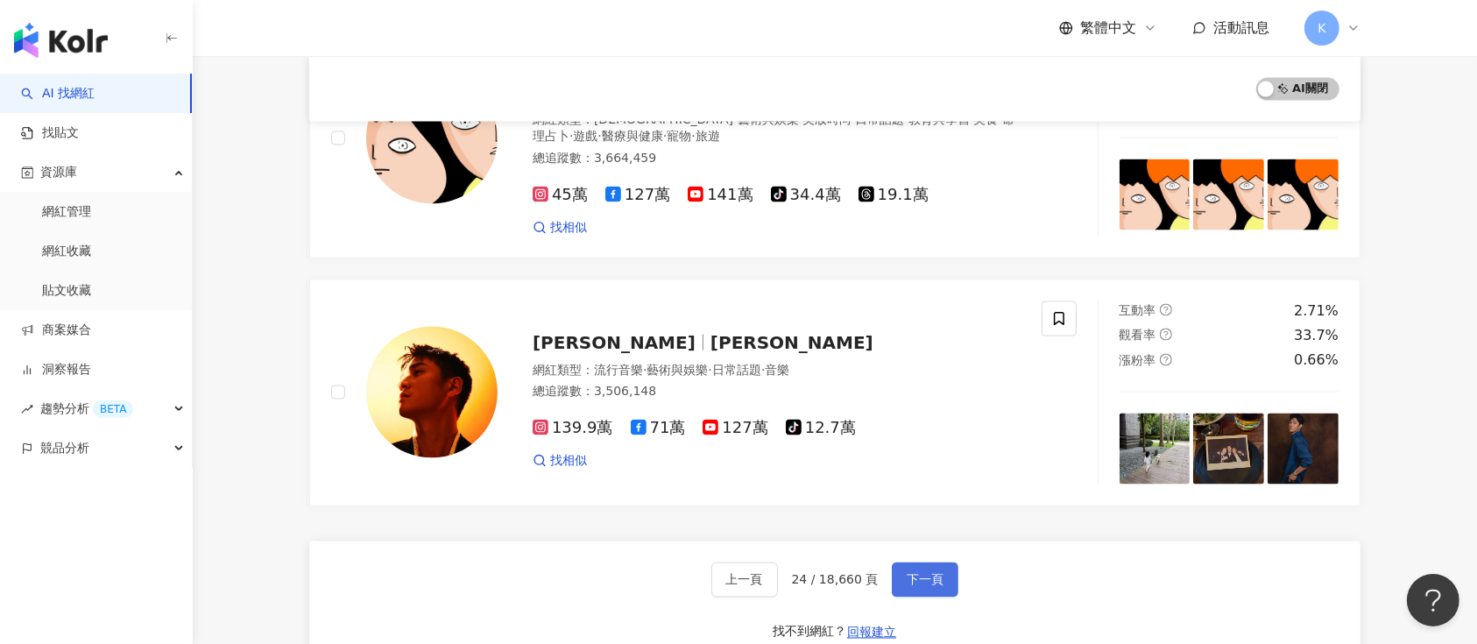
click at [922, 573] on span "下一頁" at bounding box center [925, 580] width 37 height 14
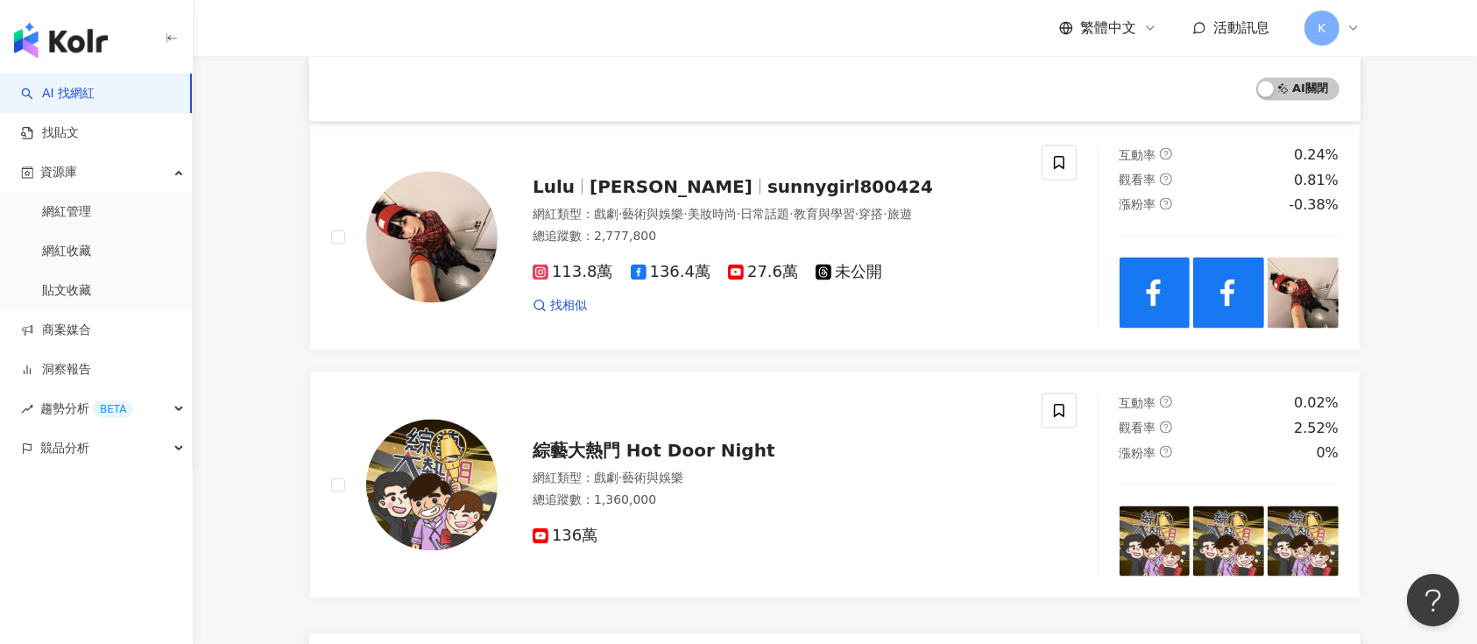
scroll to position [2937, 0]
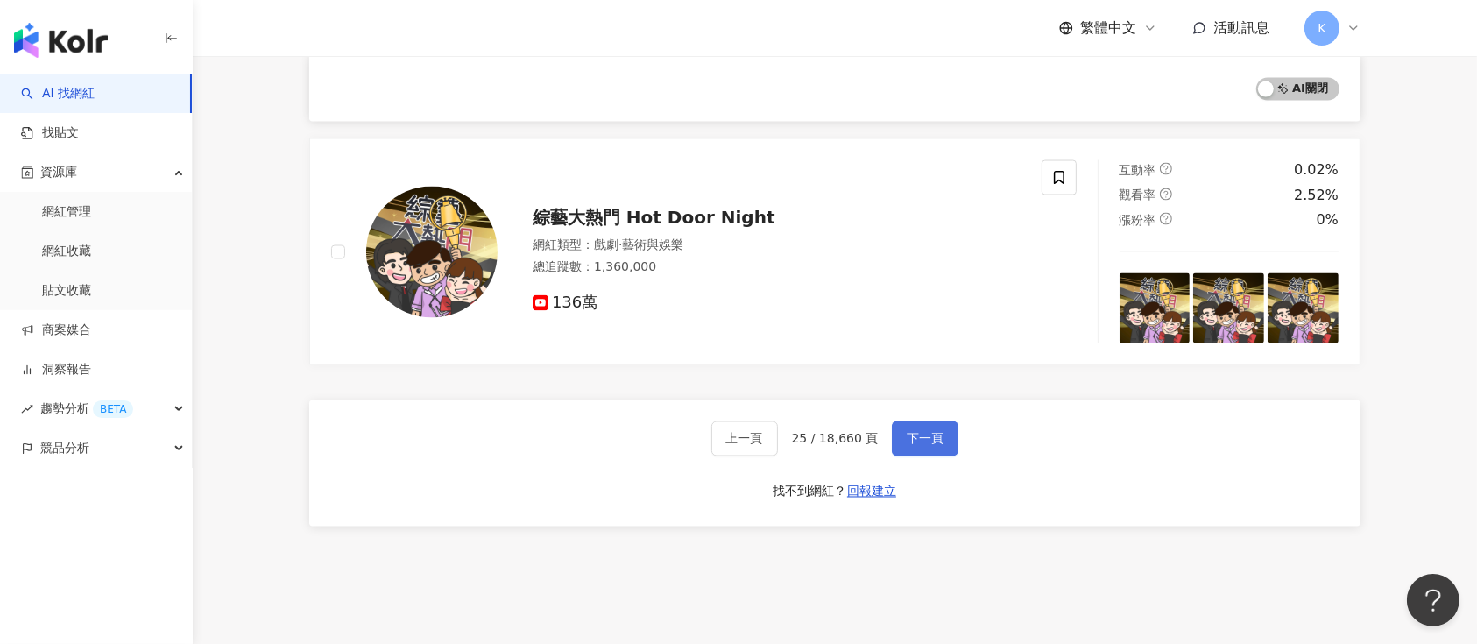
click at [916, 432] on span "下一頁" at bounding box center [925, 439] width 37 height 14
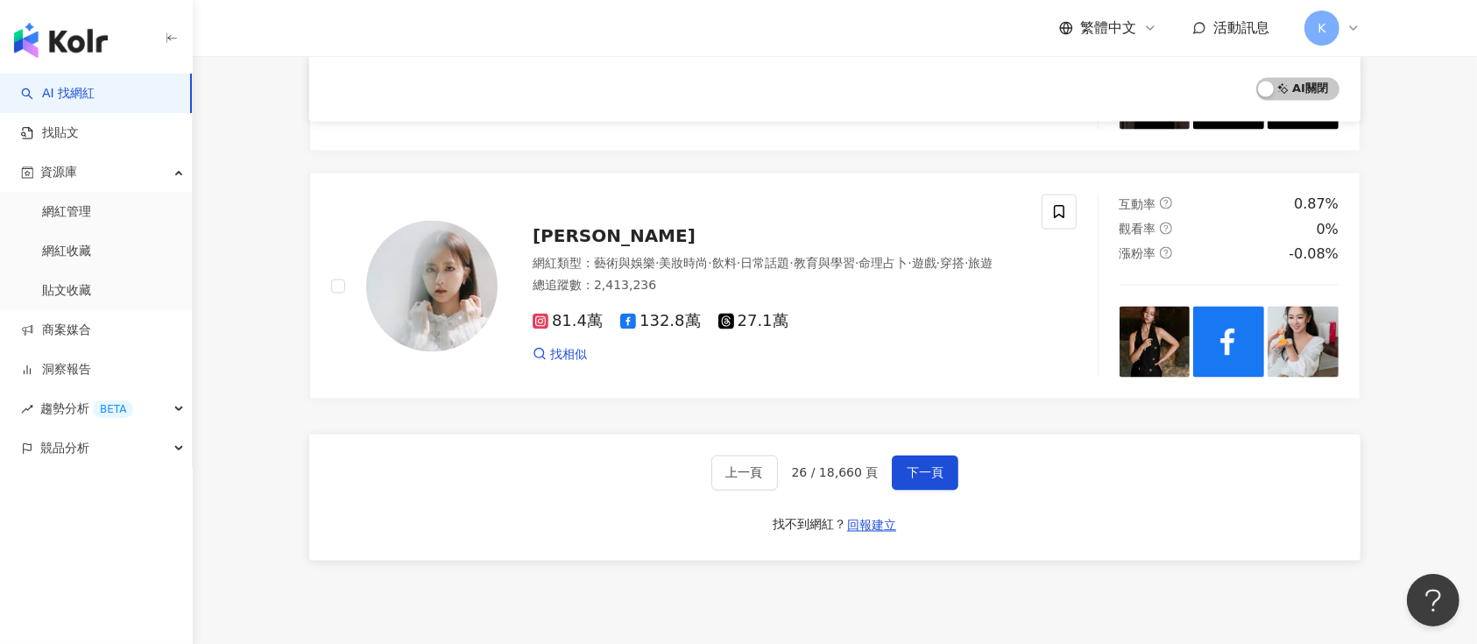
scroll to position [2914, 0]
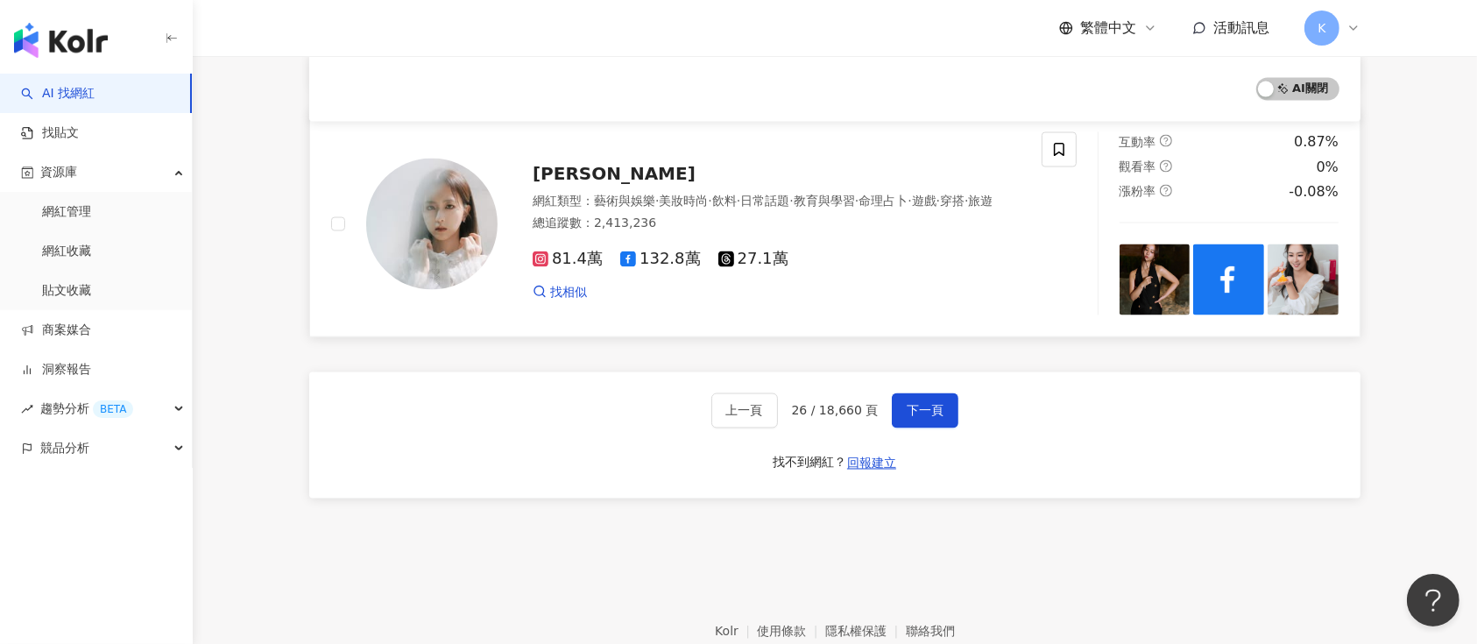
click at [564, 147] on div "周曉涵 網紅類型 ： 藝術與娛樂 · 美妝時尚 · 飲料 · 日常話題 · 教育與學習 · 命理占卜 · 遊戲 · 穿搭 · 旅遊 總追蹤數 ： 2,413,…" at bounding box center [759, 223] width 523 height 153
click at [935, 404] on span "下一頁" at bounding box center [925, 411] width 37 height 14
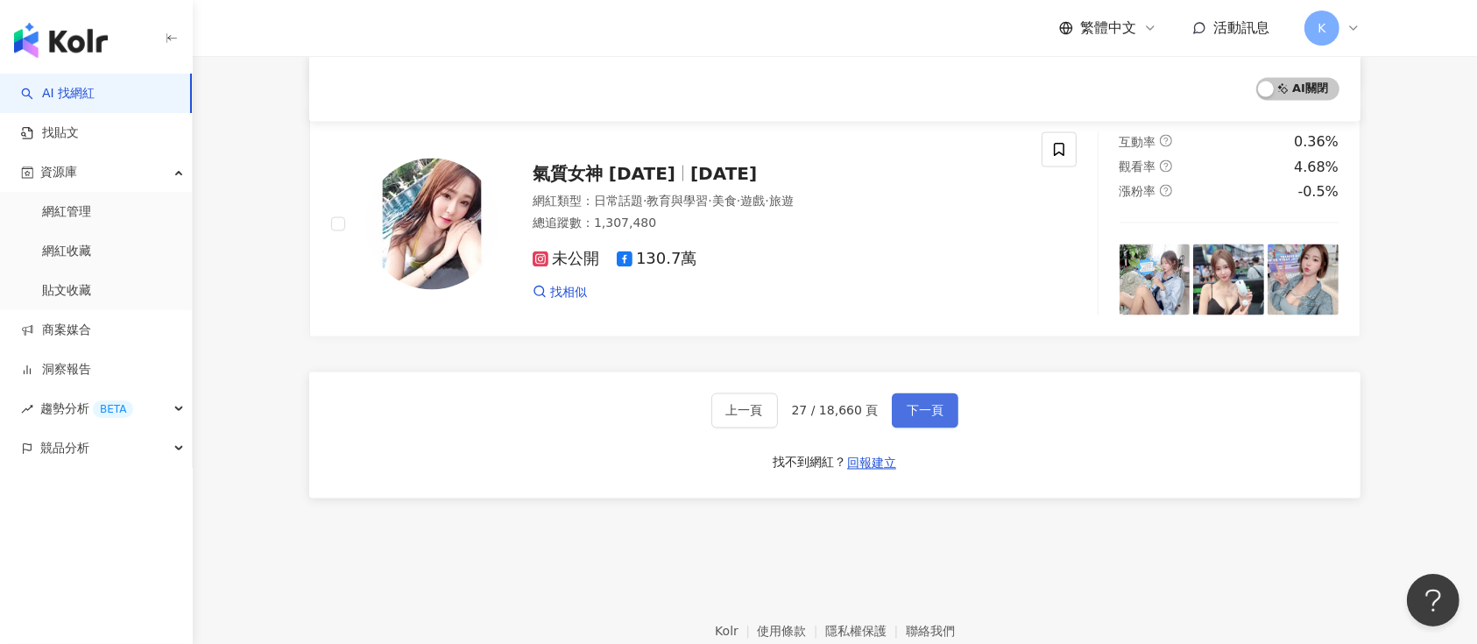
click at [909, 404] on span "下一頁" at bounding box center [925, 411] width 37 height 14
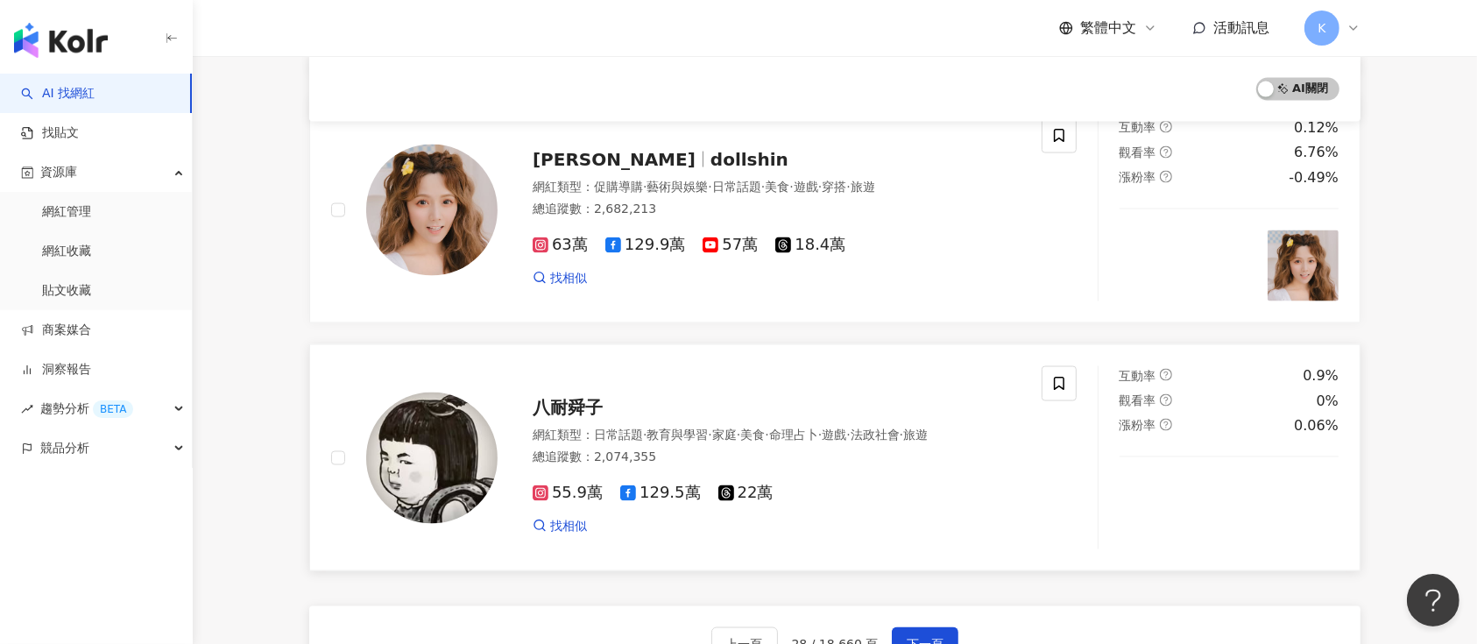
scroll to position [2797, 0]
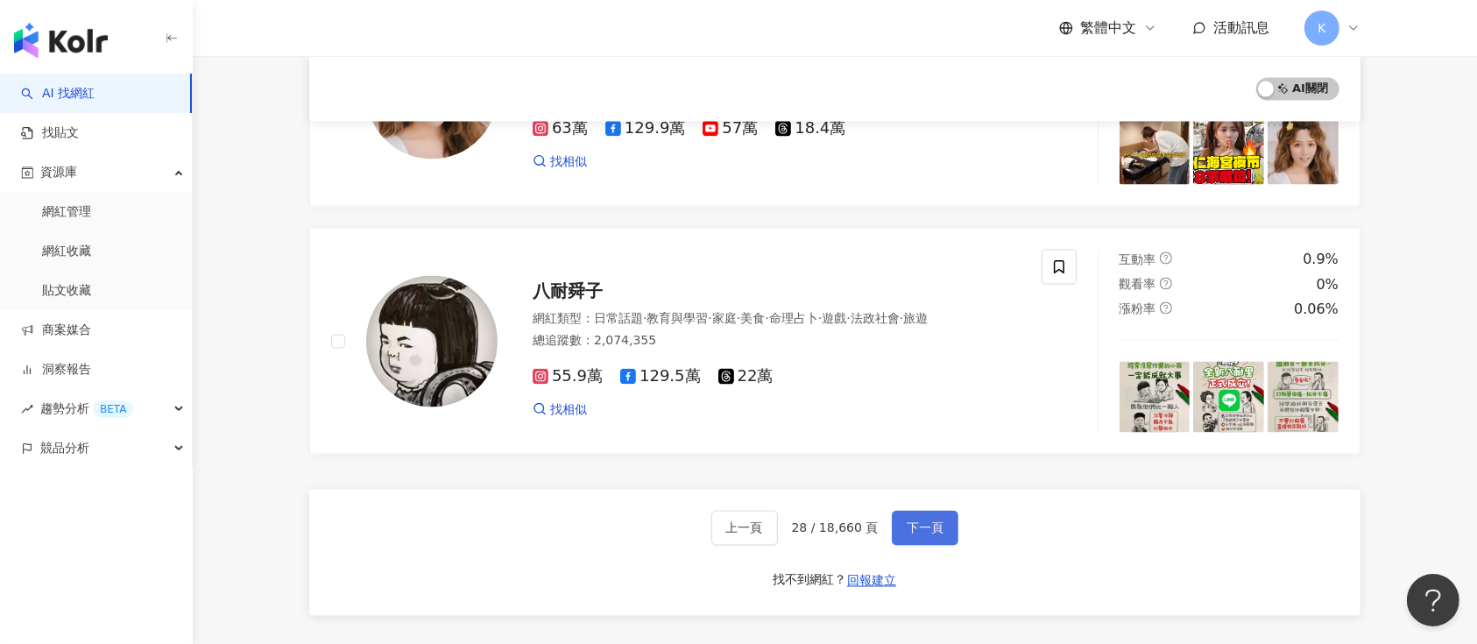
click at [950, 526] on button "下一頁" at bounding box center [925, 528] width 67 height 35
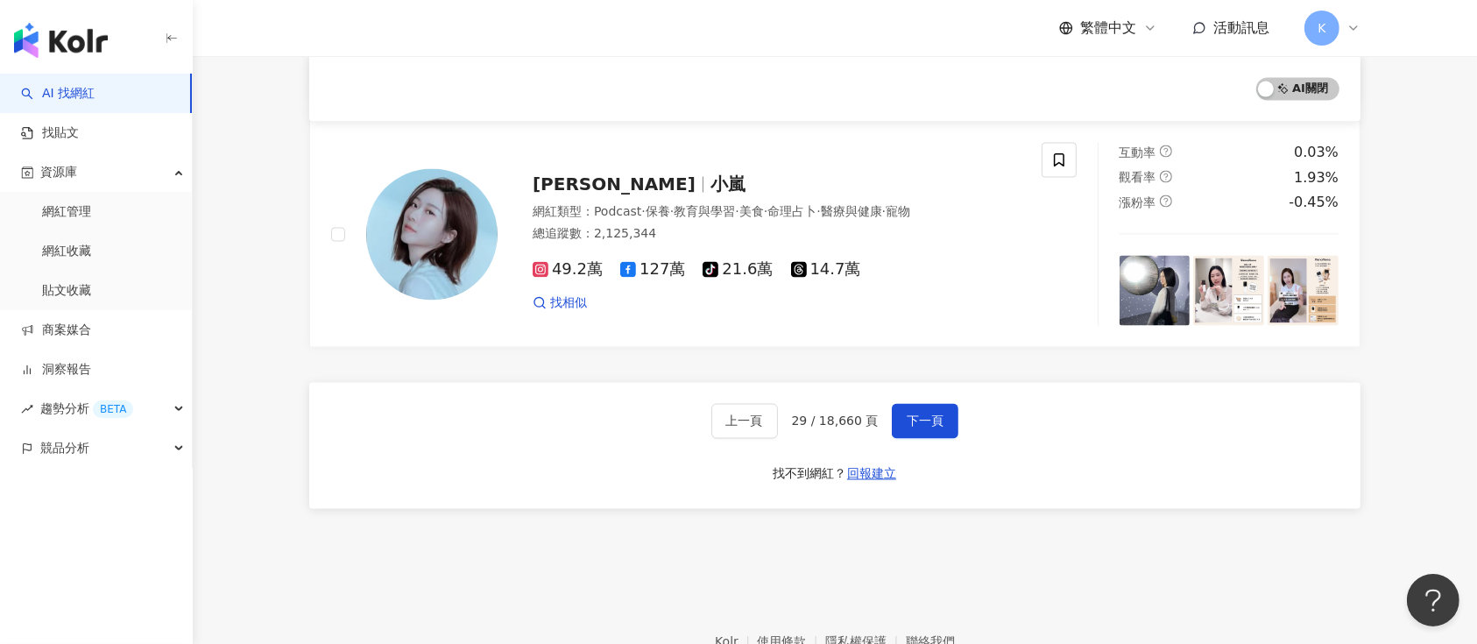
scroll to position [2887, 0]
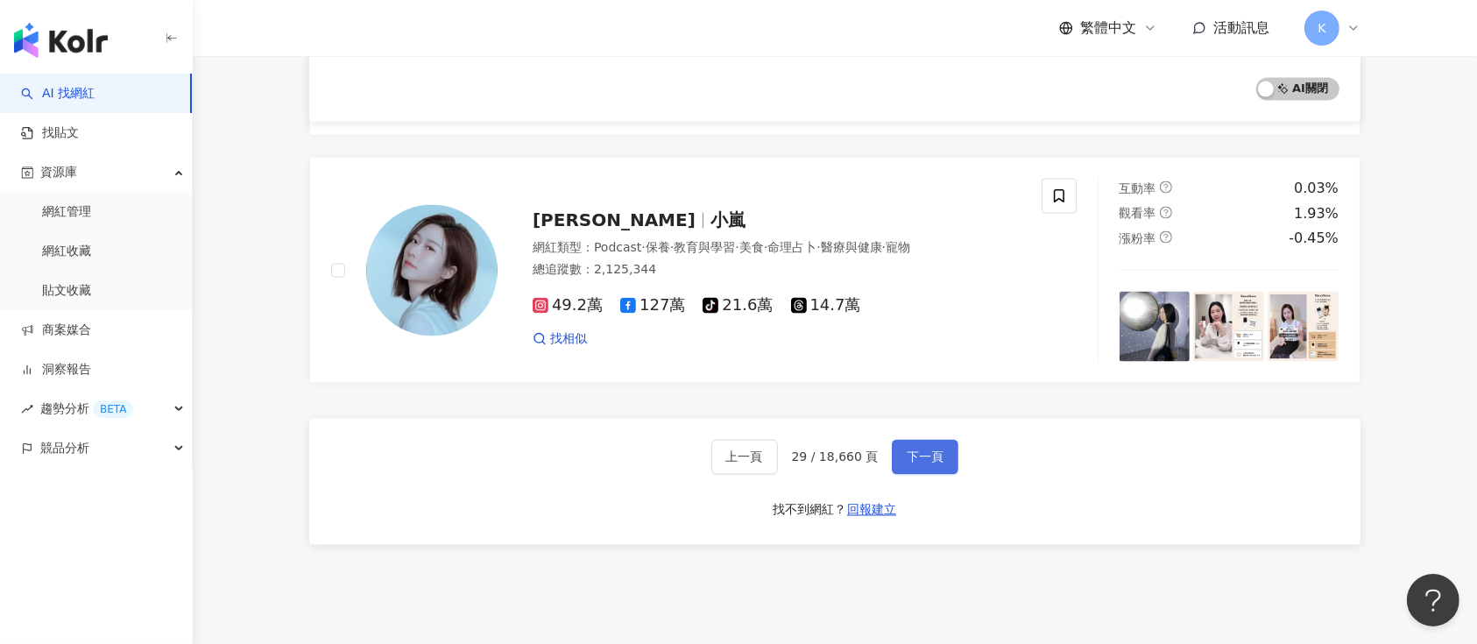
click at [916, 450] on span "下一頁" at bounding box center [925, 457] width 37 height 14
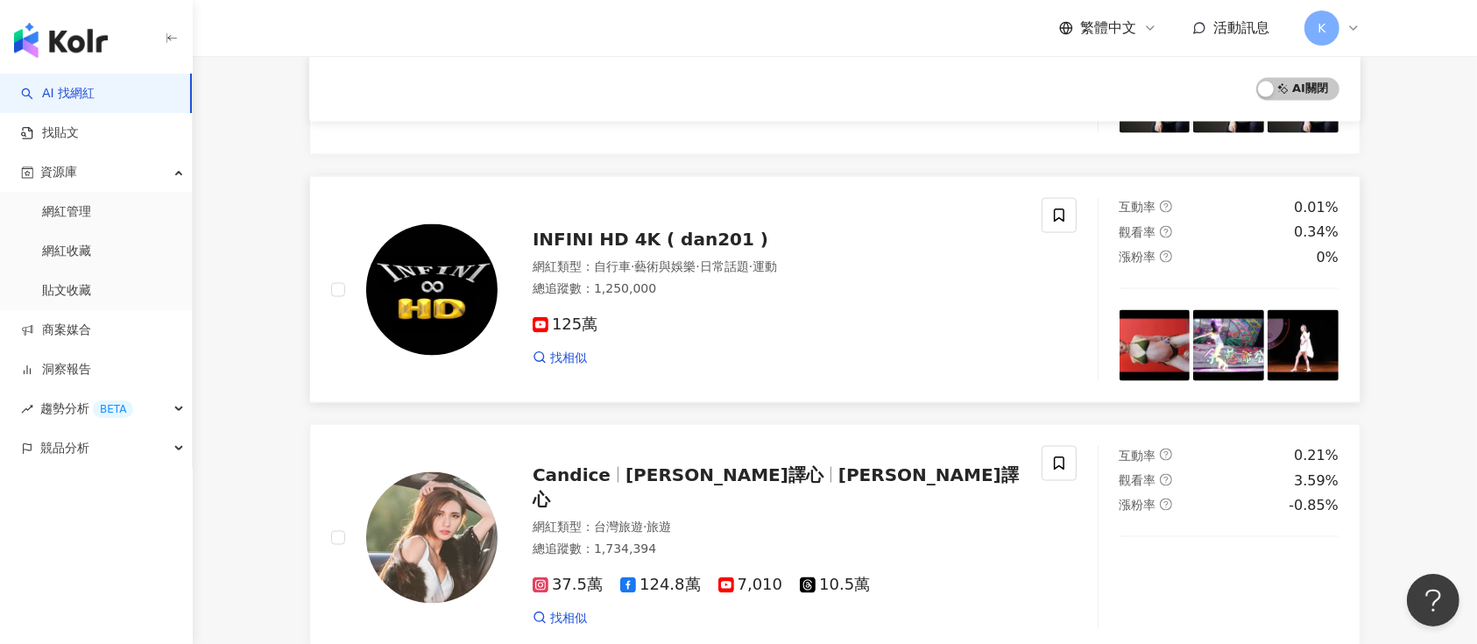
scroll to position [2770, 0]
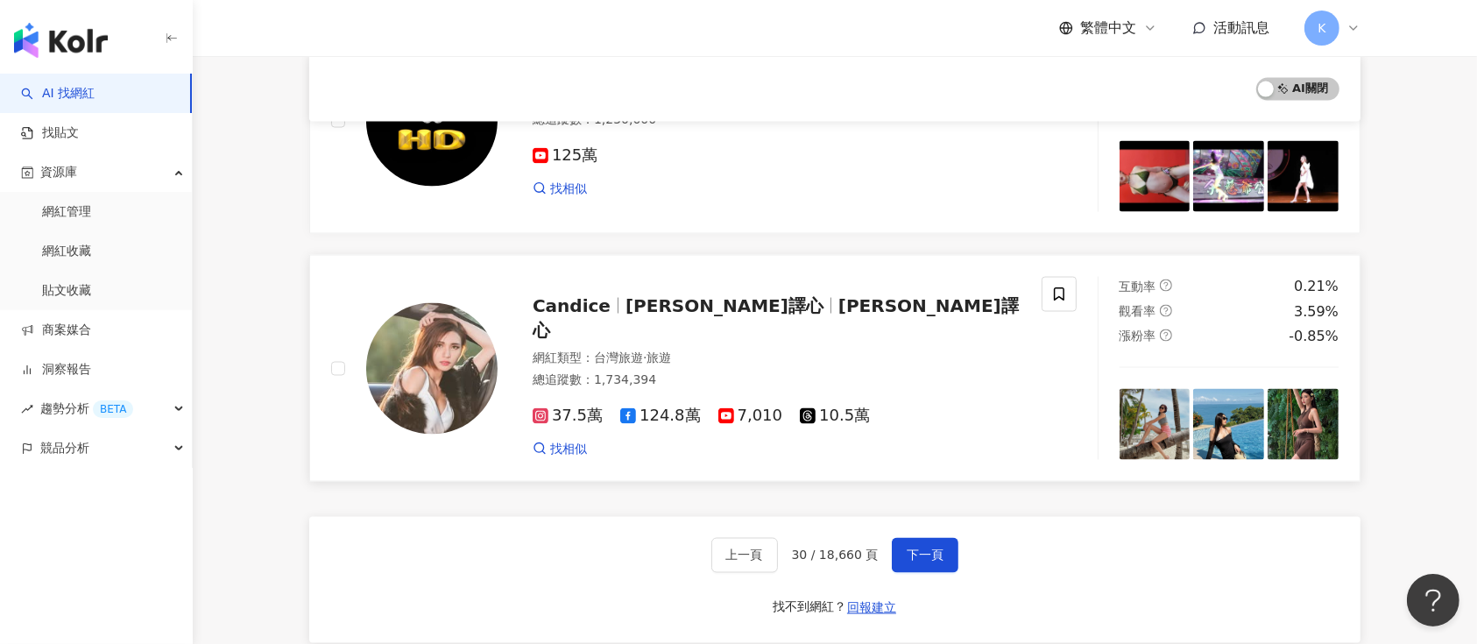
click at [602, 316] on span "Candice" at bounding box center [579, 305] width 93 height 21
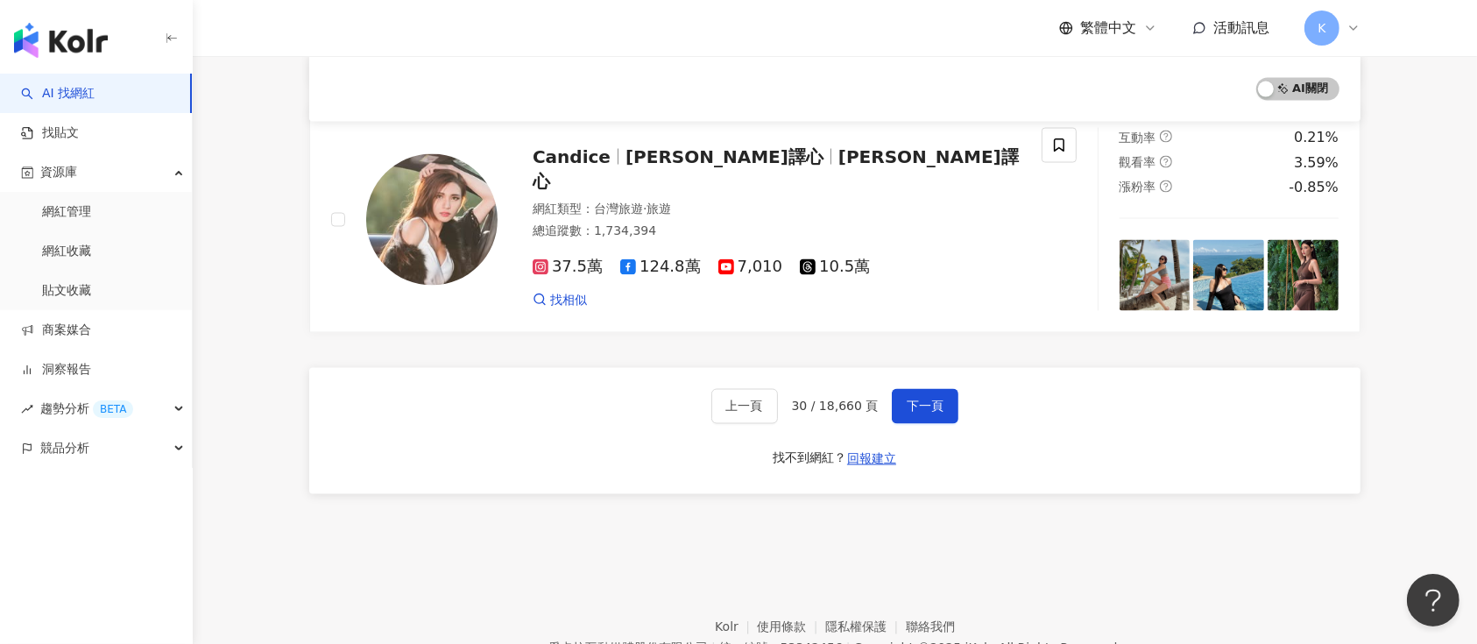
scroll to position [3004, 0]
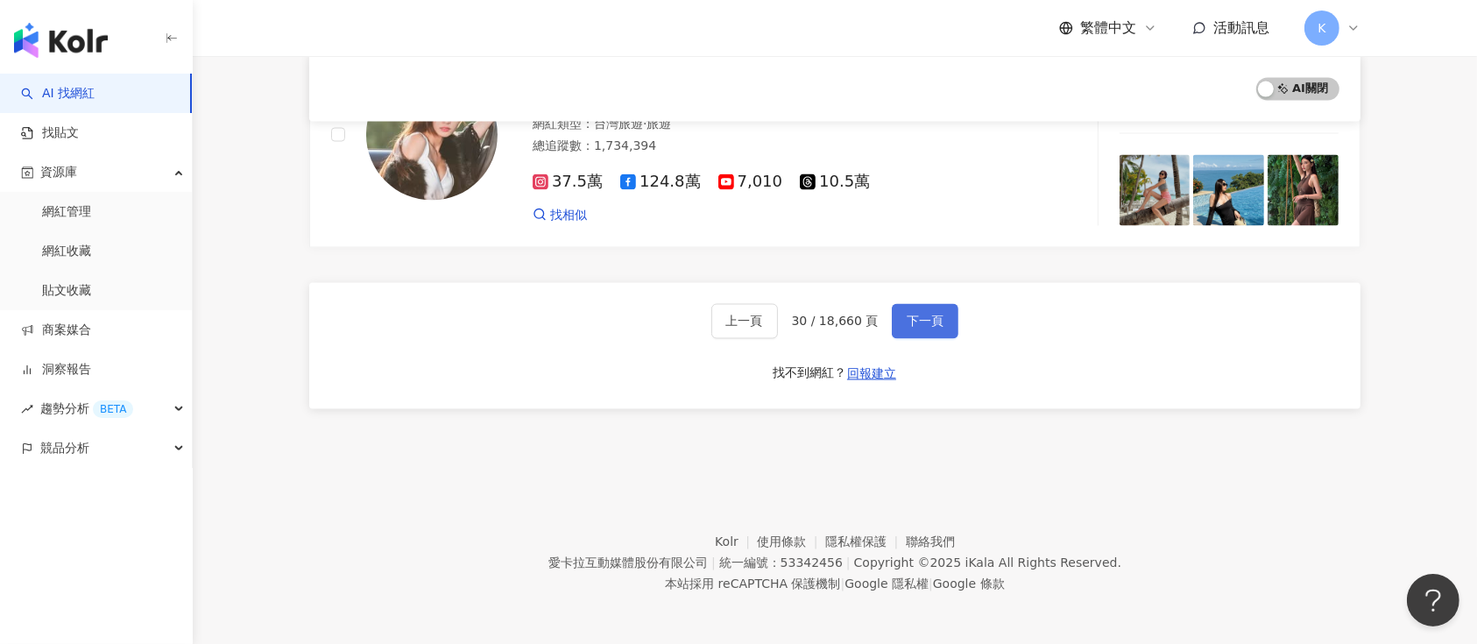
click at [918, 315] on span "下一頁" at bounding box center [925, 321] width 37 height 14
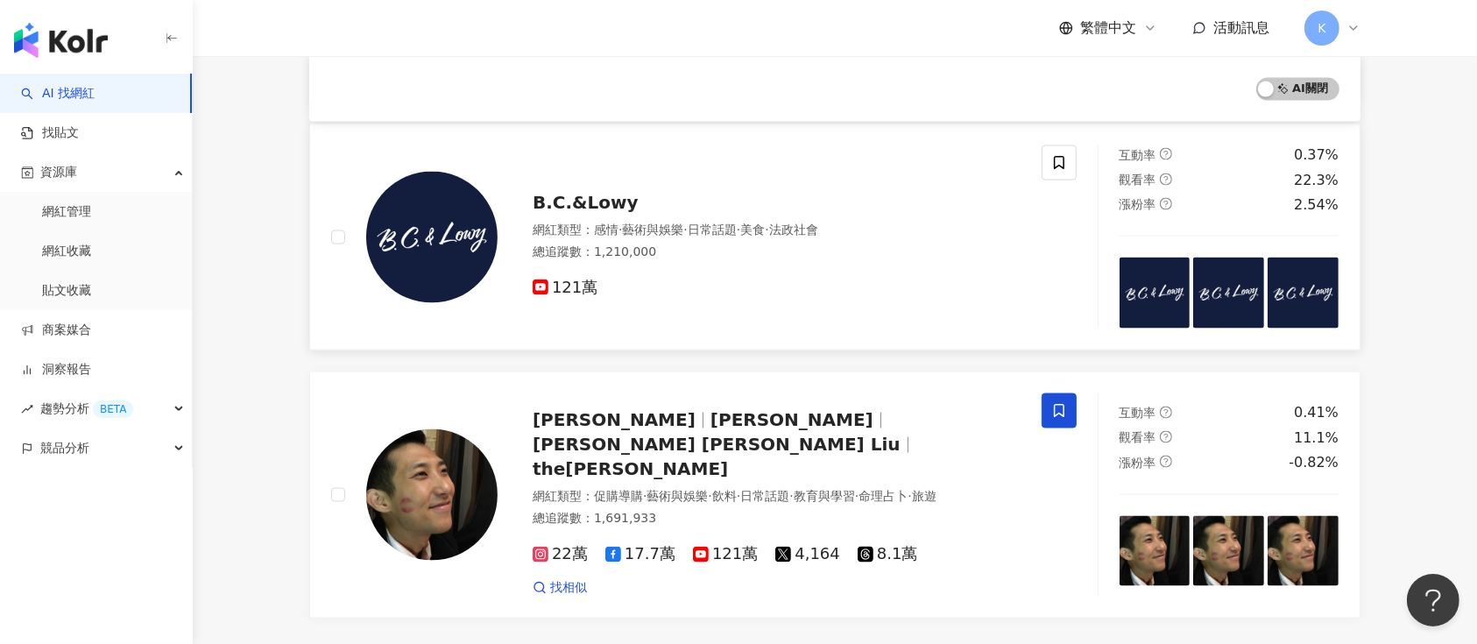
scroll to position [3054, 0]
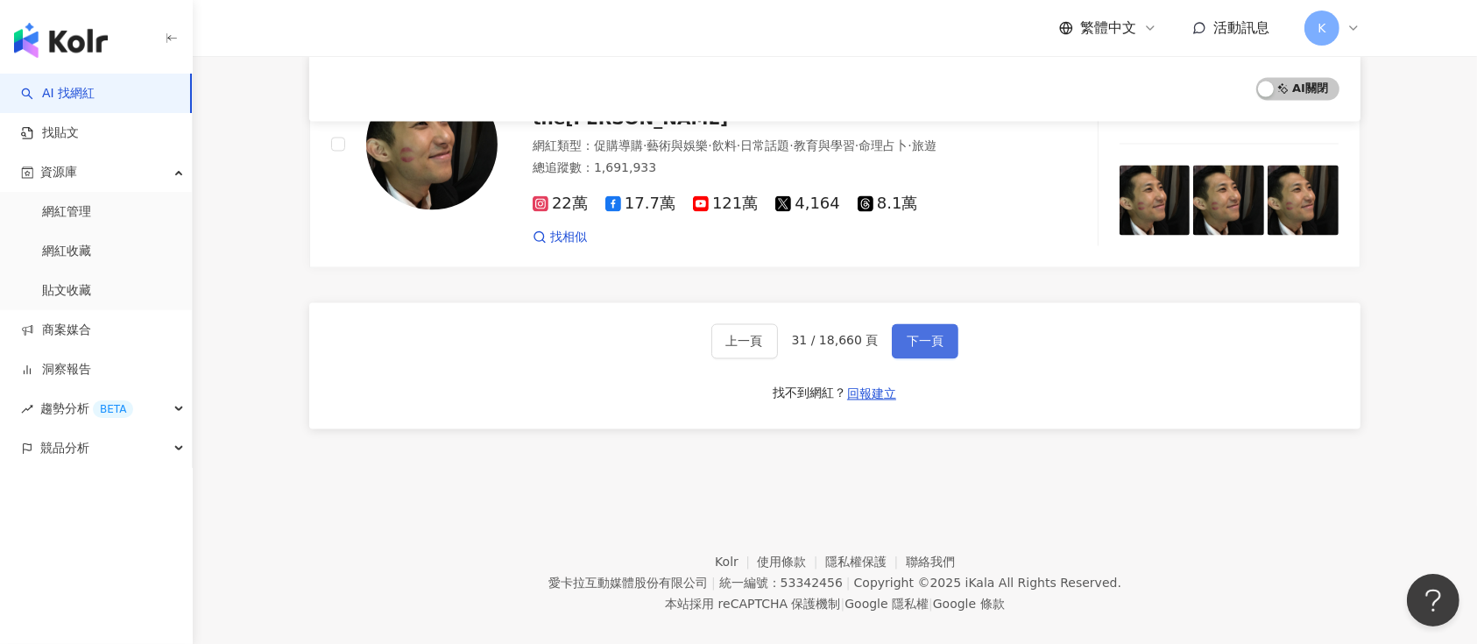
click at [920, 335] on span "下一頁" at bounding box center [925, 342] width 37 height 14
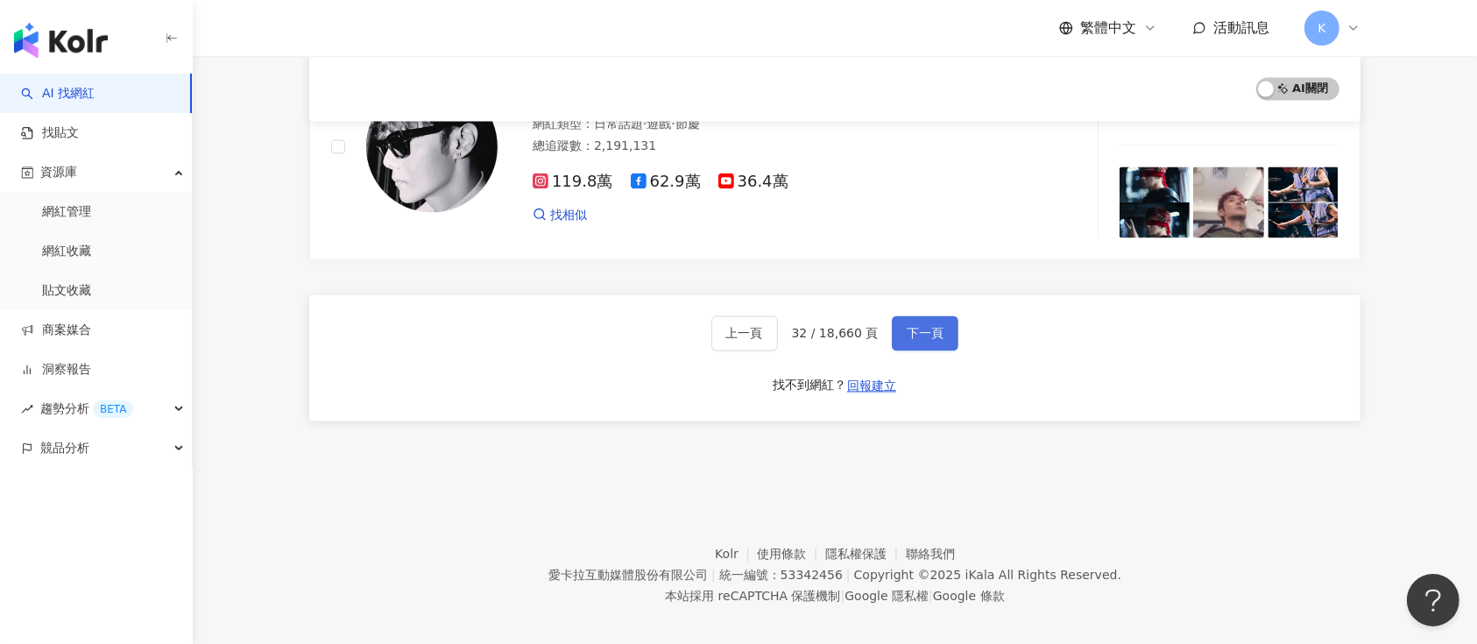
click at [927, 327] on span "下一頁" at bounding box center [925, 334] width 37 height 14
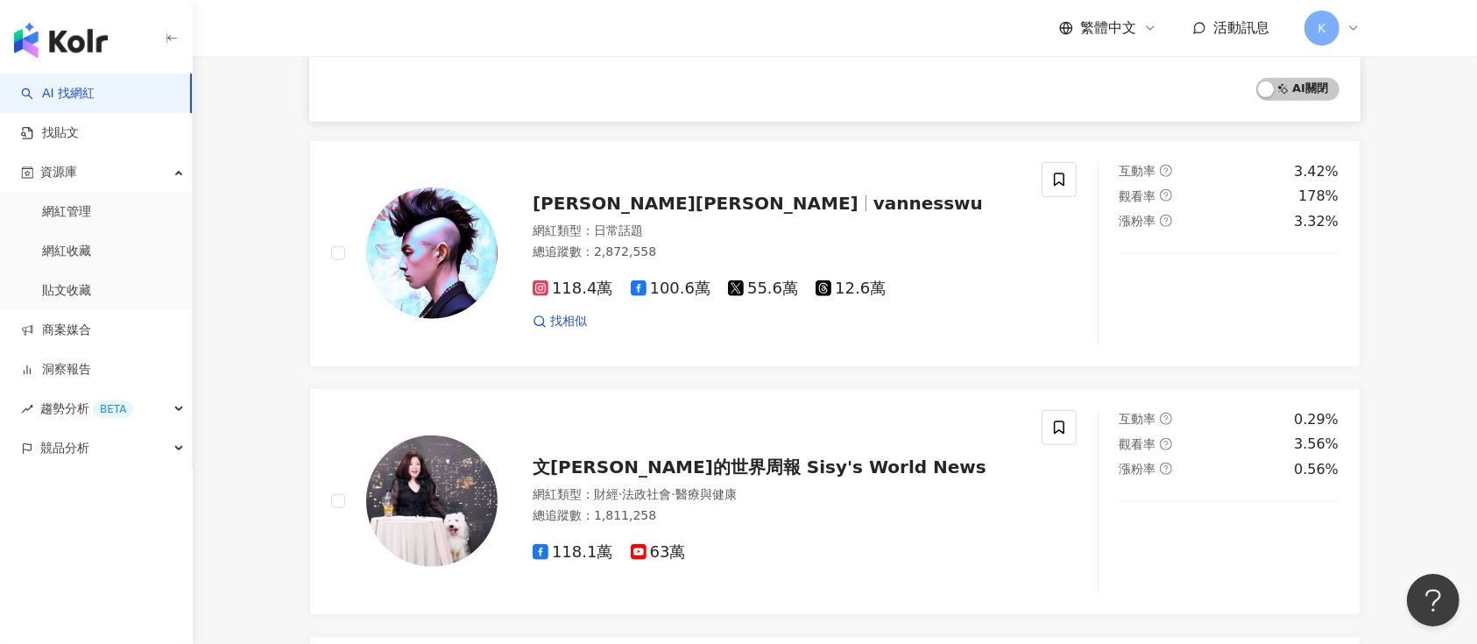
scroll to position [687, 0]
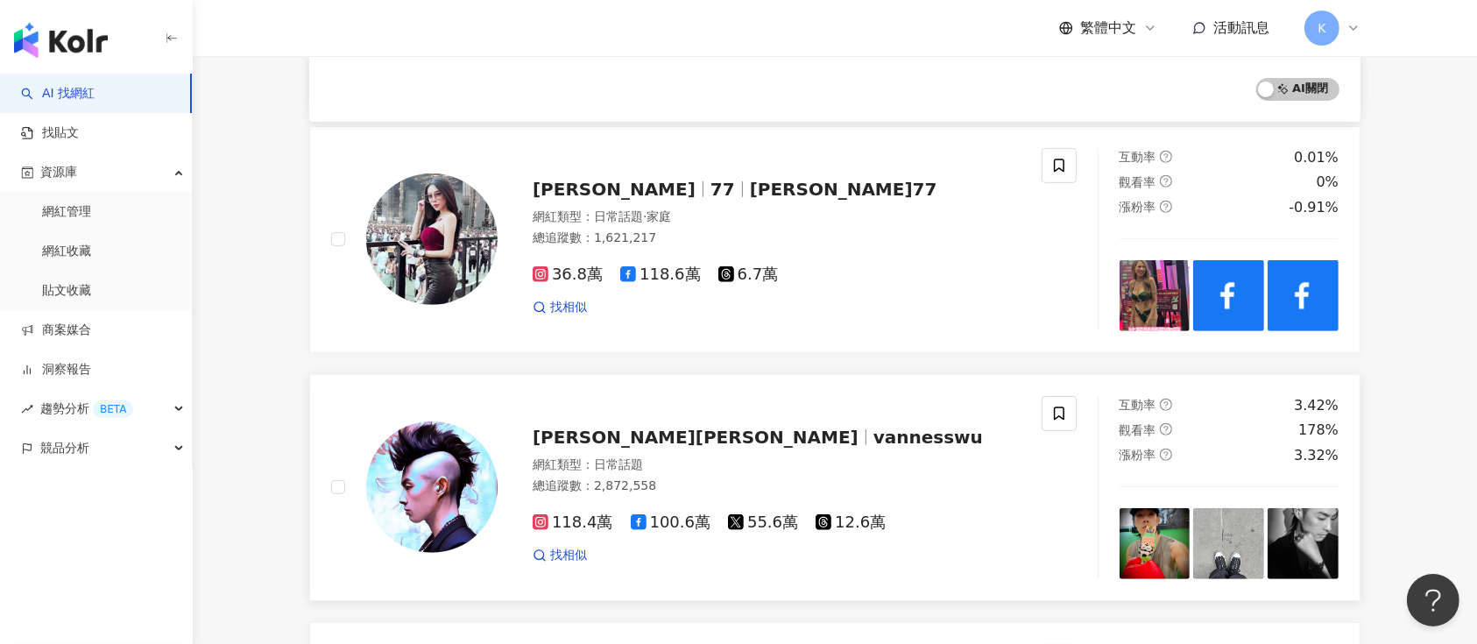
click at [595, 434] on span "吳建豪 Van Ness Wu" at bounding box center [696, 437] width 326 height 21
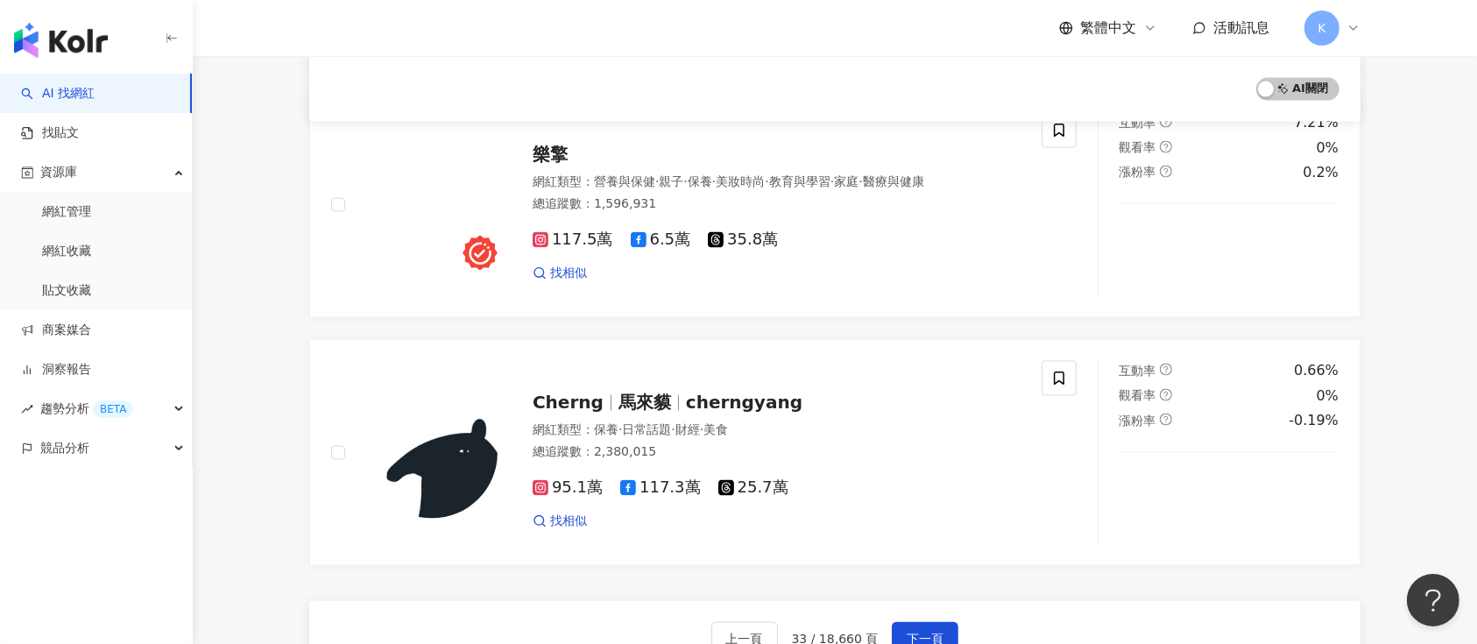
scroll to position [2789, 0]
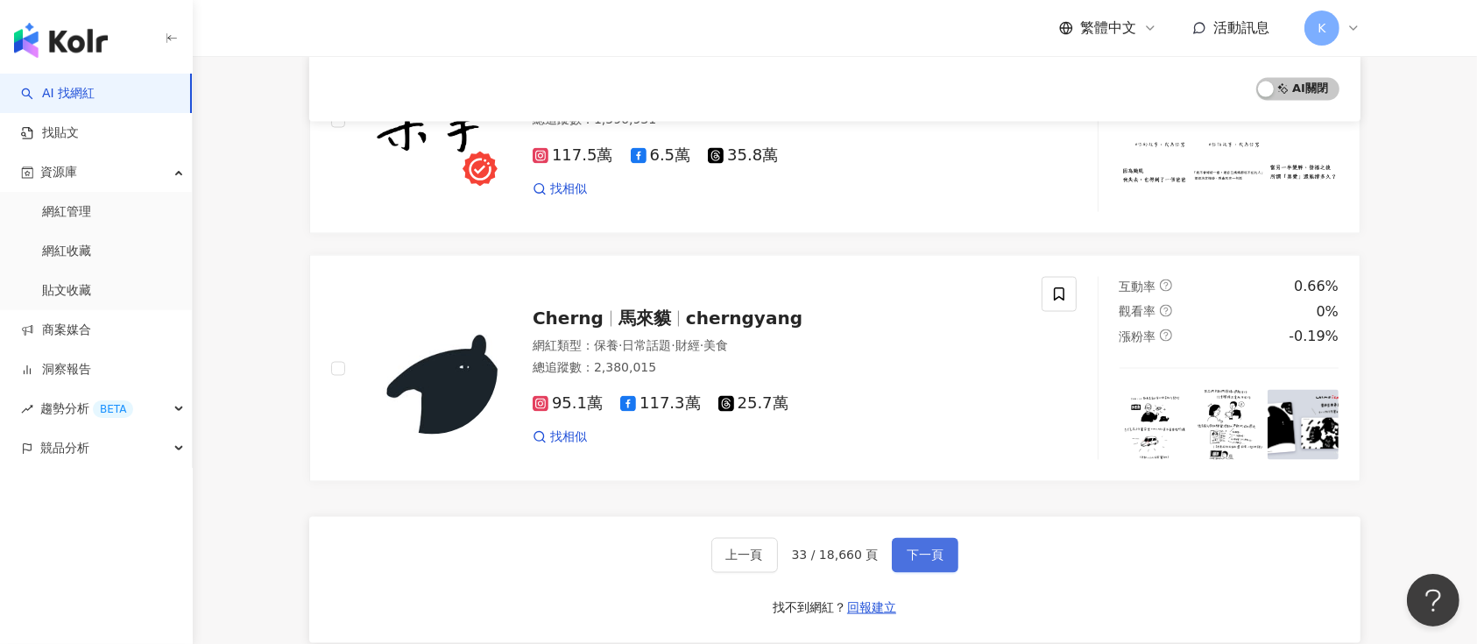
click at [907, 552] on span "下一頁" at bounding box center [925, 555] width 37 height 14
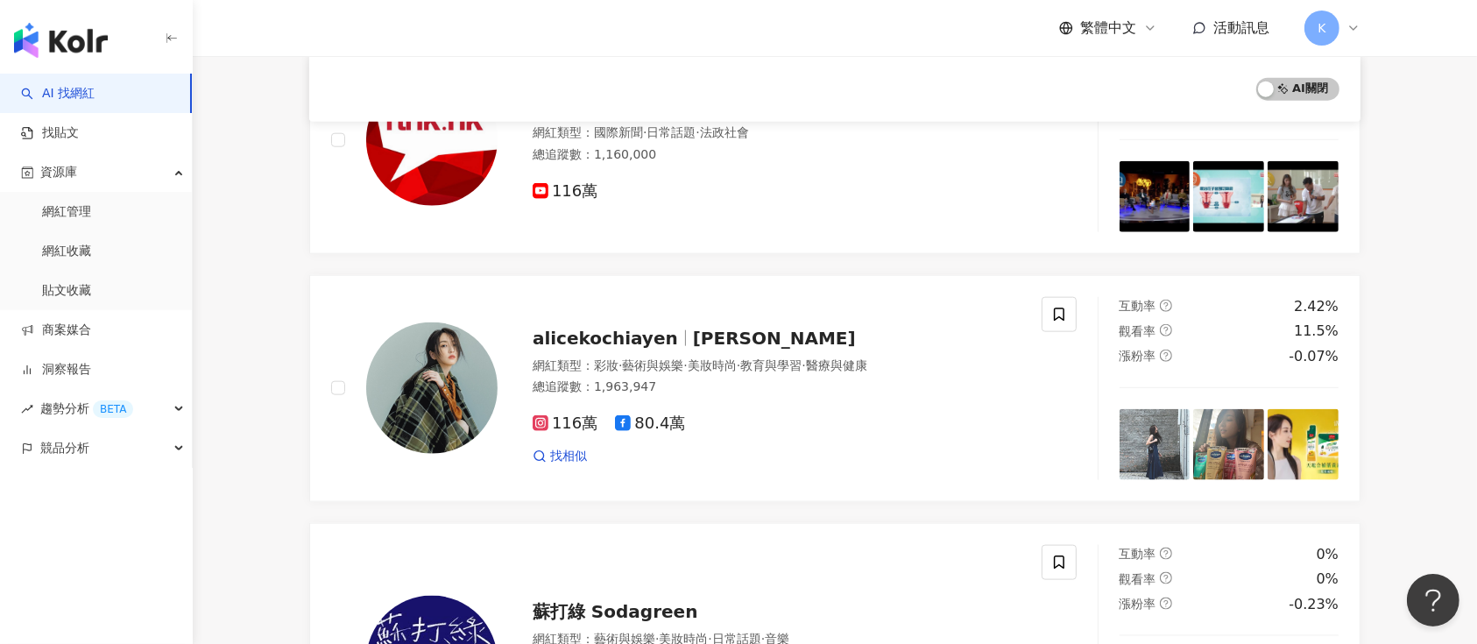
scroll to position [1886, 0]
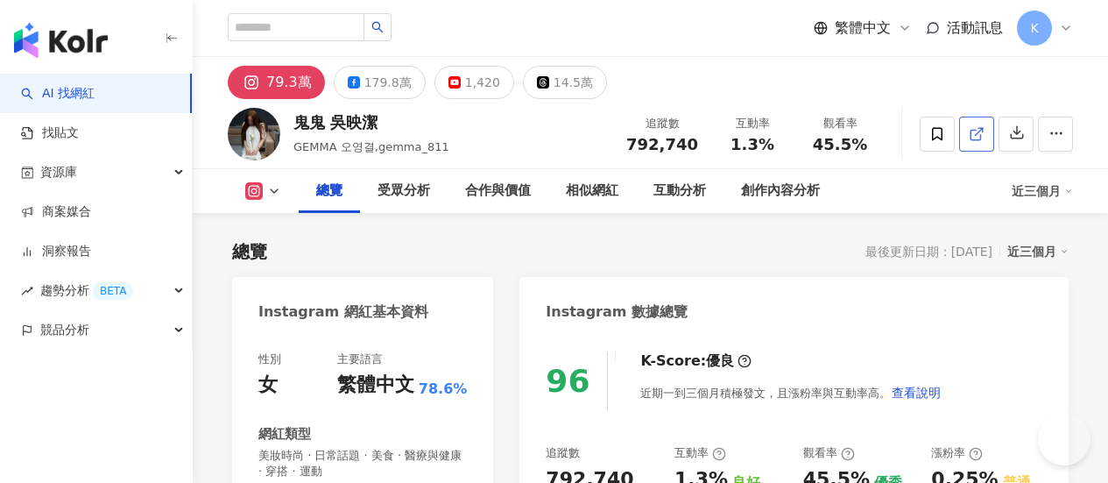
click at [985, 143] on span at bounding box center [977, 133] width 16 height 18
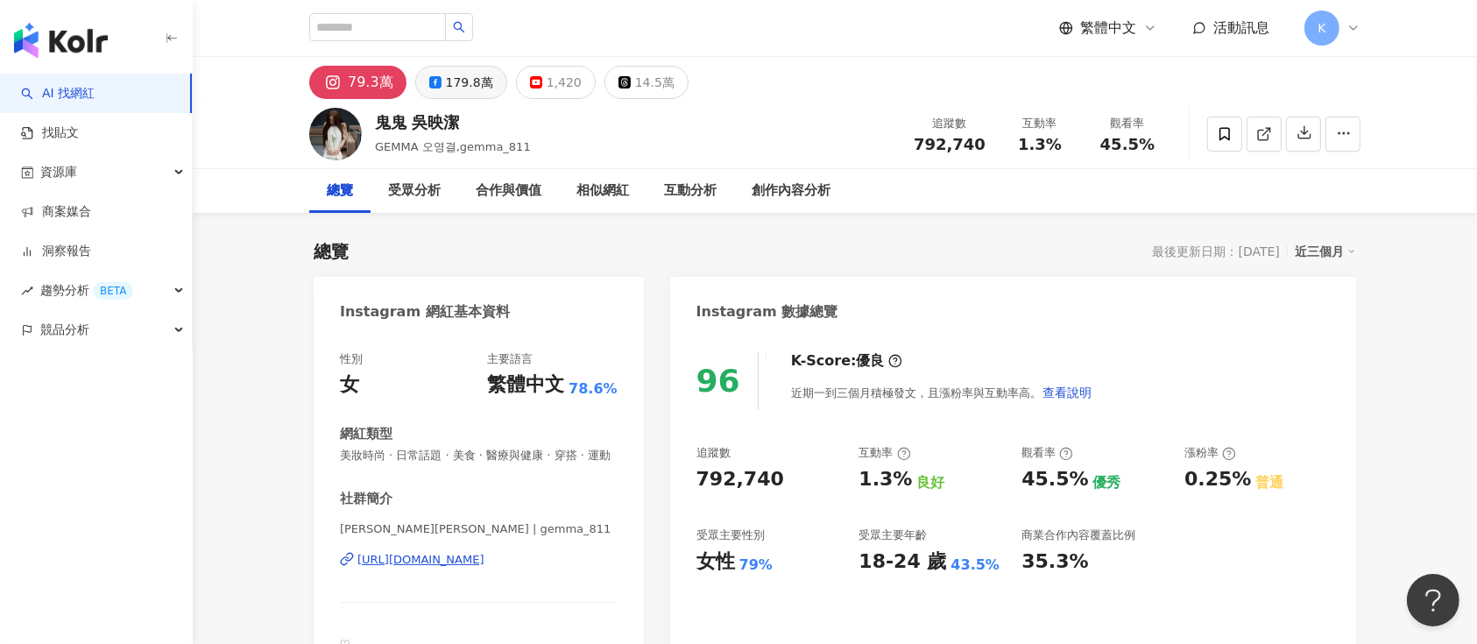
click at [446, 88] on div "179.8萬" at bounding box center [469, 82] width 47 height 25
click at [1107, 132] on icon at bounding box center [1264, 134] width 16 height 16
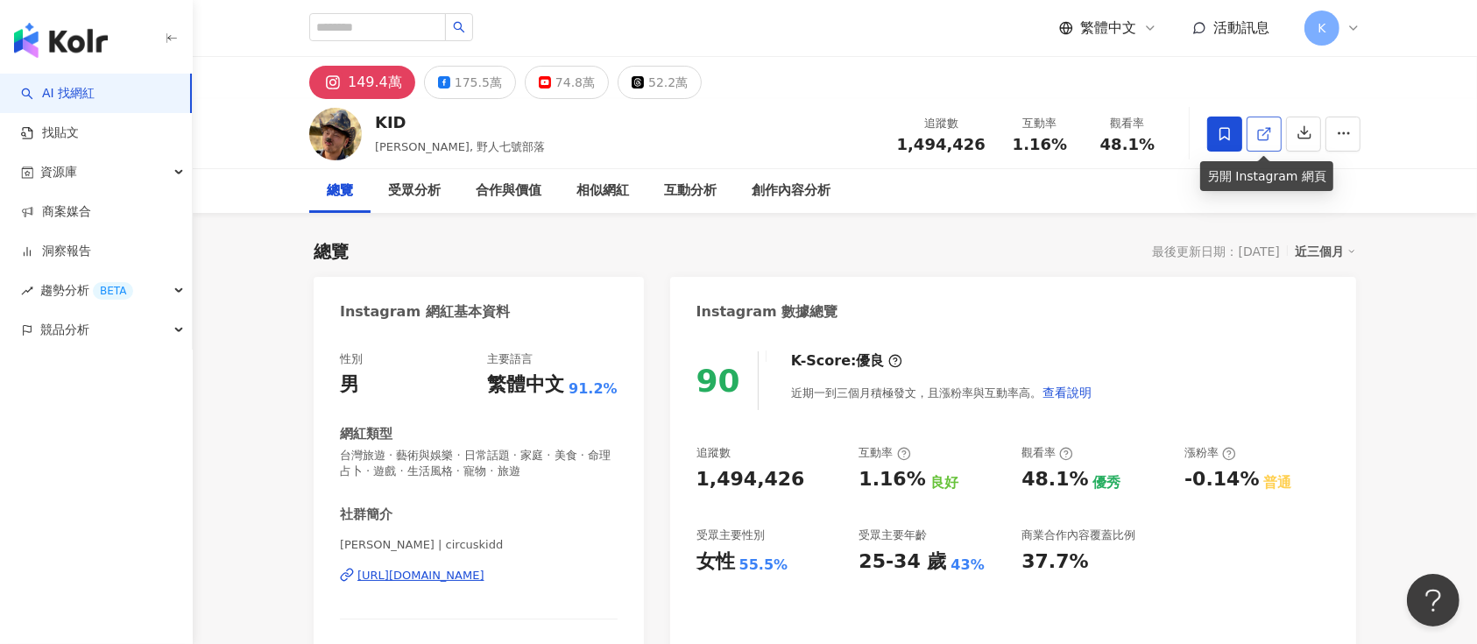
click at [1107, 129] on icon at bounding box center [1264, 134] width 16 height 16
click at [1107, 134] on line at bounding box center [1266, 131] width 7 height 7
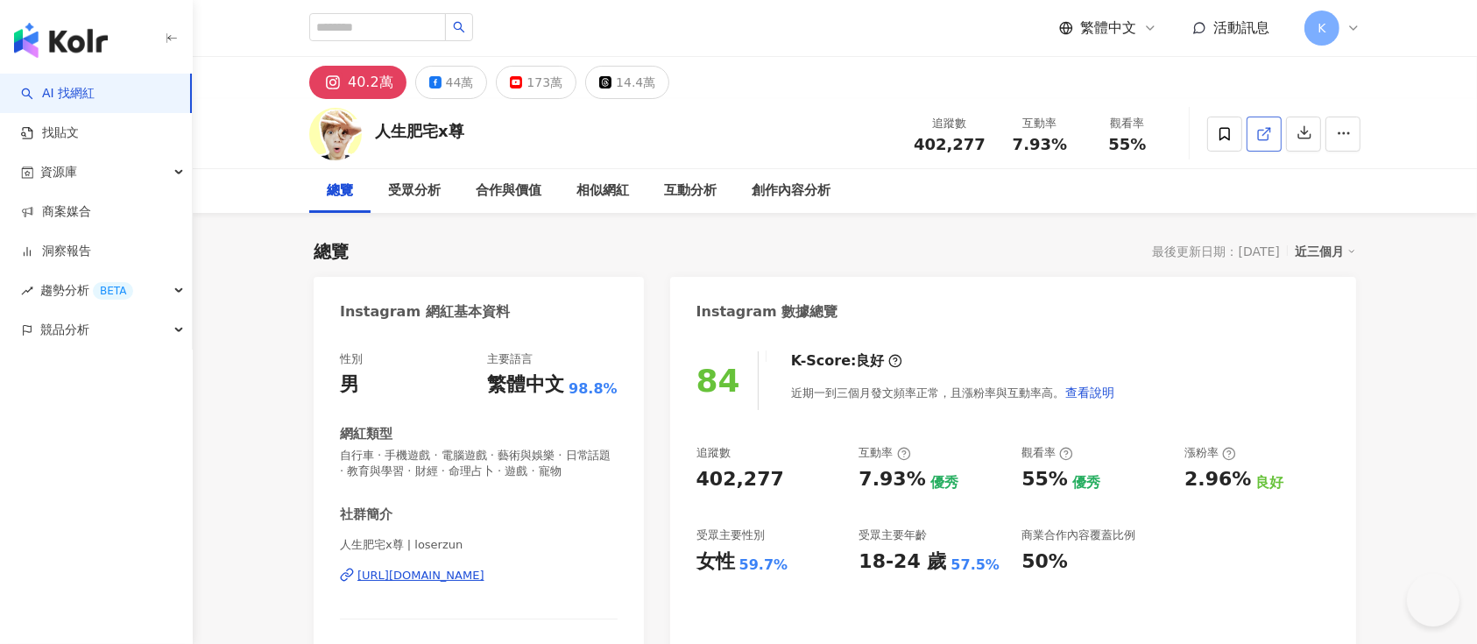
click at [1107, 135] on icon at bounding box center [1264, 134] width 16 height 16
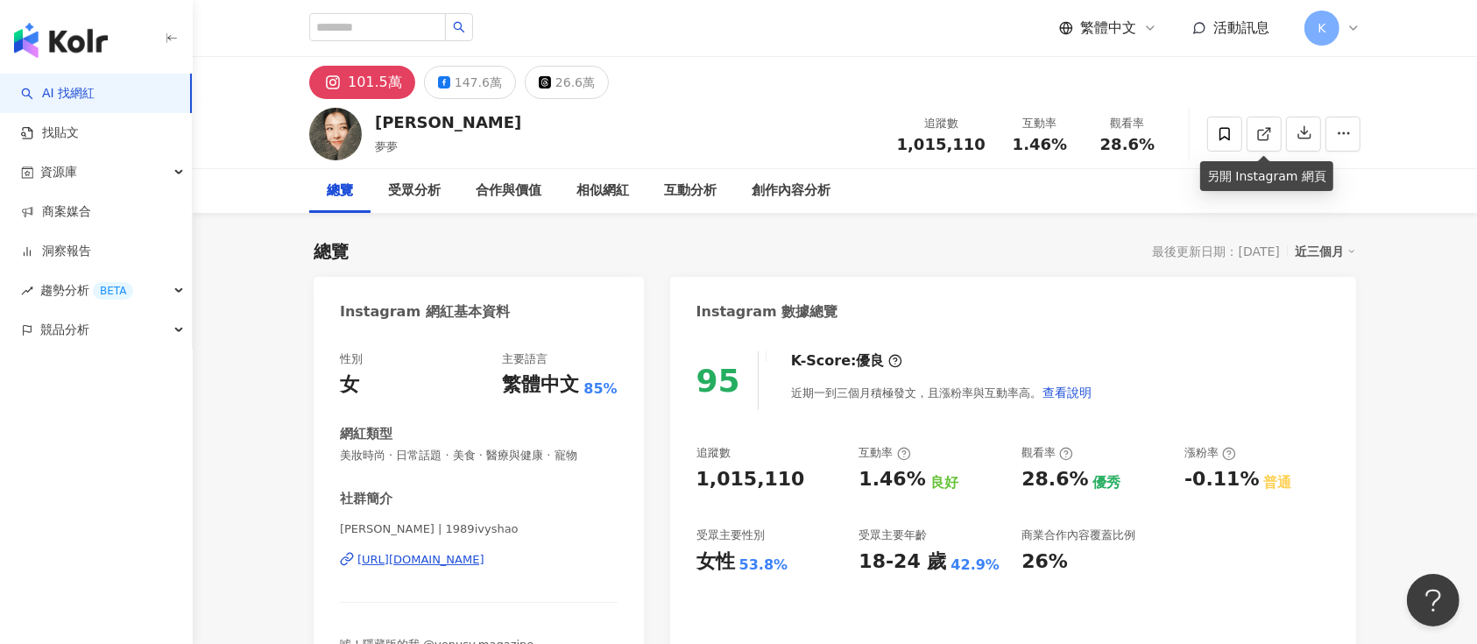
click at [1107, 135] on icon at bounding box center [1264, 134] width 16 height 16
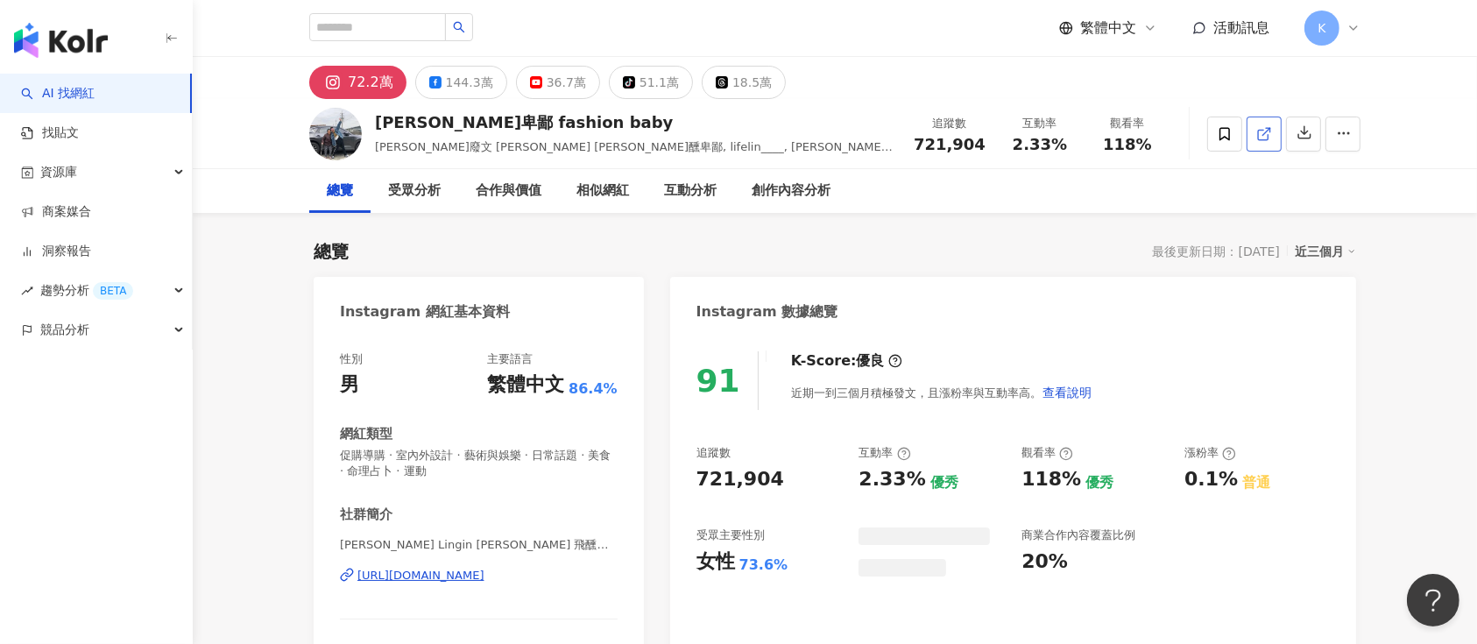
drag, startPoint x: 1085, startPoint y: 137, endPoint x: 1268, endPoint y: 138, distance: 183.1
click at [1107, 138] on icon at bounding box center [1263, 135] width 10 height 10
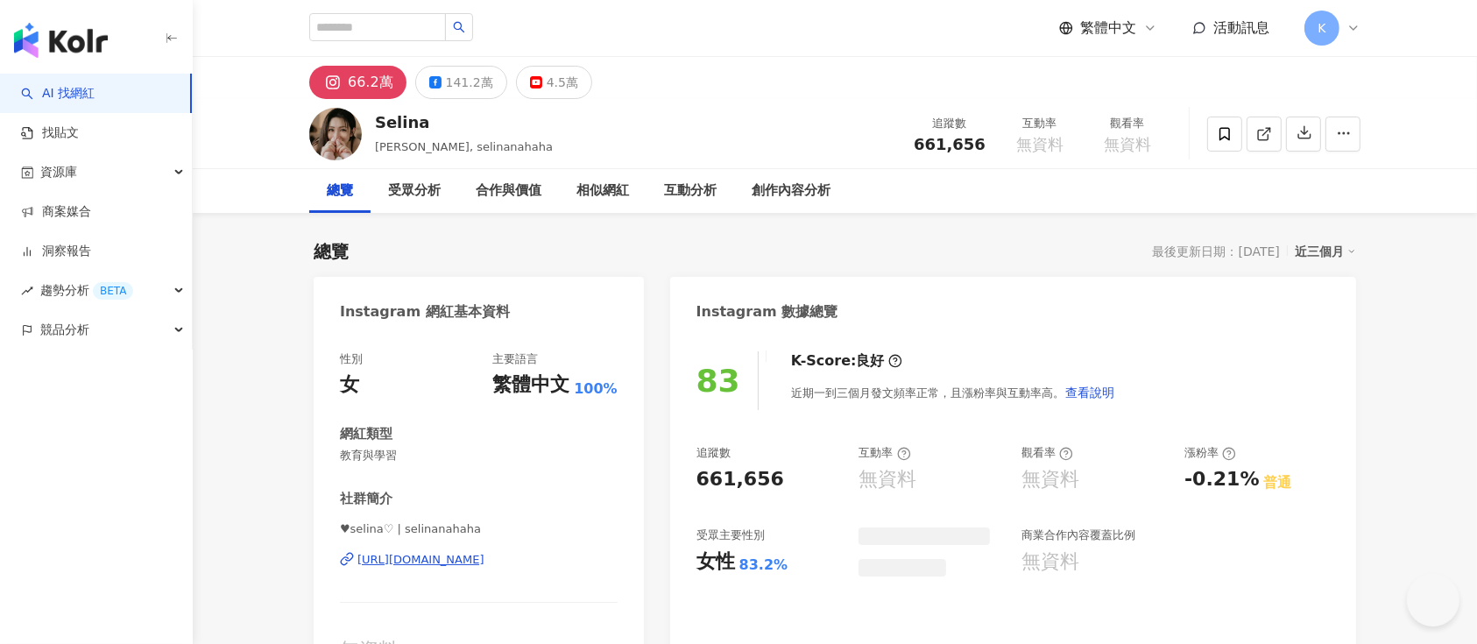
click at [1107, 129] on icon at bounding box center [1264, 134] width 16 height 16
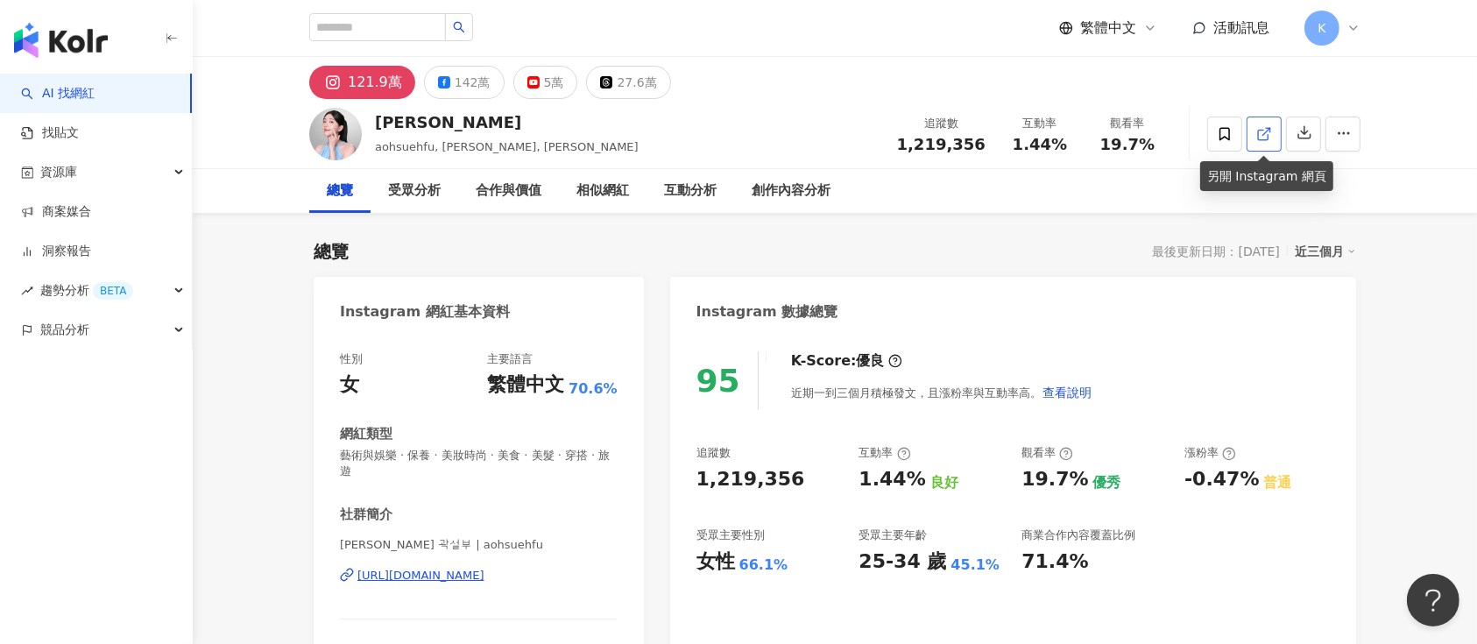
click at [1107, 128] on link at bounding box center [1263, 133] width 35 height 35
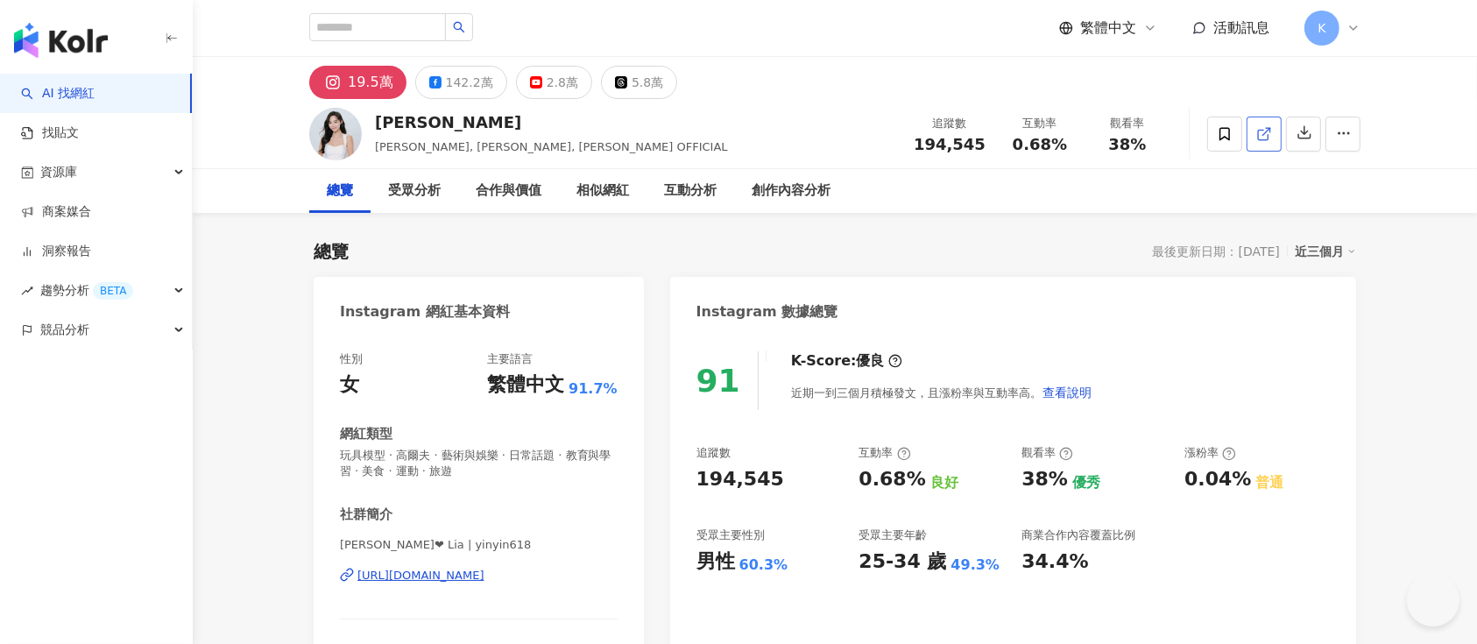
click at [1107, 133] on icon at bounding box center [1264, 134] width 16 height 16
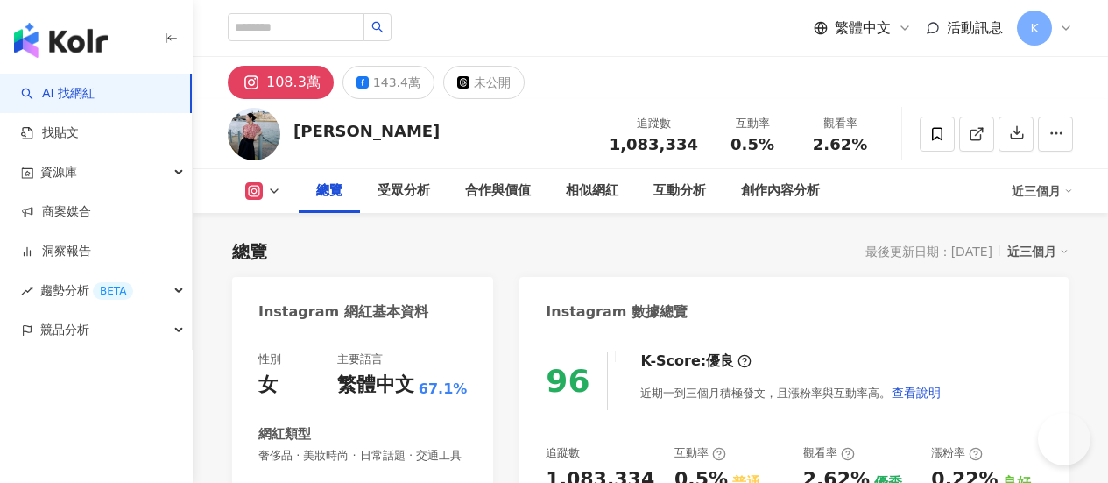
drag, startPoint x: 1260, startPoint y: 127, endPoint x: 1086, endPoint y: 26, distance: 200.6
click at [985, 126] on icon at bounding box center [977, 134] width 16 height 16
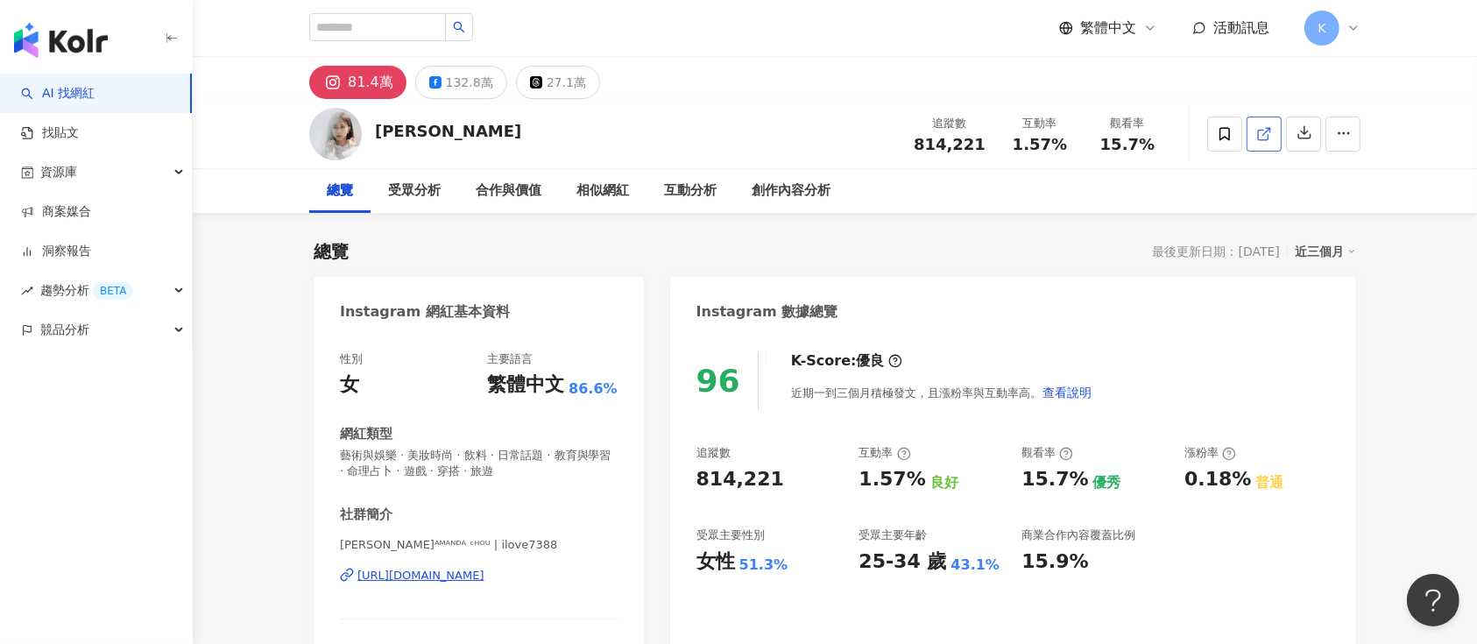
click at [1254, 132] on link at bounding box center [1263, 133] width 35 height 35
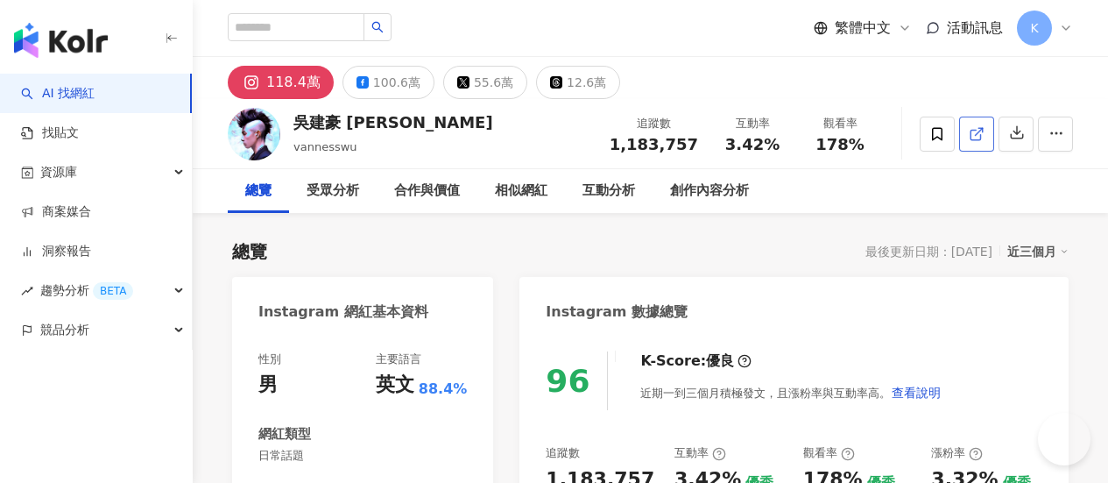
click at [985, 124] on span at bounding box center [977, 133] width 16 height 18
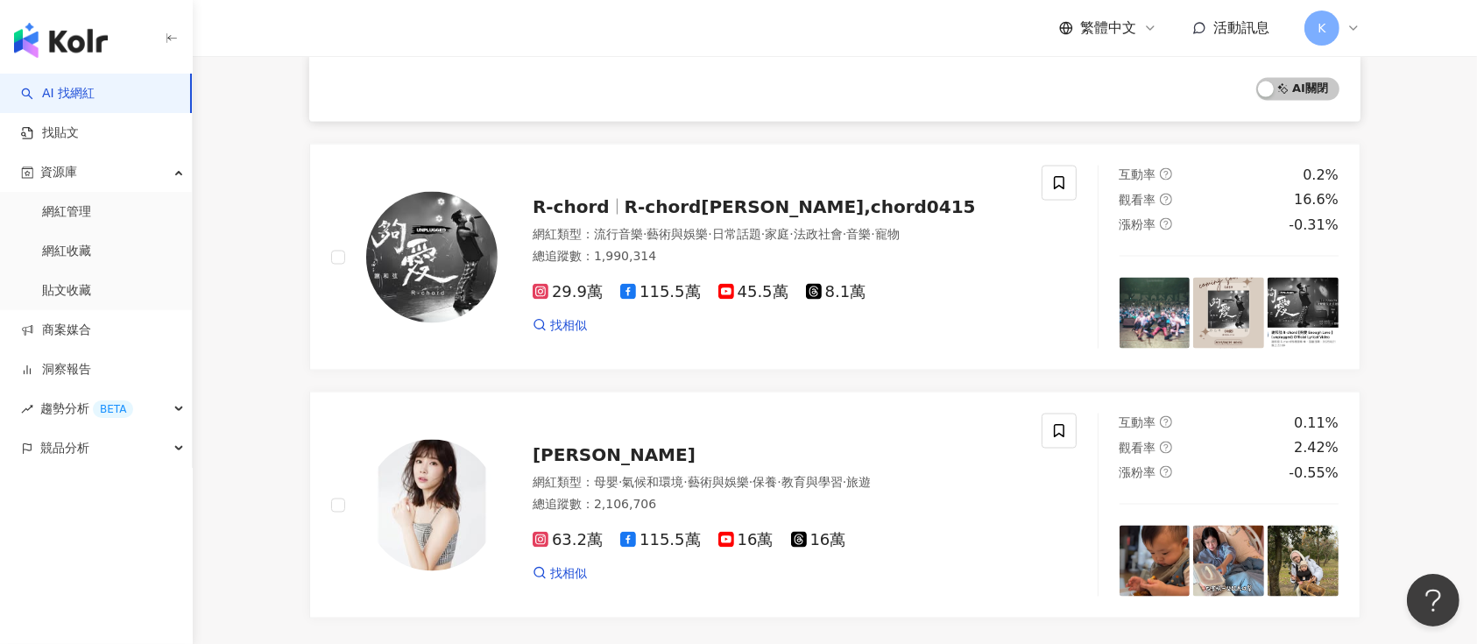
scroll to position [2820, 0]
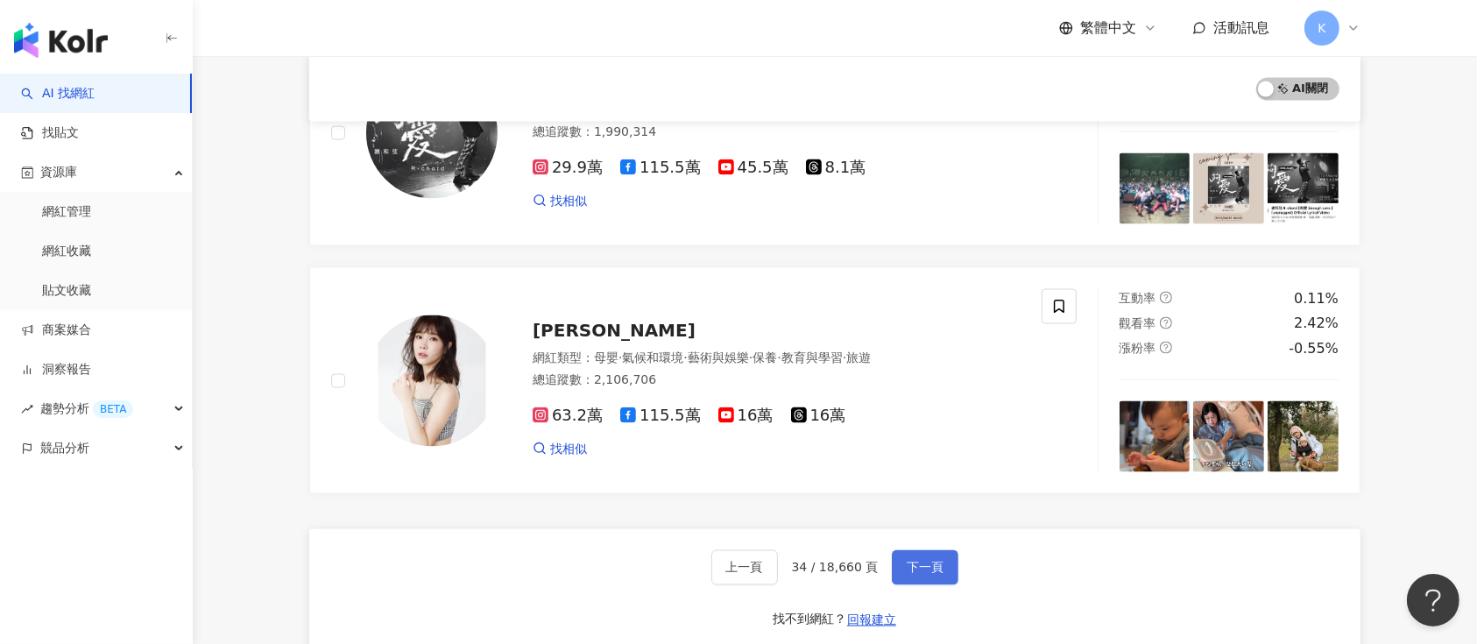
click at [919, 561] on span "下一頁" at bounding box center [925, 568] width 37 height 14
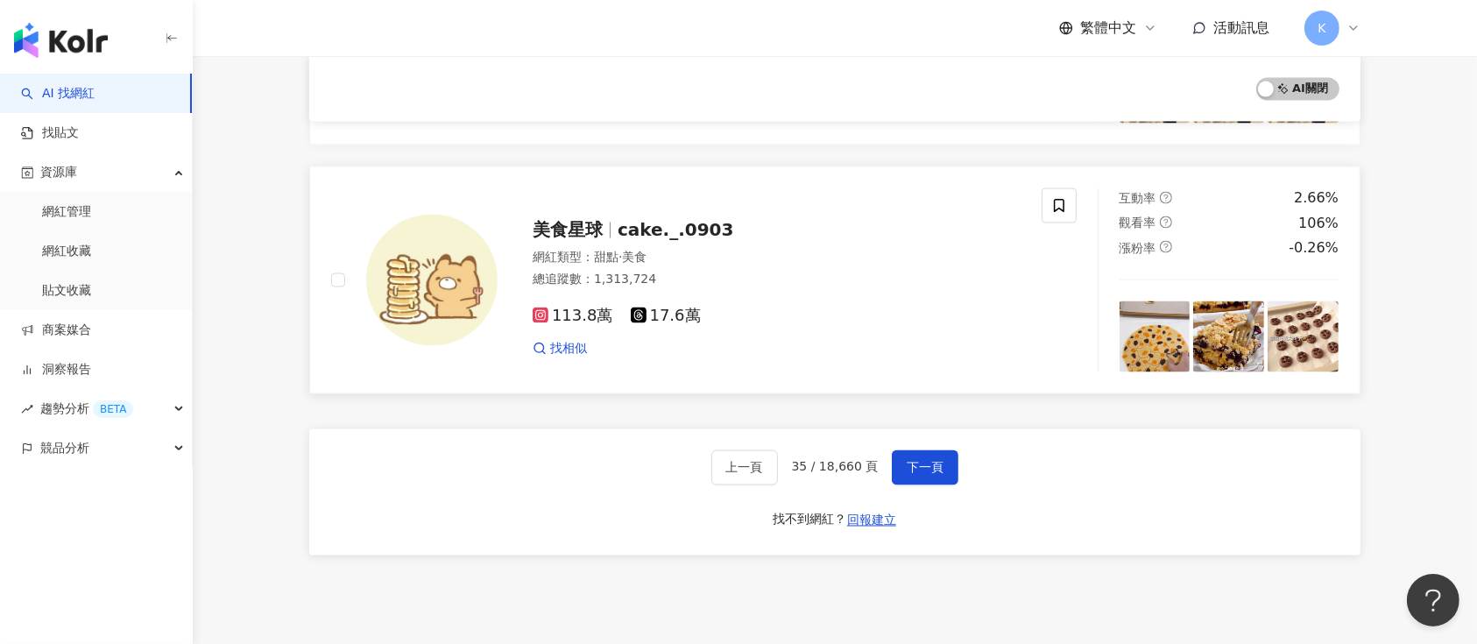
scroll to position [3054, 0]
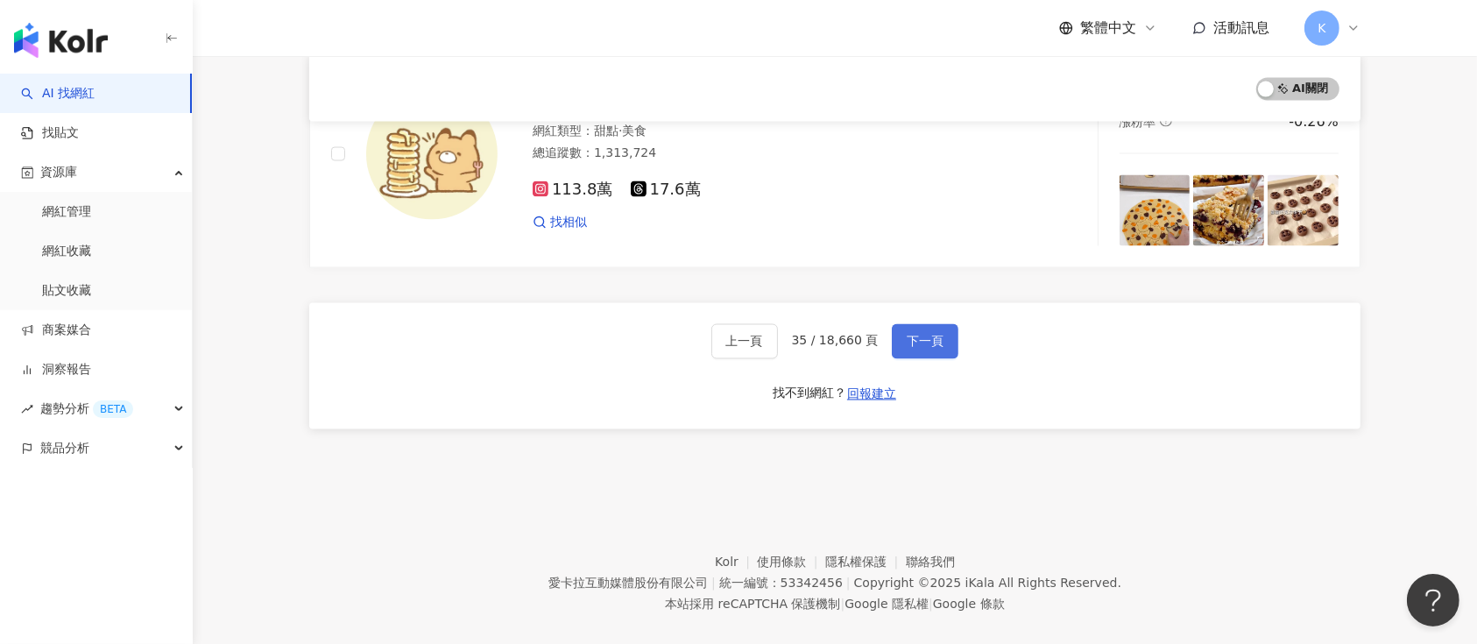
click at [907, 335] on span "下一頁" at bounding box center [925, 342] width 37 height 14
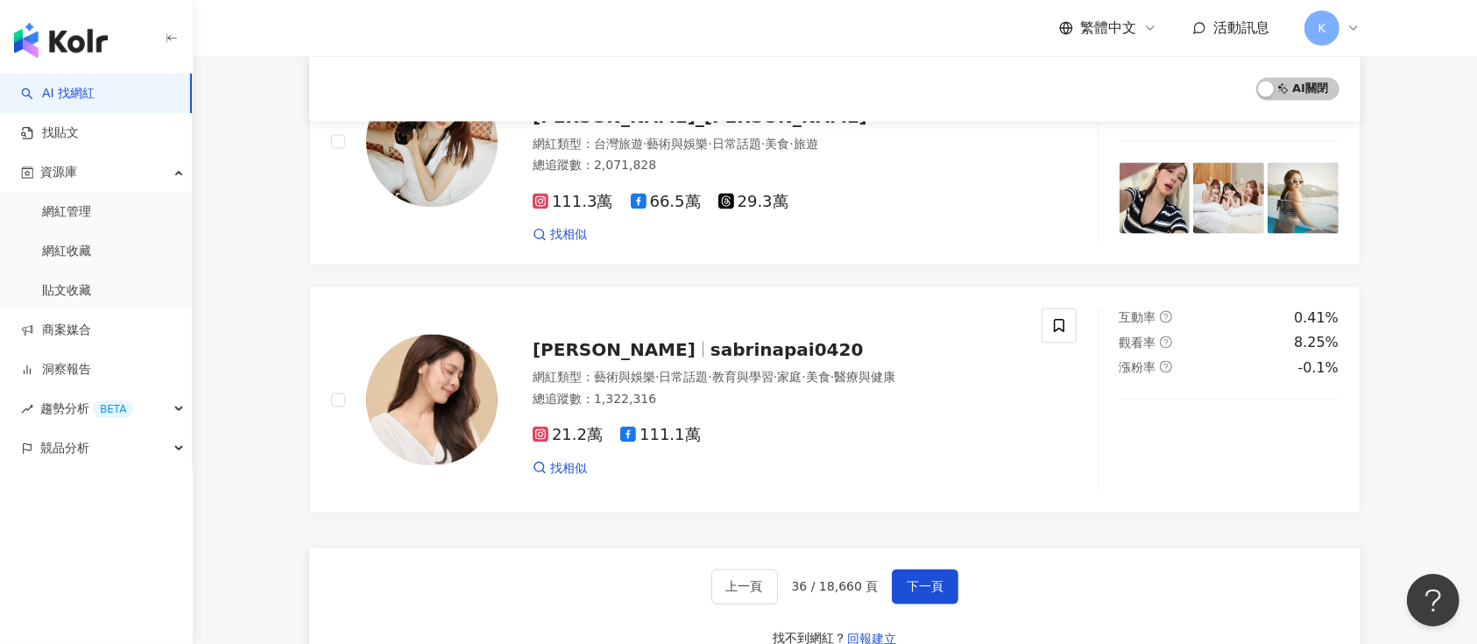
scroll to position [2887, 0]
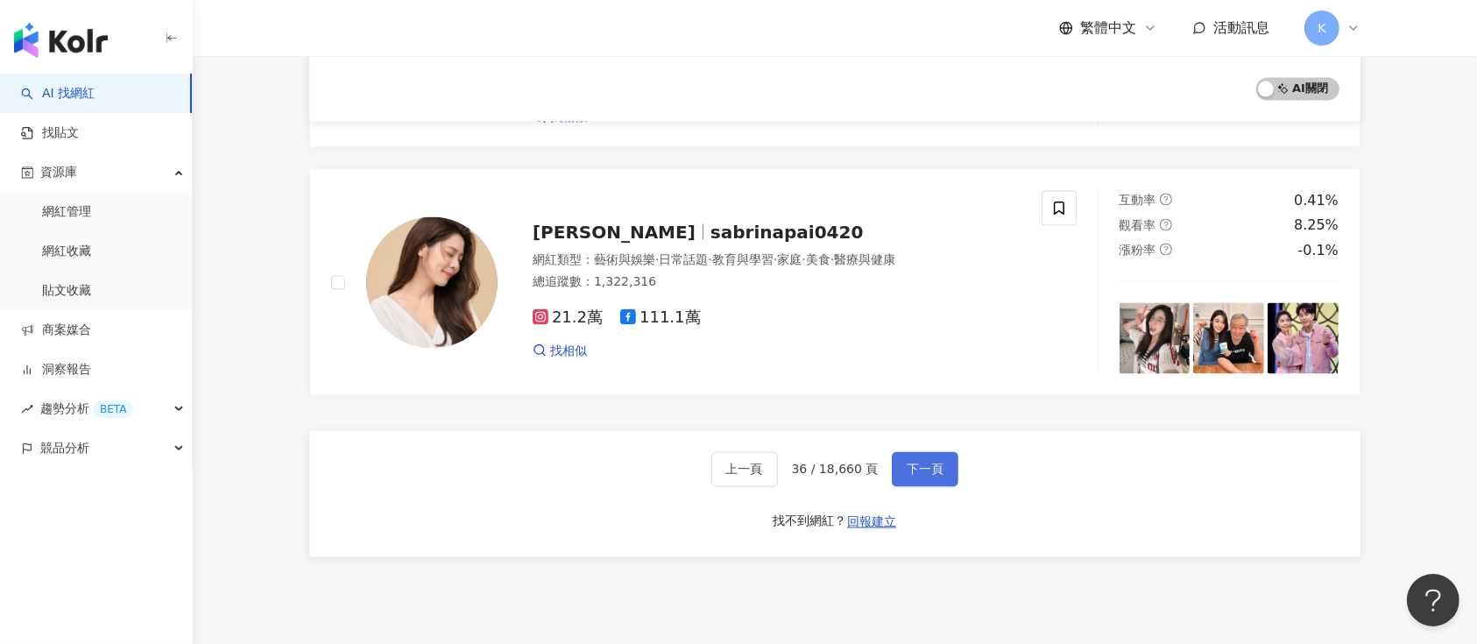
click at [926, 462] on span "下一頁" at bounding box center [925, 469] width 37 height 14
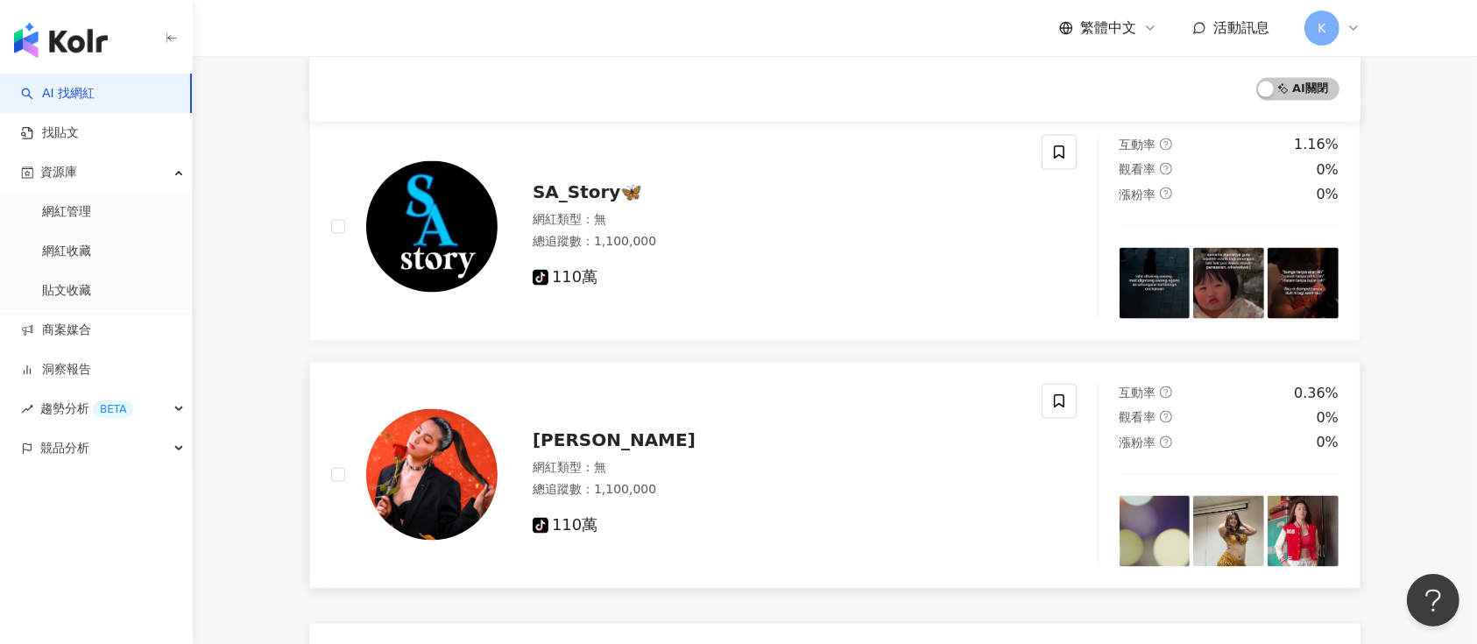
scroll to position [2807, 0]
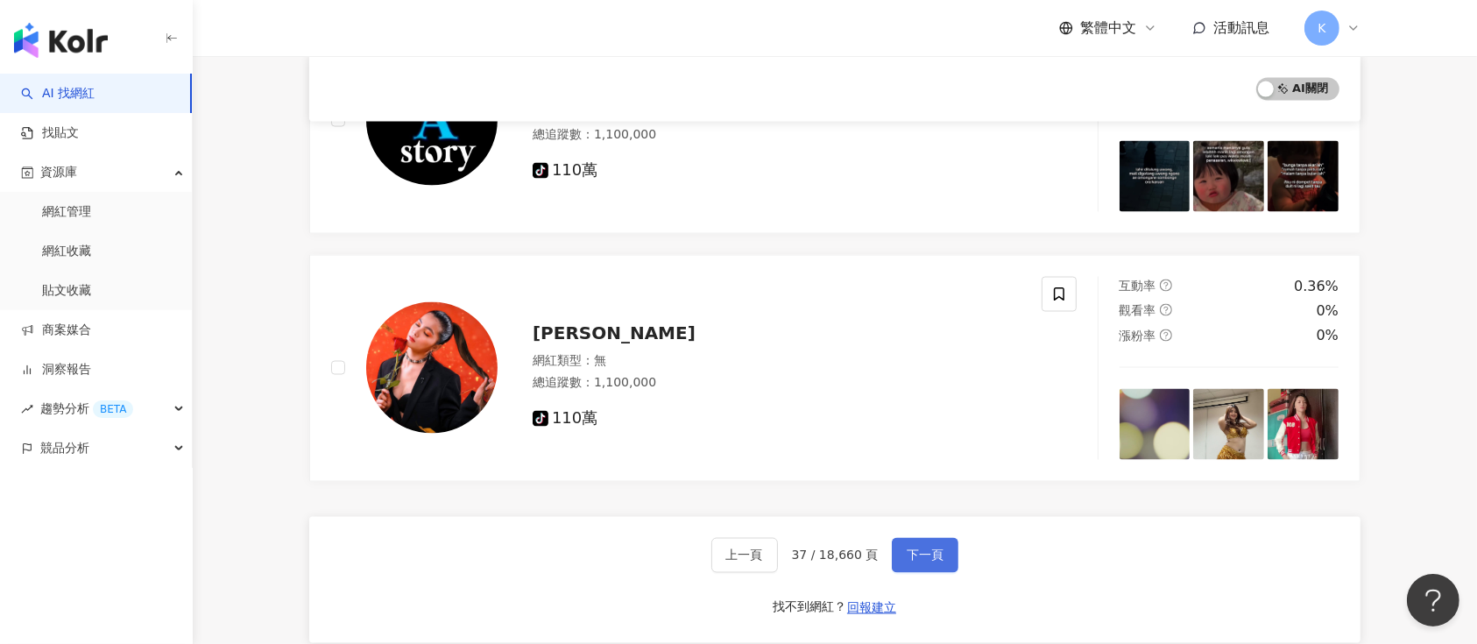
click at [914, 556] on span "下一頁" at bounding box center [925, 555] width 37 height 14
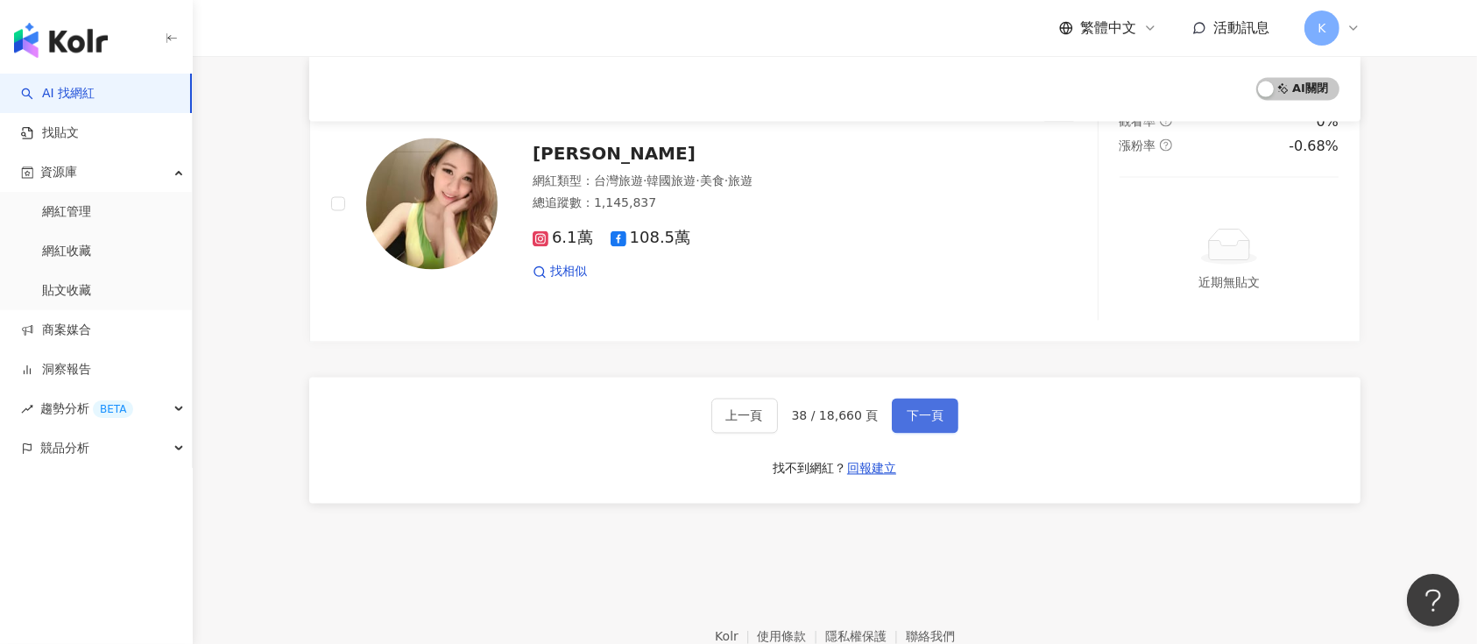
scroll to position [3051, 0]
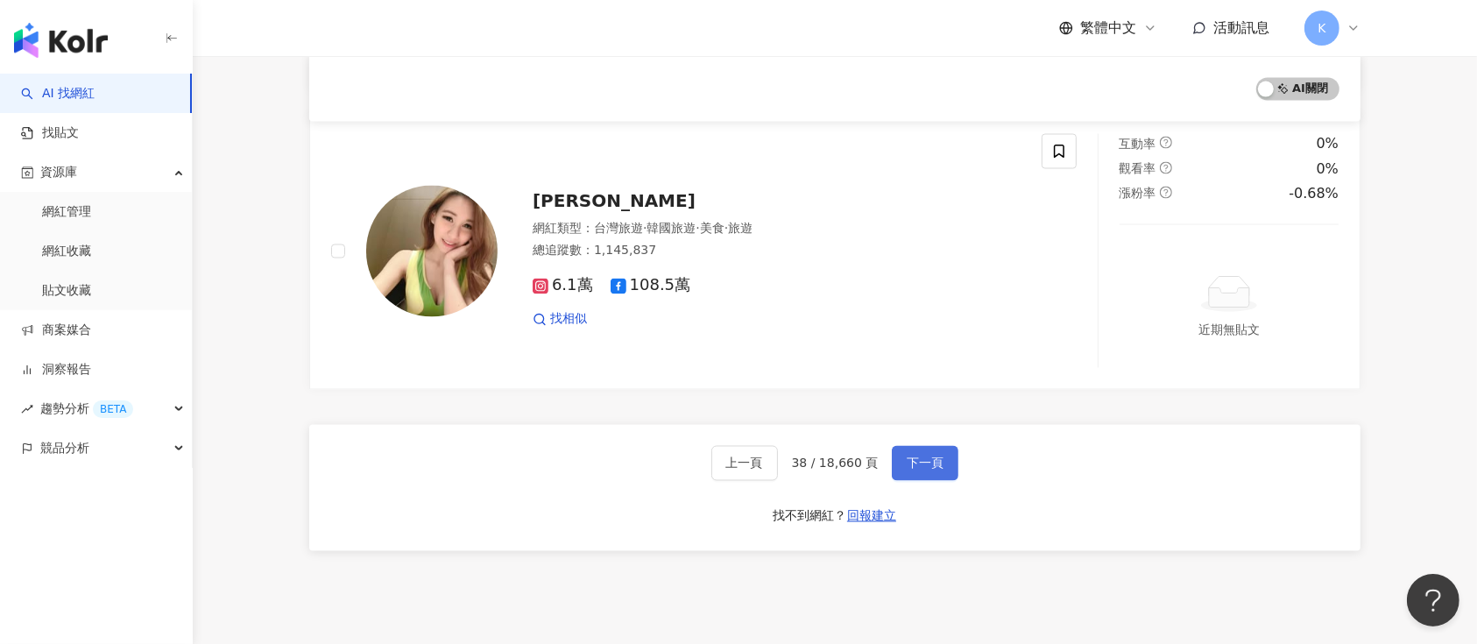
click at [931, 456] on span "下一頁" at bounding box center [925, 463] width 37 height 14
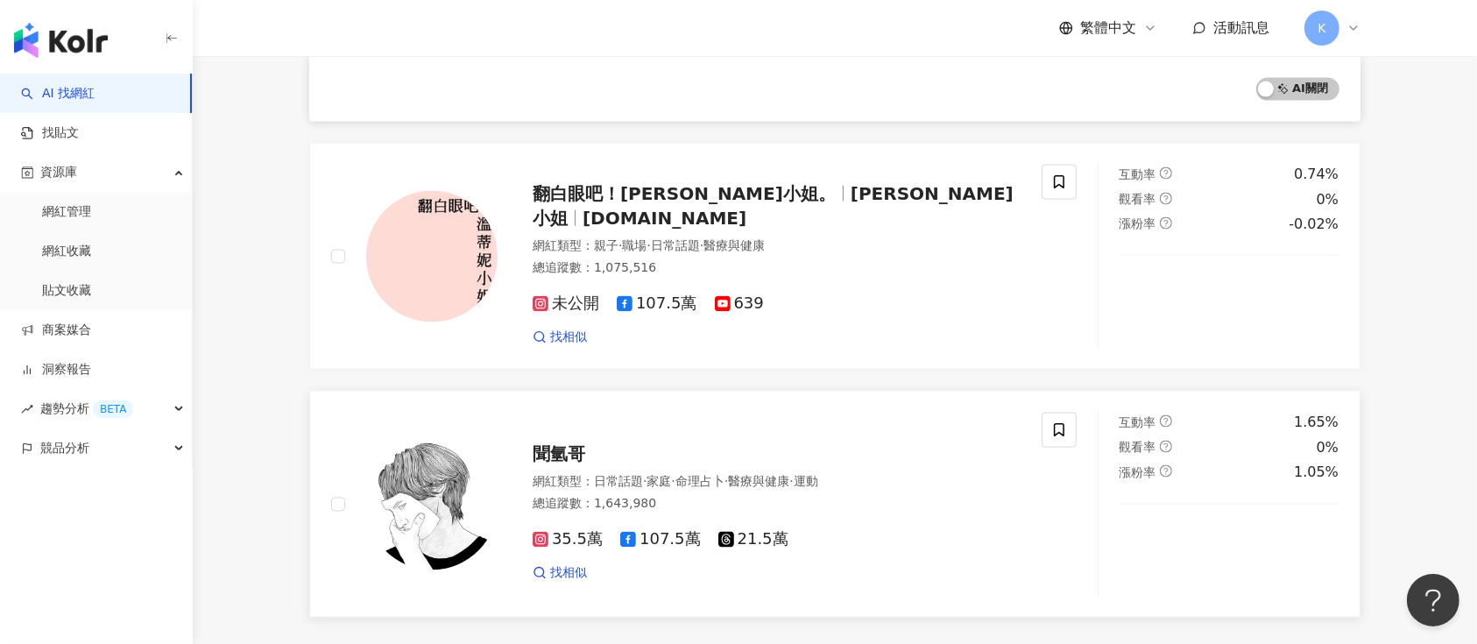
scroll to position [2820, 0]
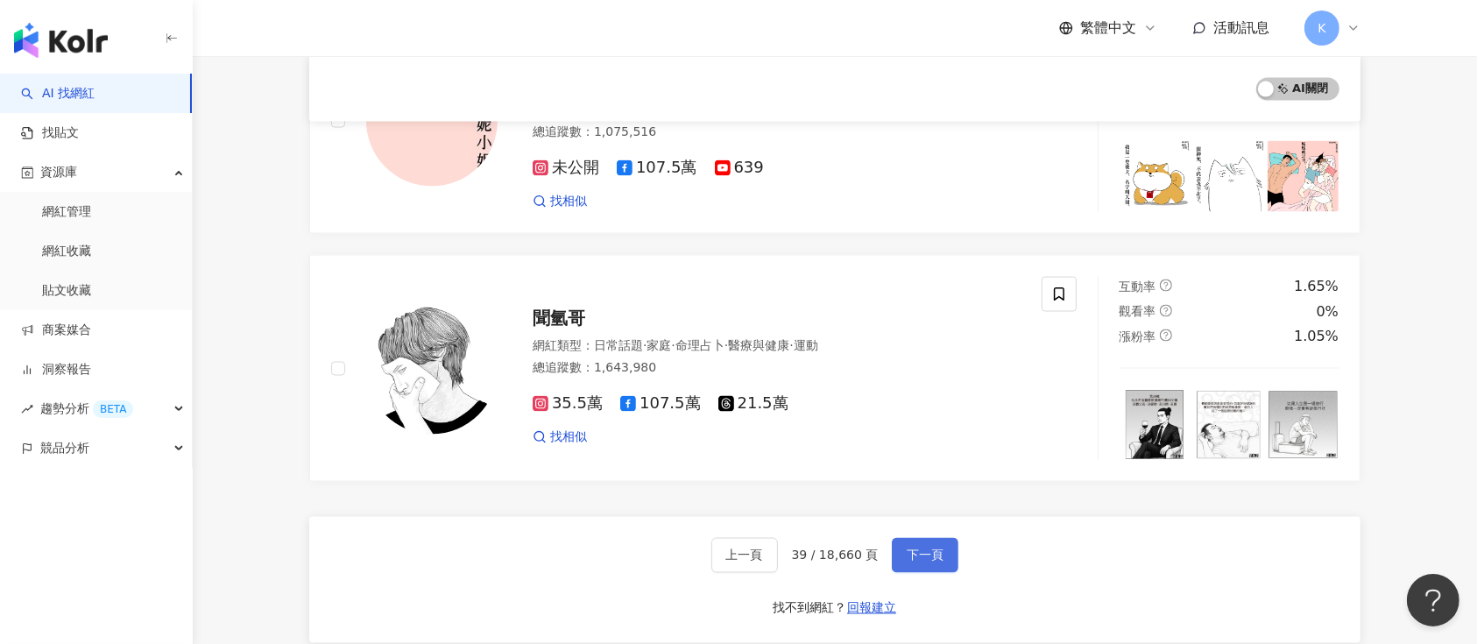
click at [919, 548] on span "下一頁" at bounding box center [925, 555] width 37 height 14
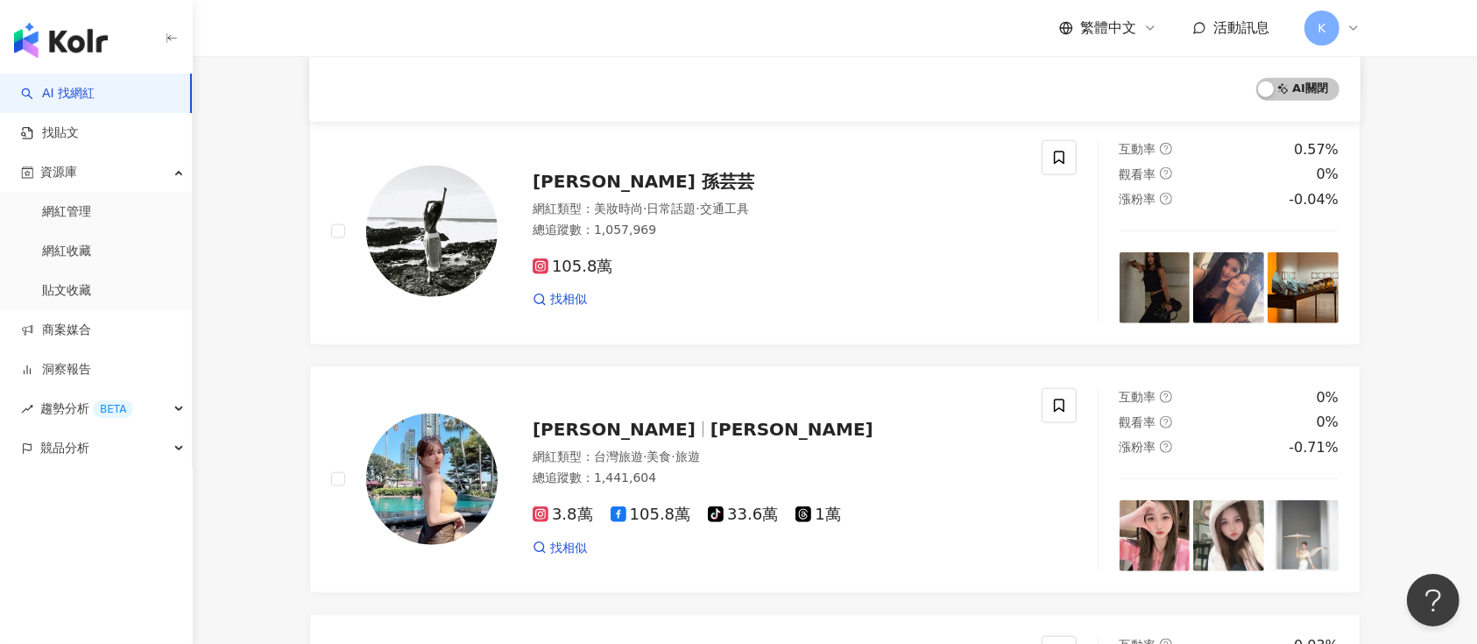
scroll to position [1836, 0]
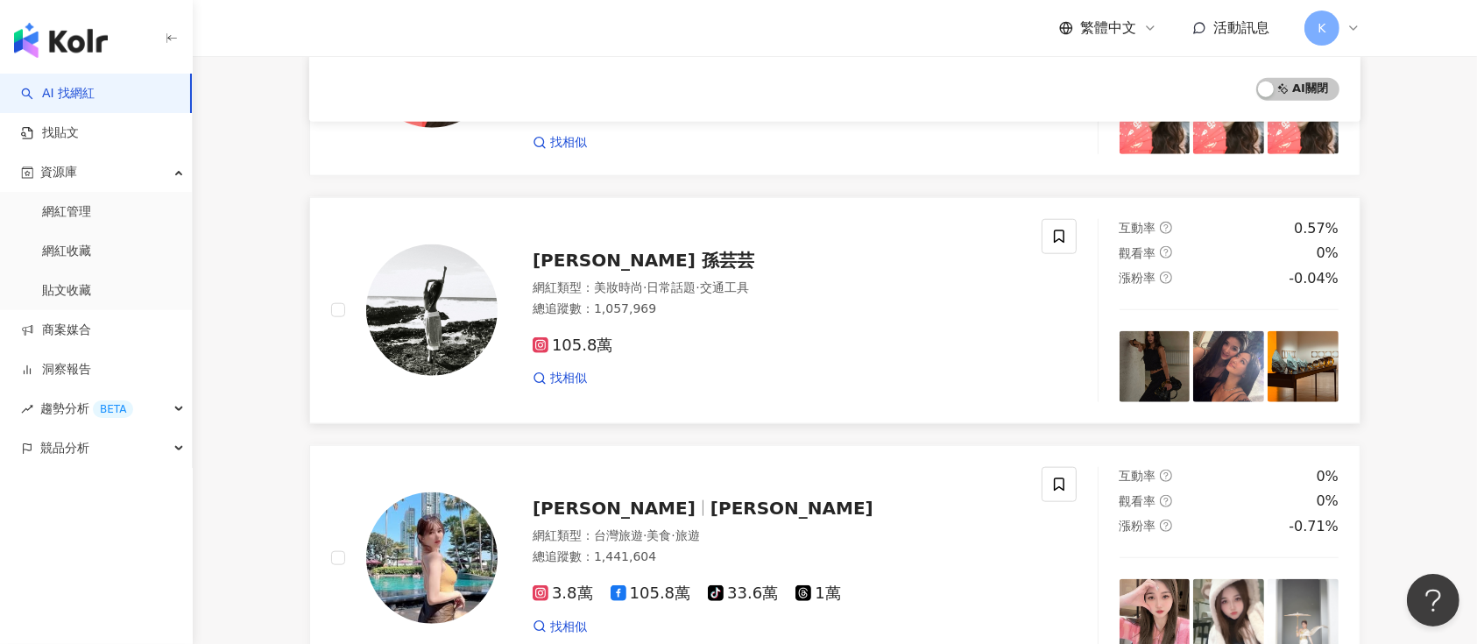
click at [540, 248] on div "Aimee Yun Yun Sun 孫芸芸" at bounding box center [777, 260] width 488 height 25
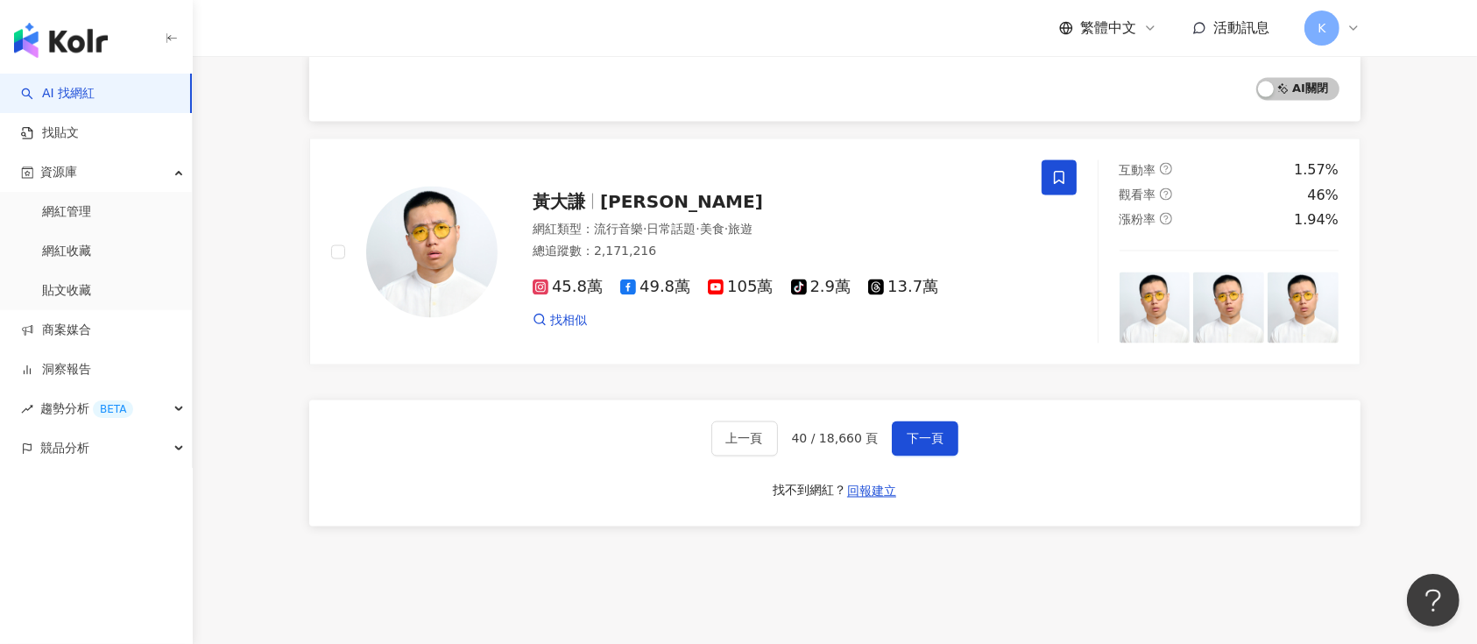
scroll to position [2887, 0]
click at [931, 431] on span "下一頁" at bounding box center [925, 438] width 37 height 14
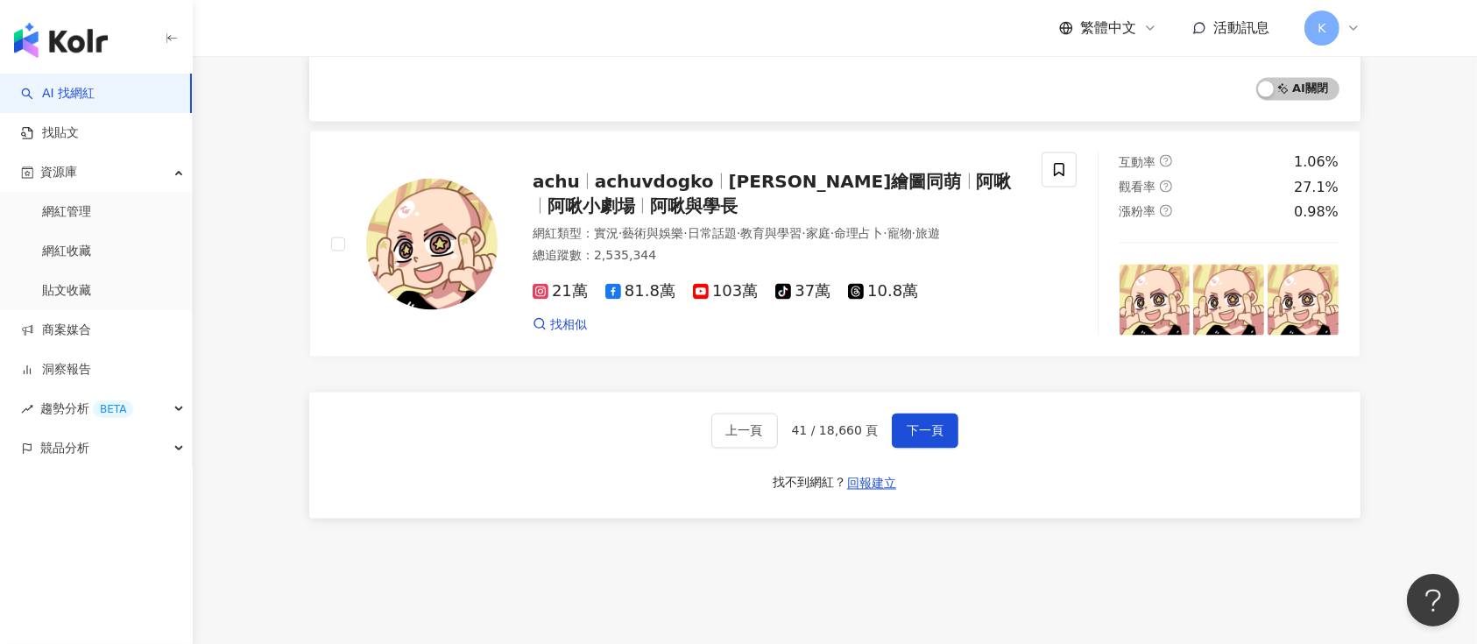
scroll to position [2770, 0]
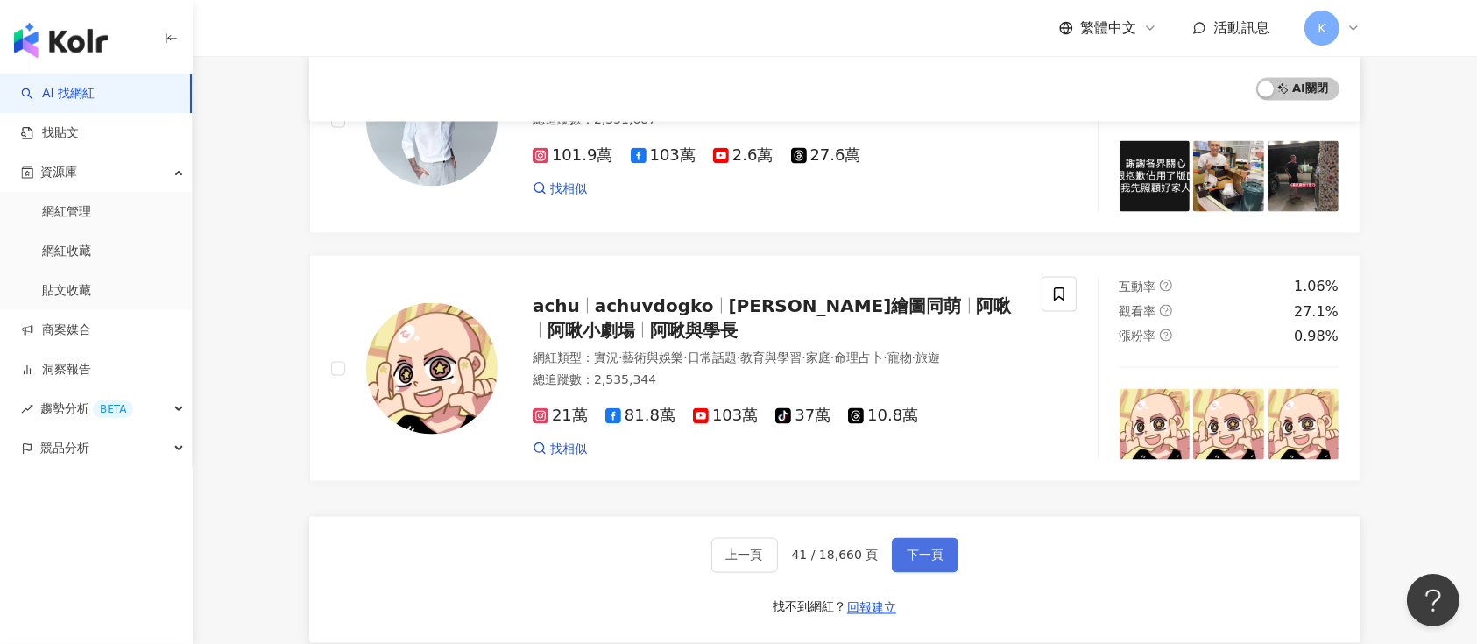
click at [918, 551] on span "下一頁" at bounding box center [925, 555] width 37 height 14
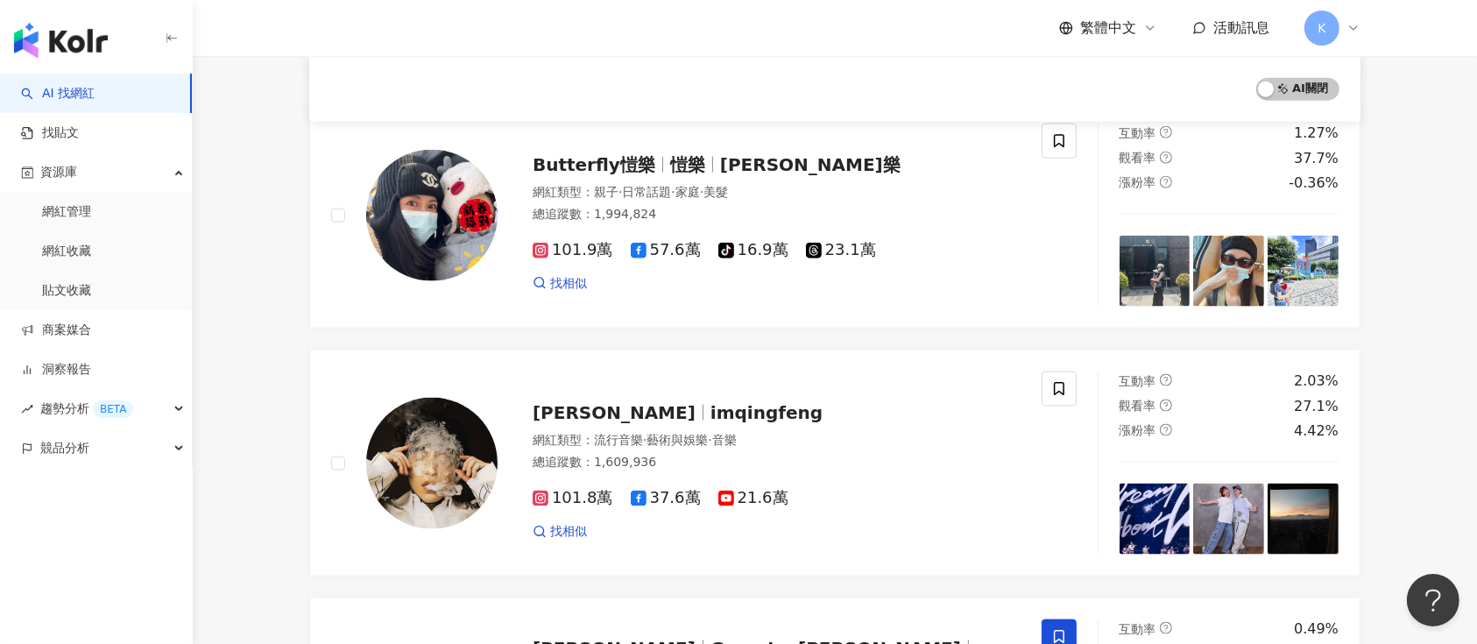
scroll to position [2354, 0]
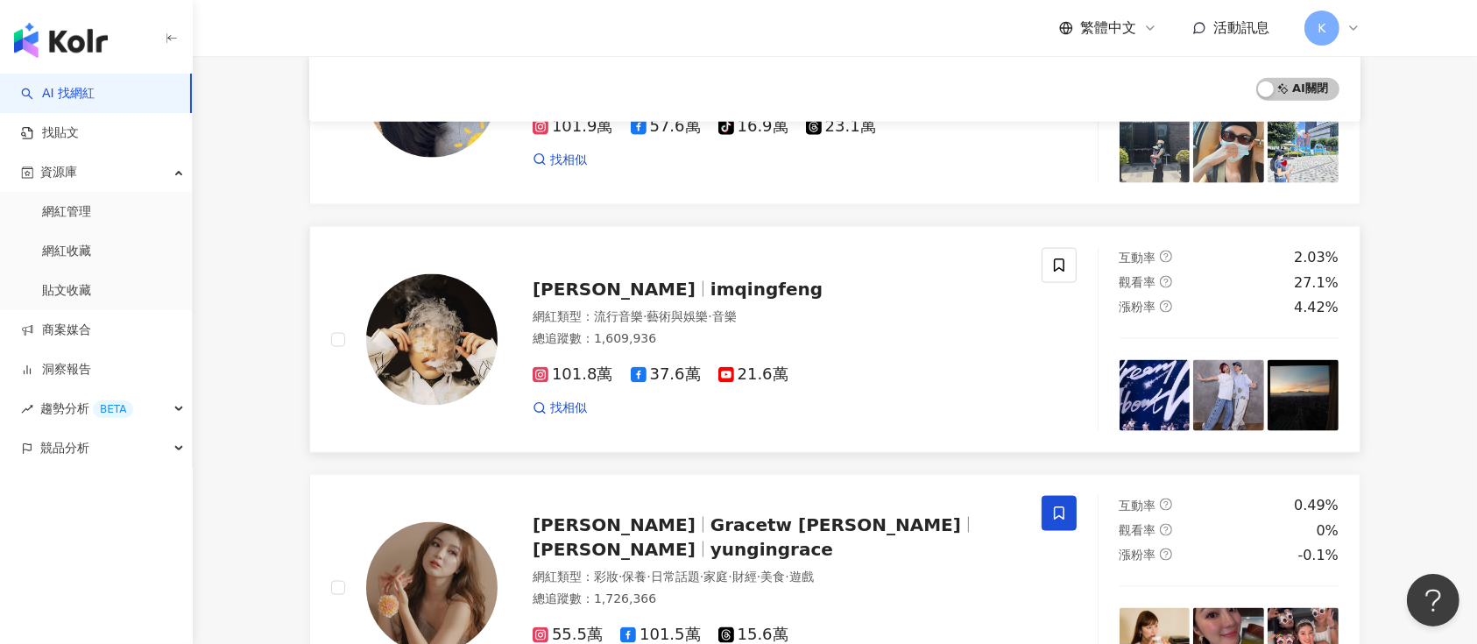
click at [569, 282] on span "吳青峰" at bounding box center [614, 289] width 163 height 21
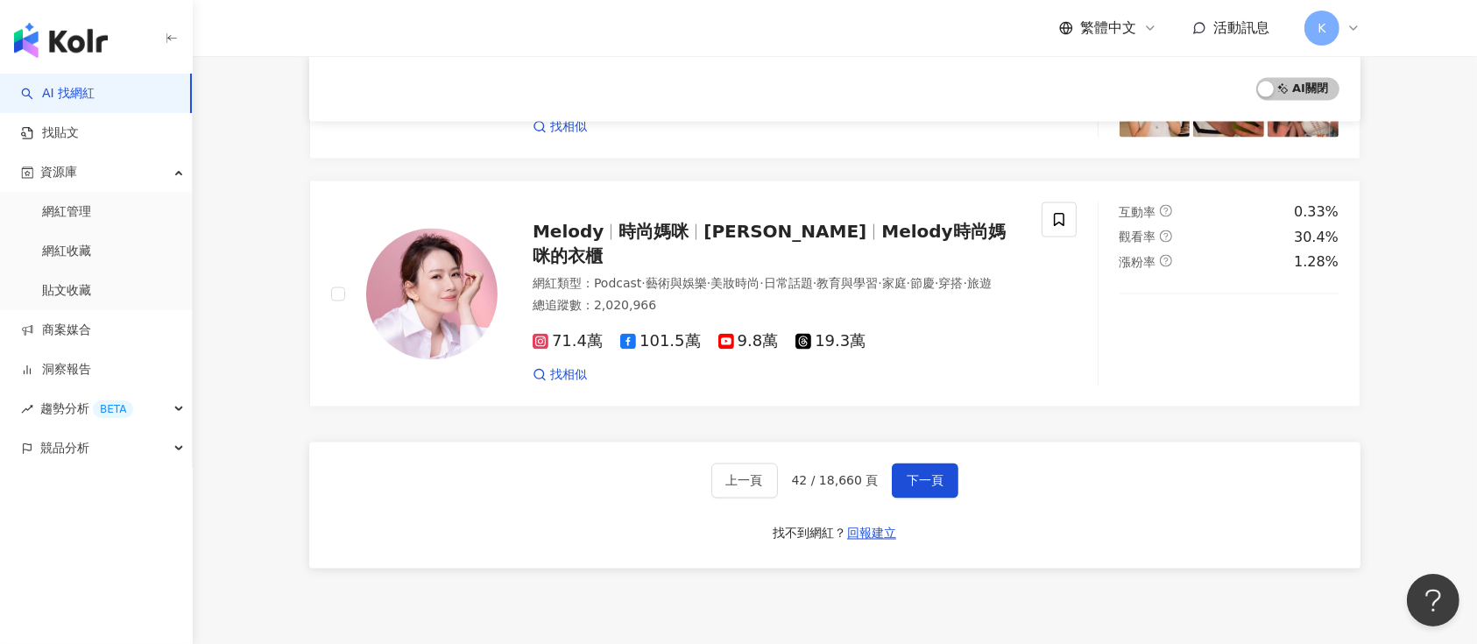
scroll to position [3054, 0]
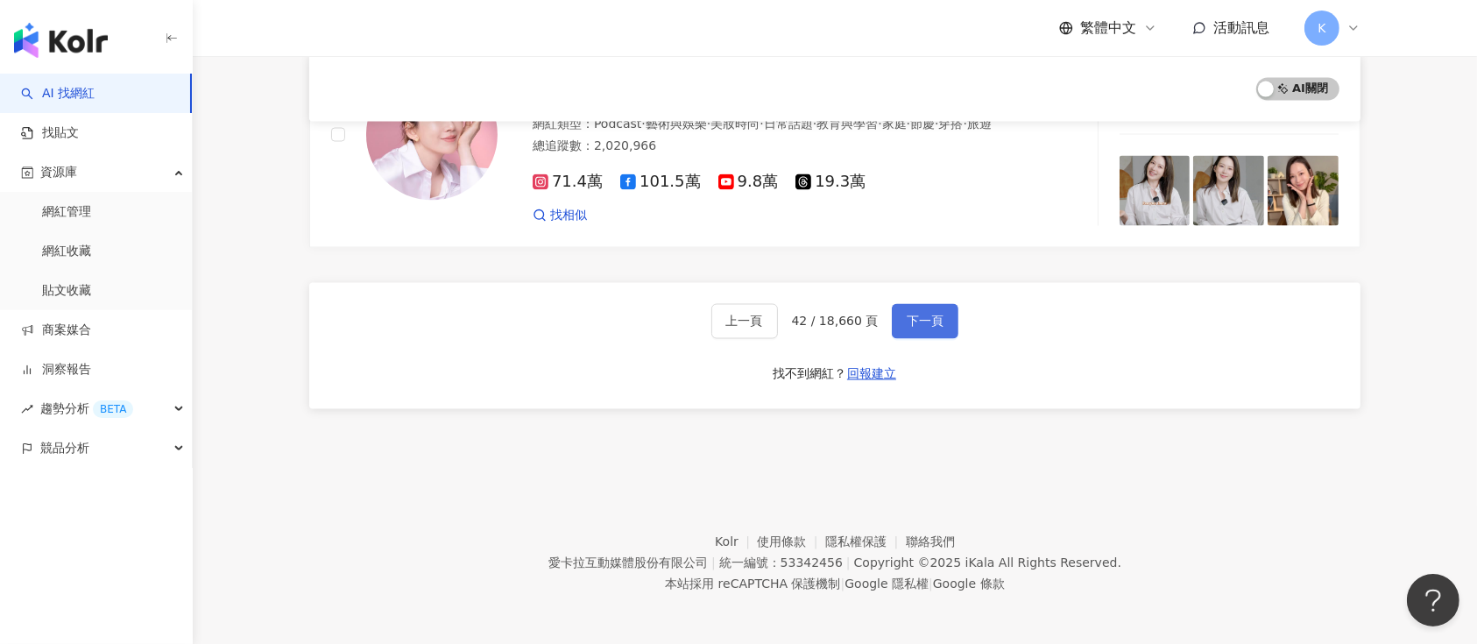
click at [937, 321] on span "下一頁" at bounding box center [925, 321] width 37 height 14
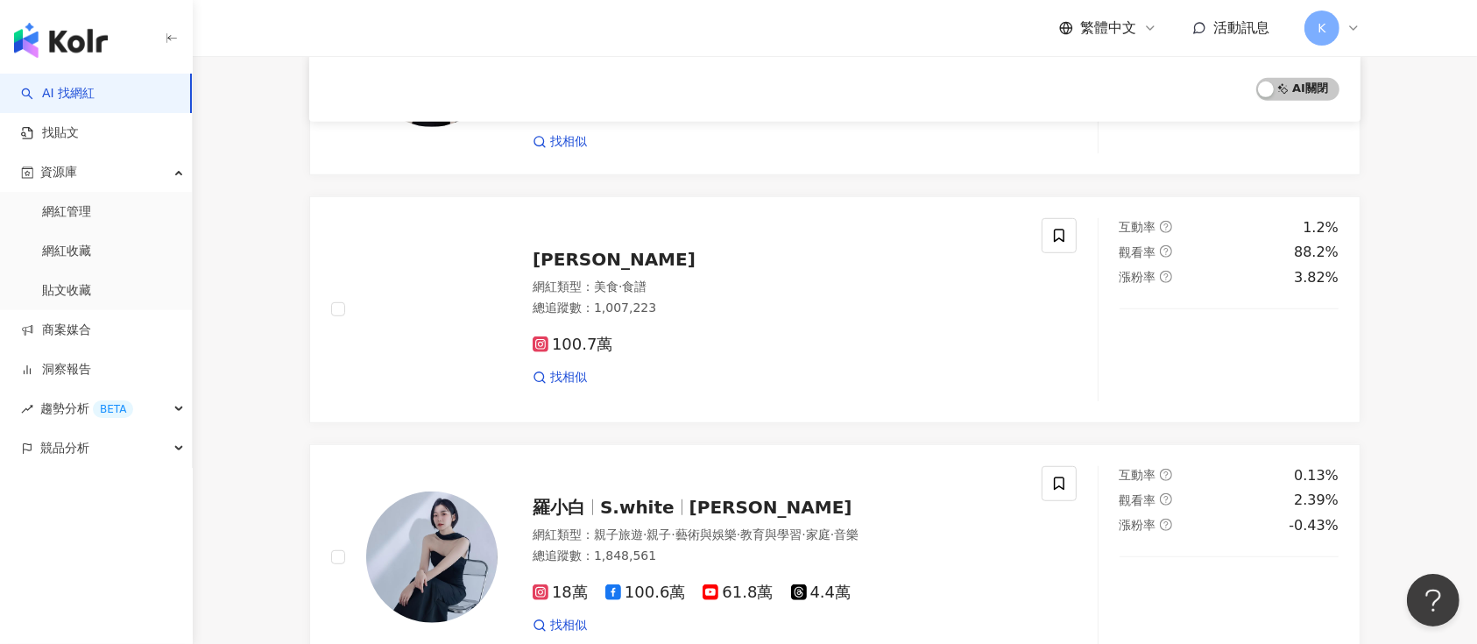
scroll to position [3041, 0]
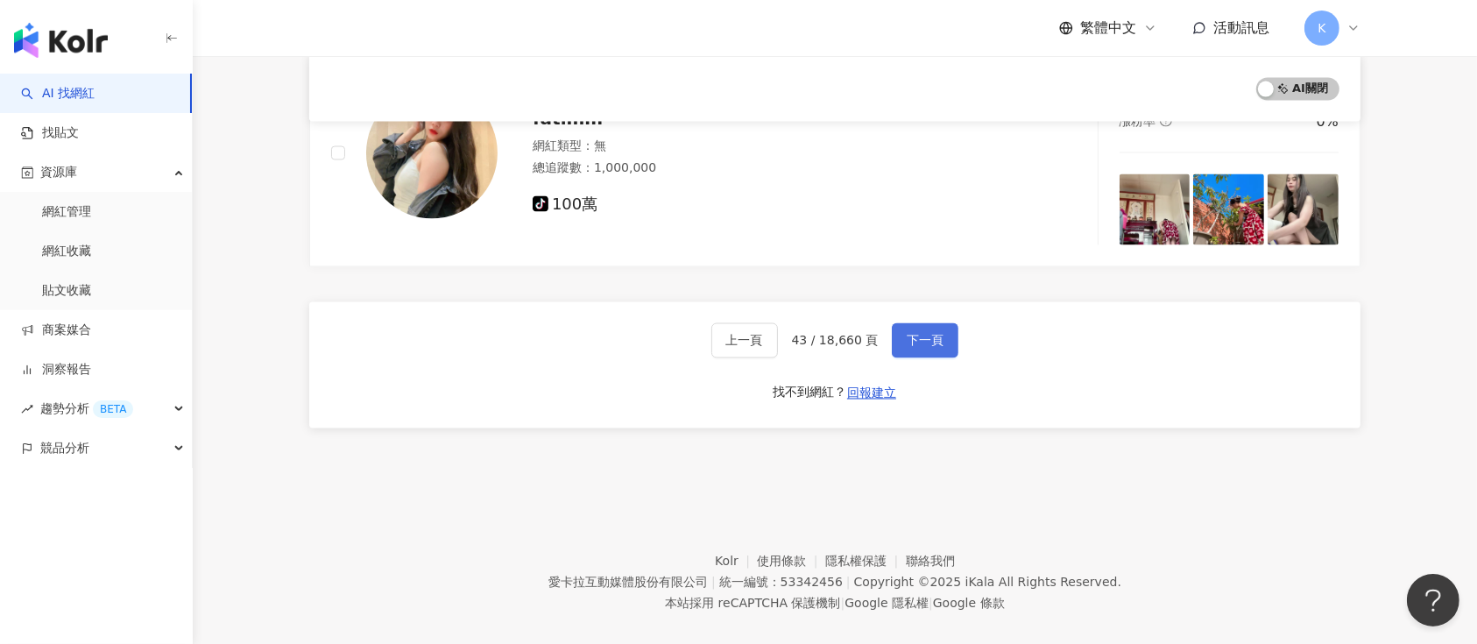
click at [915, 334] on span "下一頁" at bounding box center [925, 341] width 37 height 14
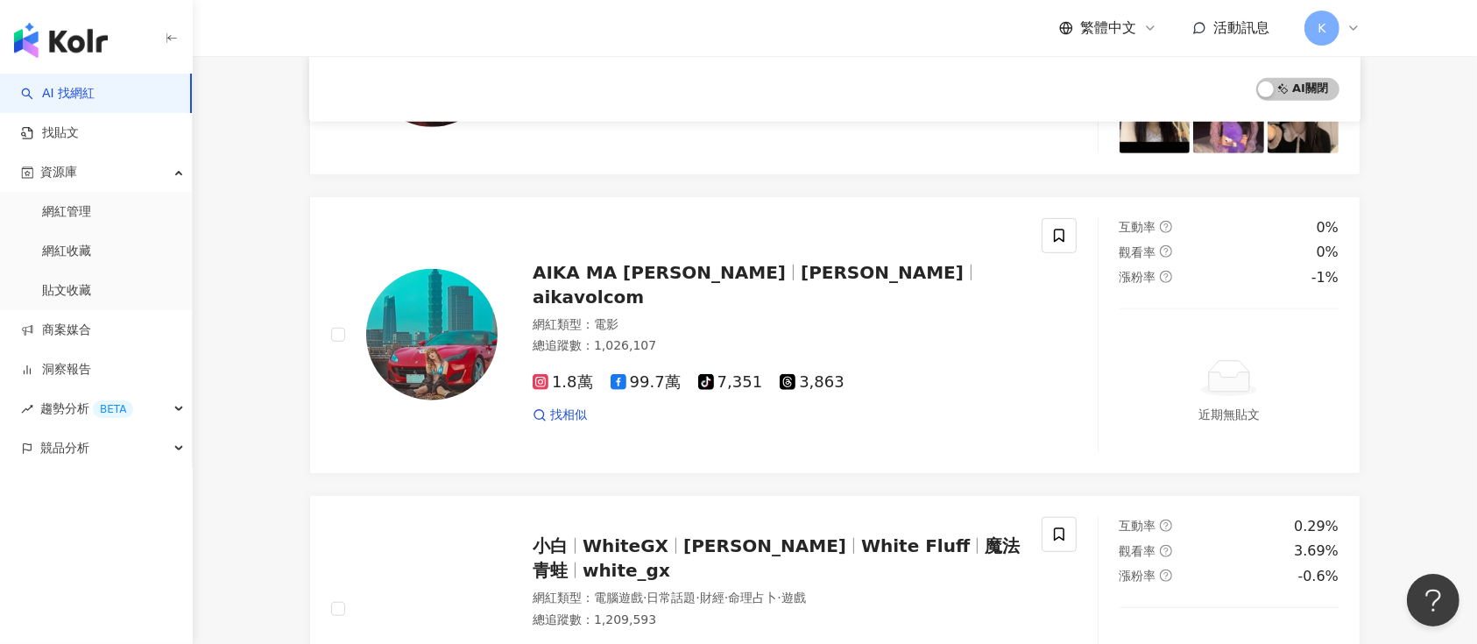
scroll to position [3054, 0]
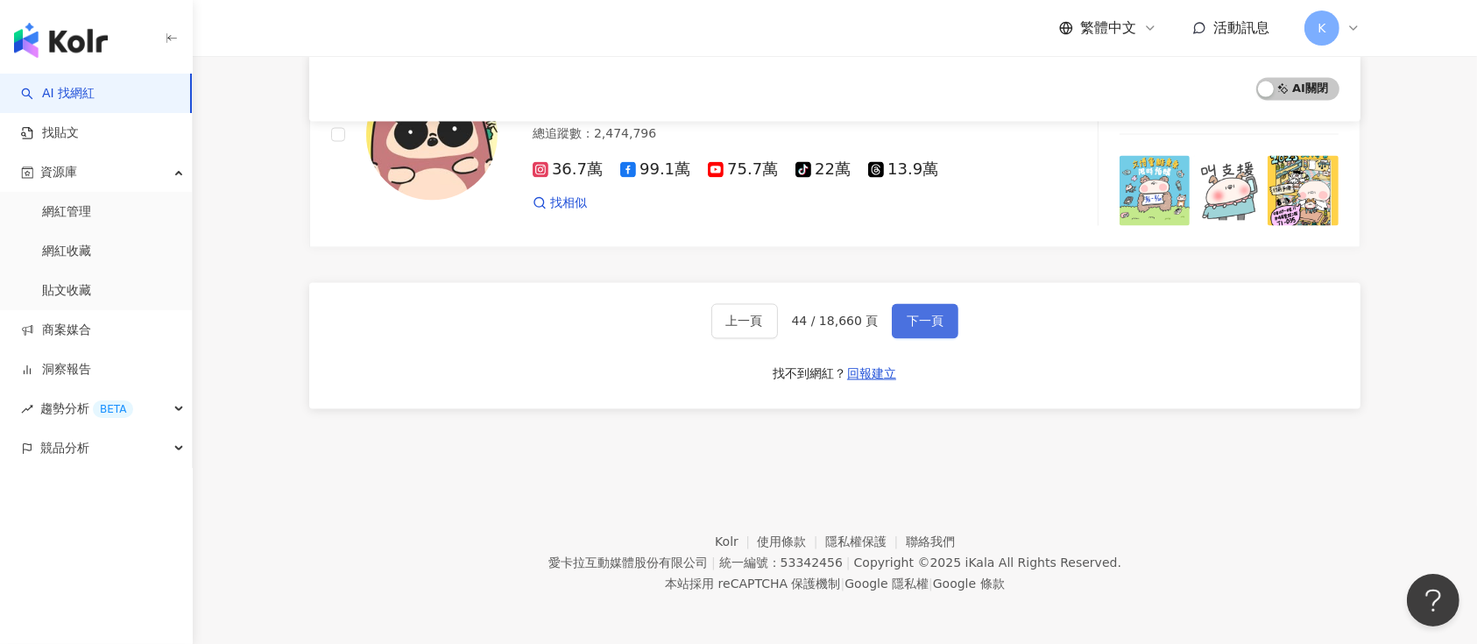
click at [917, 315] on span "下一頁" at bounding box center [925, 321] width 37 height 14
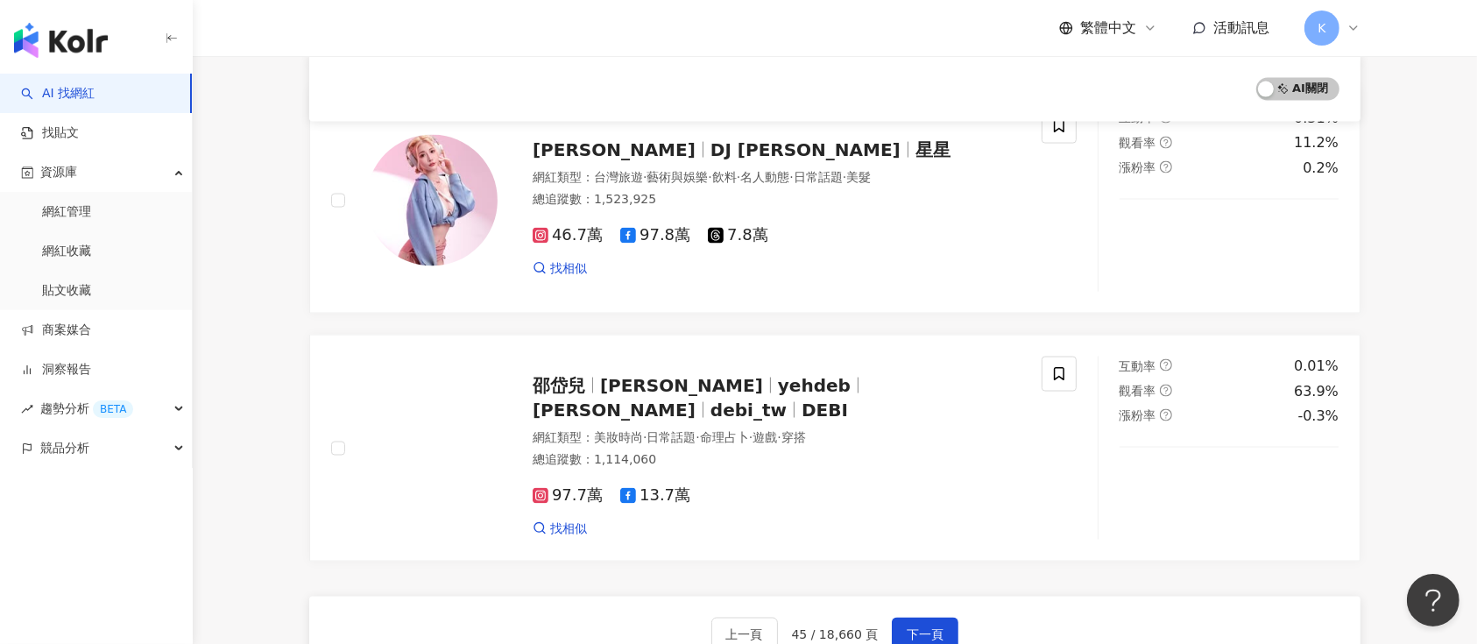
scroll to position [2653, 0]
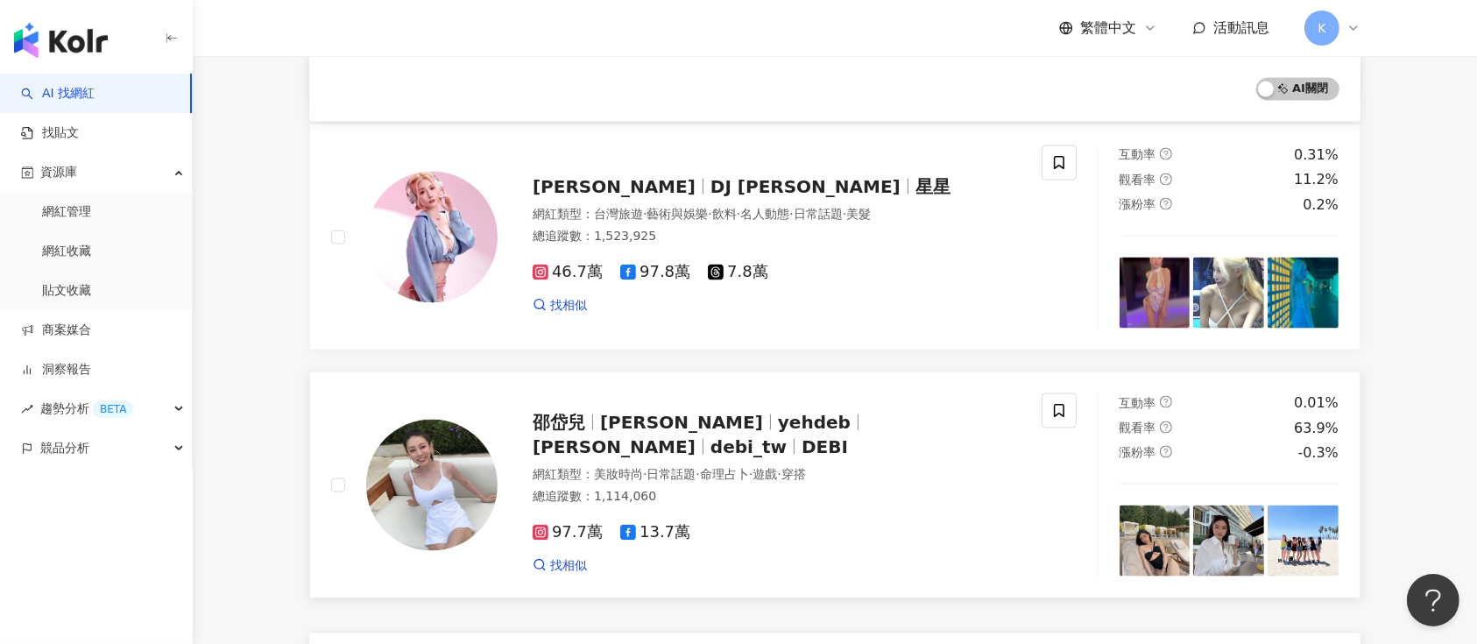
click at [626, 426] on span "Debbie" at bounding box center [681, 422] width 163 height 21
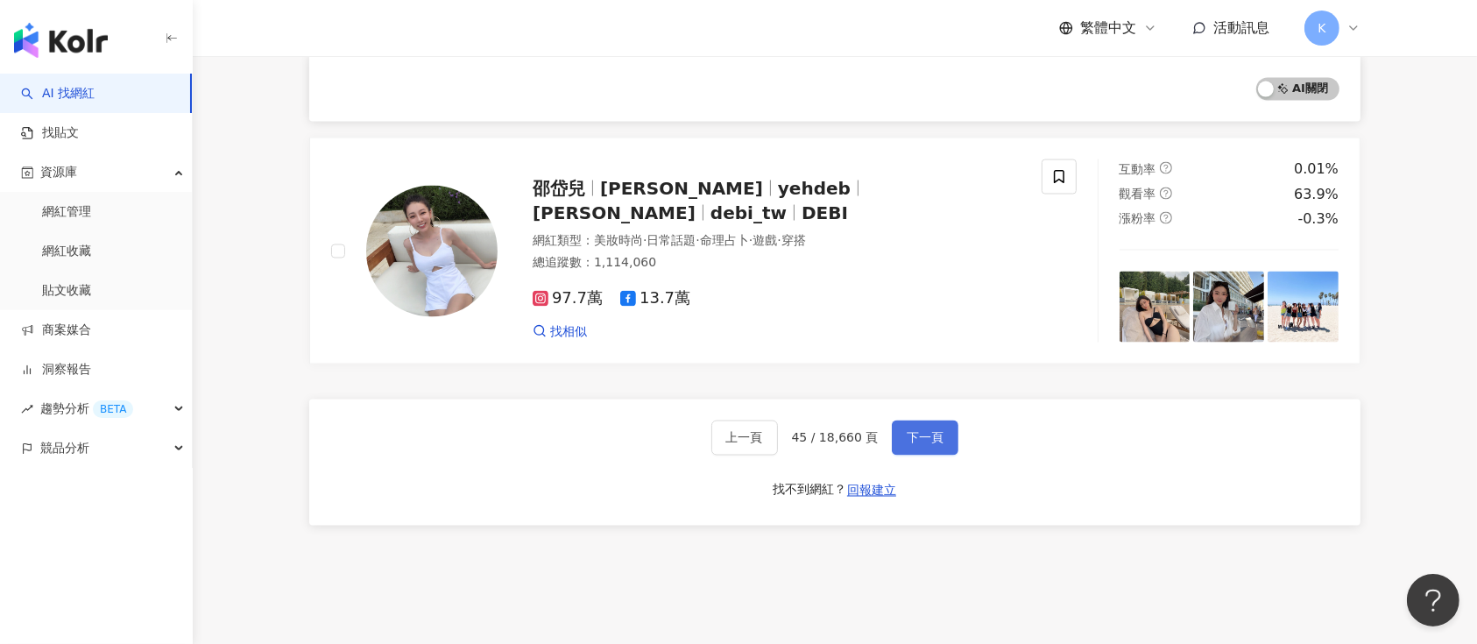
click at [932, 447] on button "下一頁" at bounding box center [925, 437] width 67 height 35
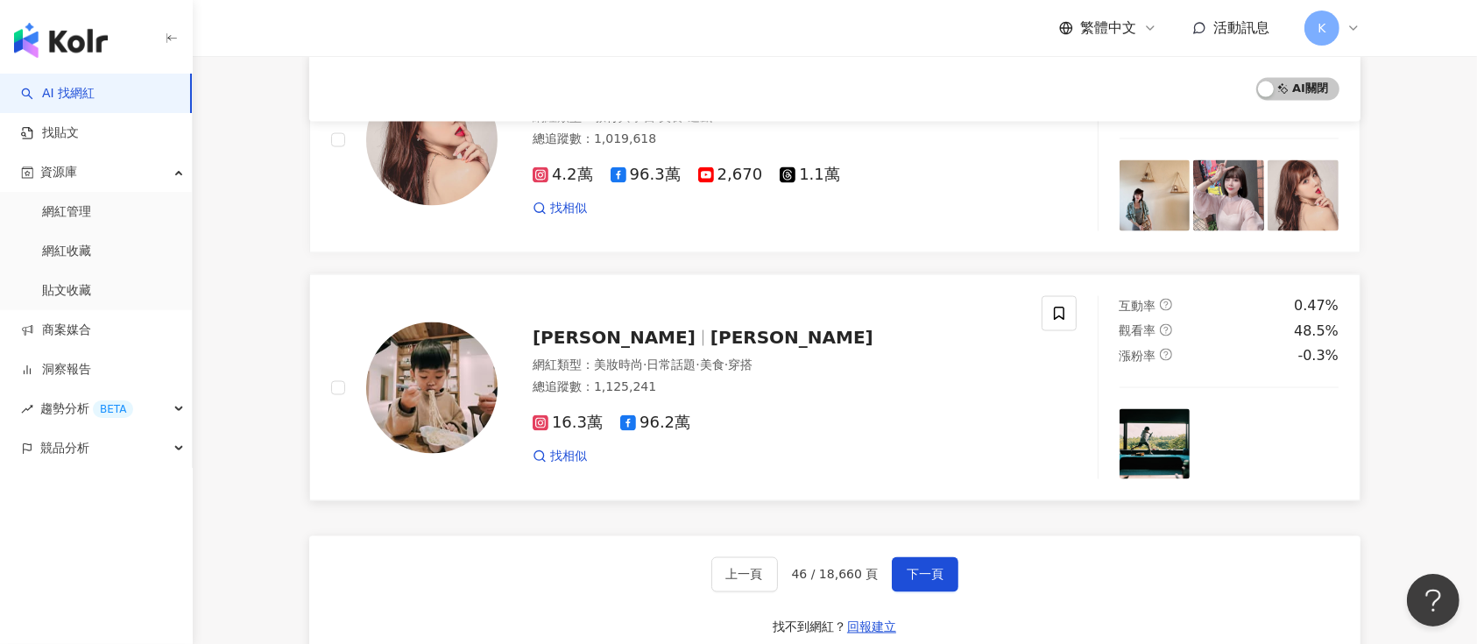
scroll to position [2887, 0]
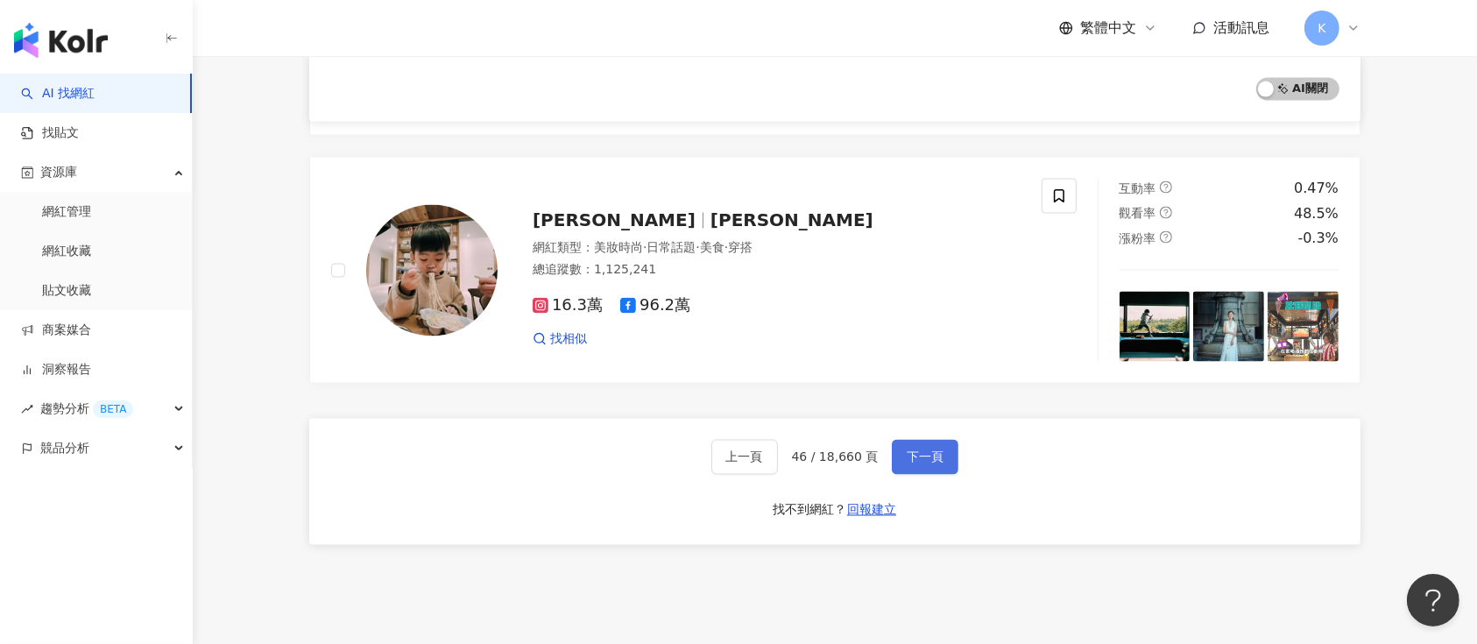
click at [927, 450] on span "下一頁" at bounding box center [925, 457] width 37 height 14
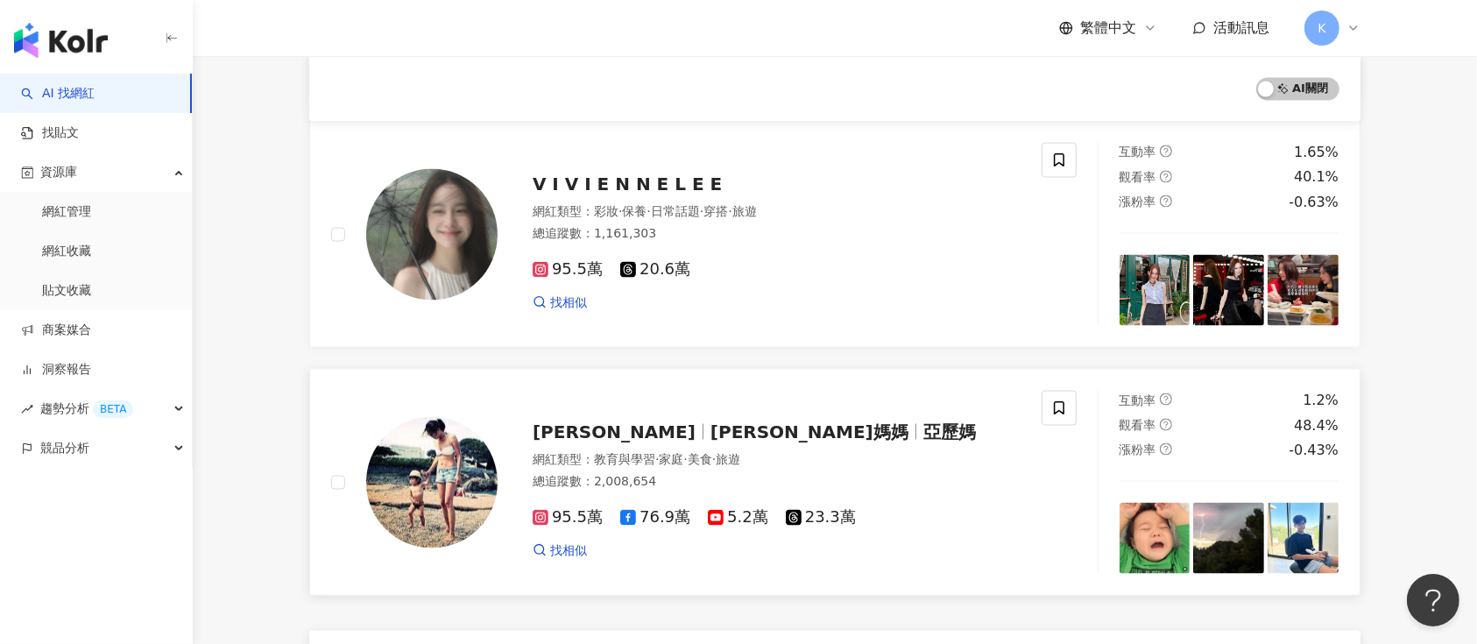
scroll to position [2537, 0]
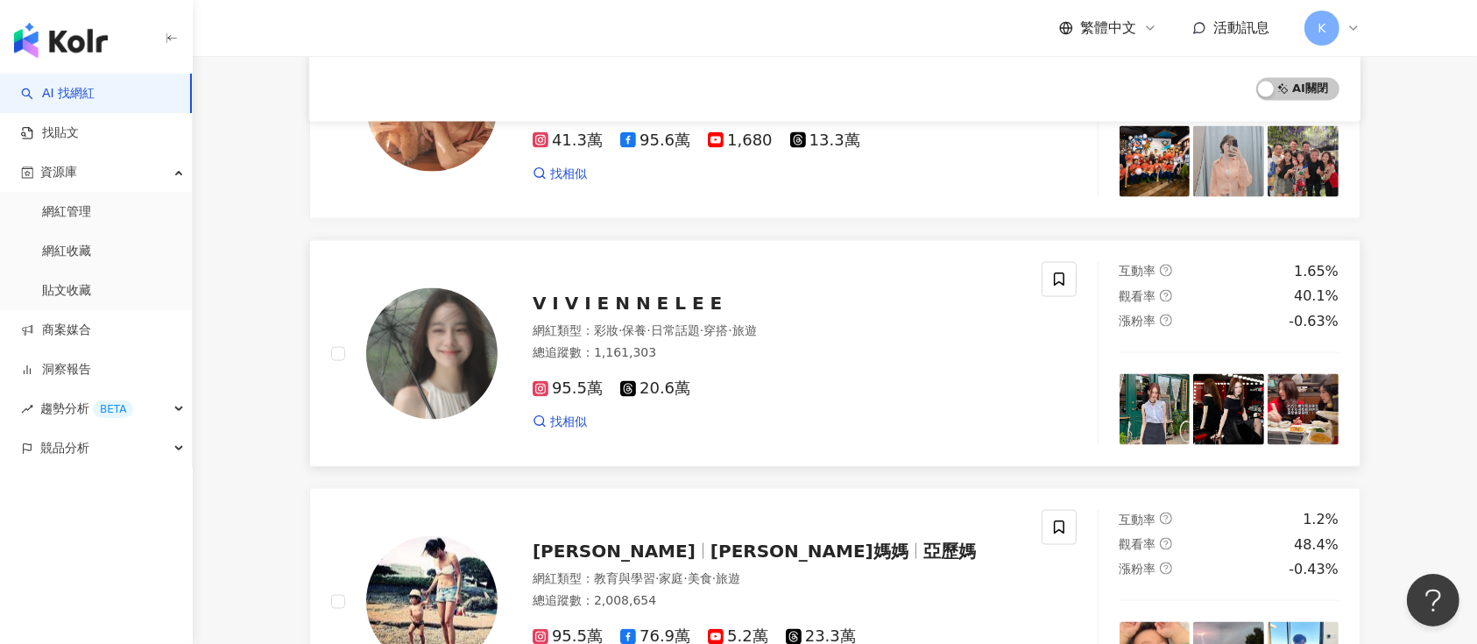
click at [589, 293] on span "V I V I E N N E L E E" at bounding box center [627, 303] width 189 height 21
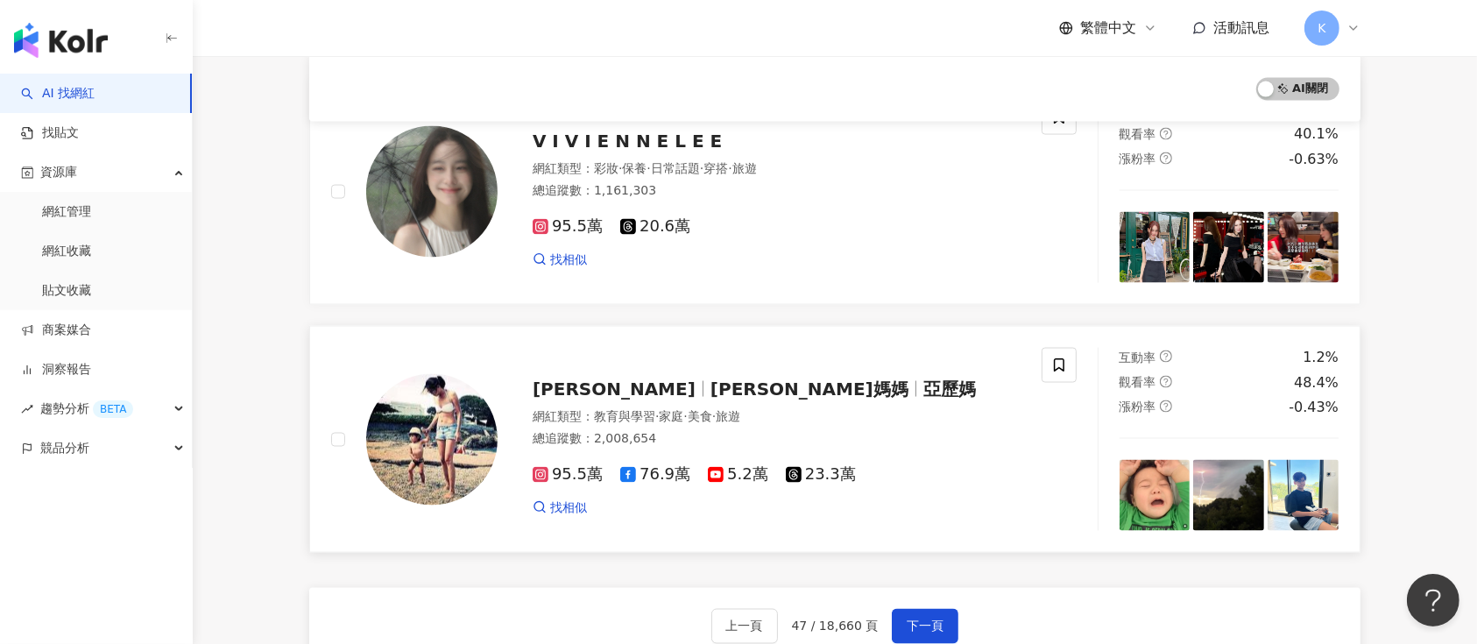
scroll to position [2770, 0]
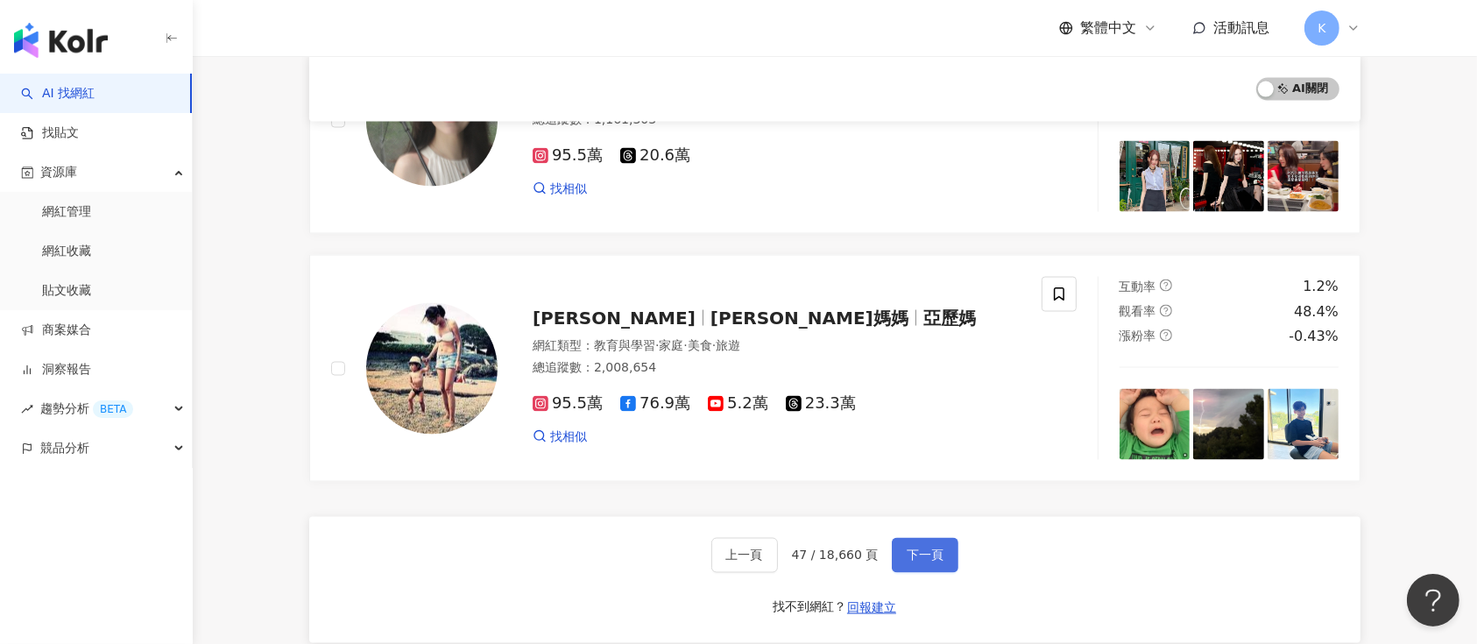
click at [928, 564] on button "下一頁" at bounding box center [925, 555] width 67 height 35
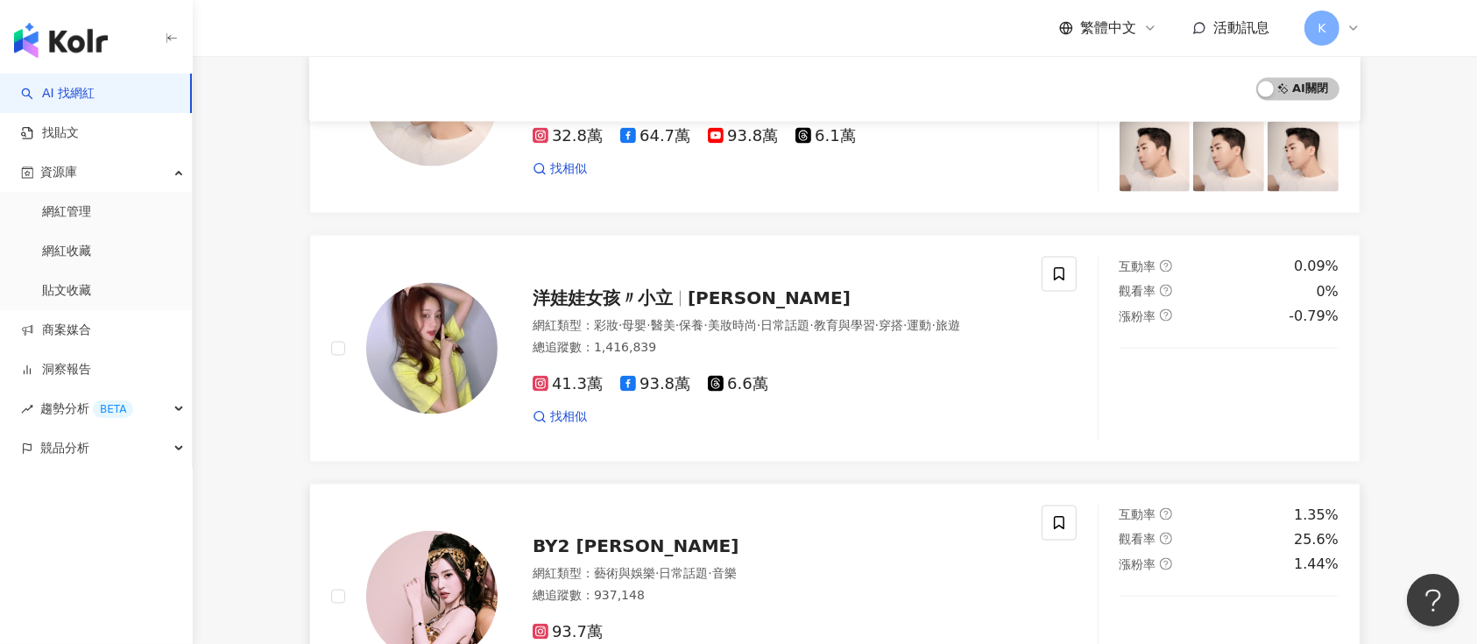
scroll to position [2457, 0]
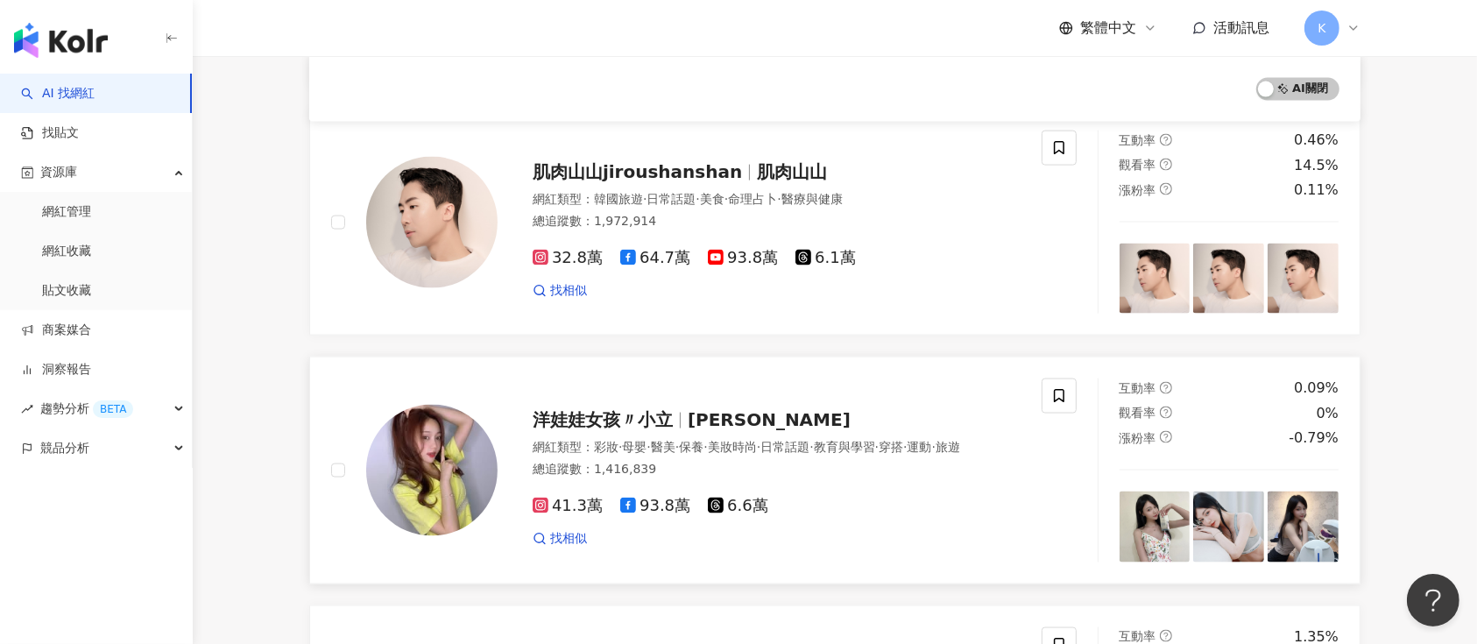
click at [570, 424] on span "洋娃娃女孩〃小立" at bounding box center [603, 419] width 140 height 21
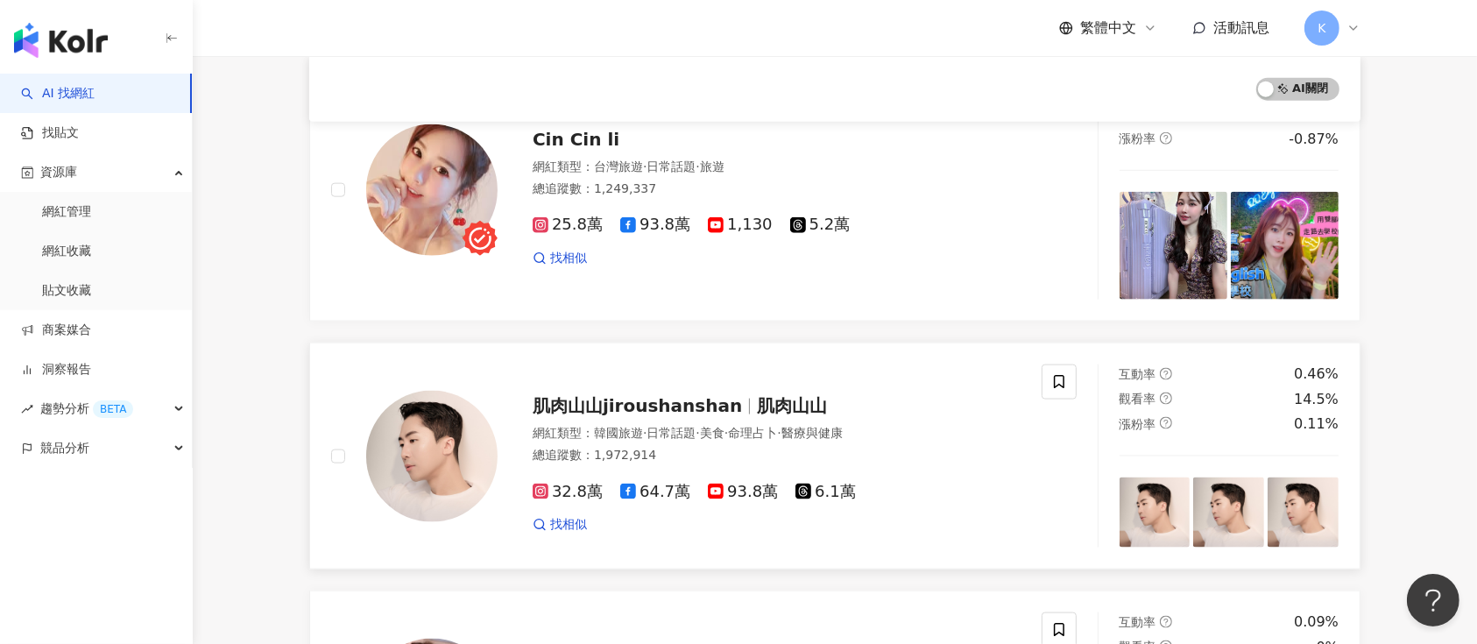
scroll to position [2107, 0]
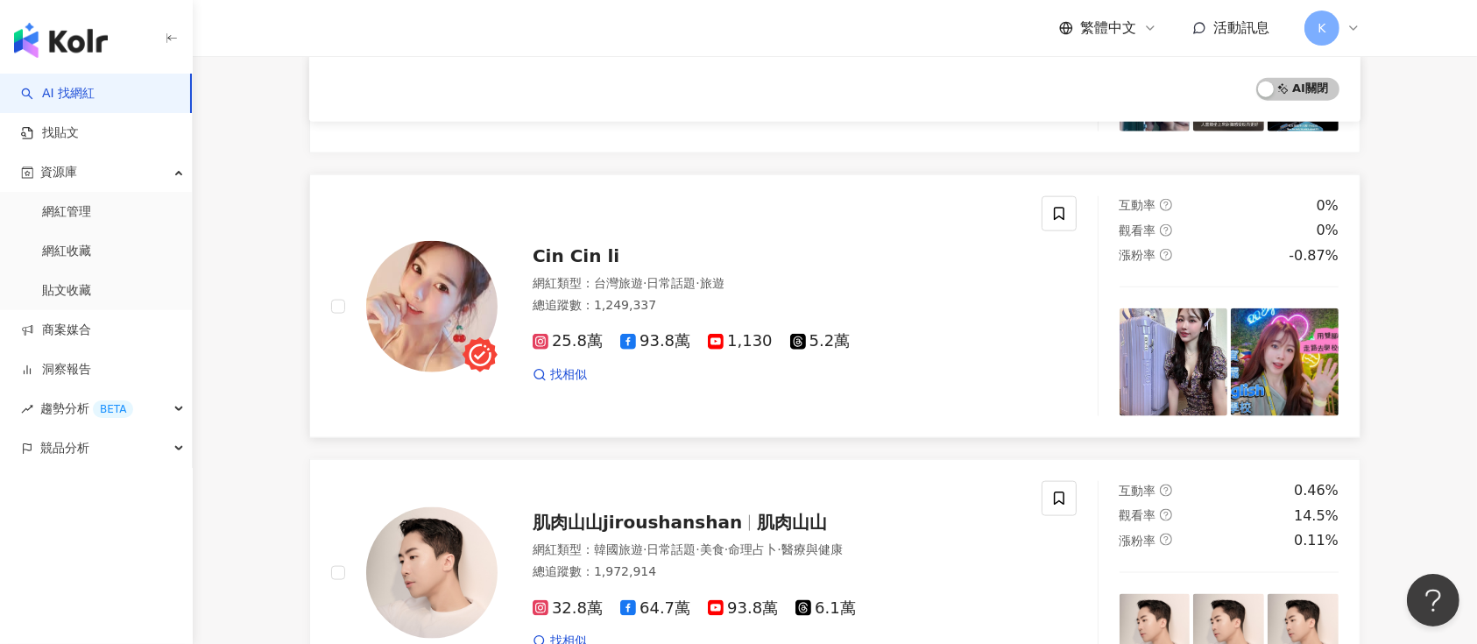
click at [540, 222] on div "Cin Cin li 網紅類型 ： 台灣旅遊 · 日常話題 · 旅遊 總追蹤數 ： 1,249,337 25.8萬 93.8萬 1,130 5.2萬 找相似" at bounding box center [686, 306] width 710 height 220
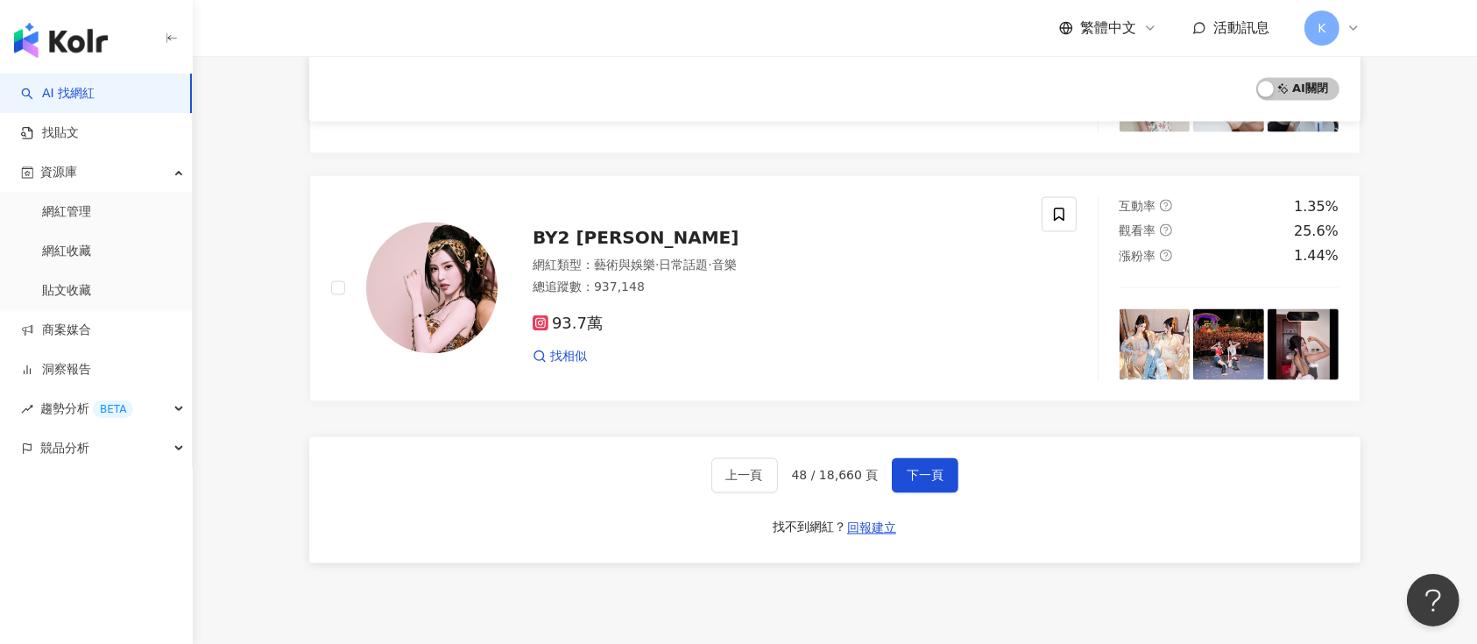
scroll to position [2924, 0]
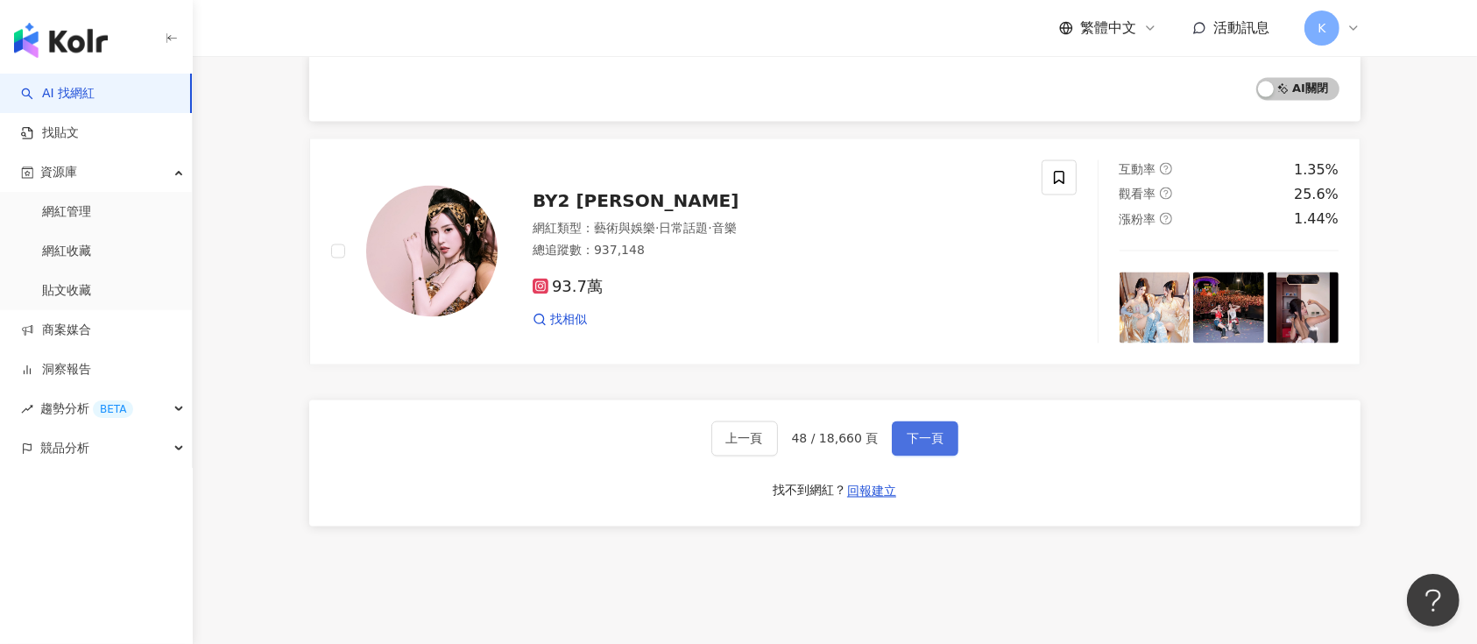
click at [916, 434] on span "下一頁" at bounding box center [925, 439] width 37 height 14
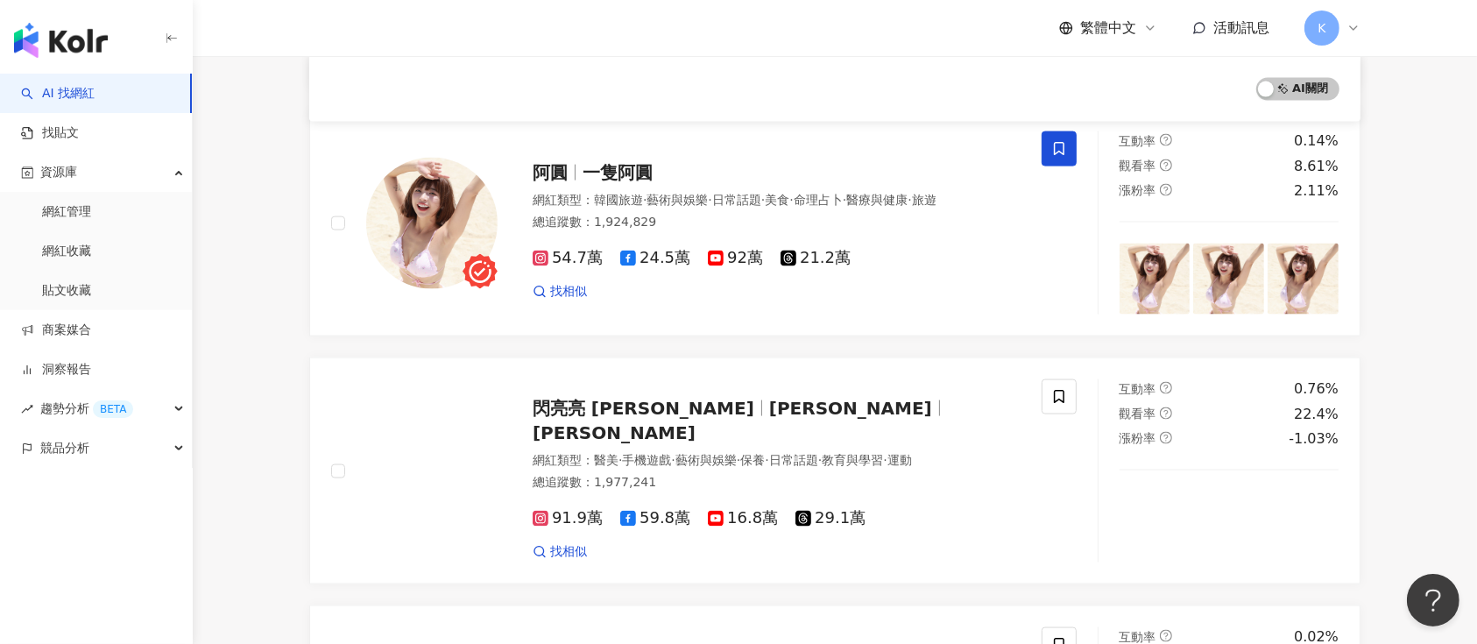
scroll to position [2354, 0]
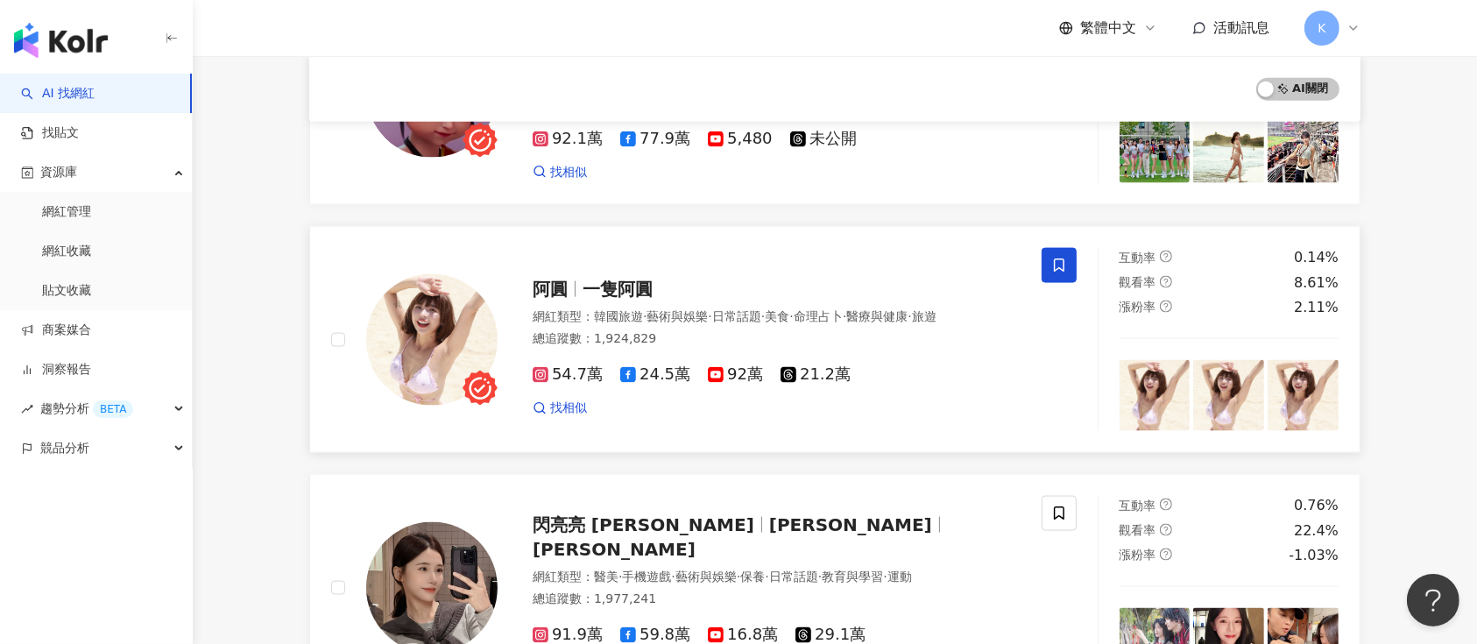
click at [621, 271] on div "阿圓 一隻阿圓 網紅類型 ： 韓國旅遊 · 藝術與娛樂 · 日常話題 · 美食 · 命理占卜 · 醫療與健康 · 旅遊 總追蹤數 ： 1,924,829 54…" at bounding box center [759, 339] width 523 height 153
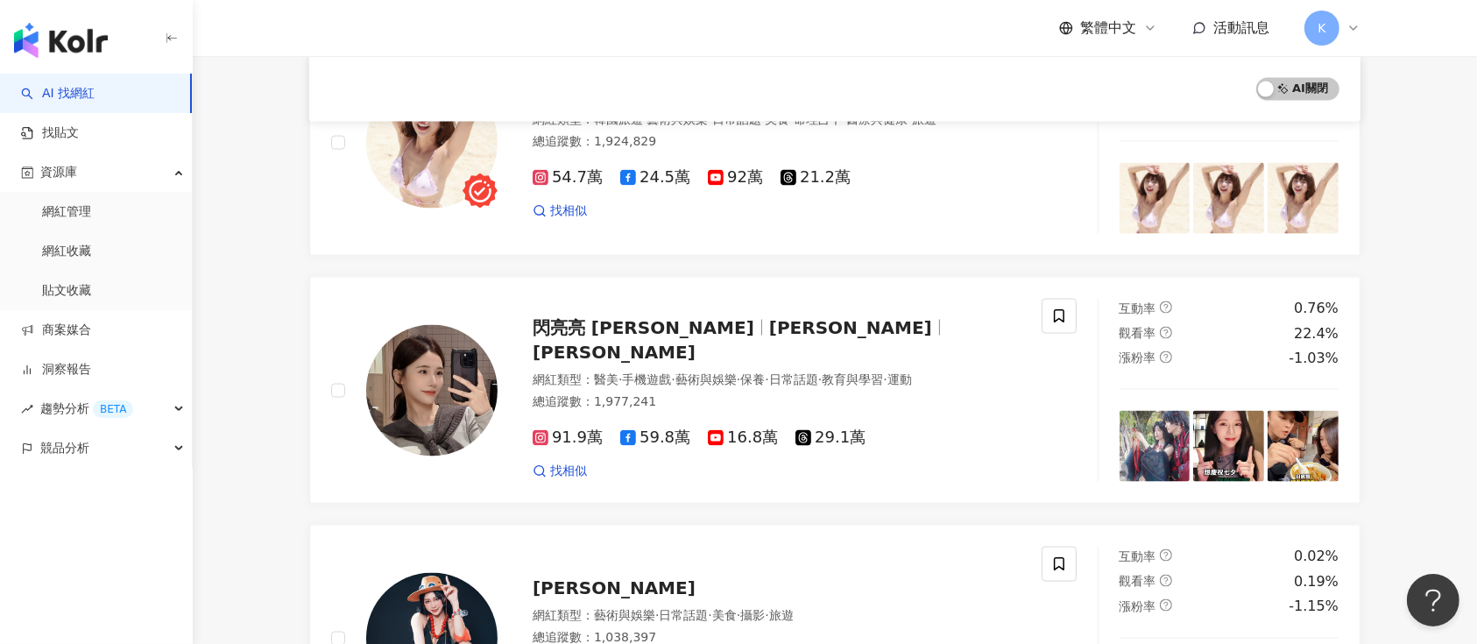
scroll to position [2587, 0]
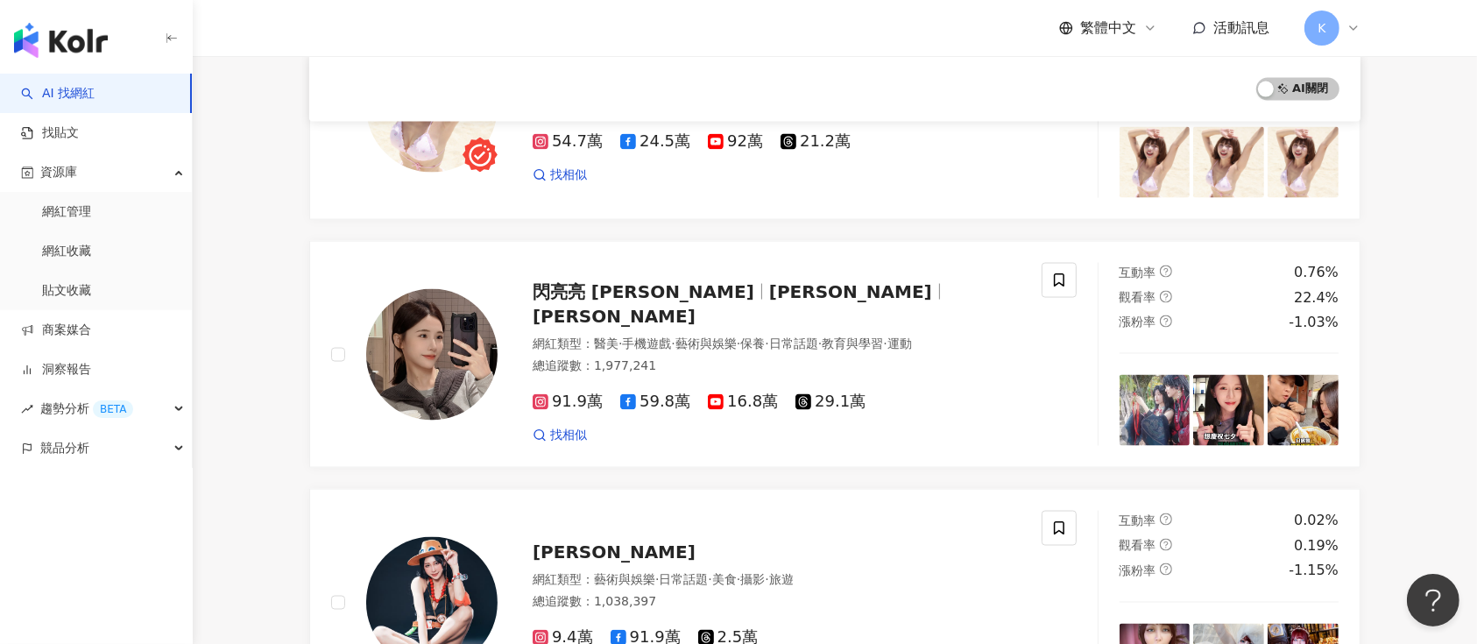
click at [611, 302] on span "閃亮亮 Iris" at bounding box center [644, 291] width 222 height 21
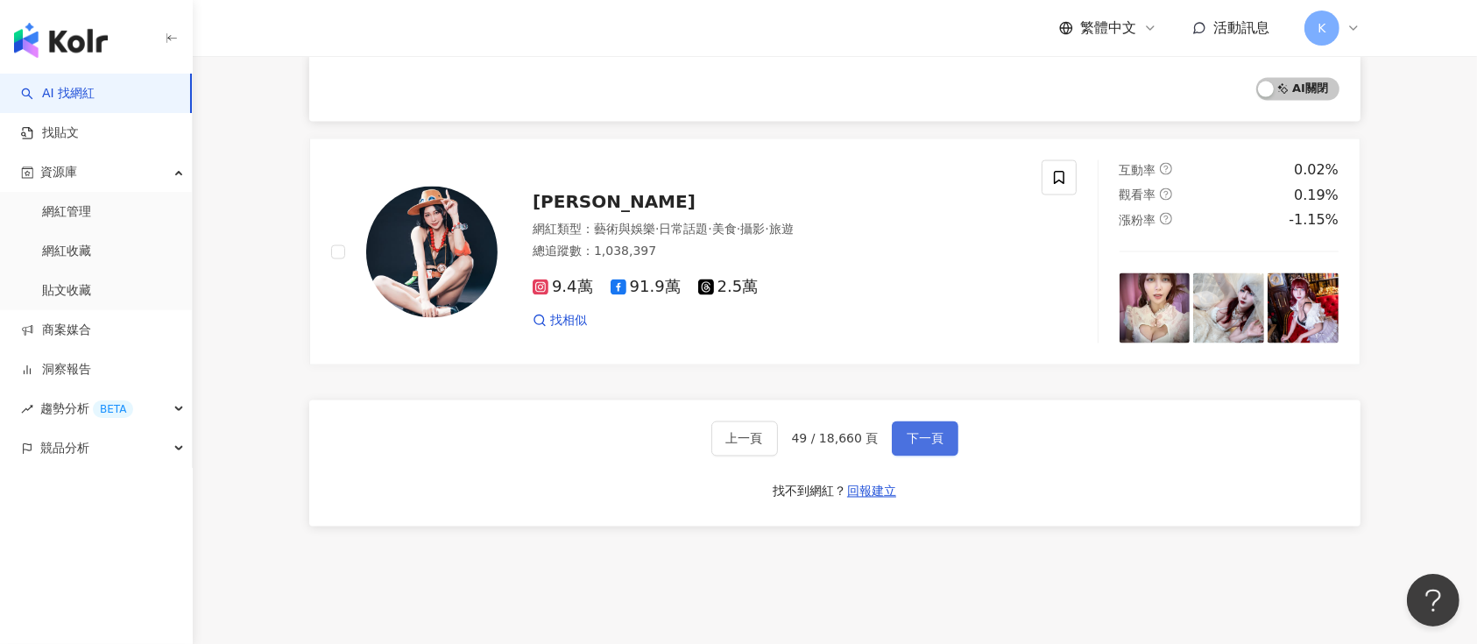
click at [932, 439] on span "下一頁" at bounding box center [925, 439] width 37 height 14
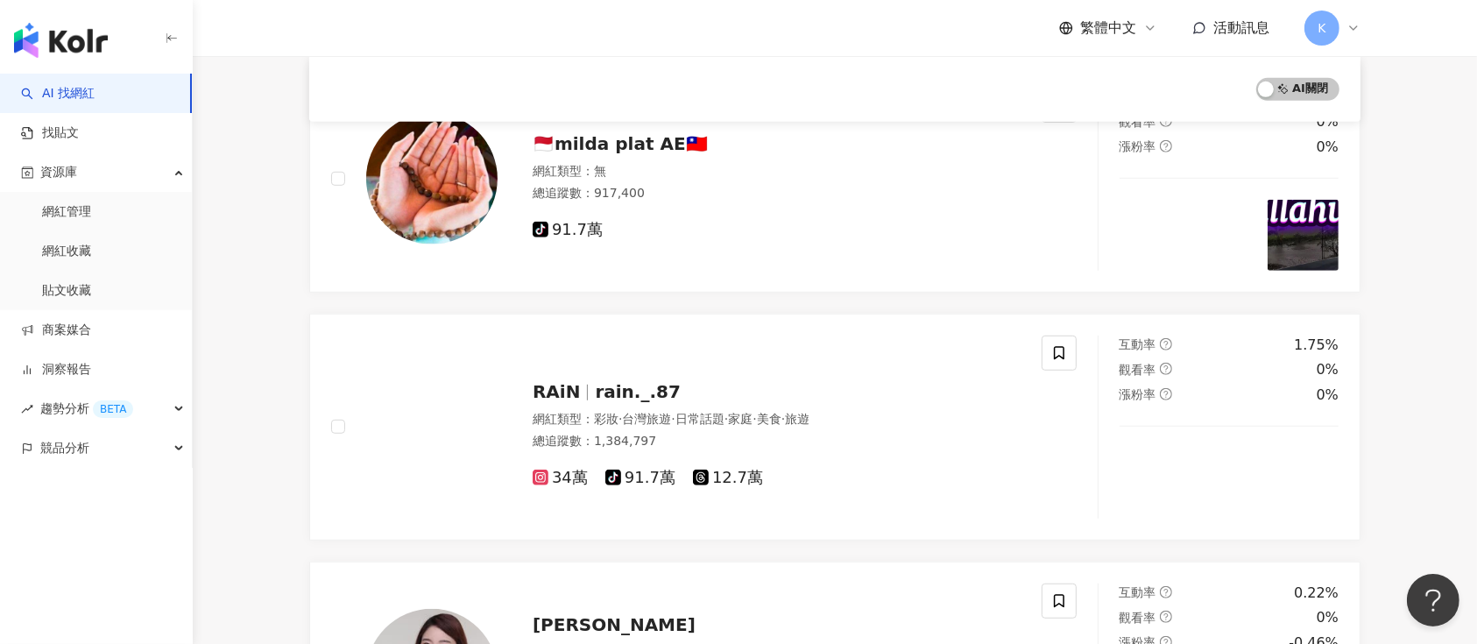
scroll to position [2887, 0]
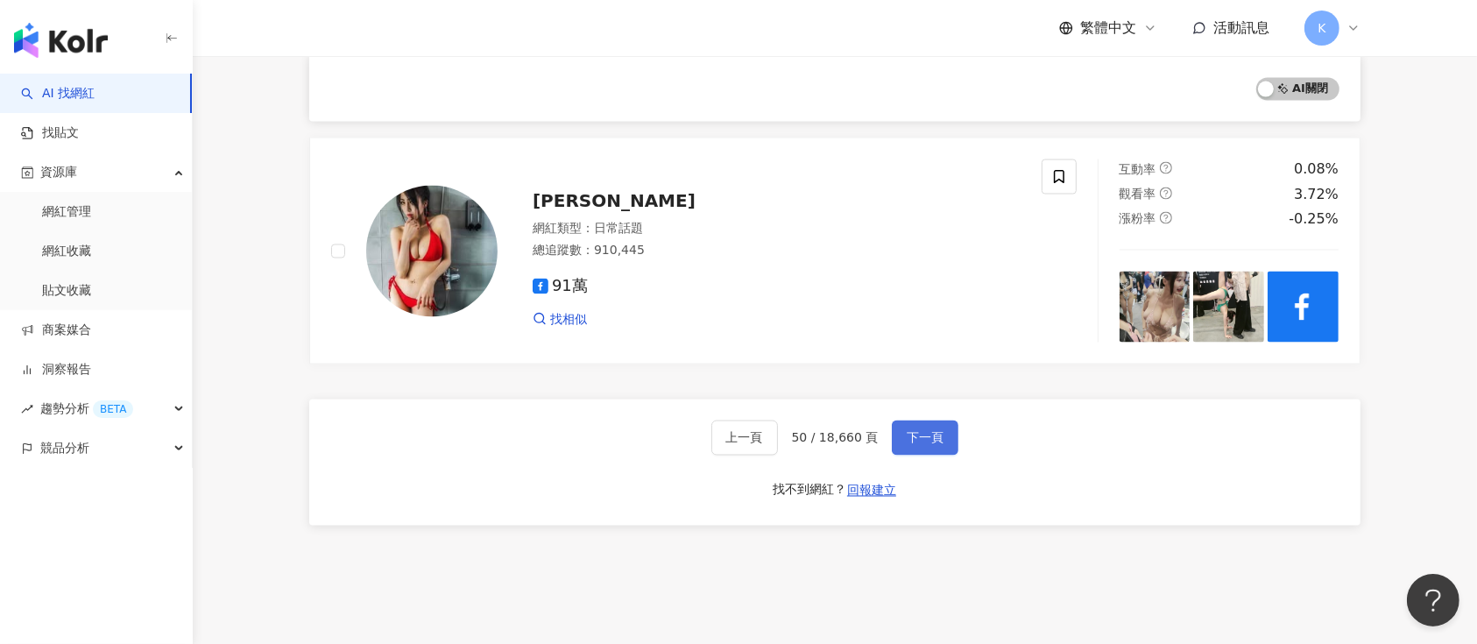
click at [932, 443] on button "下一頁" at bounding box center [925, 437] width 67 height 35
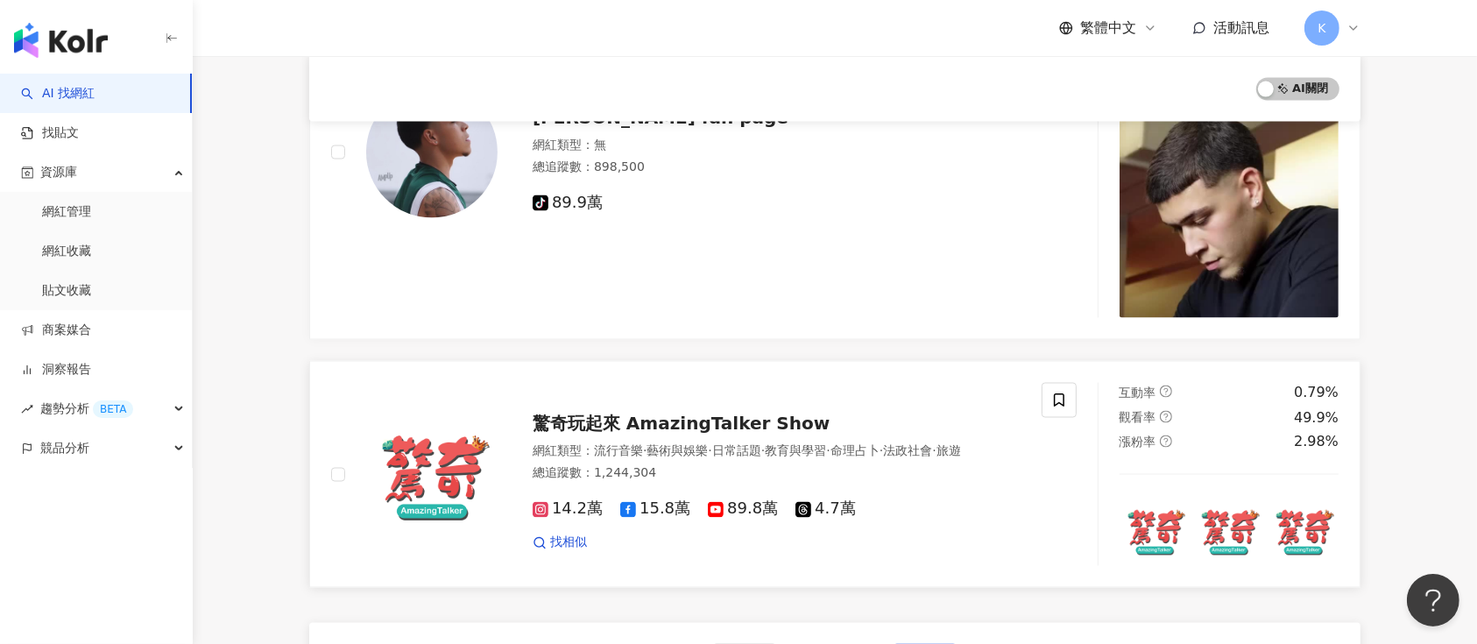
scroll to position [3086, 0]
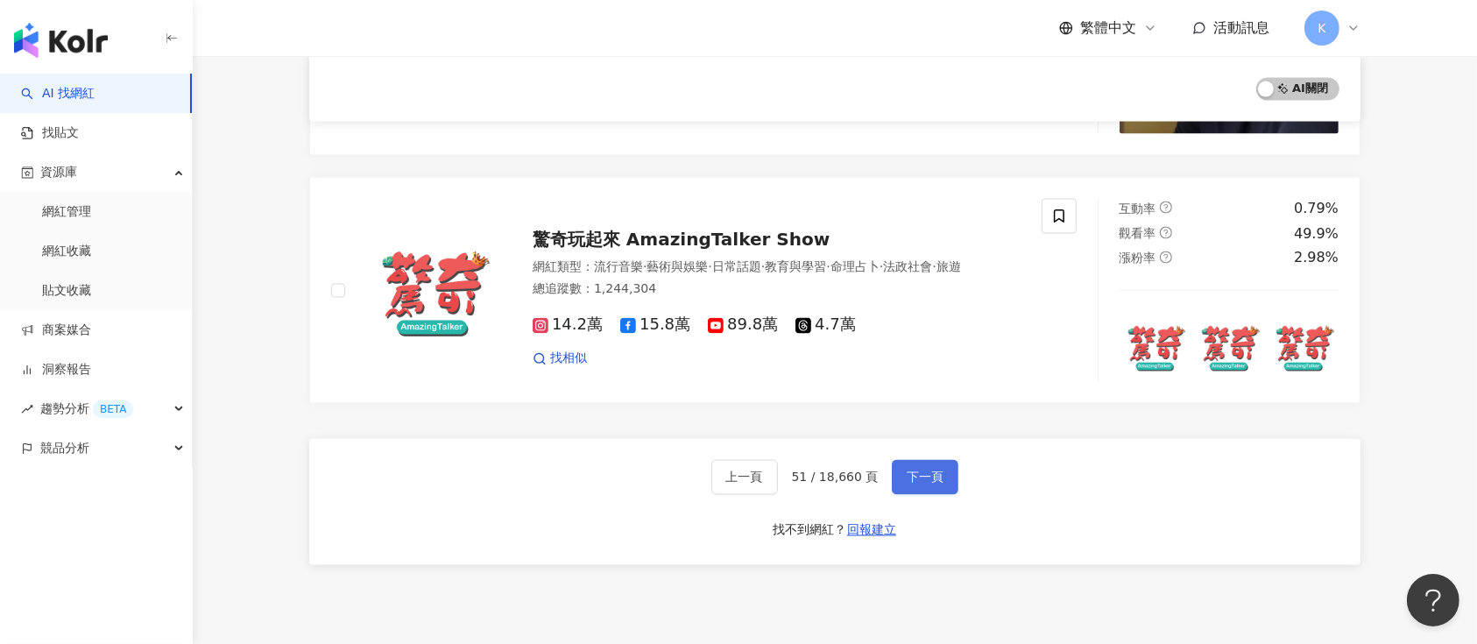
click at [925, 460] on button "下一頁" at bounding box center [925, 477] width 67 height 35
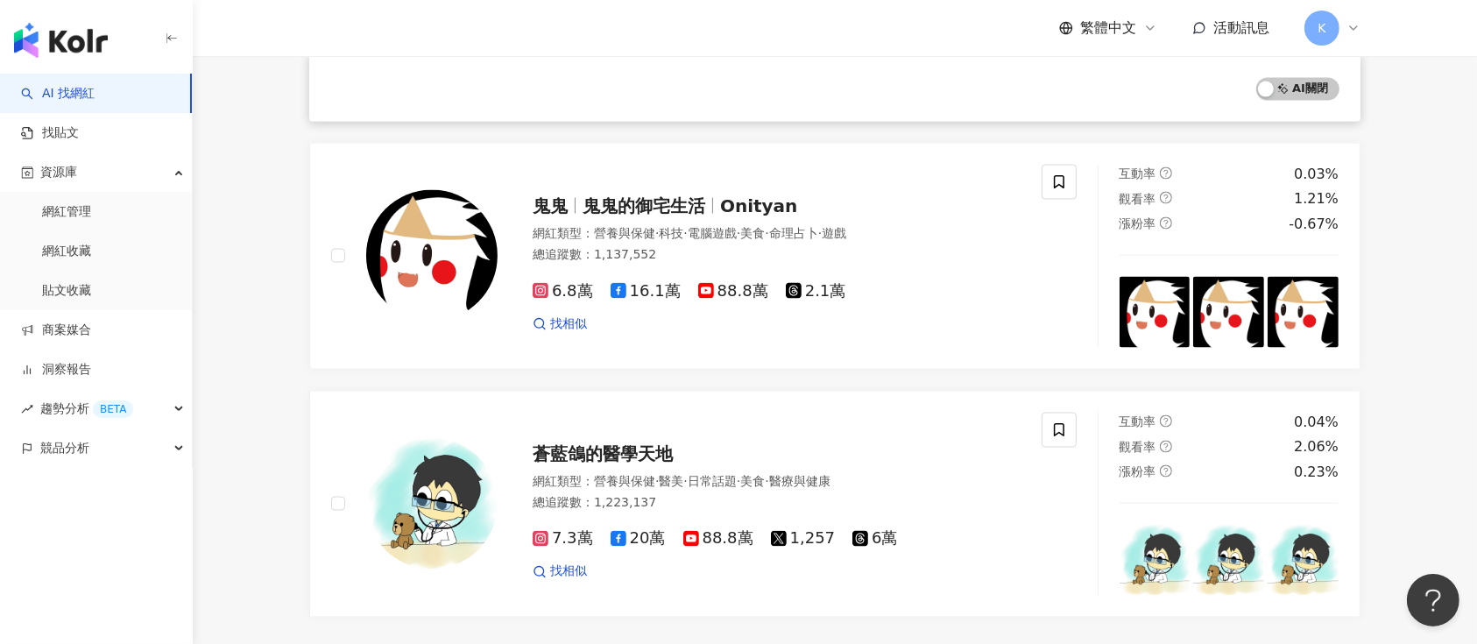
scroll to position [3035, 0]
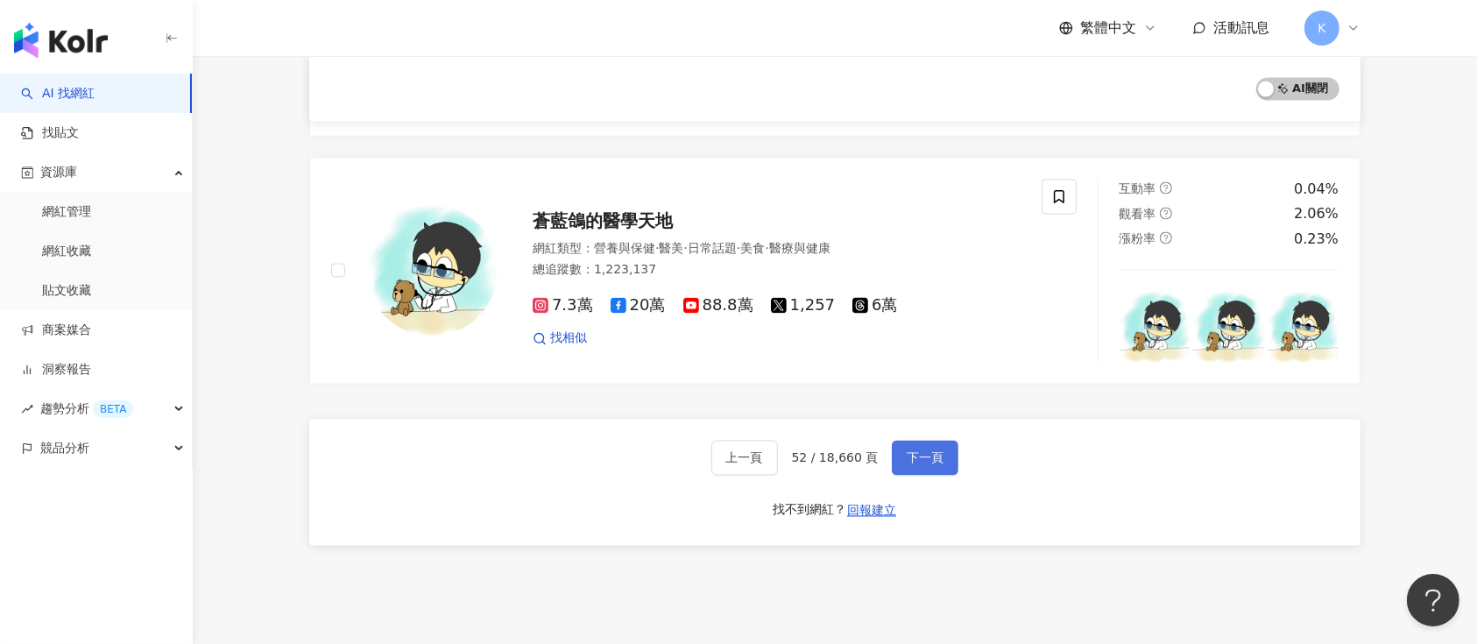
click at [922, 451] on span "下一頁" at bounding box center [925, 458] width 37 height 14
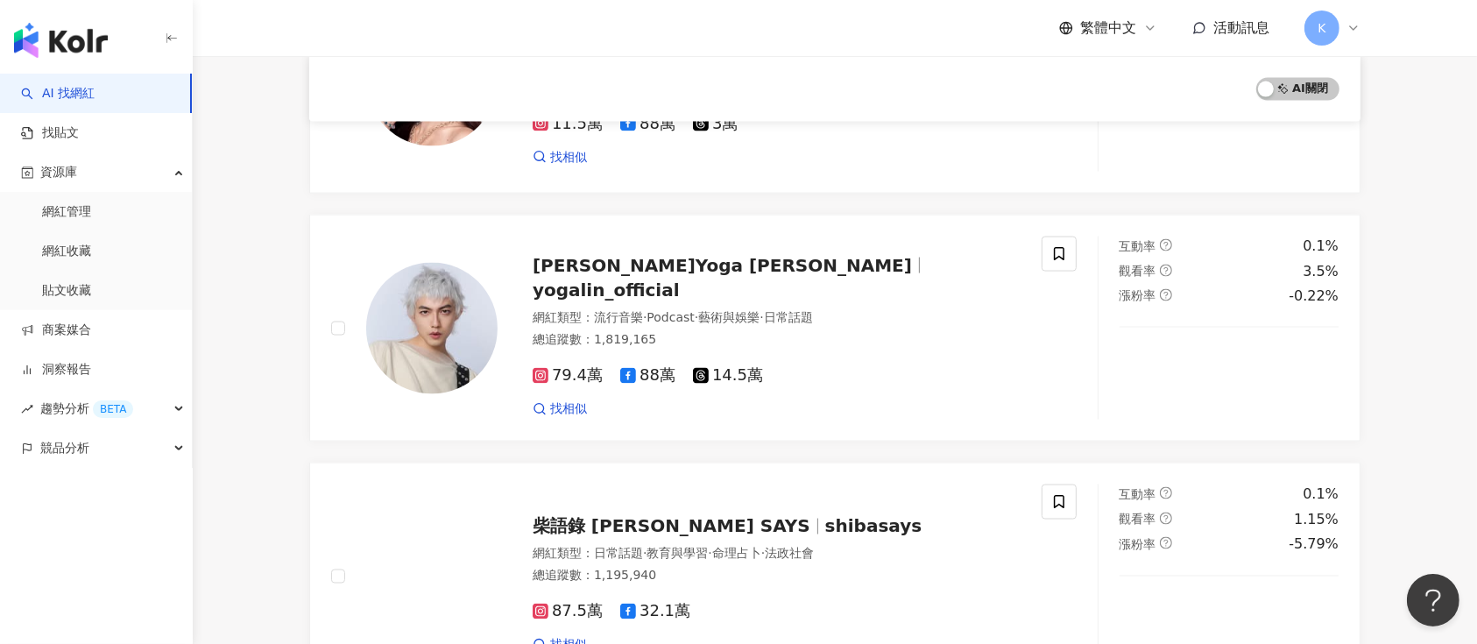
scroll to position [2797, 0]
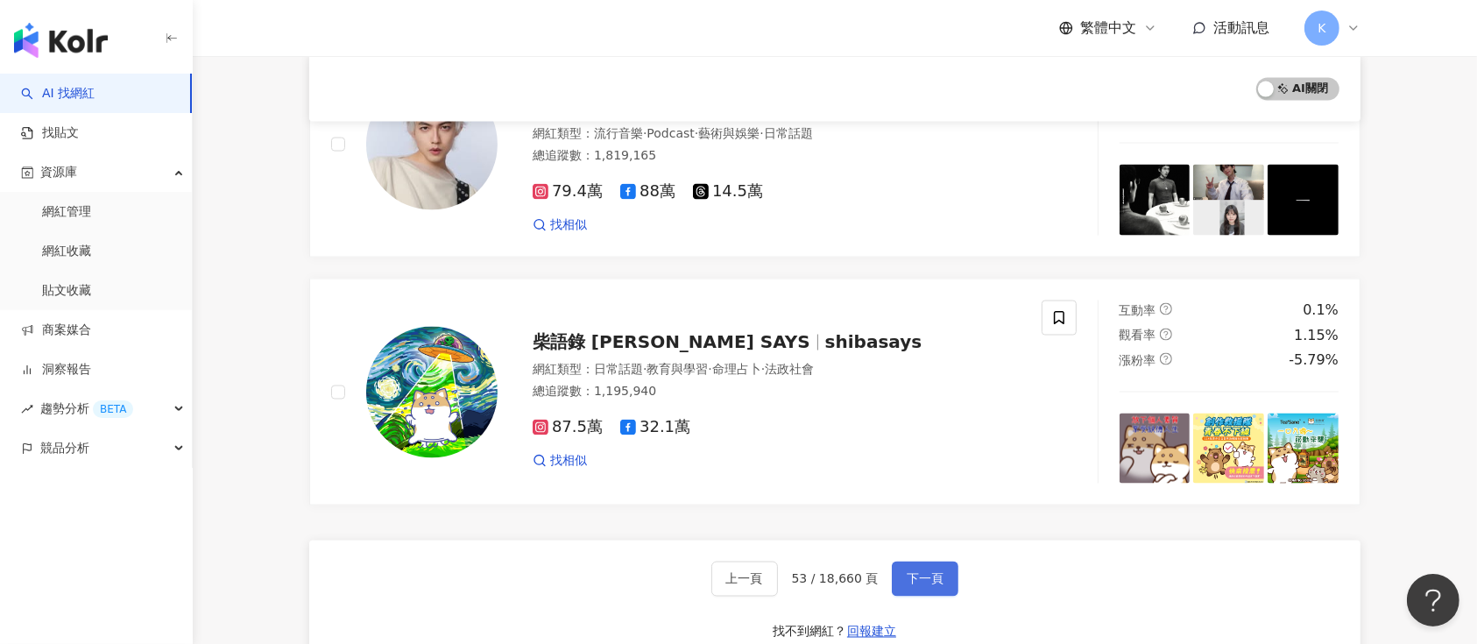
click at [916, 572] on span "下一頁" at bounding box center [925, 579] width 37 height 14
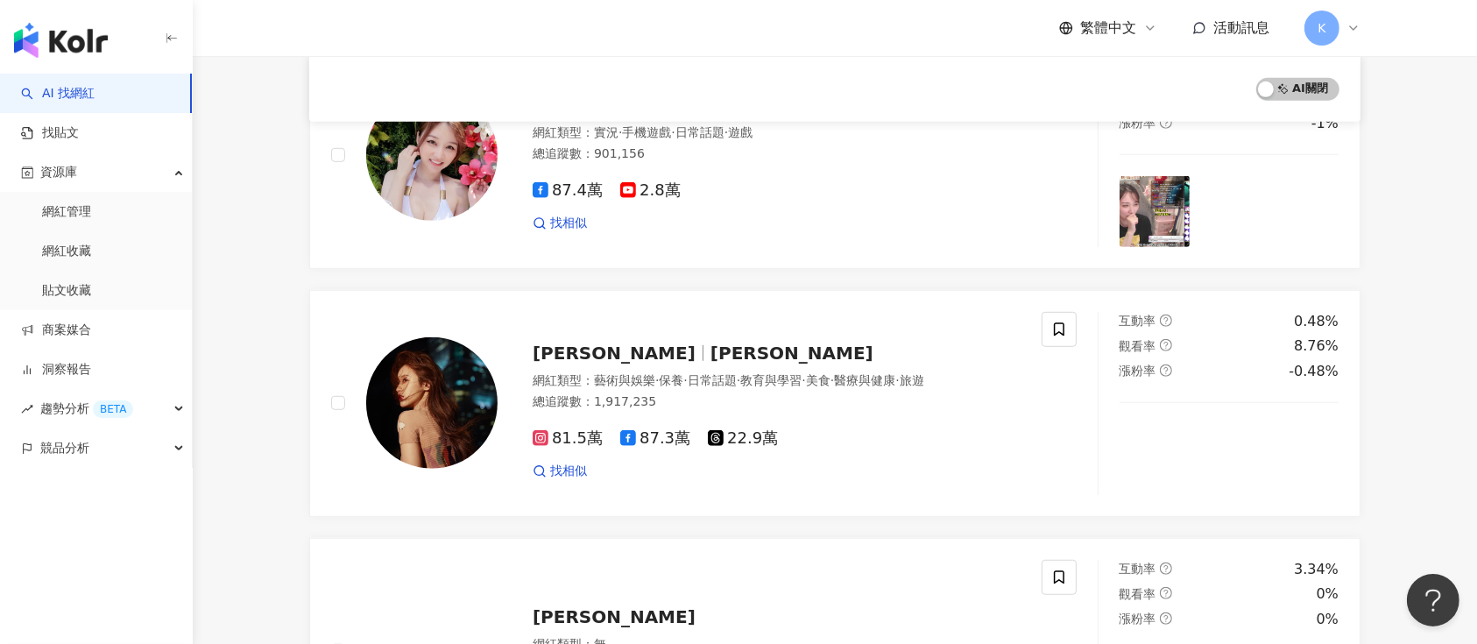
scroll to position [883, 0]
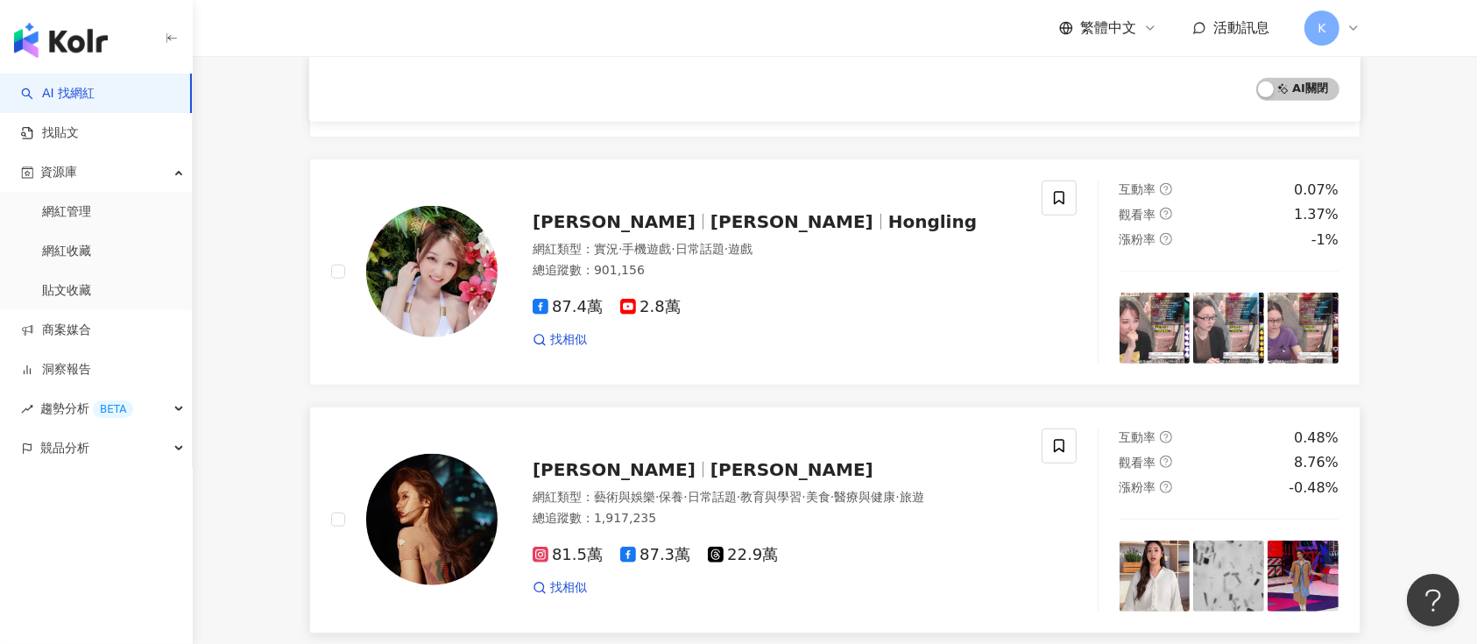
click at [540, 453] on div "吳姍儒 Sandy Wu 網紅類型 ： 藝術與娛樂 · 保養 · 日常話題 · 教育與學習 · 美食 · 醫療與健康 · 旅遊 總追蹤數 ： 1,917,23…" at bounding box center [759, 519] width 523 height 153
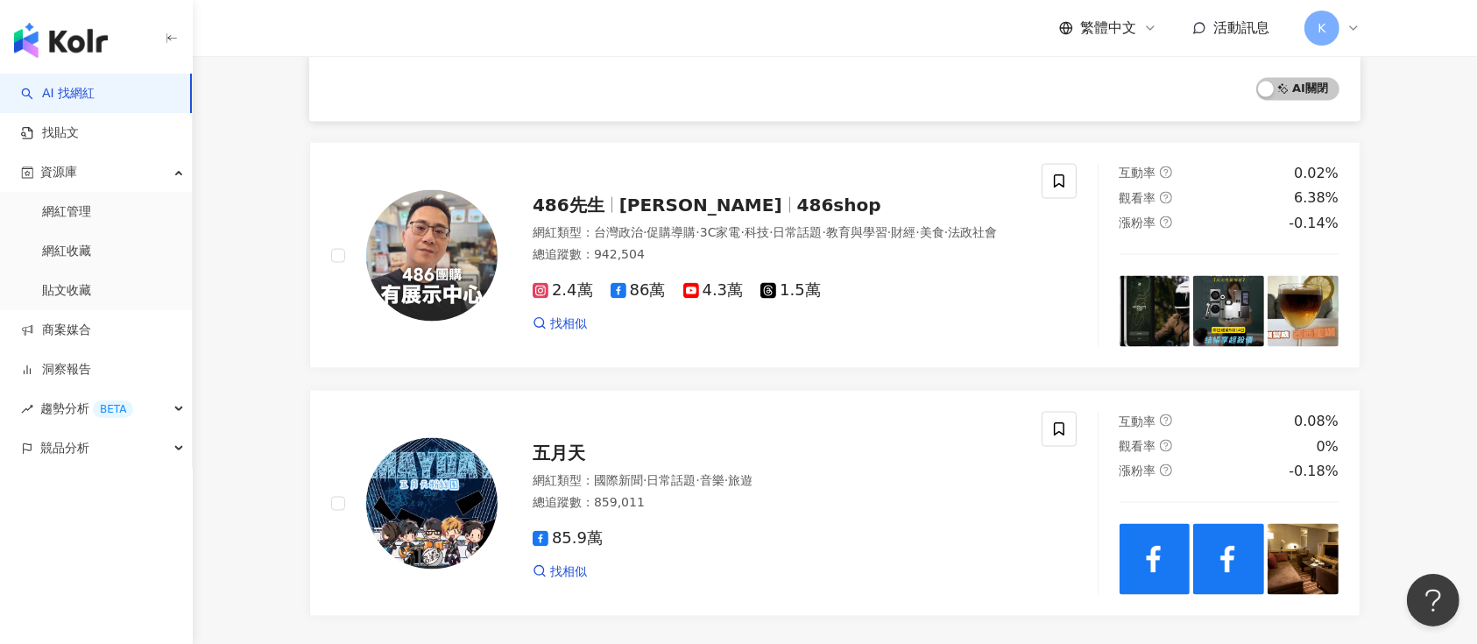
scroll to position [2868, 0]
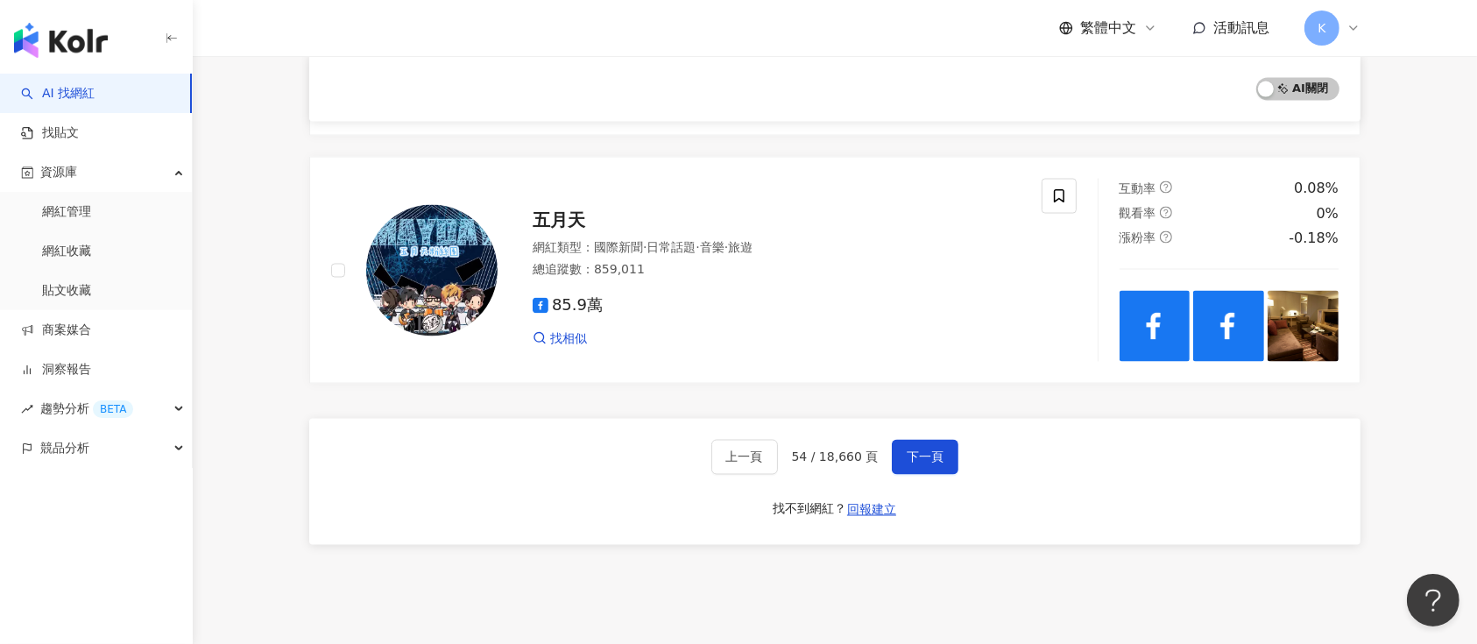
click at [914, 439] on div "上一頁 54 / 18,660 頁 下一頁 找不到網紅？ 回報建立" at bounding box center [834, 482] width 1051 height 126
click at [914, 454] on span "下一頁" at bounding box center [925, 457] width 37 height 14
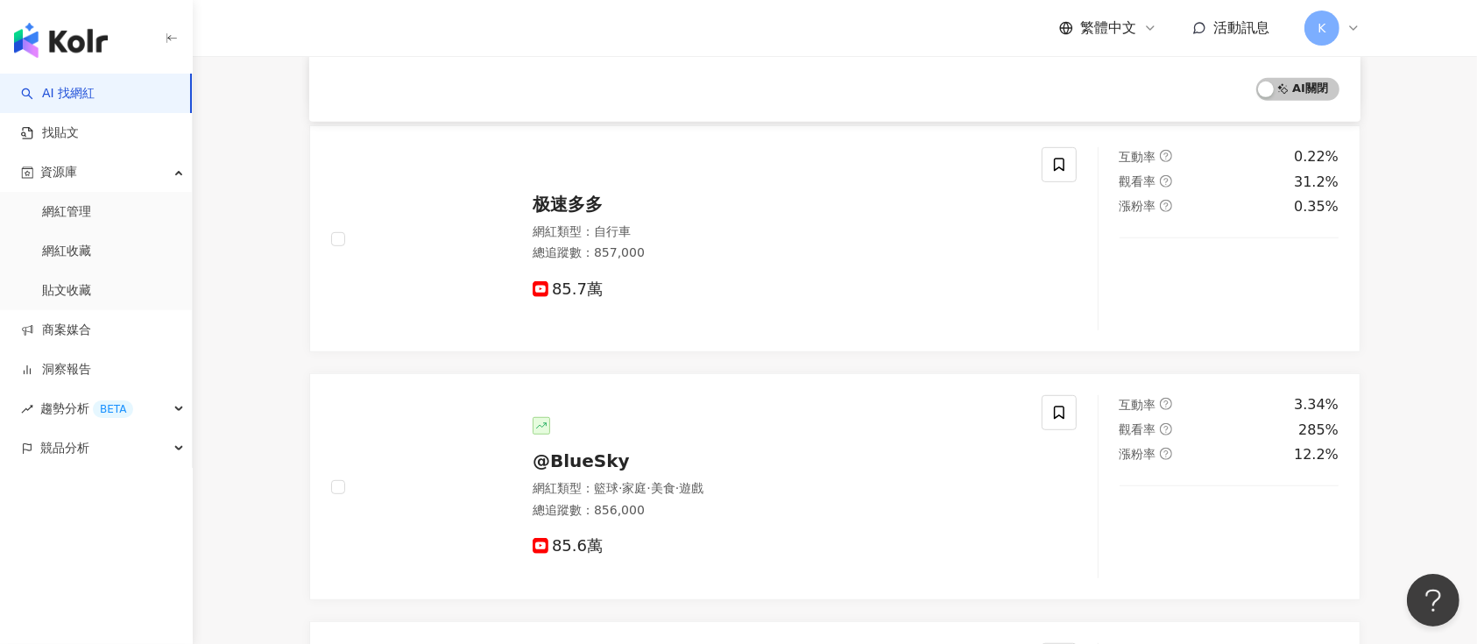
scroll to position [2901, 0]
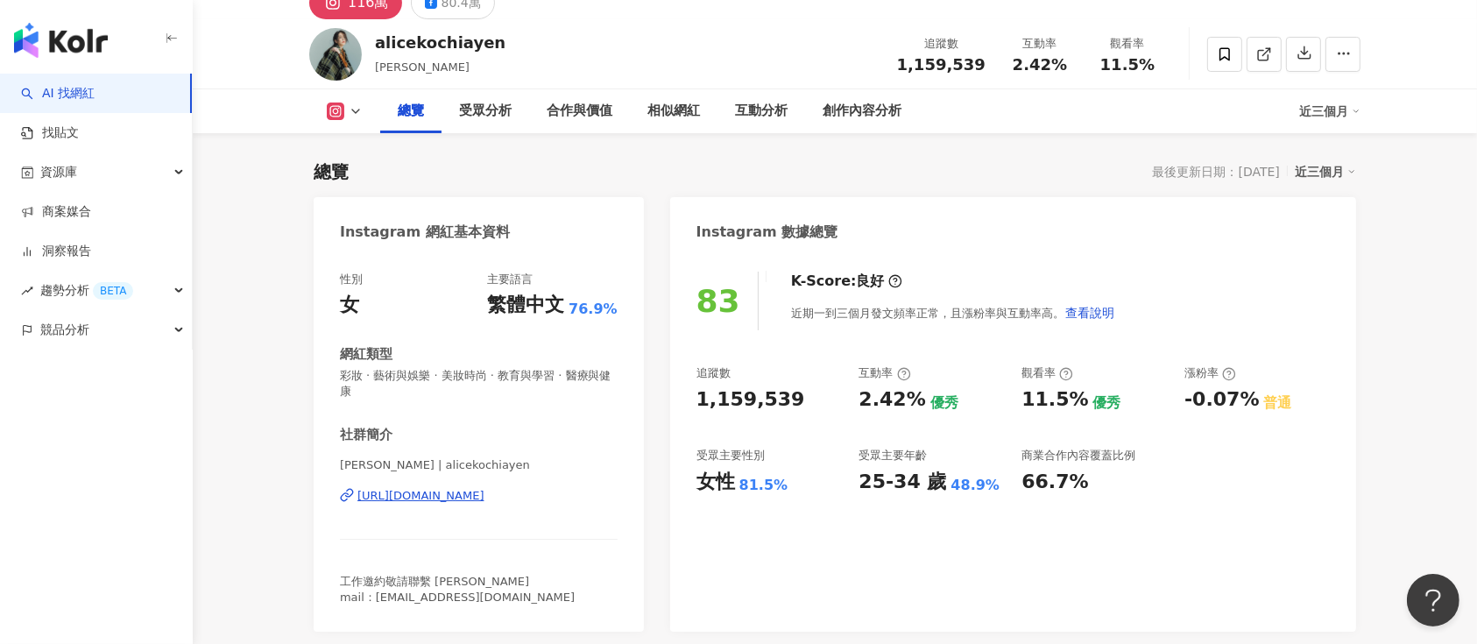
scroll to position [116, 0]
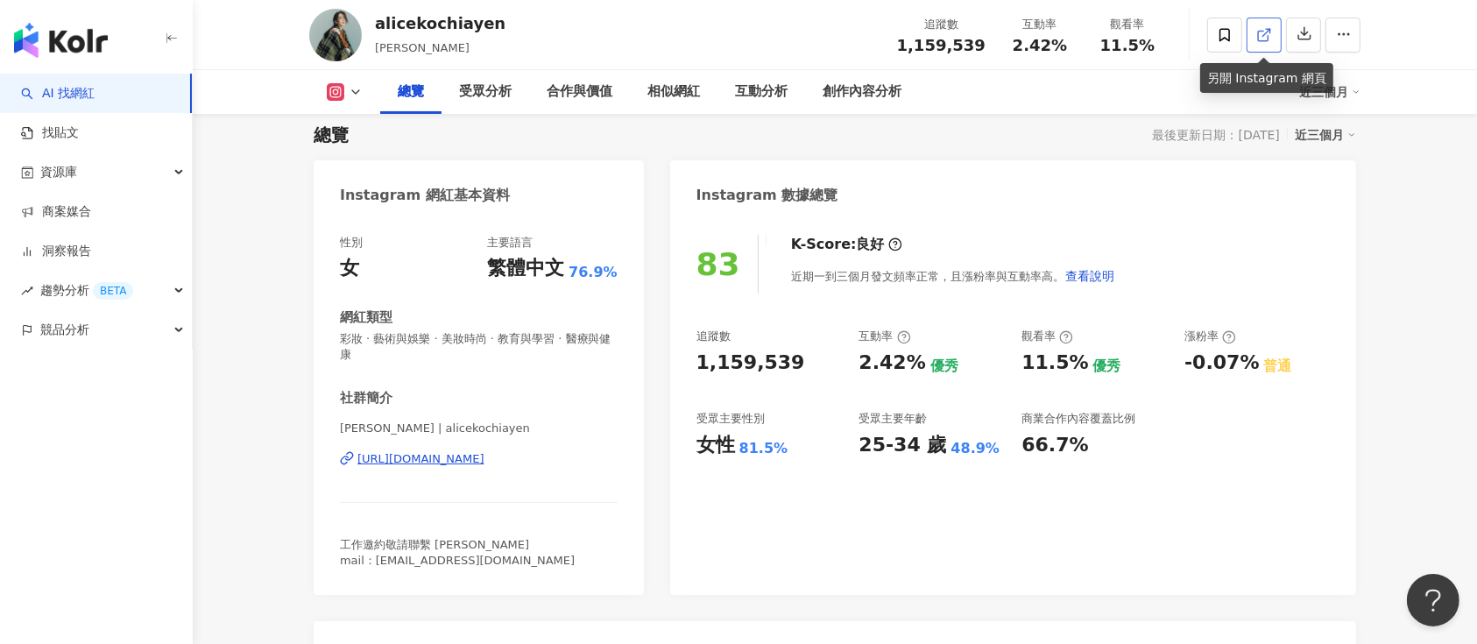
click at [1263, 32] on icon at bounding box center [1264, 35] width 16 height 16
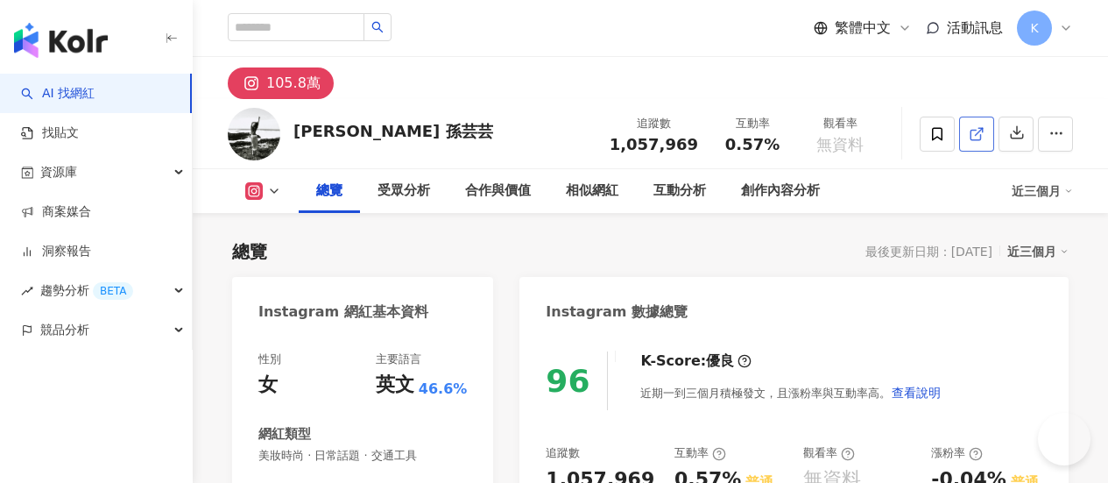
click at [994, 122] on link at bounding box center [976, 133] width 35 height 35
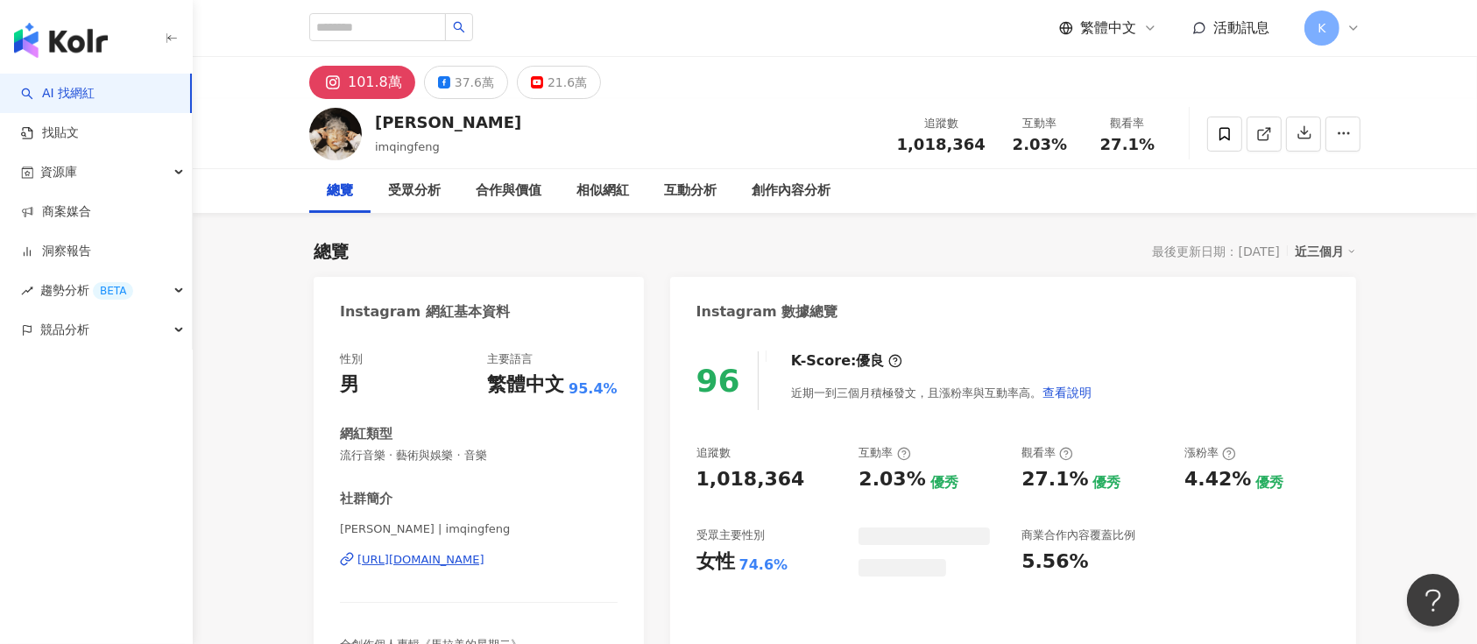
click at [1260, 131] on icon at bounding box center [1264, 134] width 16 height 16
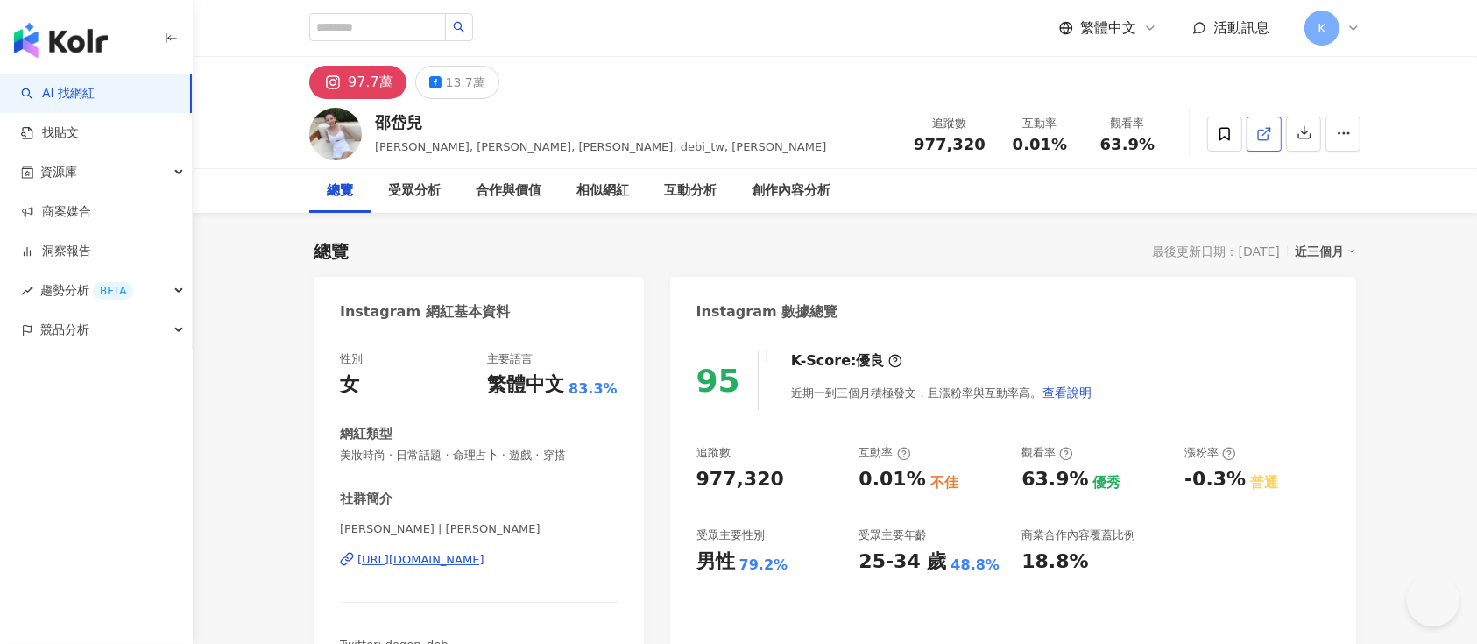
click at [1107, 125] on link at bounding box center [1263, 133] width 35 height 35
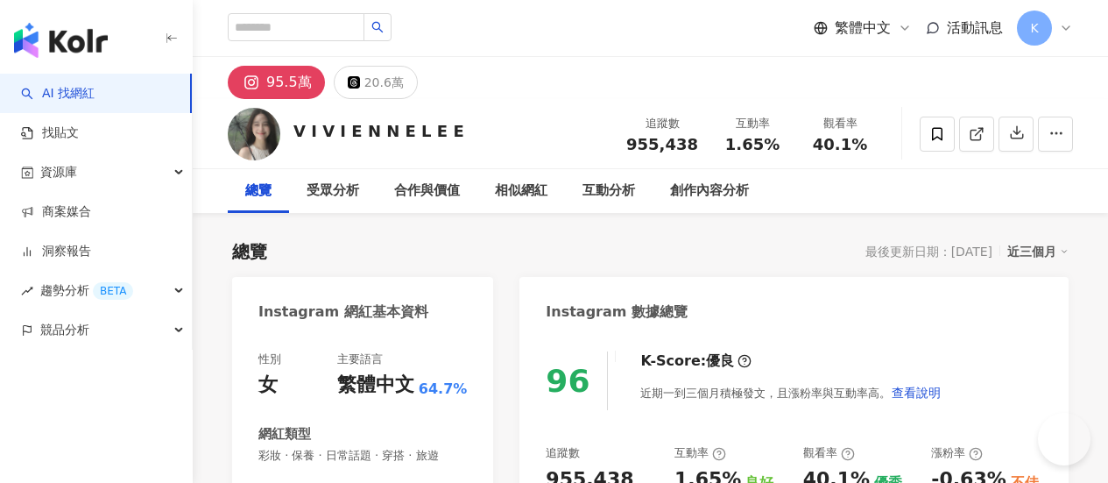
click at [994, 122] on link at bounding box center [976, 133] width 35 height 35
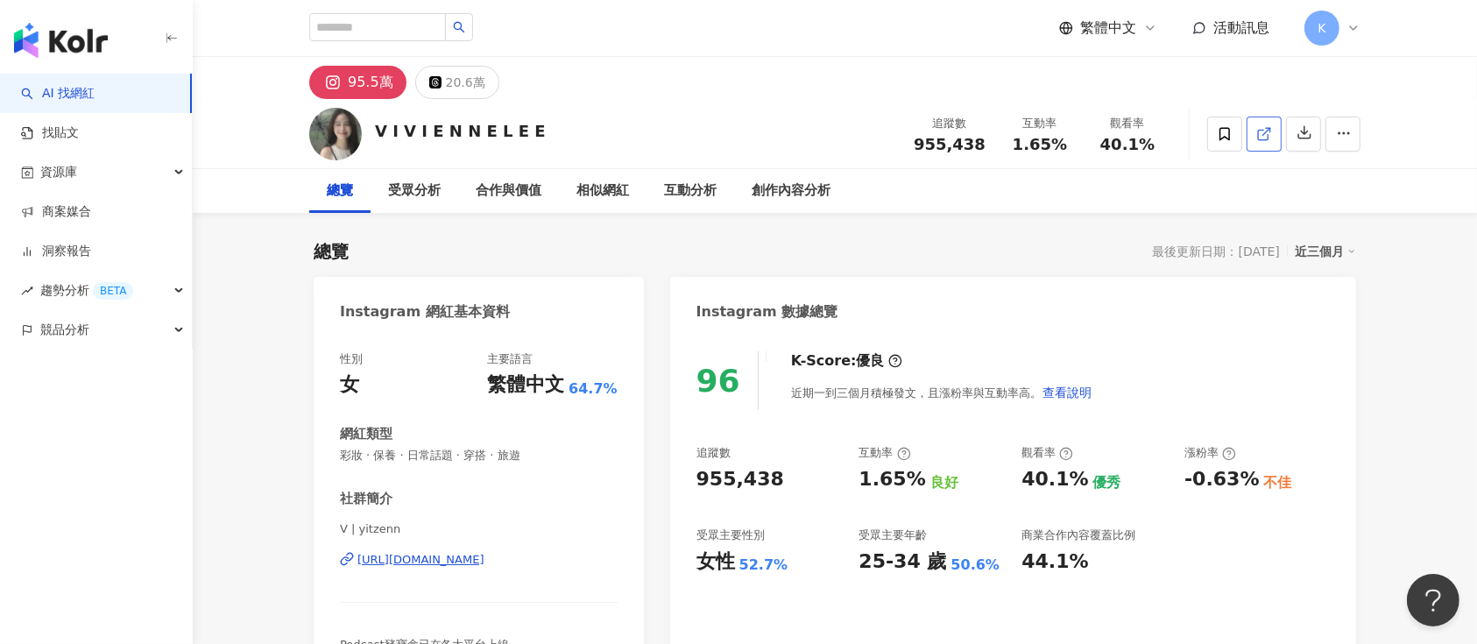
click at [1107, 135] on link at bounding box center [1263, 133] width 35 height 35
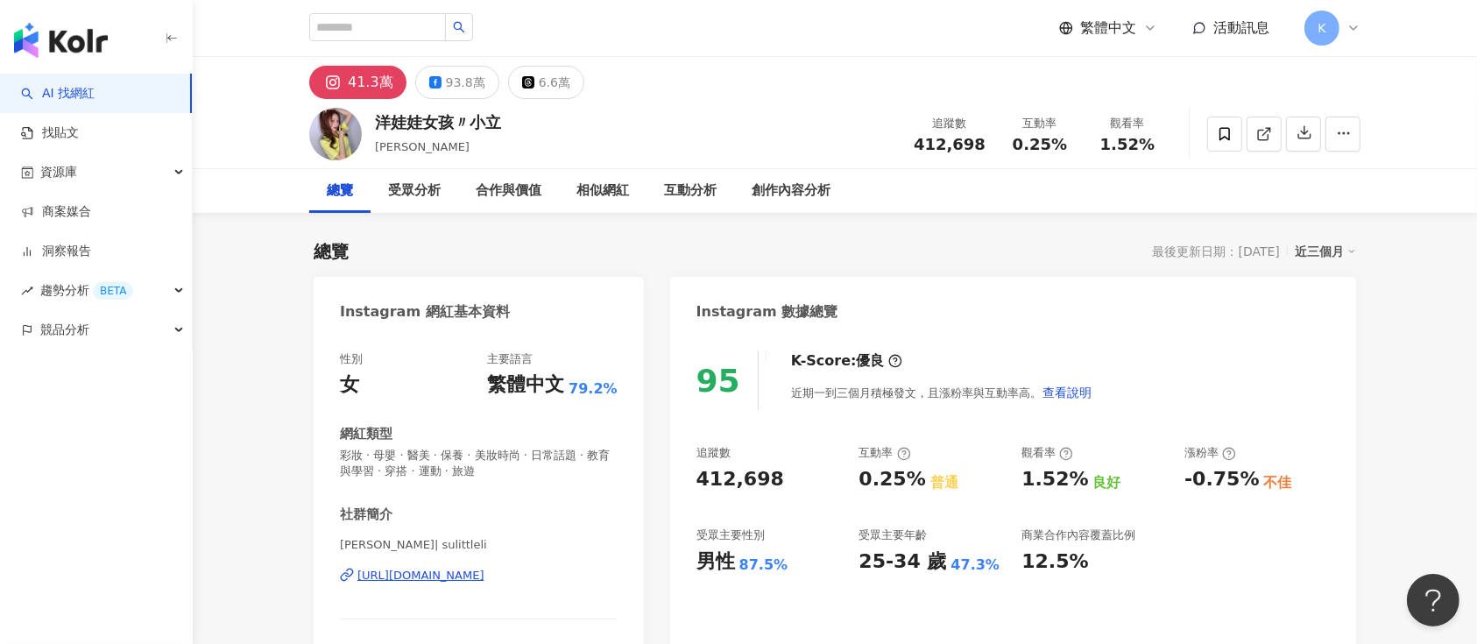
click at [1107, 129] on link at bounding box center [1263, 133] width 35 height 35
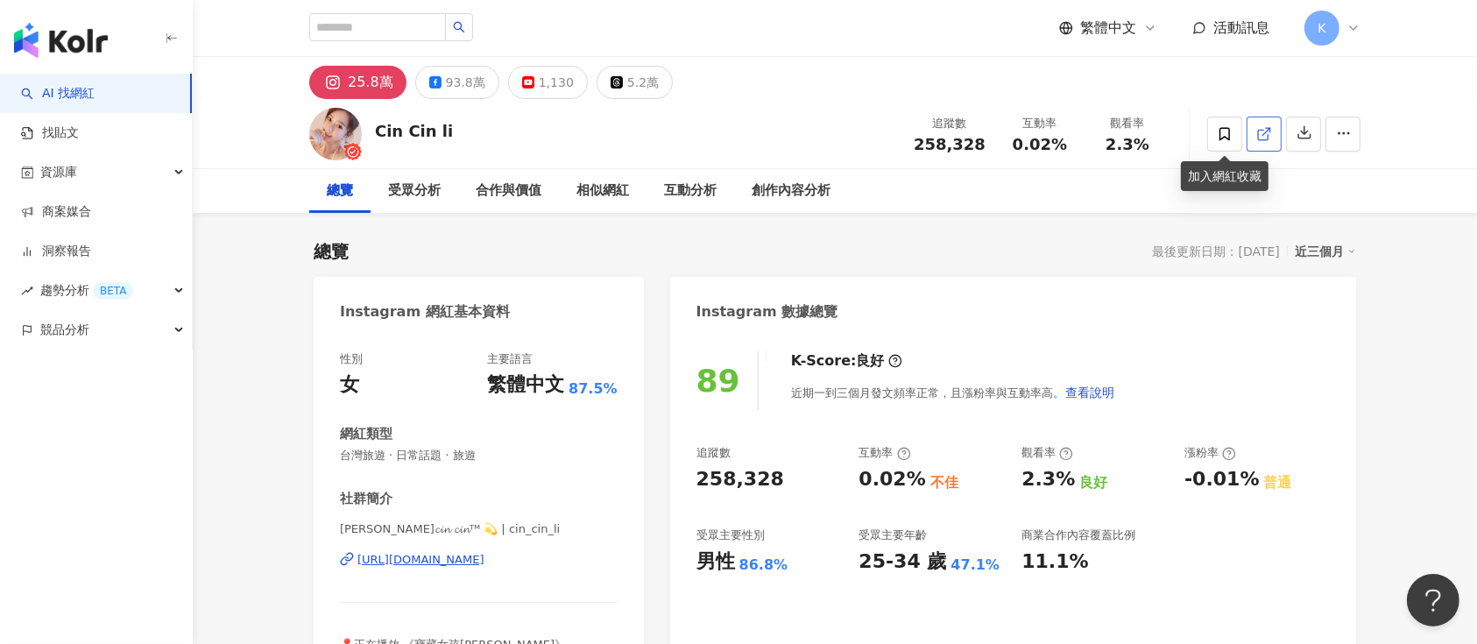
click at [1258, 132] on icon at bounding box center [1263, 135] width 10 height 10
click at [1256, 142] on span at bounding box center [1264, 133] width 16 height 18
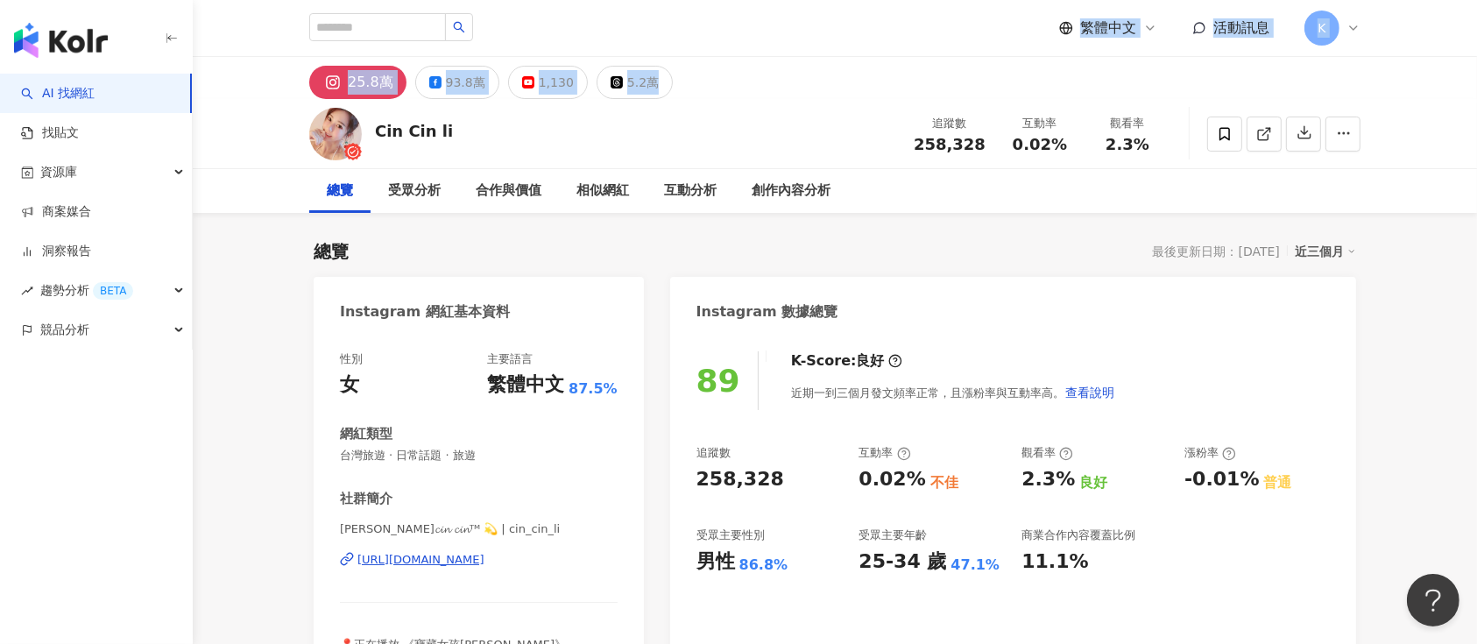
drag, startPoint x: 751, startPoint y: 81, endPoint x: 627, endPoint y: -34, distance: 169.2
click at [627, 0] on html "AI 找網紅 找貼文 資源庫 商案媒合 洞察報告 趨勢分析 BETA 競品分析 繁體中文 活動訊息 K 25.8萬 93.8萬 1,130 5.2萬 Cin …" at bounding box center [738, 322] width 1477 height 644
click at [1260, 137] on icon at bounding box center [1264, 134] width 16 height 16
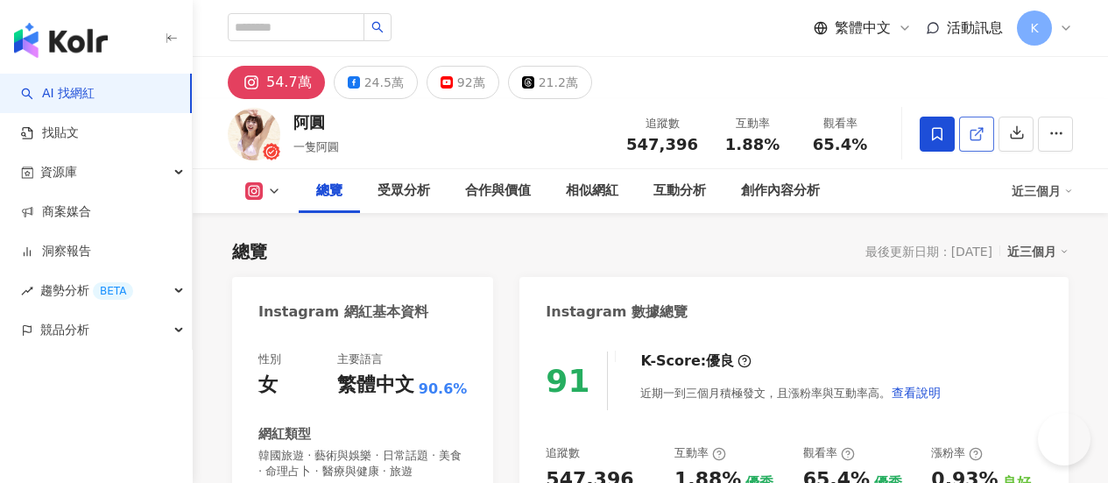
click at [980, 135] on icon at bounding box center [976, 135] width 10 height 10
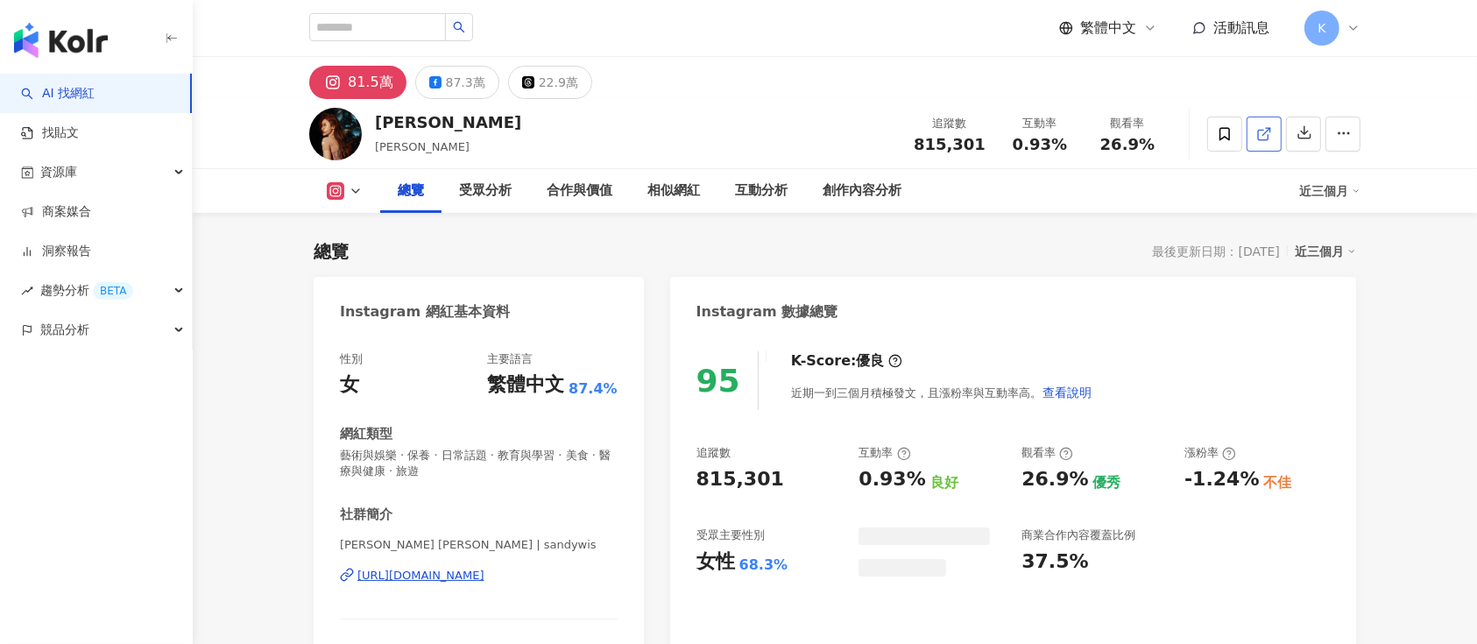
click at [1266, 131] on line at bounding box center [1266, 131] width 7 height 7
